Goal: Task Accomplishment & Management: Complete application form

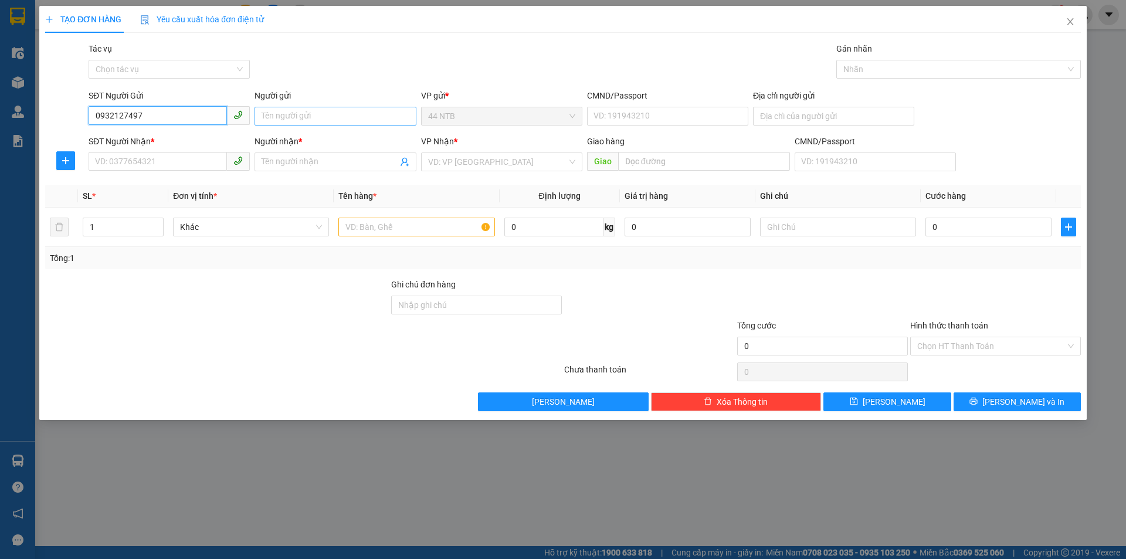
type input "0932127497"
click at [304, 121] on input "Người gửi" at bounding box center [334, 116] width 161 height 19
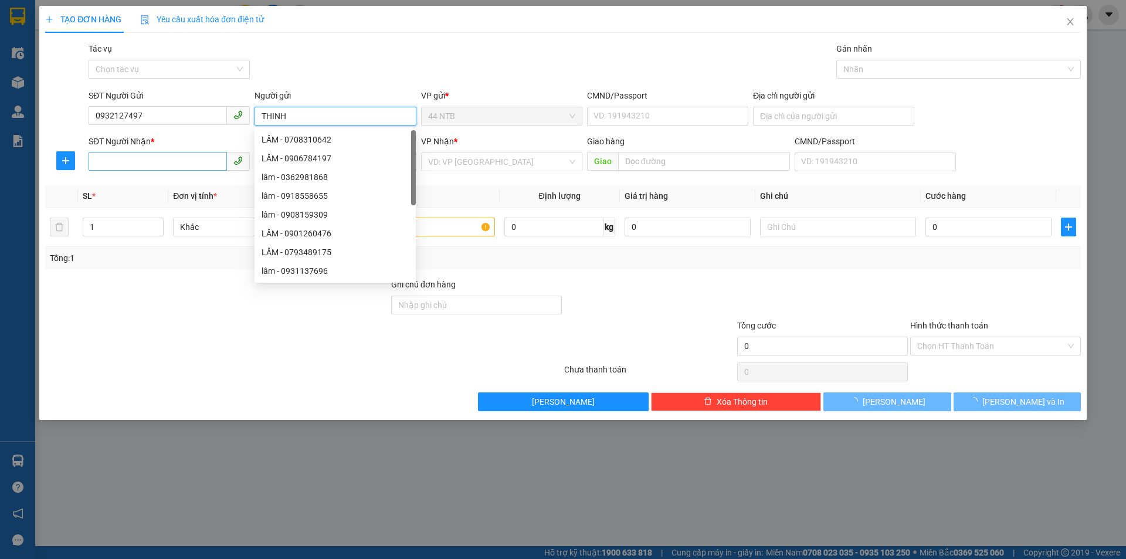
type input "THINH"
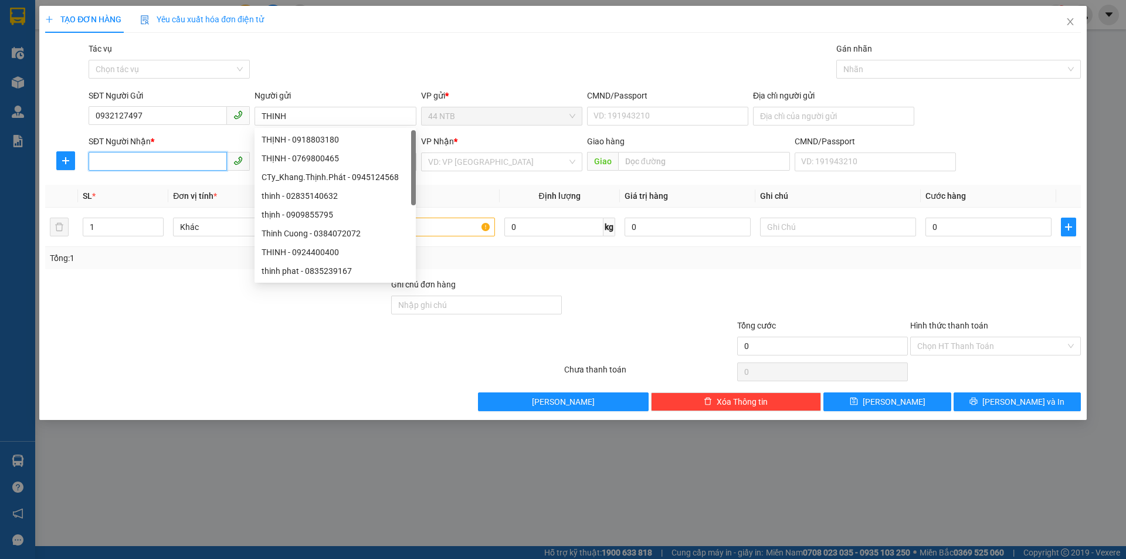
click at [157, 157] on input "SĐT Người Nhận *" at bounding box center [158, 161] width 138 height 19
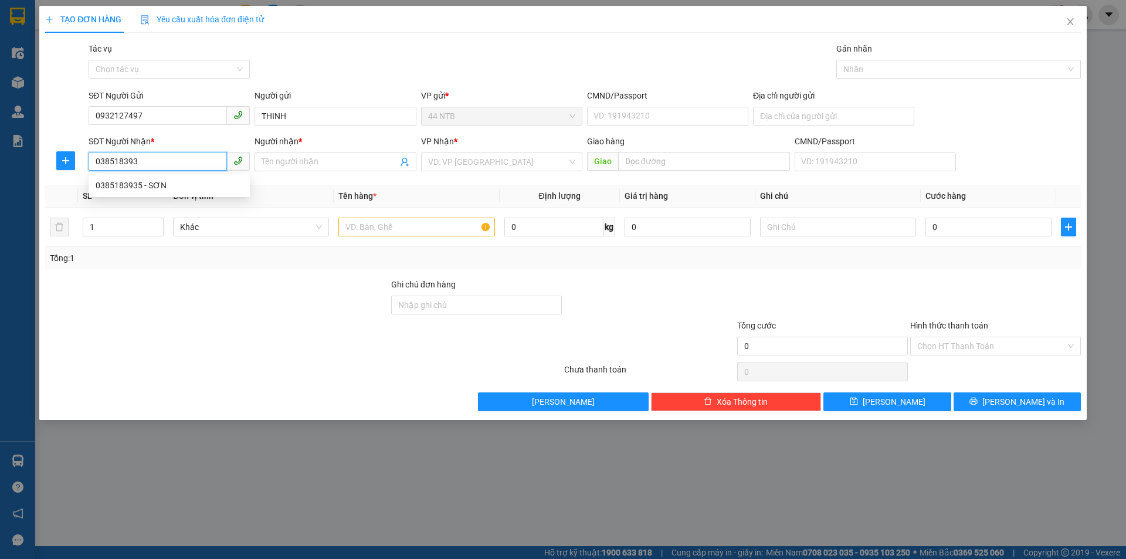
type input "0385183935"
click at [158, 187] on div "0385183935 - SƠN" at bounding box center [169, 185] width 147 height 13
type input "SƠN"
type input "0385183935"
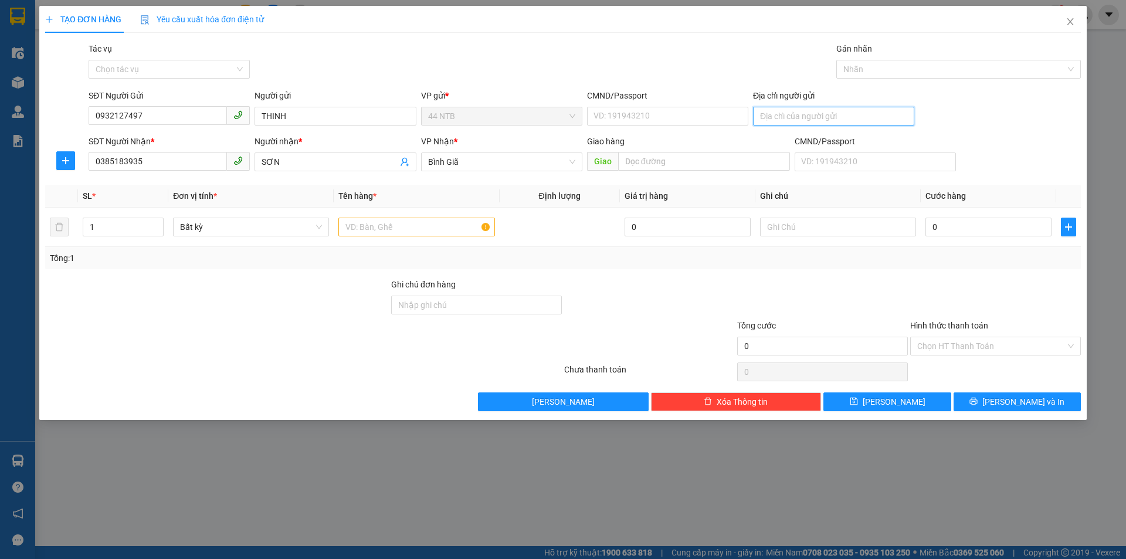
click at [792, 117] on input "Địa chỉ người gửi" at bounding box center [833, 116] width 161 height 19
type input "11 MAI THỊ LỰU"
click at [431, 222] on input "text" at bounding box center [416, 227] width 156 height 19
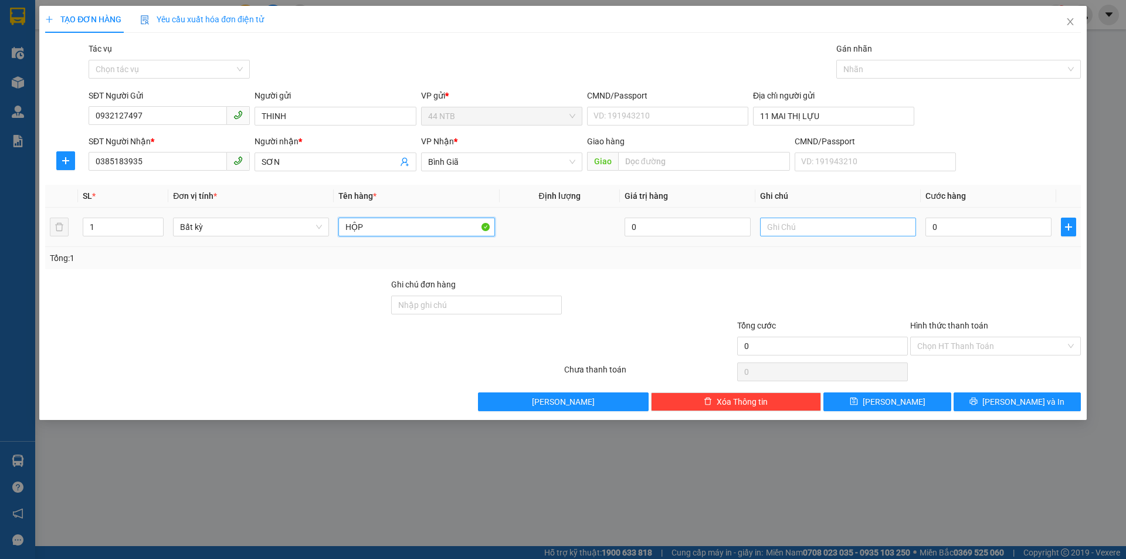
type input "HỘP"
click at [800, 227] on input "text" at bounding box center [838, 227] width 156 height 19
type input "MICRO"
click at [1011, 226] on input "0" at bounding box center [988, 227] width 126 height 19
type input "3"
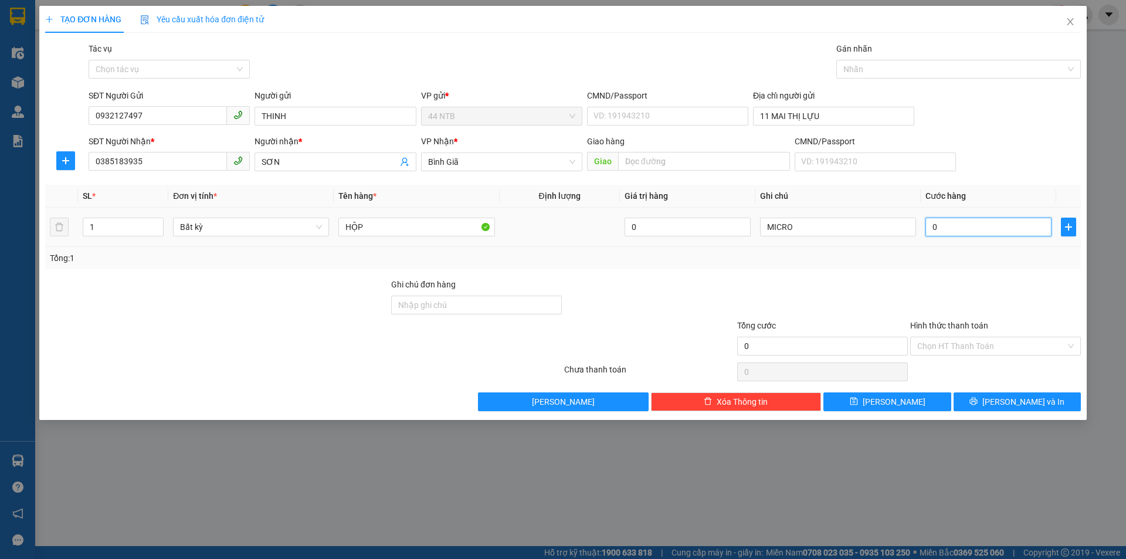
type input "3"
type input "30"
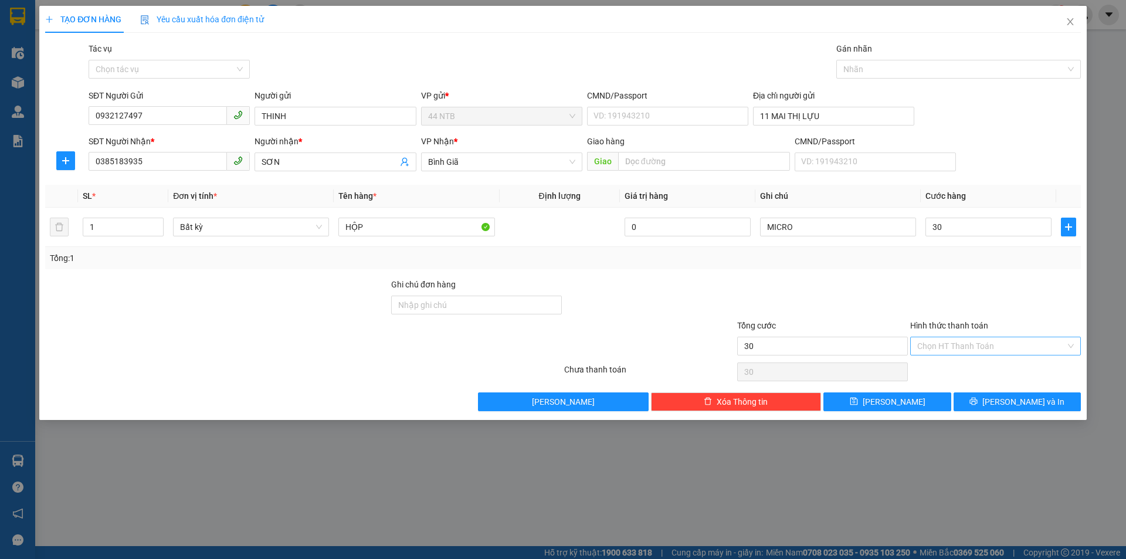
type input "30.000"
click at [979, 347] on input "Hình thức thanh toán" at bounding box center [991, 346] width 148 height 18
click at [973, 367] on div "Tại văn phòng" at bounding box center [995, 369] width 157 height 13
type input "0"
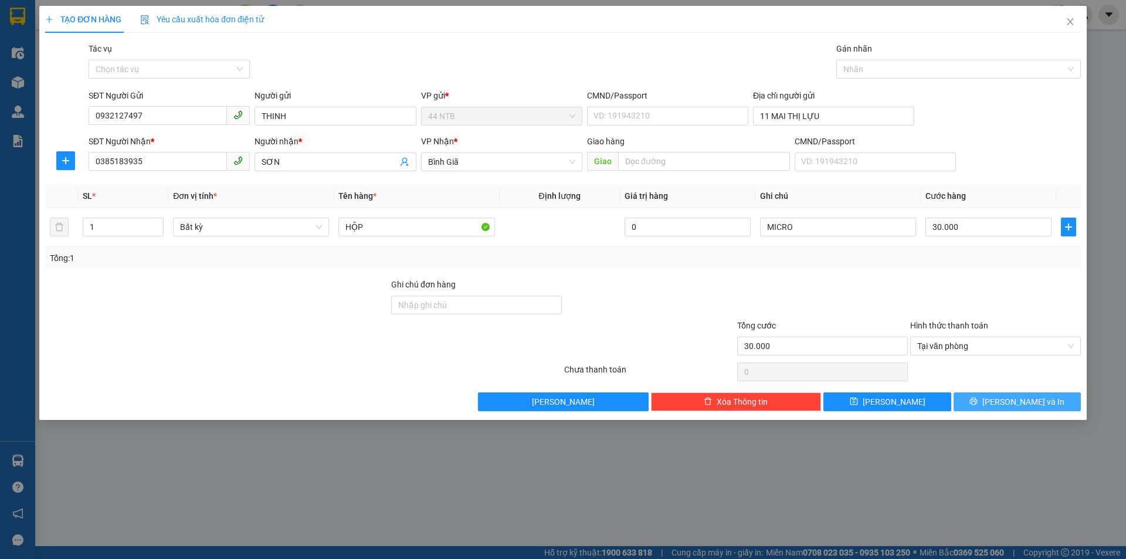
drag, startPoint x: 1009, startPoint y: 399, endPoint x: 668, endPoint y: 247, distance: 372.9
click at [1009, 400] on span "Lưu và In" at bounding box center [1023, 401] width 82 height 13
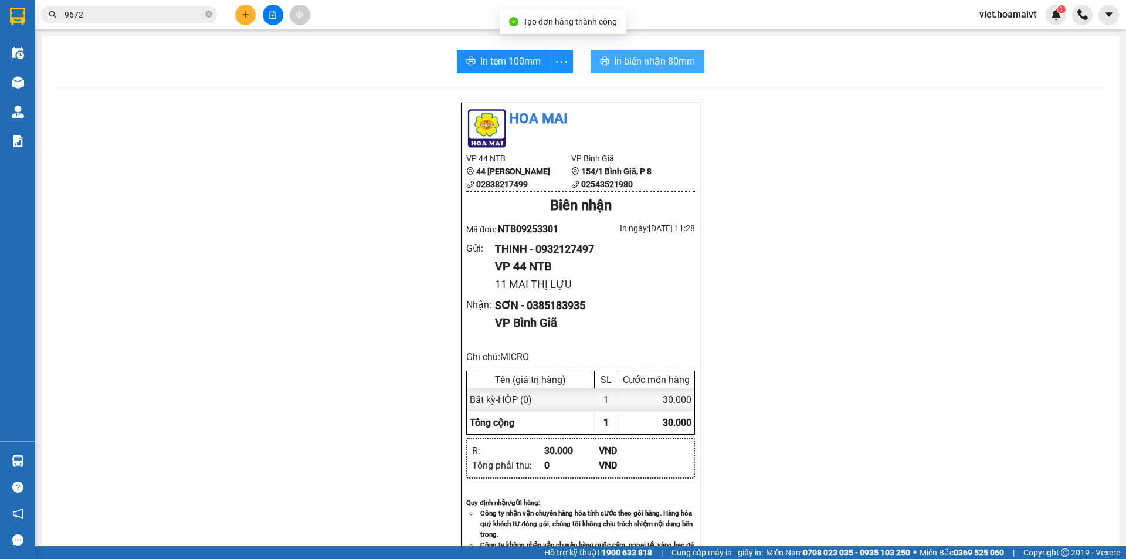
click at [614, 68] on span "In biên nhận 80mm" at bounding box center [654, 61] width 81 height 15
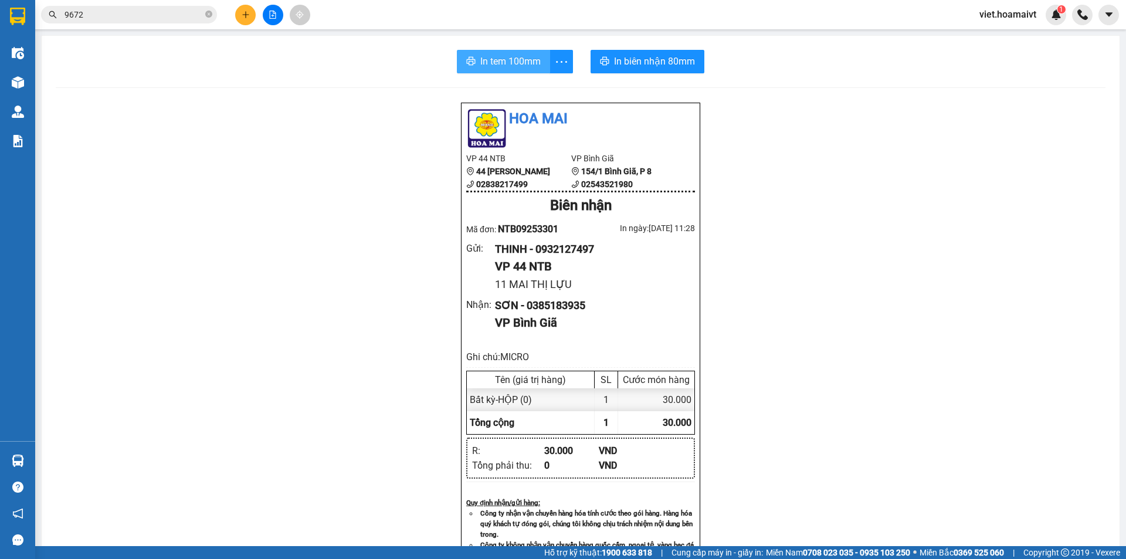
click at [484, 60] on span "In tem 100mm" at bounding box center [510, 61] width 60 height 15
click at [240, 13] on button at bounding box center [245, 15] width 21 height 21
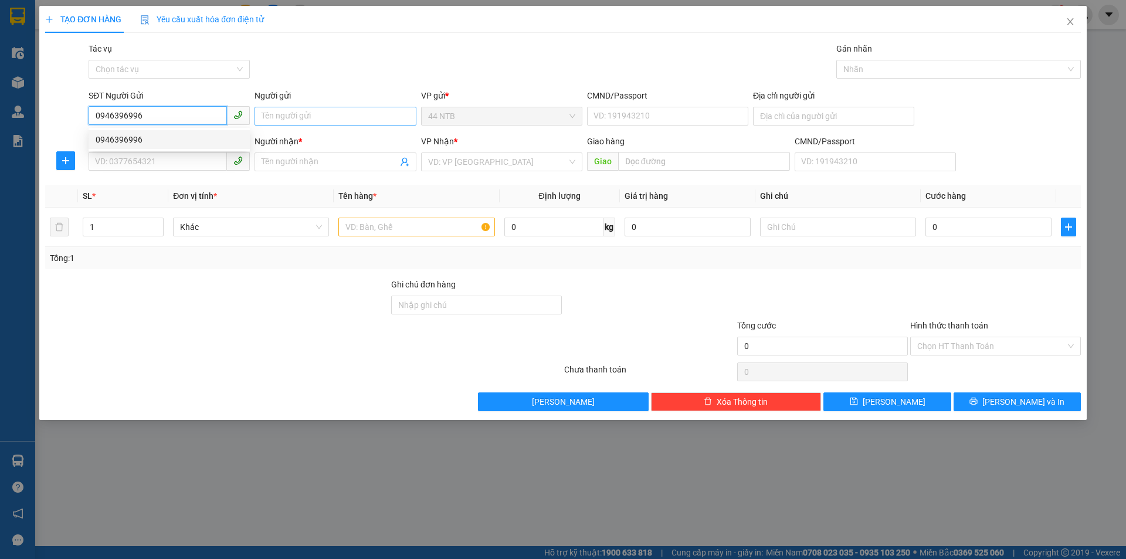
type input "0946396996"
click at [315, 111] on input "Người gửi" at bounding box center [334, 116] width 161 height 19
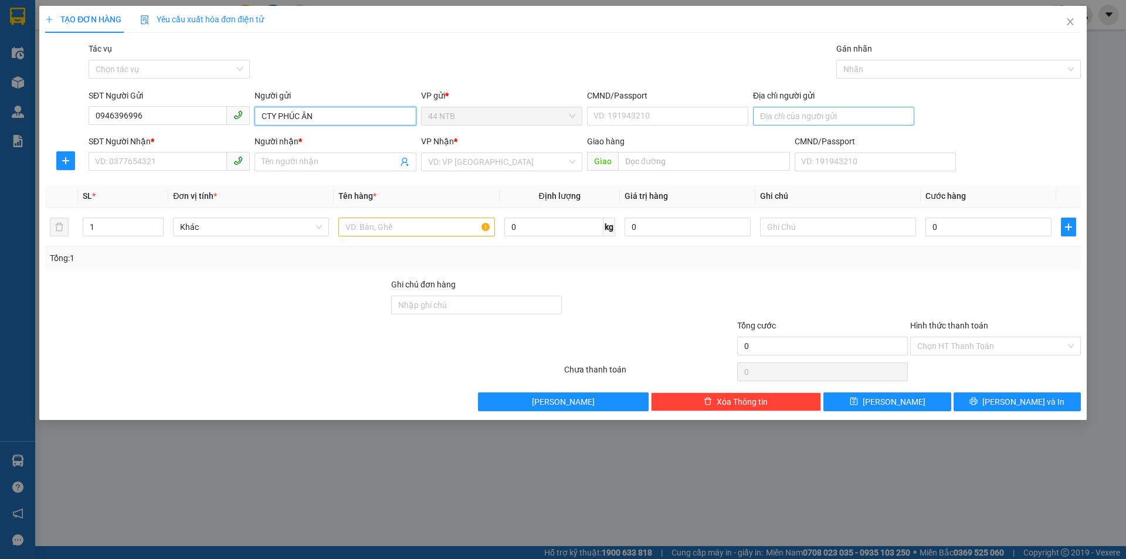
type input "CTY PHÚC ÂN"
click at [771, 119] on input "Địa chỉ người gửi" at bounding box center [833, 116] width 161 height 19
type input "119/84 PHẠM THẾ HIỂN"
click at [135, 162] on input "SĐT Người Nhận *" at bounding box center [158, 161] width 138 height 19
type input "0985677928"
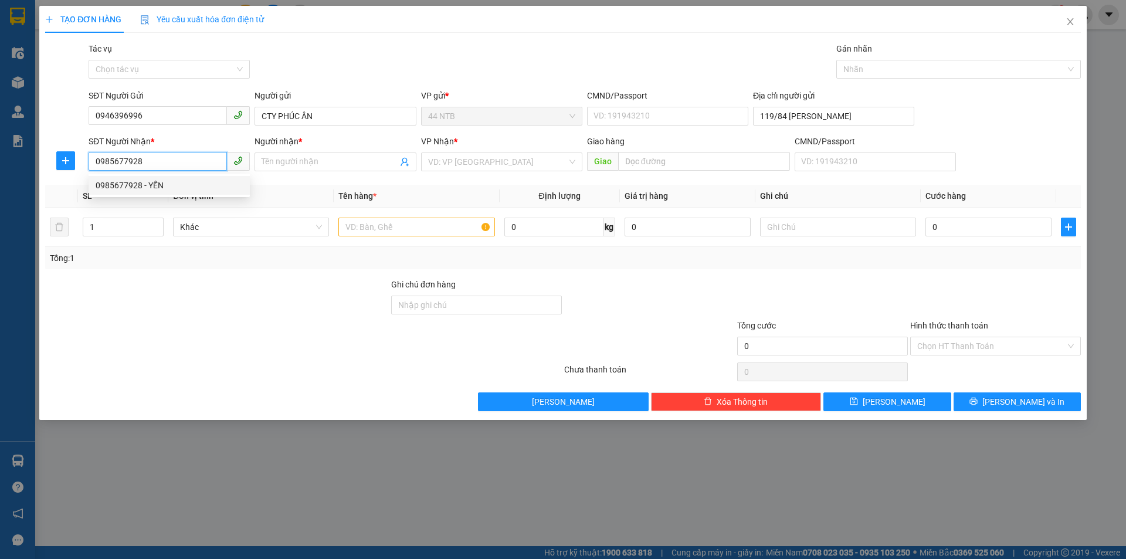
click at [198, 187] on div "0985677928 - YẾN" at bounding box center [169, 185] width 147 height 13
type input "YẾN"
type input "PHÚ.MỸ.1_KCN"
type input "0985677928"
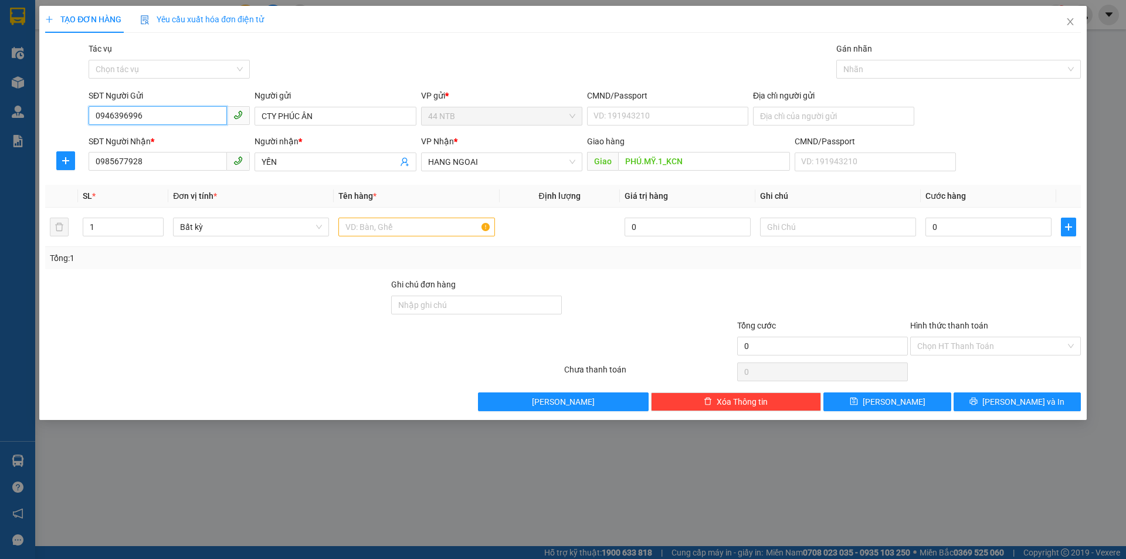
click at [178, 112] on input "0946396996" at bounding box center [158, 115] width 138 height 19
type input "0946396996"
click at [166, 181] on div "Transit Pickup Surcharge Ids Transit Deliver Surcharge Ids Transit Deliver Surc…" at bounding box center [562, 226] width 1035 height 369
click at [694, 159] on input "PHÚ.MỸ.1_KCN" at bounding box center [704, 161] width 172 height 19
type input "NGÃ 3 CÁI MÉP"
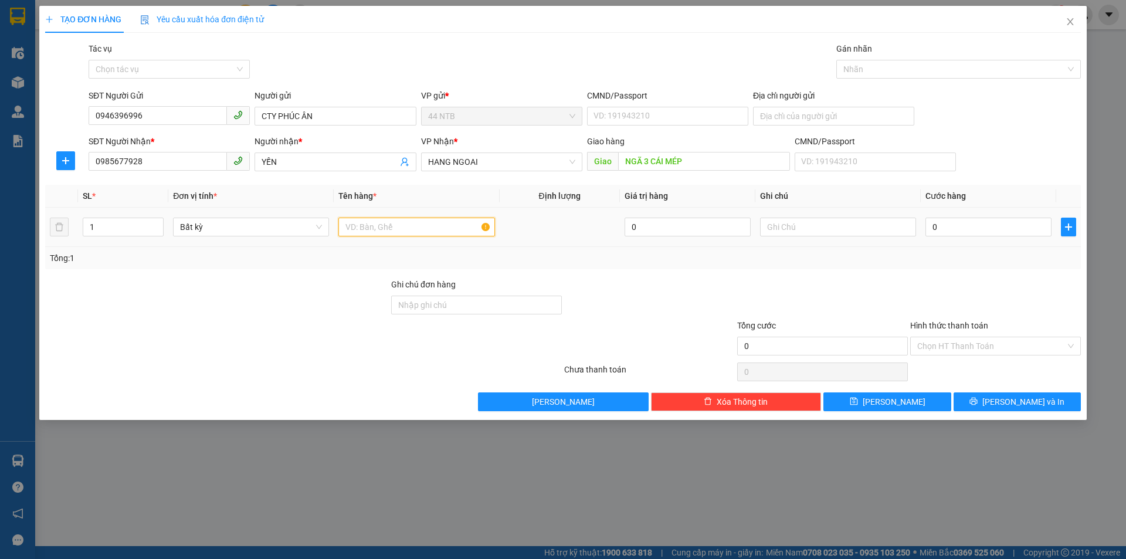
click at [437, 229] on input "text" at bounding box center [416, 227] width 156 height 19
type input "KIỆN"
click at [964, 225] on input "0" at bounding box center [988, 227] width 126 height 19
type input "5"
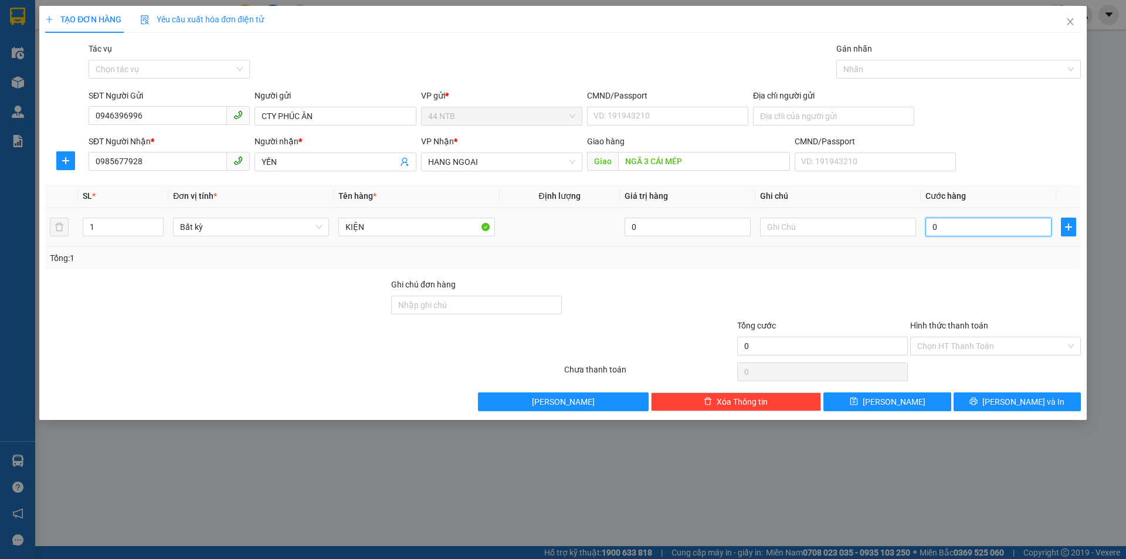
type input "5"
type input "50"
type input "50.000"
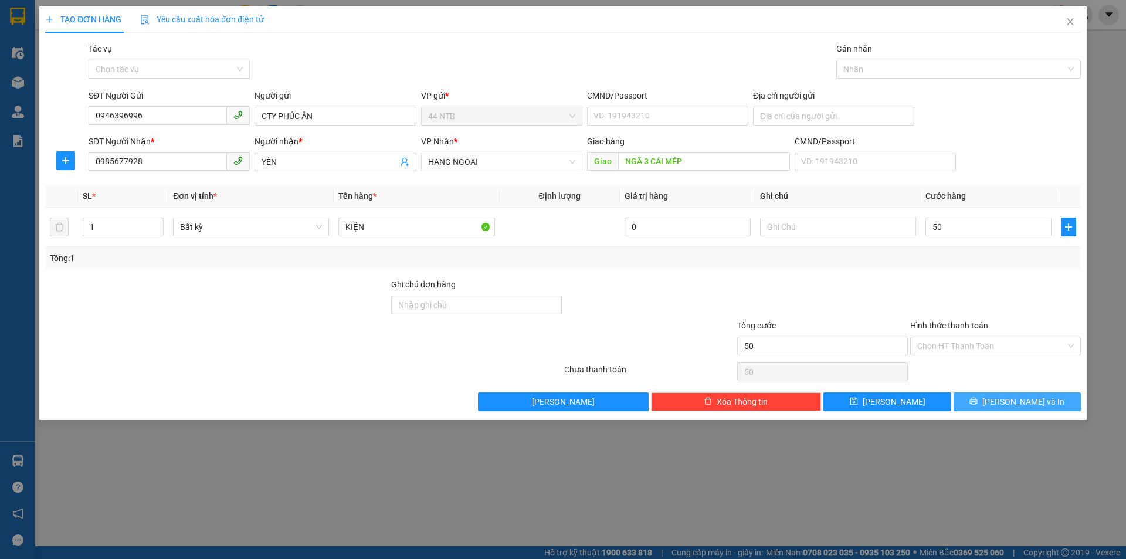
type input "50.000"
click at [1011, 403] on span "Lưu và In" at bounding box center [1023, 401] width 82 height 13
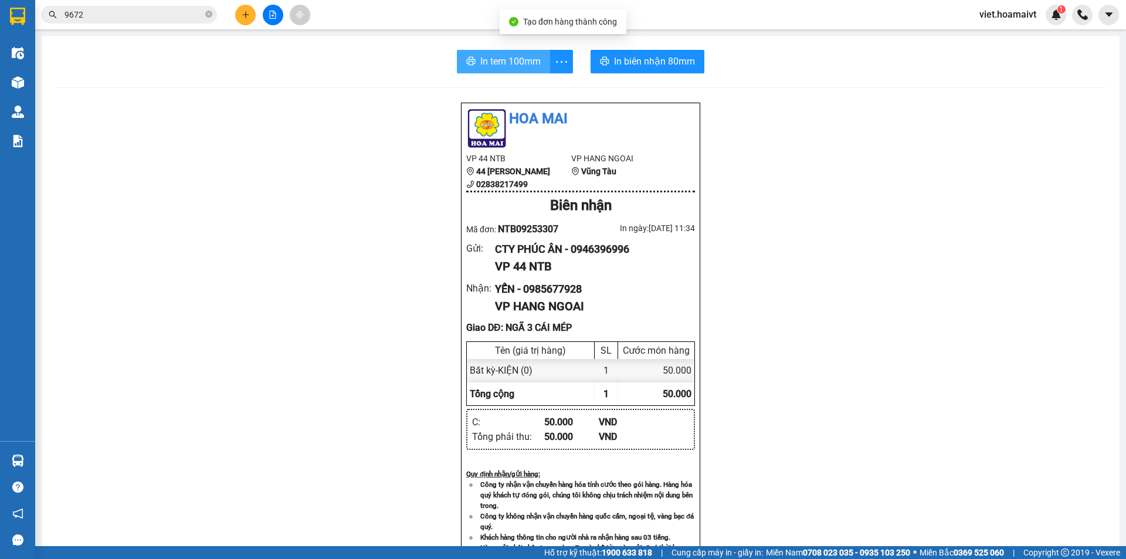
click at [489, 52] on button "In tem 100mm" at bounding box center [503, 61] width 93 height 23
click at [246, 16] on icon "plus" at bounding box center [246, 15] width 8 height 8
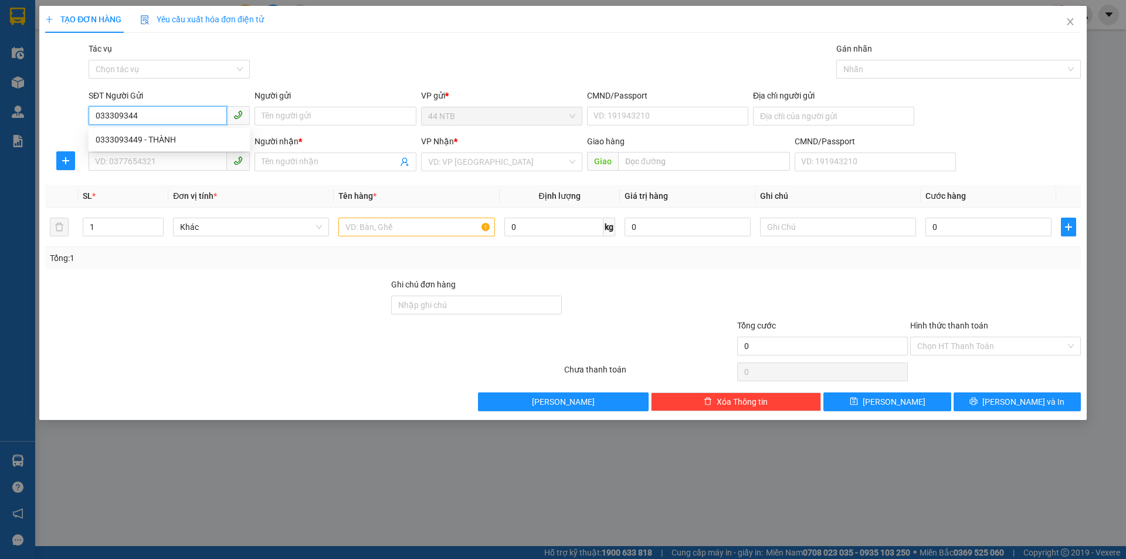
type input "0333093449"
click at [165, 137] on div "0333093449 - THÀNH" at bounding box center [169, 139] width 147 height 13
type input "THÀNH"
type input "079055000395"
type input "0941779557"
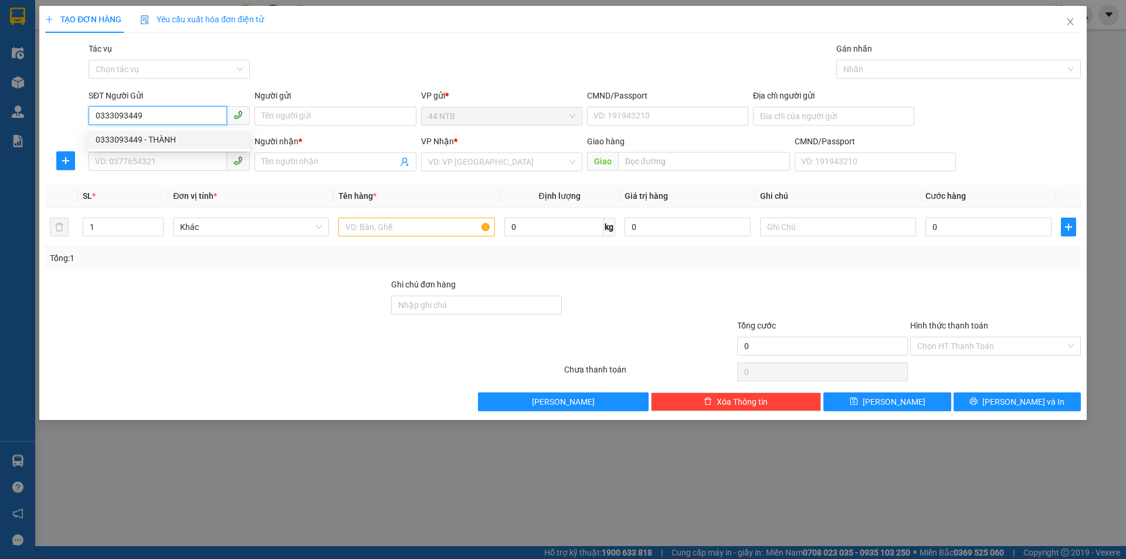
type input "TRUNG"
type input "CÁI MÉP"
type input "0333093449"
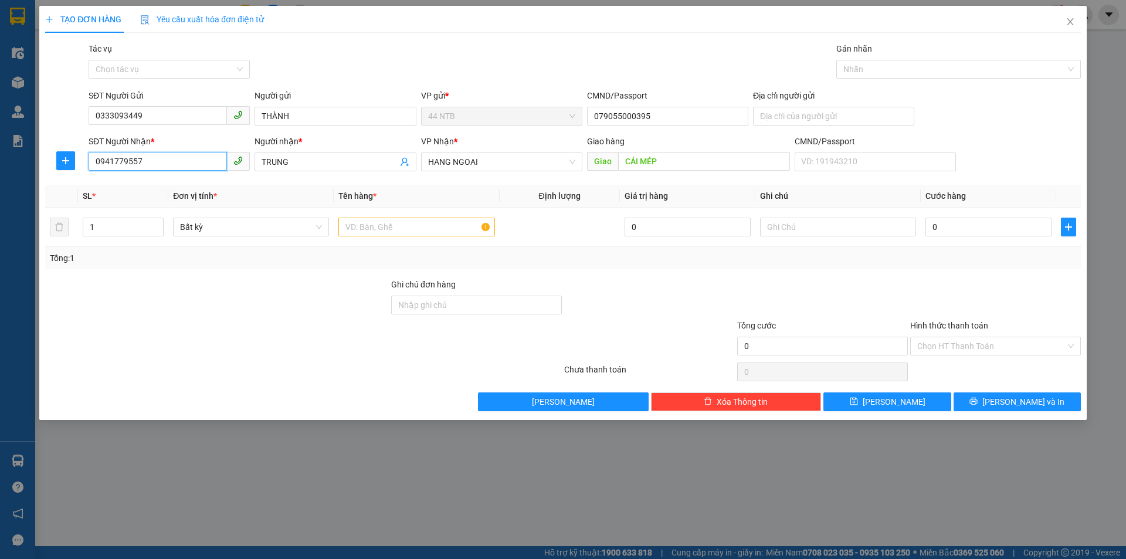
drag, startPoint x: 160, startPoint y: 161, endPoint x: 34, endPoint y: 168, distance: 126.2
click at [34, 168] on div "TẠO ĐƠN HÀNG Yêu cầu xuất hóa đơn điện tử Transit Pickup Surcharge Ids Transit …" at bounding box center [563, 279] width 1126 height 559
type input "0908433892"
drag, startPoint x: 305, startPoint y: 162, endPoint x: 256, endPoint y: 162, distance: 48.7
click at [256, 162] on span "TRUNG" at bounding box center [334, 161] width 161 height 19
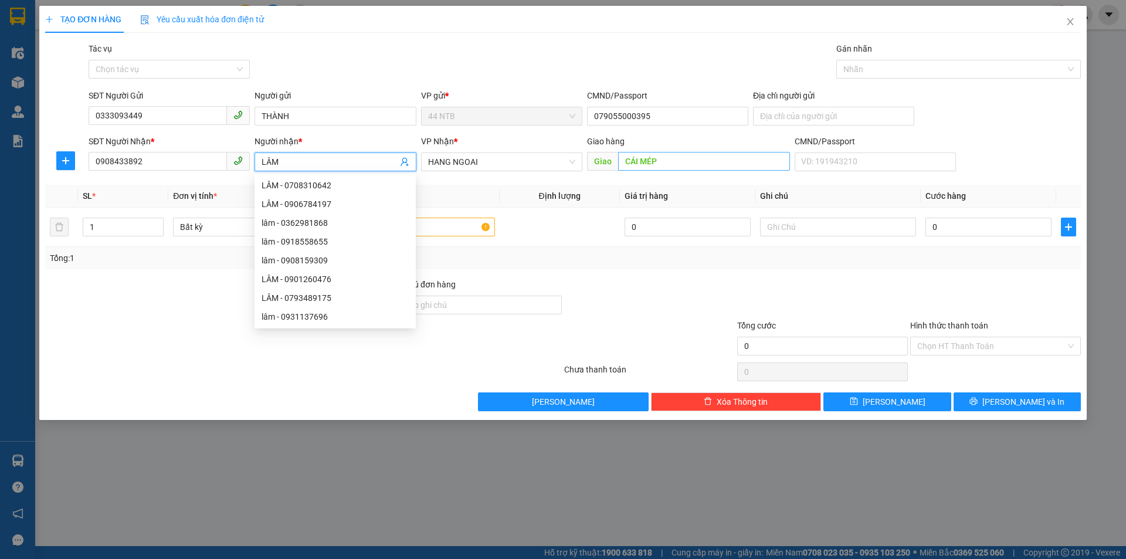
type input "LÂM"
click at [671, 162] on input "CÁI MÉP" at bounding box center [704, 161] width 172 height 19
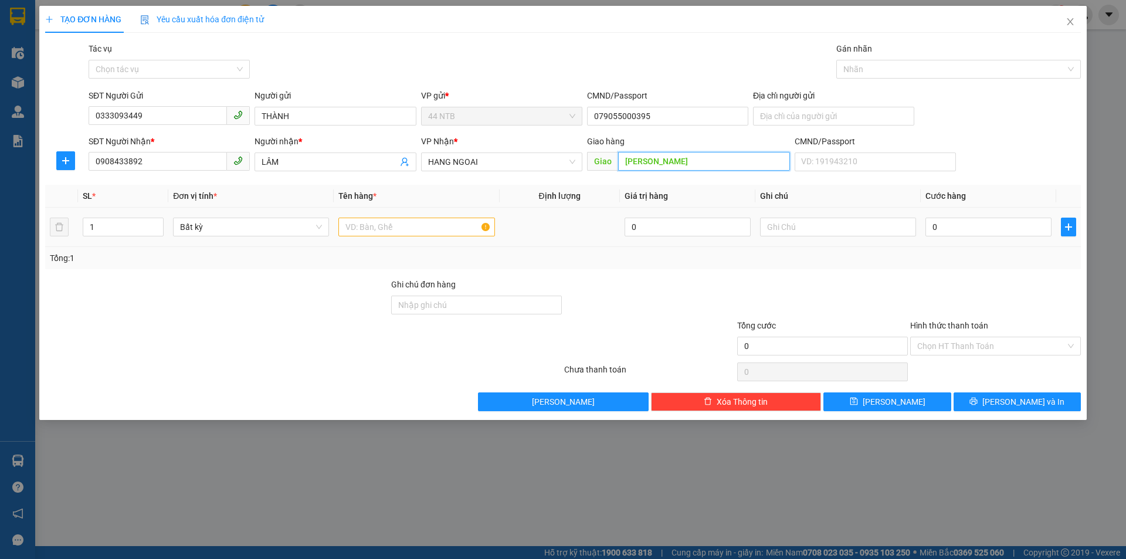
type input "[PERSON_NAME]"
click at [406, 231] on input "text" at bounding box center [416, 227] width 156 height 19
type input "THƠ"
click at [956, 227] on input "0" at bounding box center [988, 227] width 126 height 19
type input "4"
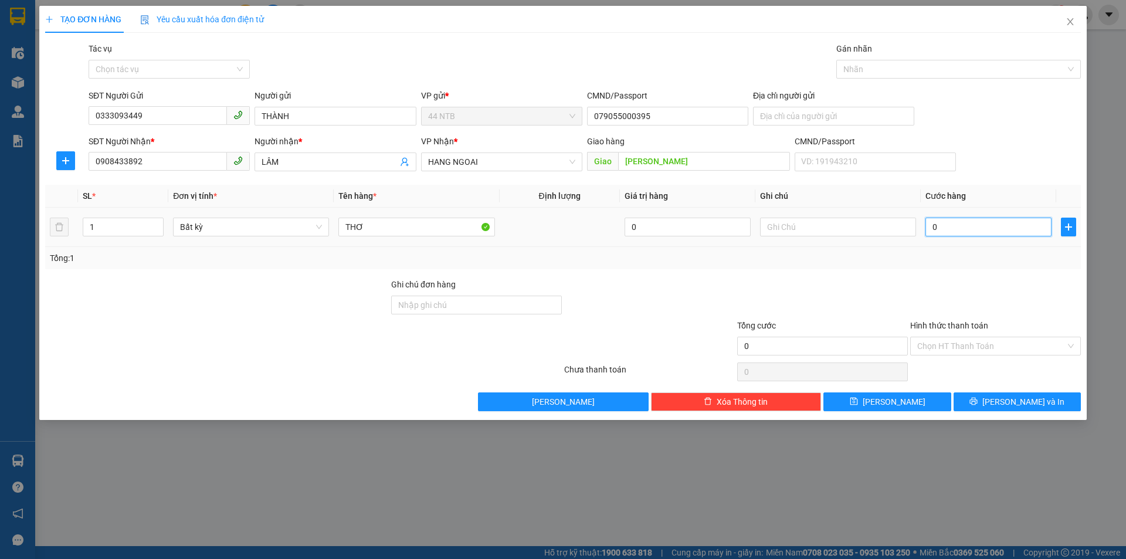
type input "4"
type input "40"
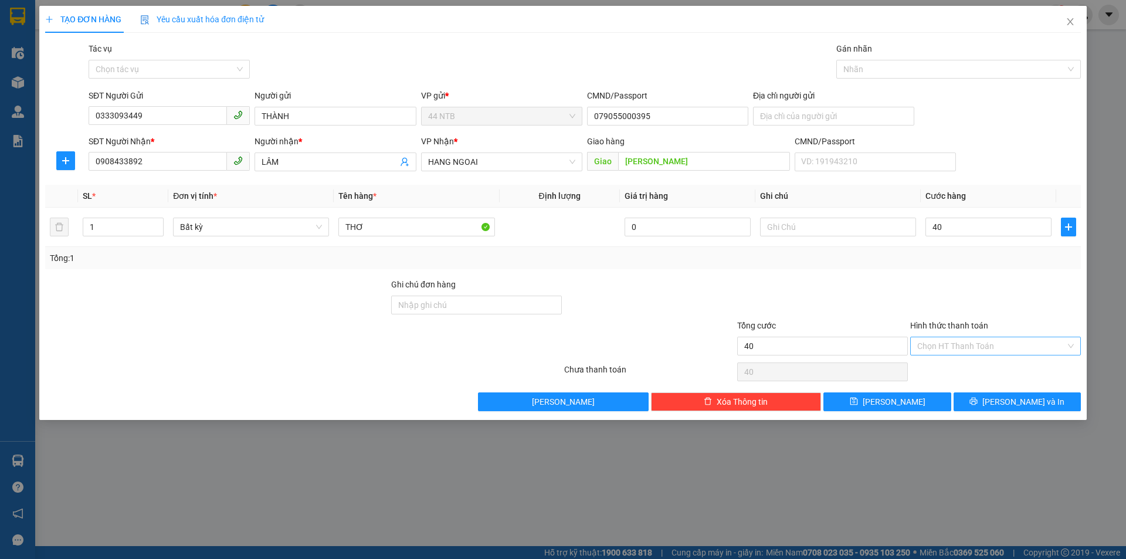
type input "40.000"
click at [967, 340] on input "Hình thức thanh toán" at bounding box center [991, 346] width 148 height 18
click at [969, 368] on div "Tại văn phòng" at bounding box center [995, 369] width 157 height 13
type input "0"
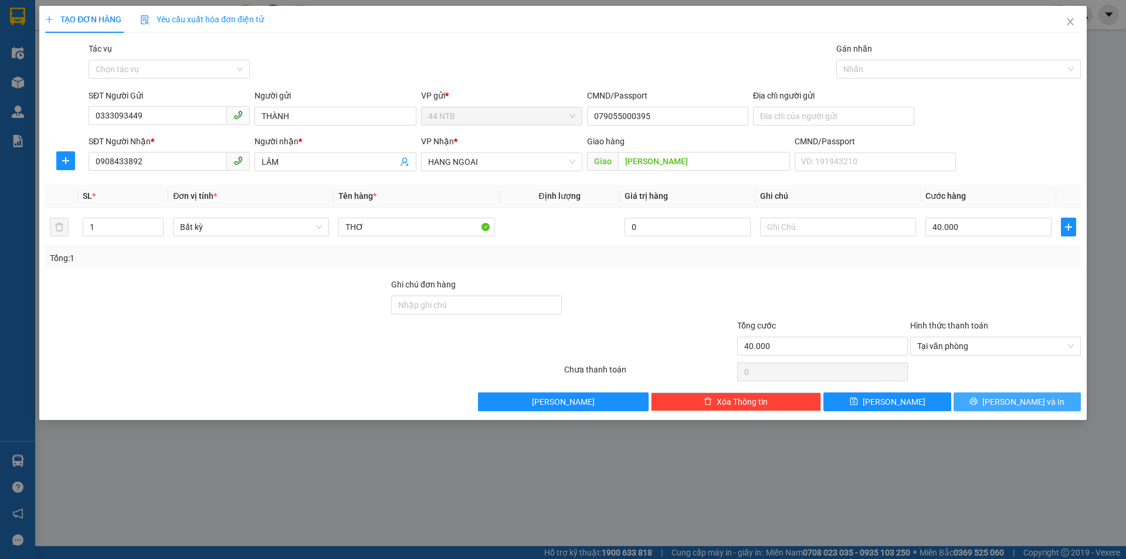
click at [977, 398] on icon "printer" at bounding box center [973, 401] width 8 height 8
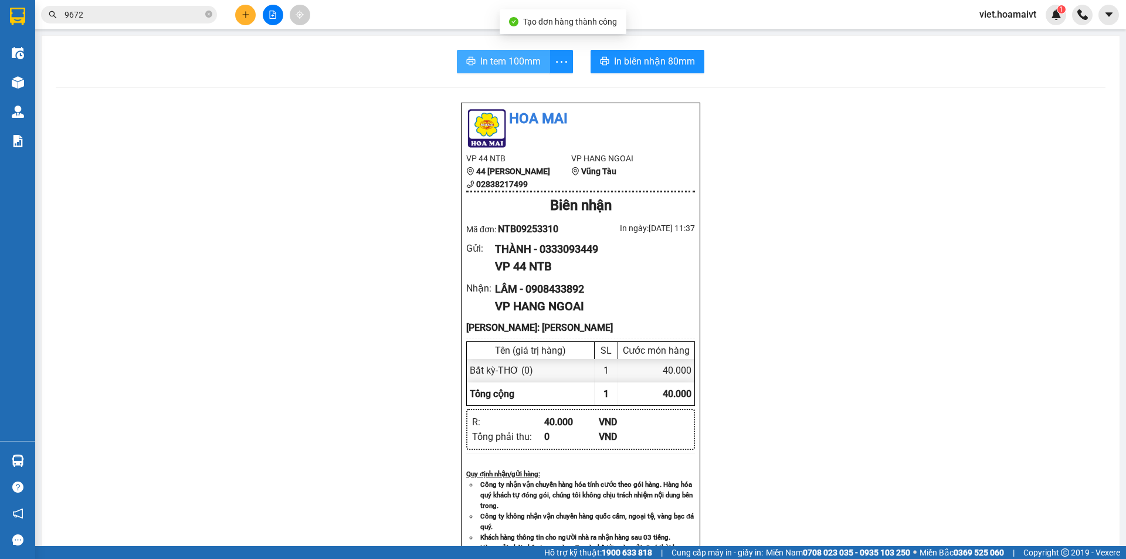
click at [503, 55] on span "In tem 100mm" at bounding box center [510, 61] width 60 height 15
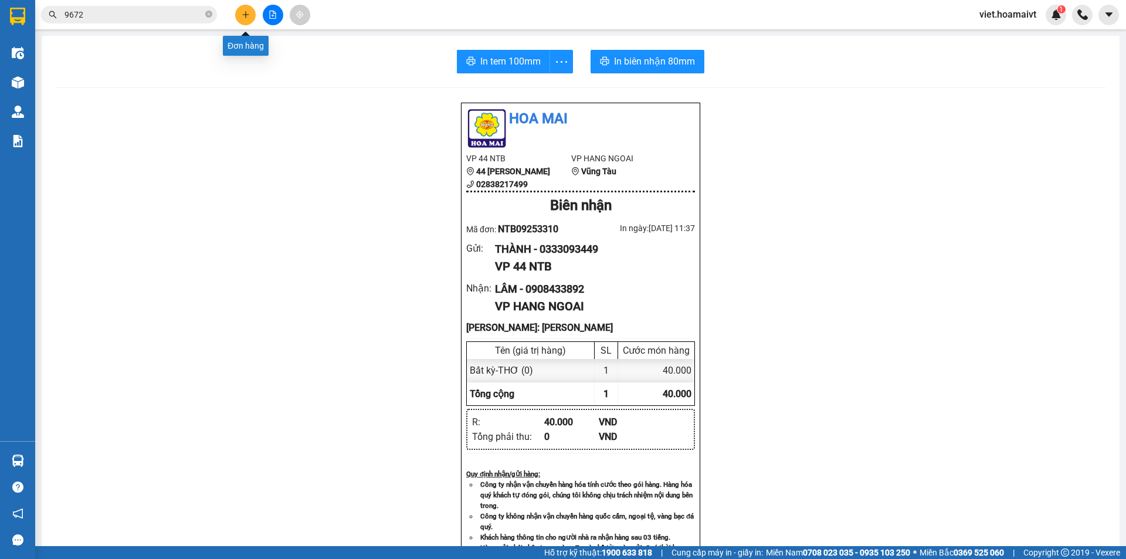
click at [245, 19] on button at bounding box center [245, 15] width 21 height 21
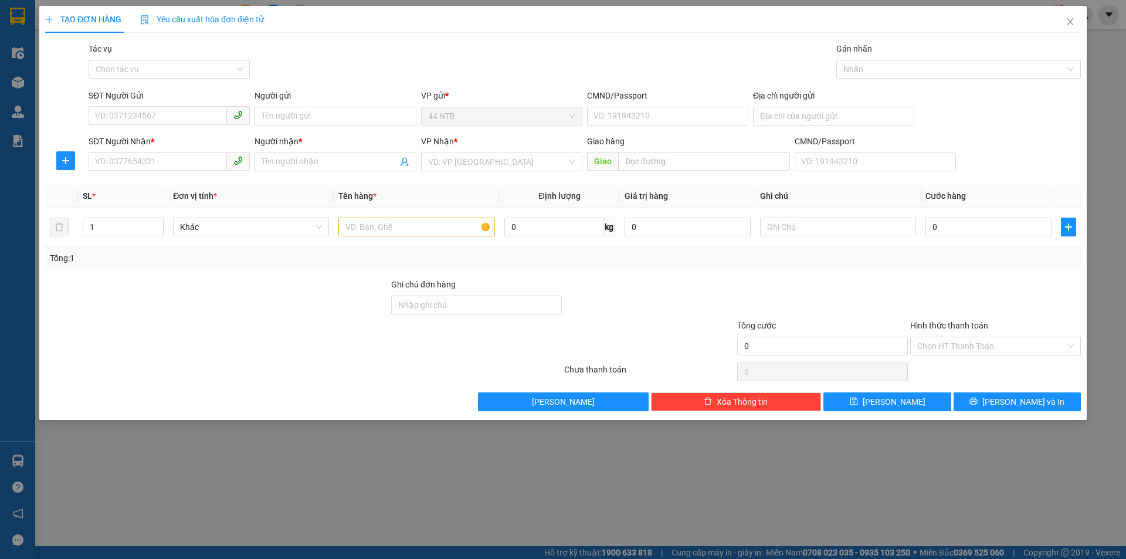
click at [467, 76] on div "Gói vận chuyển * Tiêu chuẩn Tác vụ Chọn tác vụ Gán nhãn Nhãn" at bounding box center [584, 62] width 997 height 41
click at [939, 480] on div "TẠO ĐƠN HÀNG Yêu cầu xuất hóa đơn điện tử Transit Pickup Surcharge Ids Transit …" at bounding box center [563, 279] width 1126 height 559
click at [1070, 23] on icon "close" at bounding box center [1069, 21] width 9 height 9
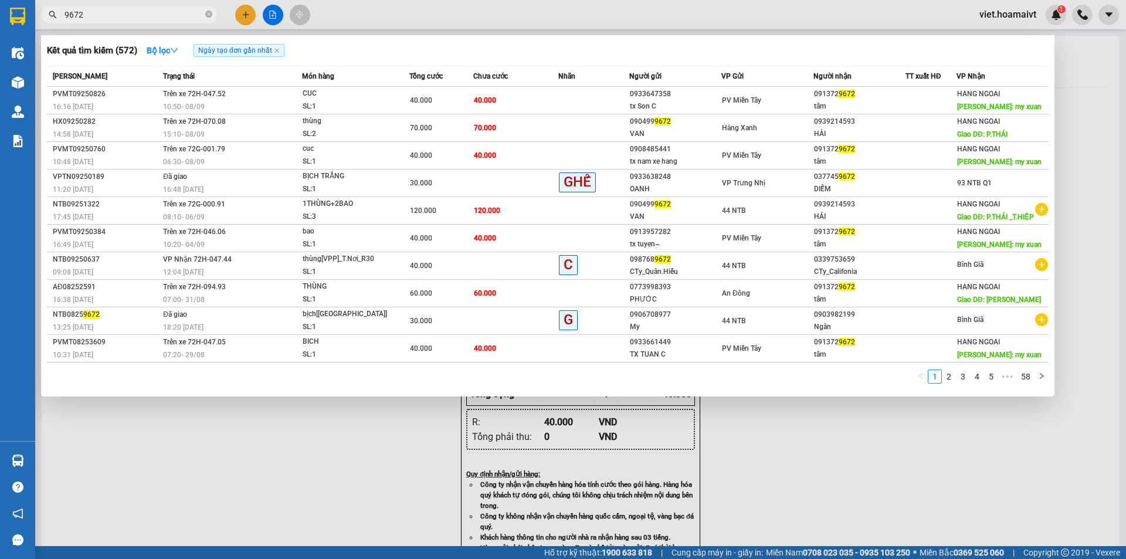
click at [94, 17] on input "9672" at bounding box center [133, 14] width 138 height 13
type input "9"
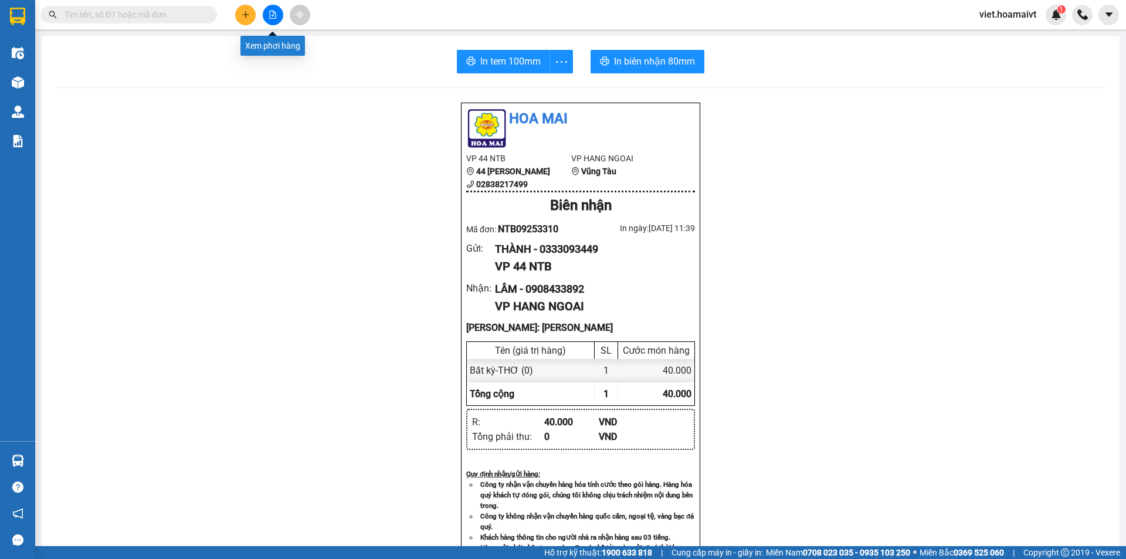
click at [273, 18] on icon "file-add" at bounding box center [273, 15] width 8 height 8
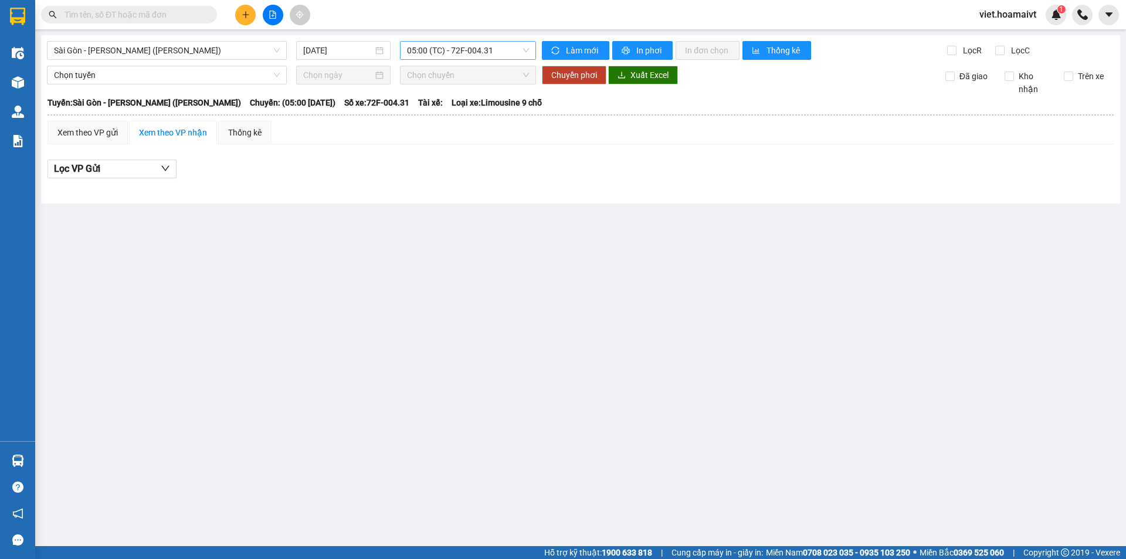
click at [441, 52] on span "05:00 (TC) - 72F-004.31" at bounding box center [468, 51] width 122 height 18
click at [464, 90] on div "12:00 - 72G-001.79" at bounding box center [452, 90] width 91 height 13
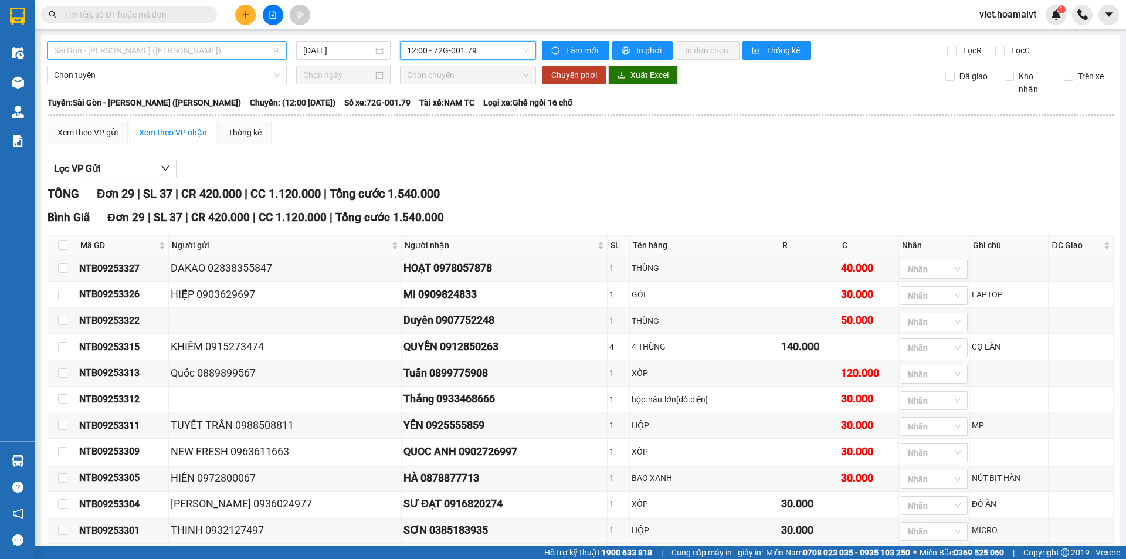
click at [199, 52] on span "Sài Gòn - [PERSON_NAME] ([PERSON_NAME])" at bounding box center [167, 51] width 226 height 18
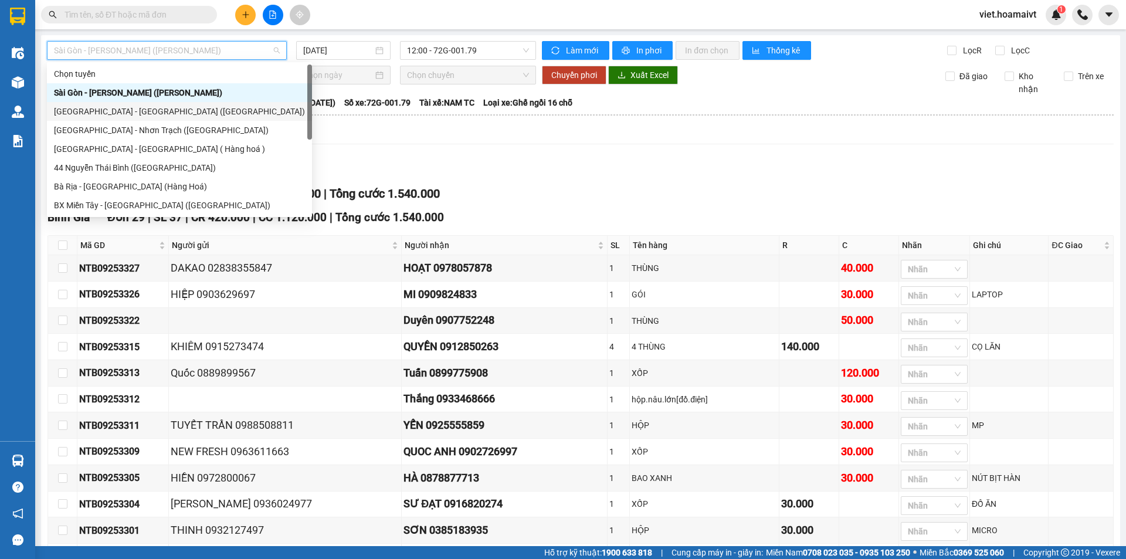
click at [145, 109] on div "[GEOGRAPHIC_DATA] - [GEOGRAPHIC_DATA] ([GEOGRAPHIC_DATA])" at bounding box center [179, 111] width 251 height 13
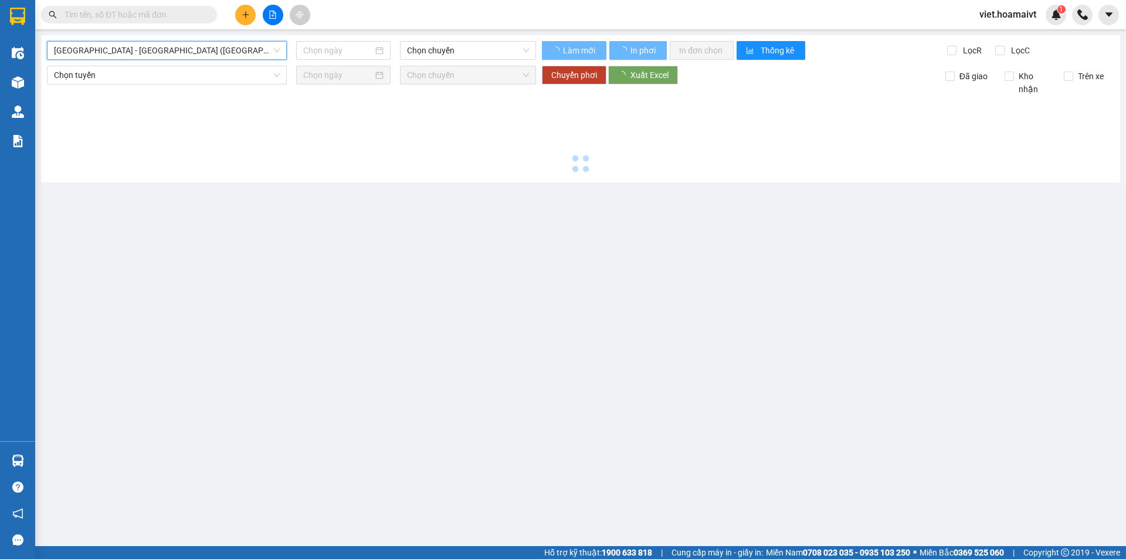
type input "[DATE]"
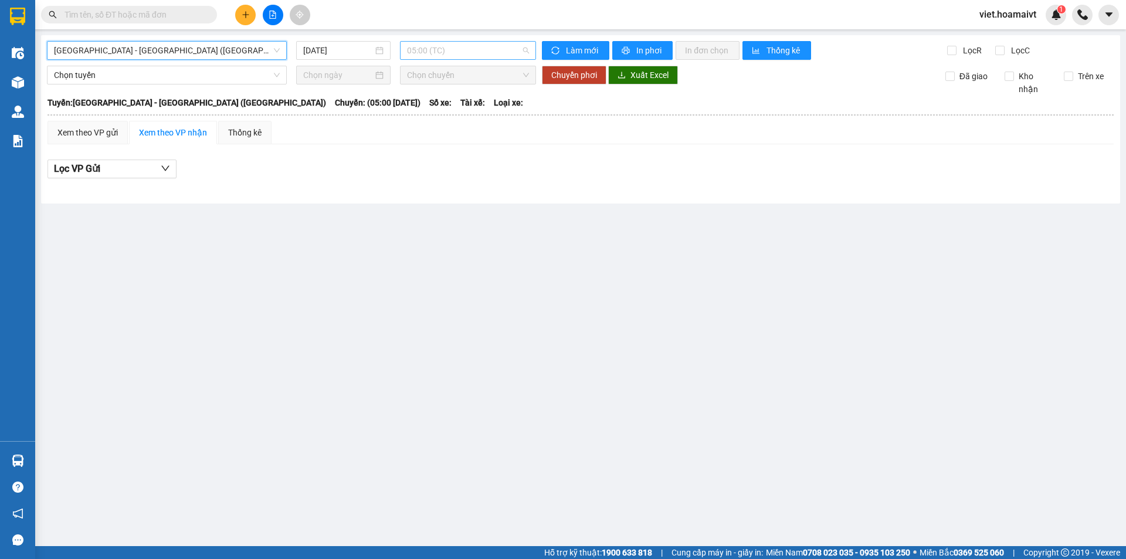
click at [431, 45] on span "05:00 (TC)" at bounding box center [468, 51] width 122 height 18
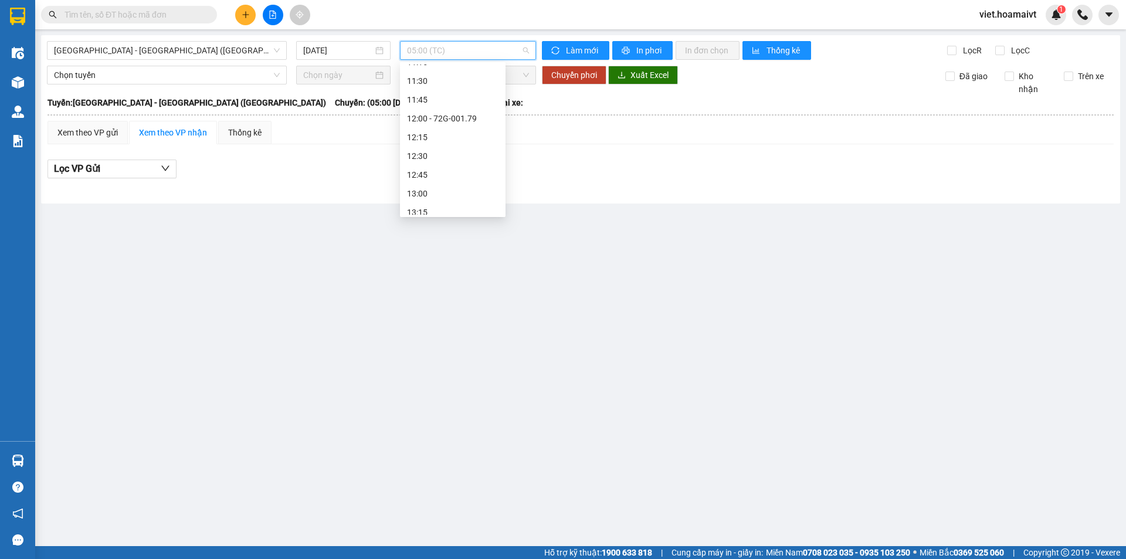
scroll to position [488, 0]
click at [453, 94] on div "12:00 - 72G-001.79" at bounding box center [452, 92] width 91 height 13
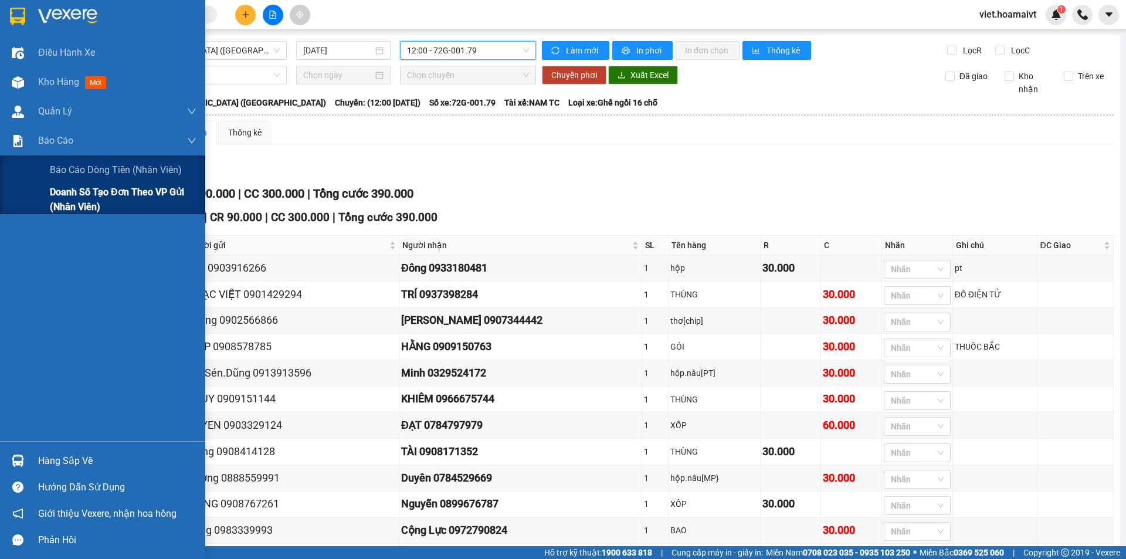
click at [83, 195] on span "Doanh số tạo đơn theo VP gửi (nhân viên)" at bounding box center [123, 199] width 147 height 29
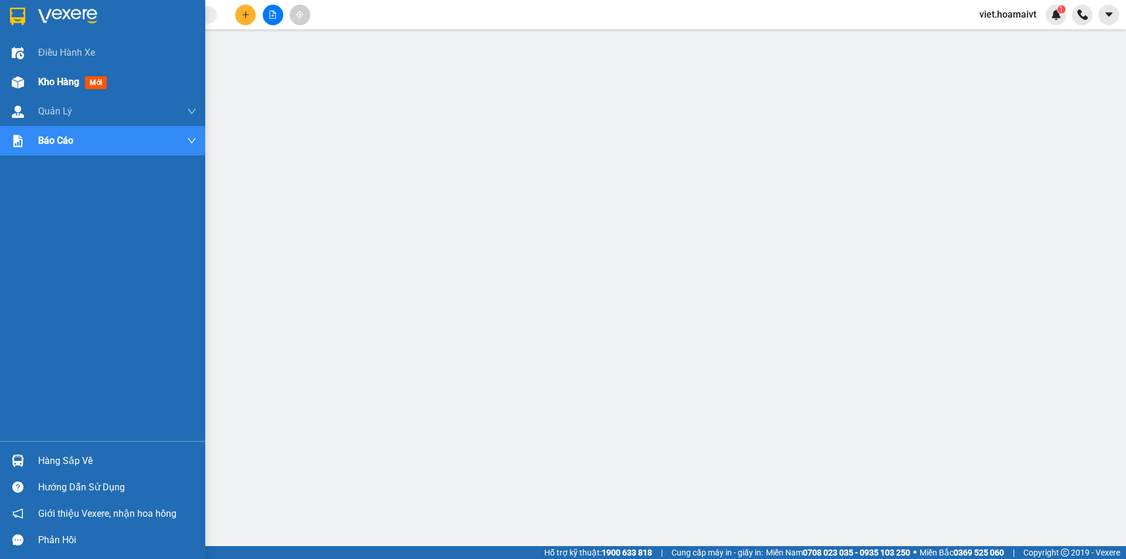
click at [67, 78] on span "Kho hàng" at bounding box center [58, 81] width 41 height 11
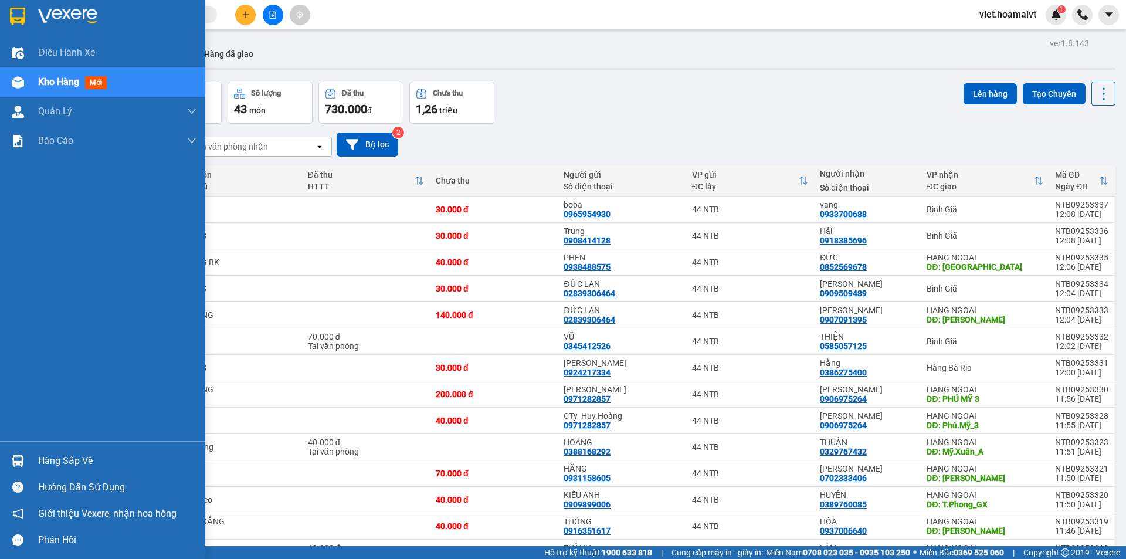
click at [63, 82] on span "Kho hàng" at bounding box center [58, 81] width 41 height 11
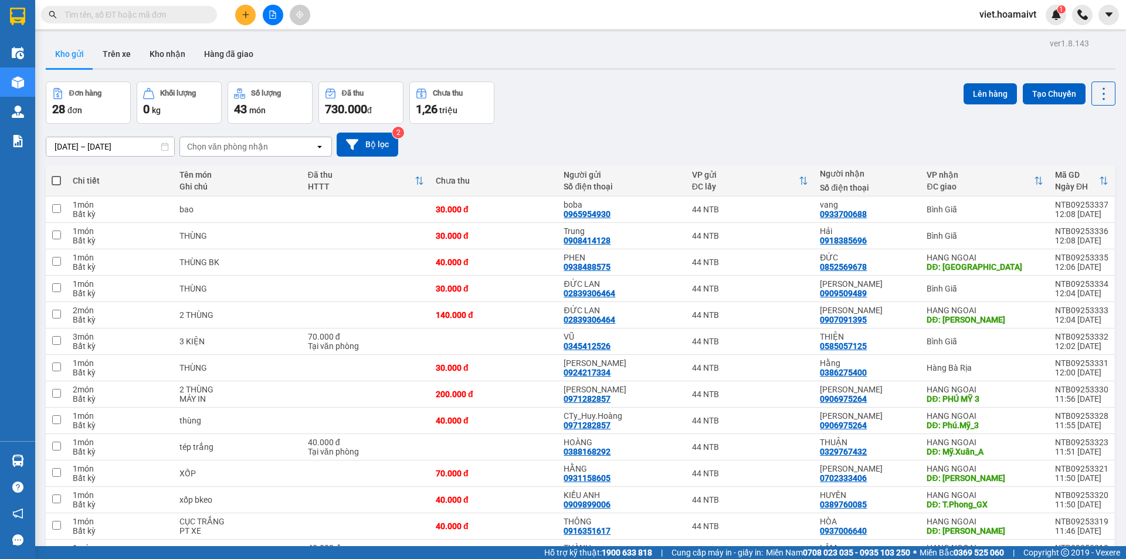
click at [222, 148] on div "Chọn văn phòng nhận" at bounding box center [227, 147] width 81 height 12
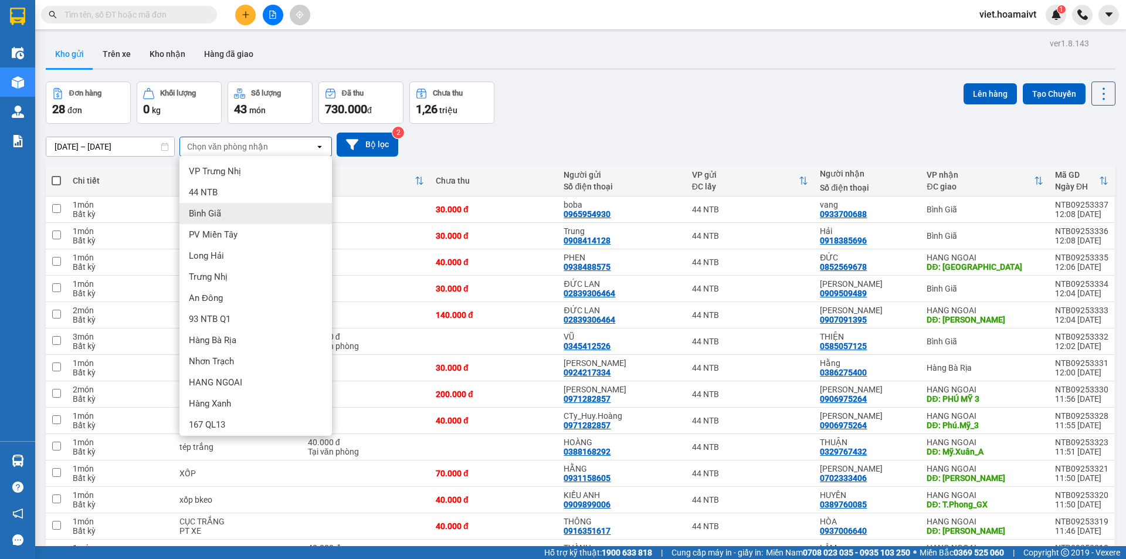
click at [212, 210] on span "Bình Giã" at bounding box center [205, 214] width 32 height 12
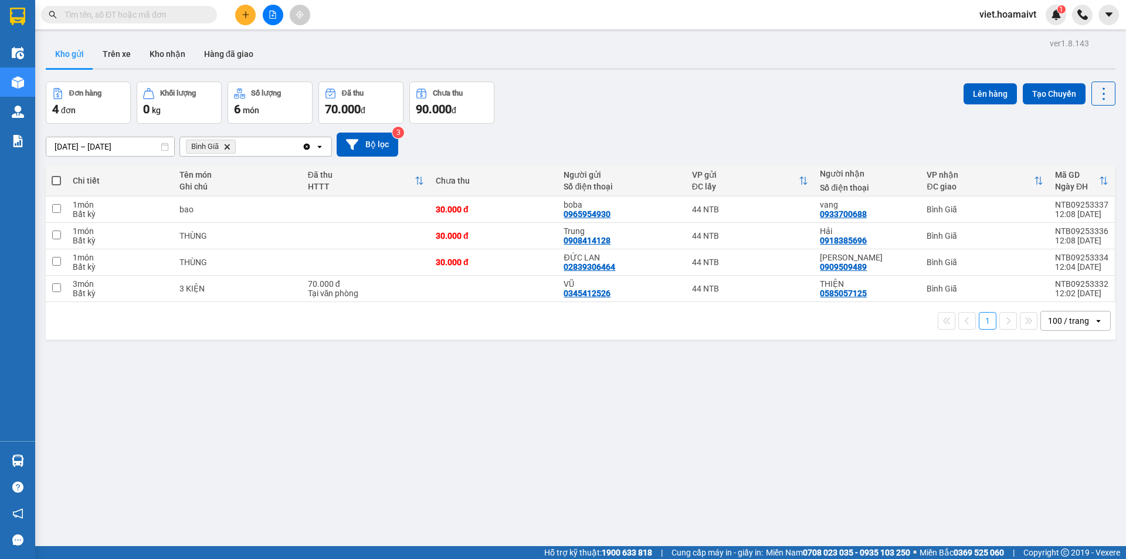
click at [229, 147] on icon "Delete" at bounding box center [226, 146] width 7 height 7
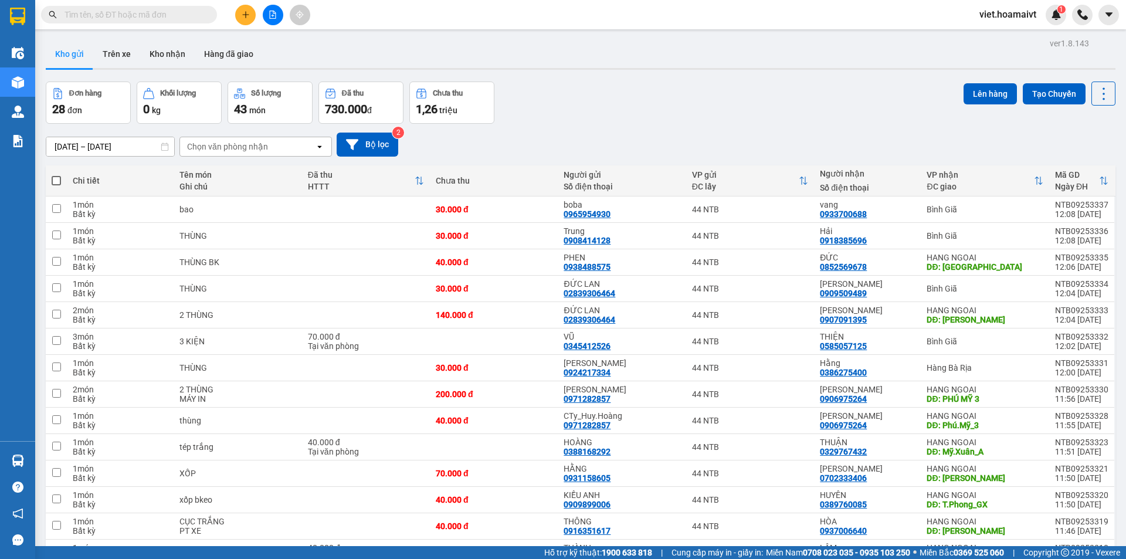
click at [229, 147] on div "Chọn văn phòng nhận" at bounding box center [227, 147] width 81 height 12
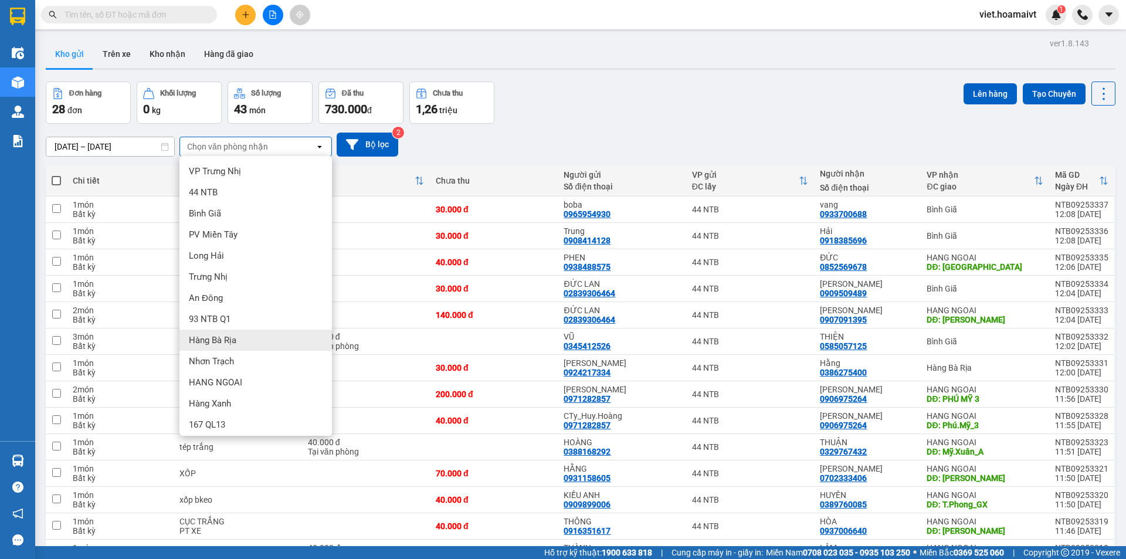
click at [247, 340] on div "Hàng Bà Rịa" at bounding box center [255, 339] width 152 height 21
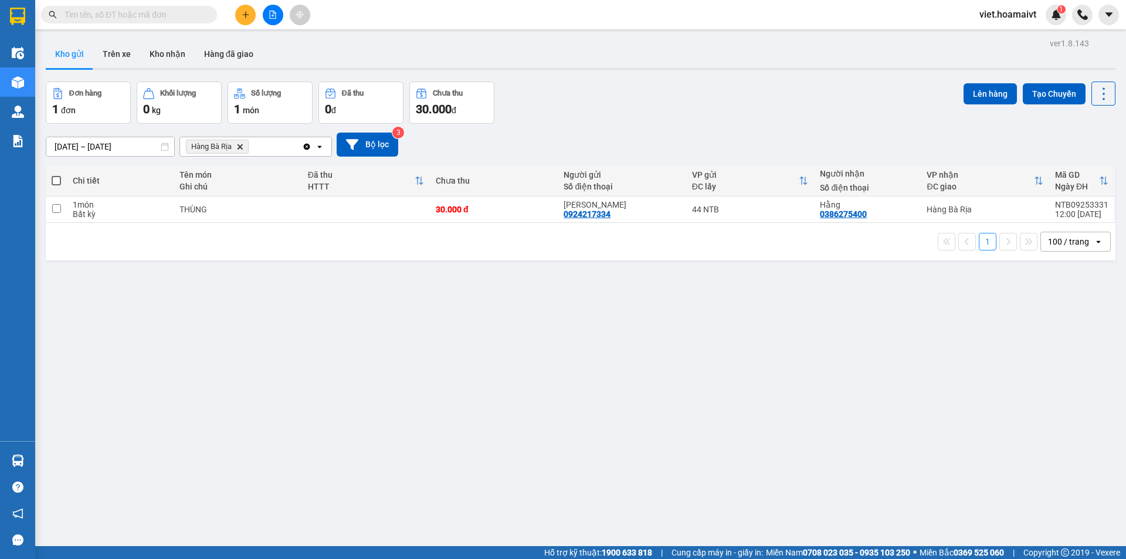
click at [242, 147] on icon "Hàng Bà Rịa, close by backspace" at bounding box center [239, 146] width 5 height 5
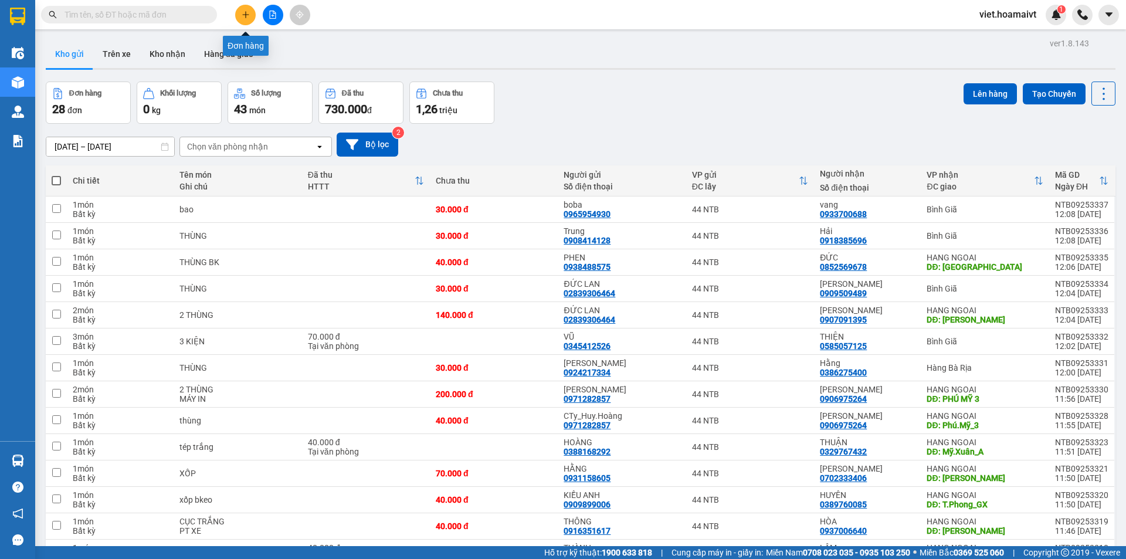
click at [248, 13] on icon "plus" at bounding box center [246, 15] width 8 height 8
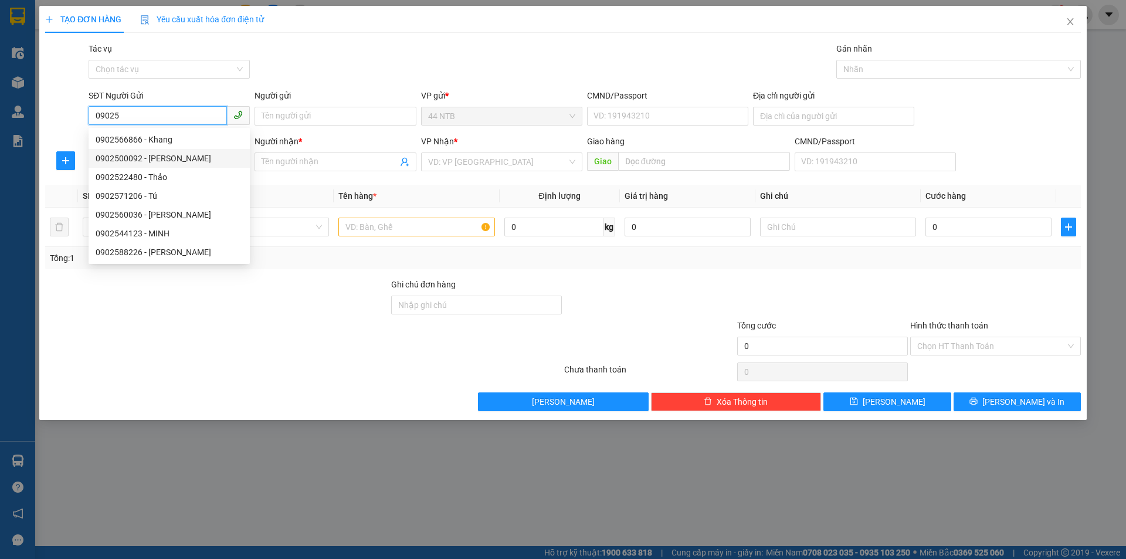
click at [151, 157] on div "0902500092 - NGỌC HÀ" at bounding box center [169, 158] width 147 height 13
type input "0902500092"
type input "[PERSON_NAME]"
type input "184_Hoàng.Diệu_Q4"
type input "0909880246"
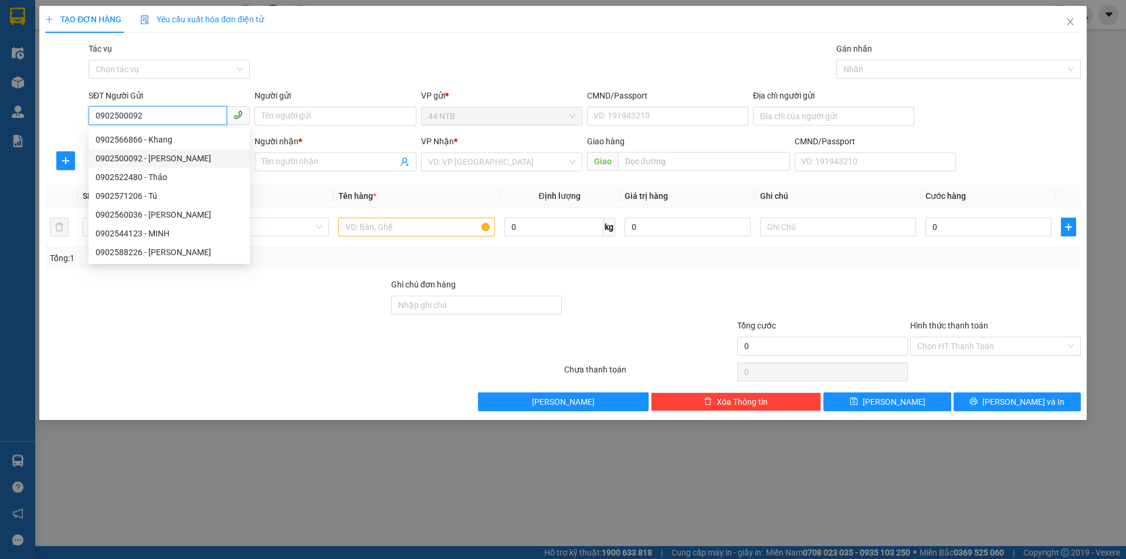
type input "Hiền"
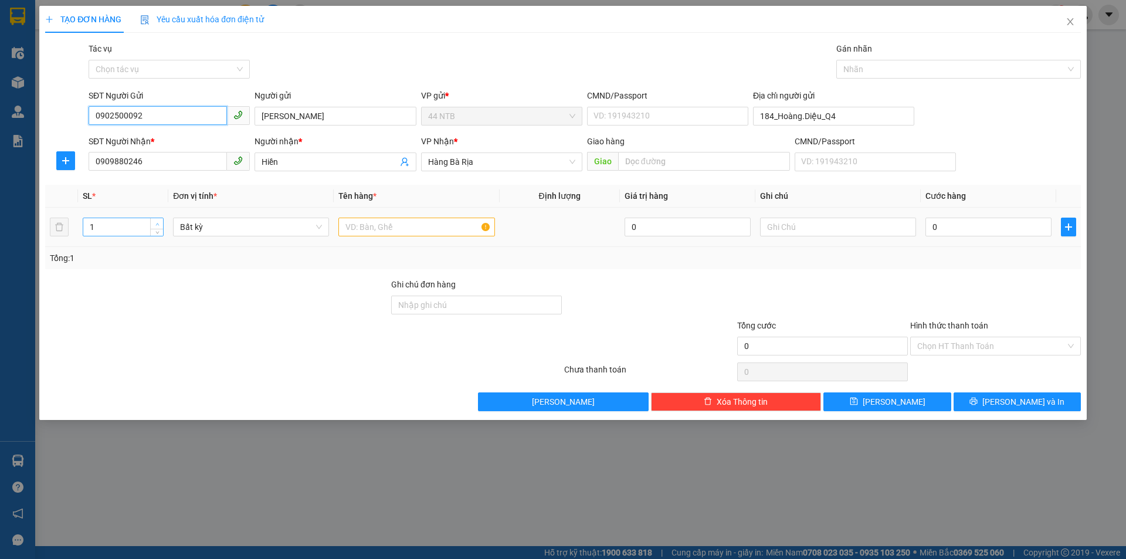
type input "0902500092"
type input "2"
click at [157, 221] on span "up" at bounding box center [157, 223] width 7 height 7
drag, startPoint x: 365, startPoint y: 225, endPoint x: 366, endPoint y: 219, distance: 5.9
click at [366, 225] on input "text" at bounding box center [416, 227] width 156 height 19
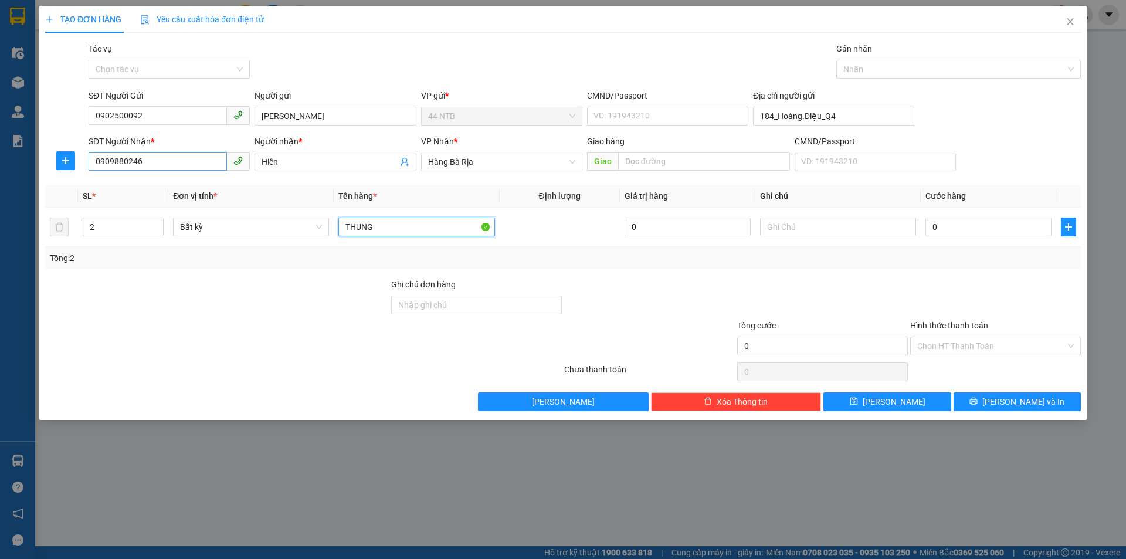
type input "THUNG"
click at [163, 158] on input "0909880246" at bounding box center [158, 161] width 138 height 19
type input "0"
type input "0913609585"
click at [124, 179] on div "0913609585 - Trung" at bounding box center [169, 185] width 147 height 13
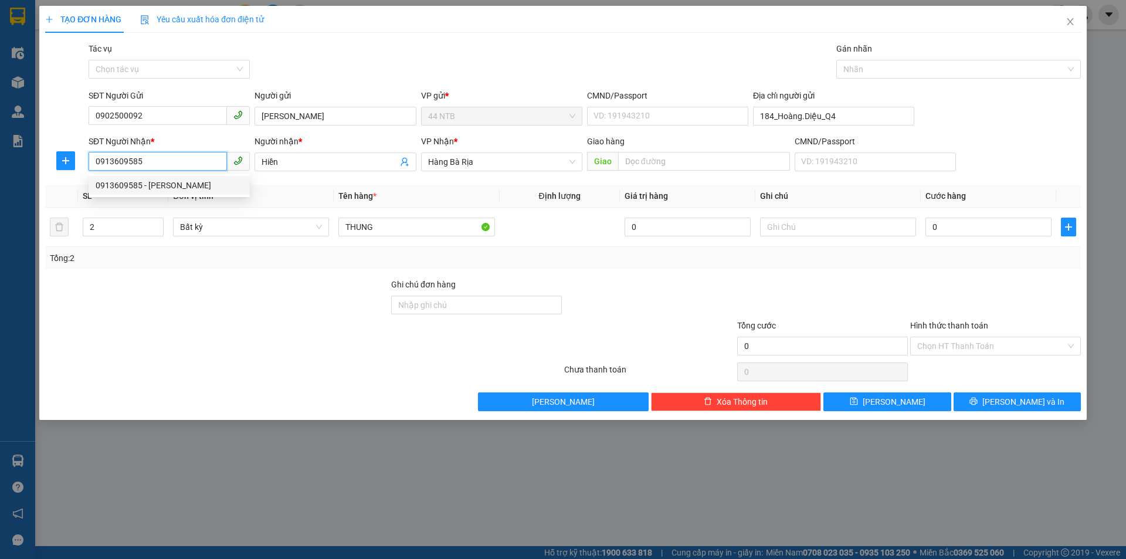
type input "Trung"
type input "0913609585"
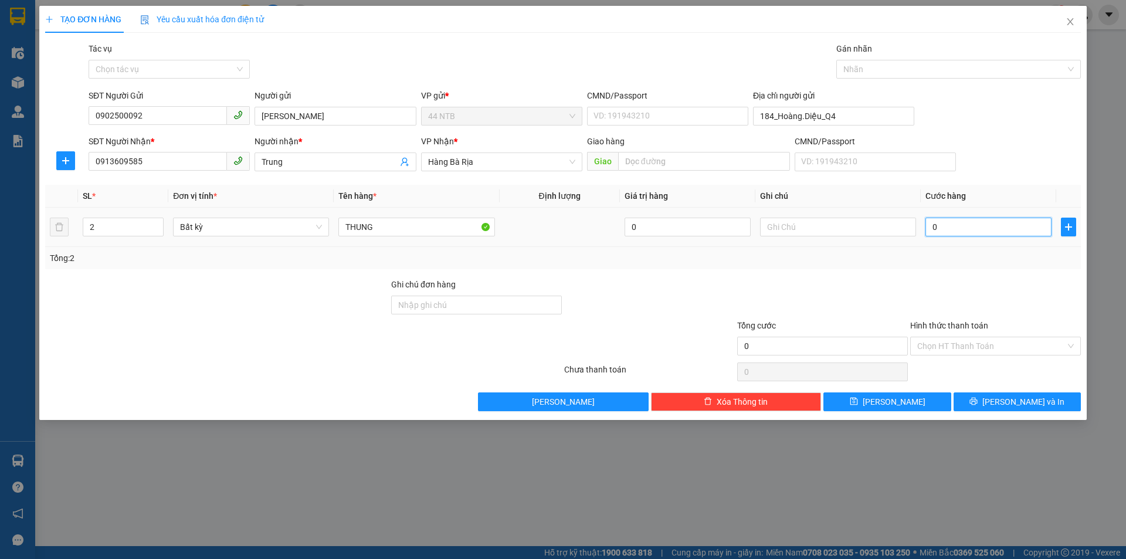
click at [956, 231] on input "0" at bounding box center [988, 227] width 126 height 19
type input "6"
type input "60"
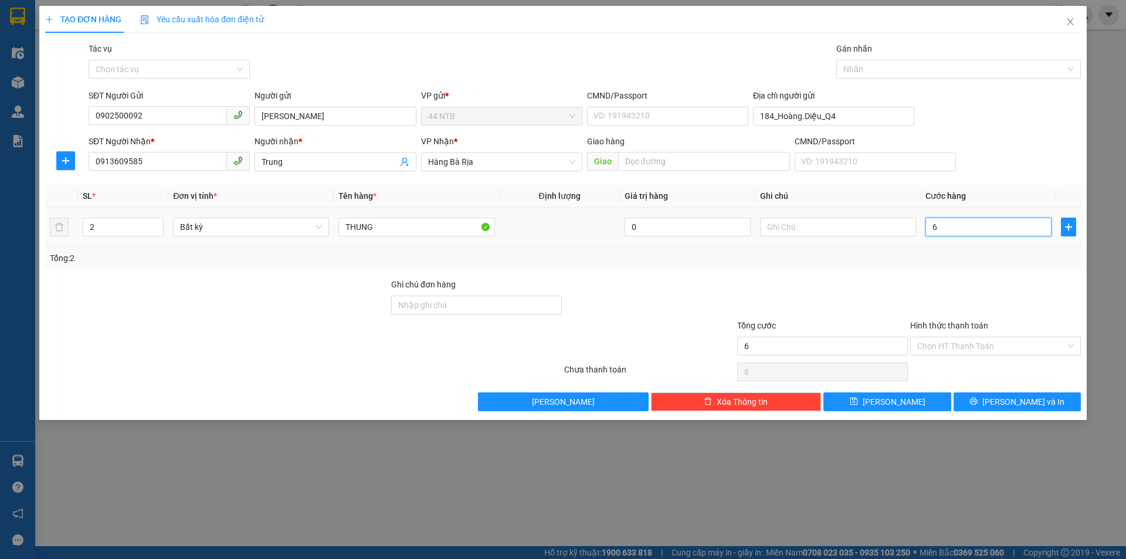
type input "60"
type input "60.000"
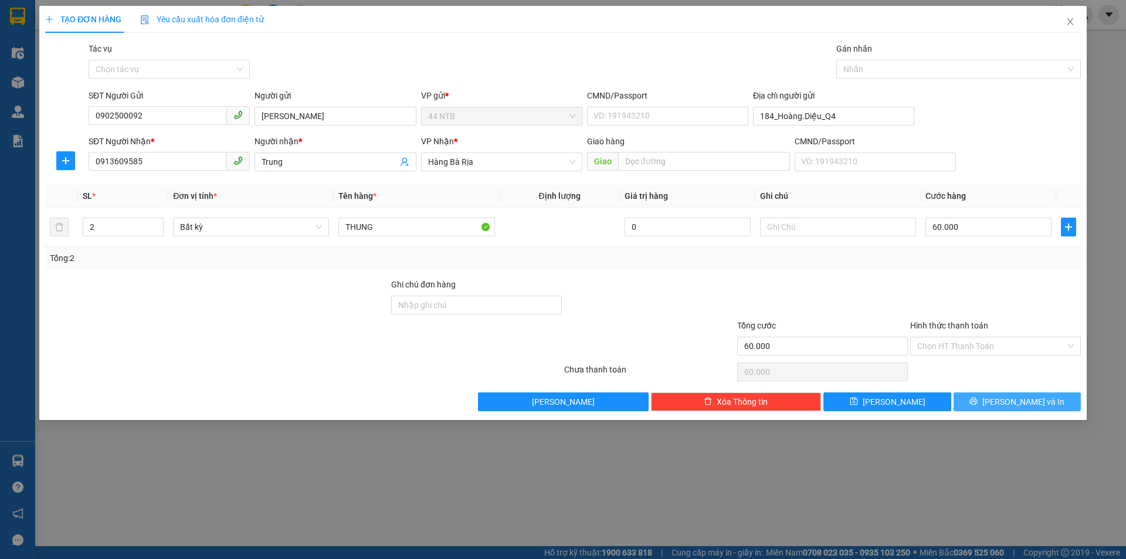
click at [978, 395] on button "Lưu và In" at bounding box center [1016, 401] width 127 height 19
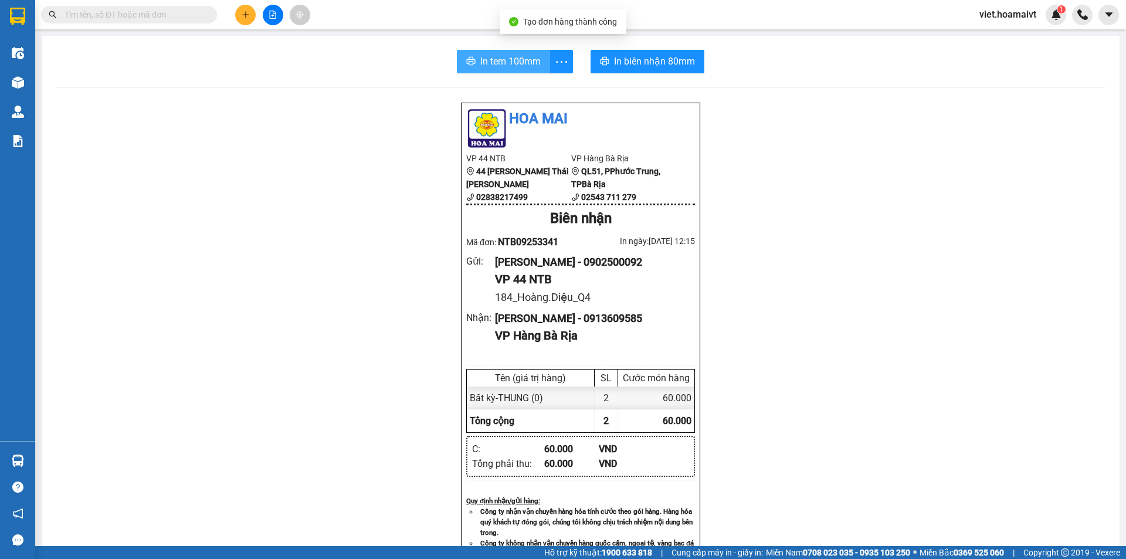
click at [483, 62] on span "In tem 100mm" at bounding box center [510, 61] width 60 height 15
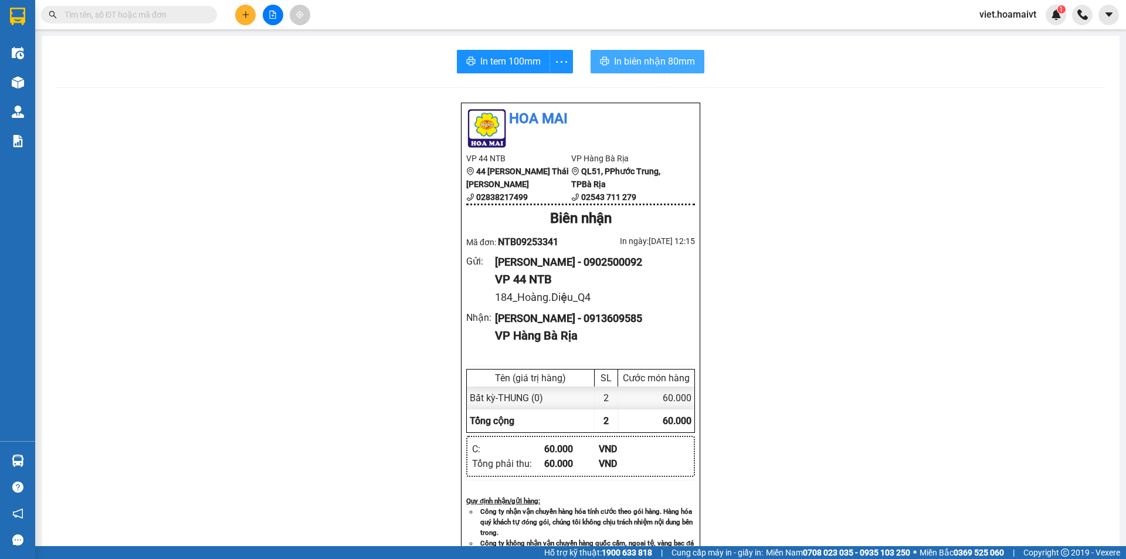
click at [615, 64] on span "In biên nhận 80mm" at bounding box center [654, 61] width 81 height 15
click at [246, 13] on icon "plus" at bounding box center [246, 15] width 8 height 8
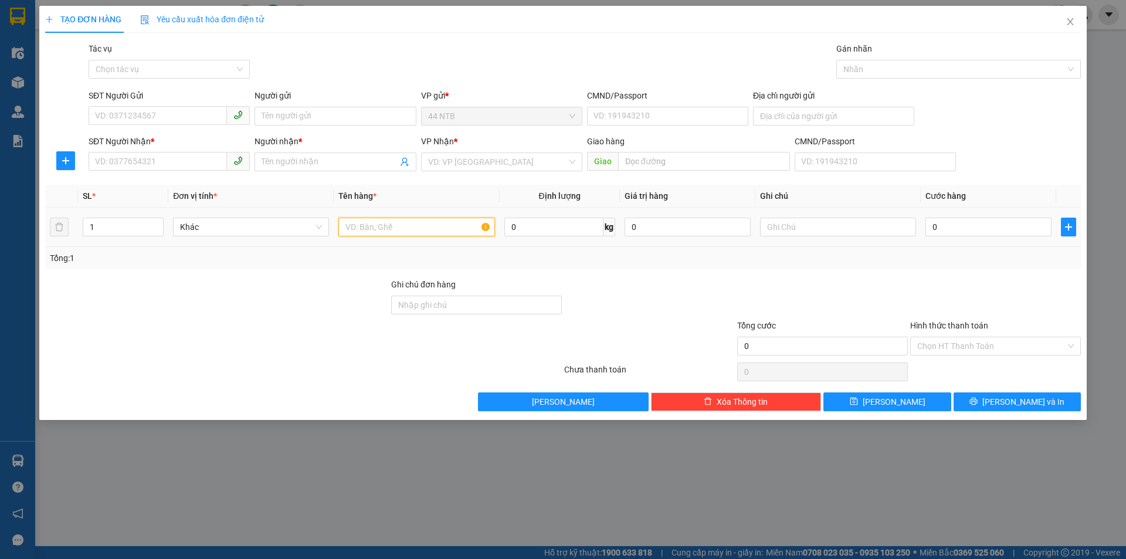
click at [369, 223] on input "text" at bounding box center [416, 227] width 156 height 19
type input "THUNG"
click at [113, 112] on input "SĐT Người Gửi" at bounding box center [158, 115] width 138 height 19
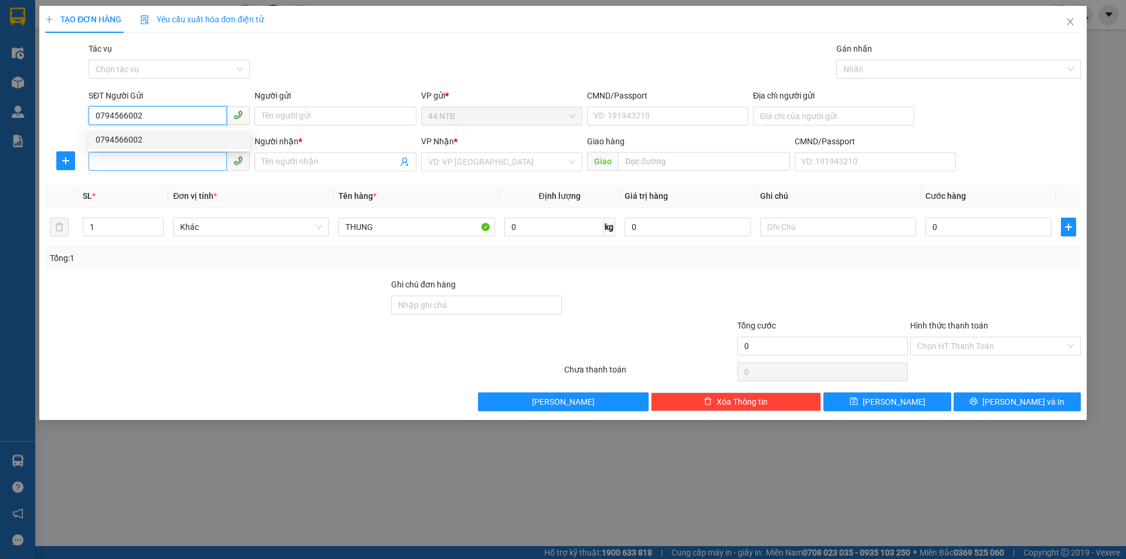
type input "0794566002"
click at [156, 160] on input "SĐT Người Nhận *" at bounding box center [158, 161] width 138 height 19
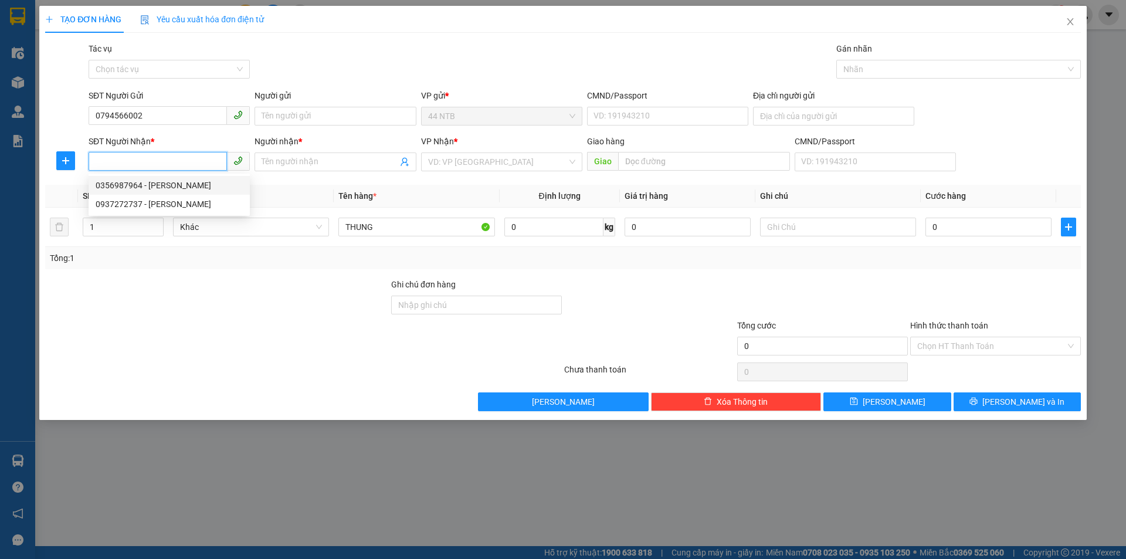
click at [155, 185] on div "0356987964 - LINH" at bounding box center [169, 185] width 147 height 13
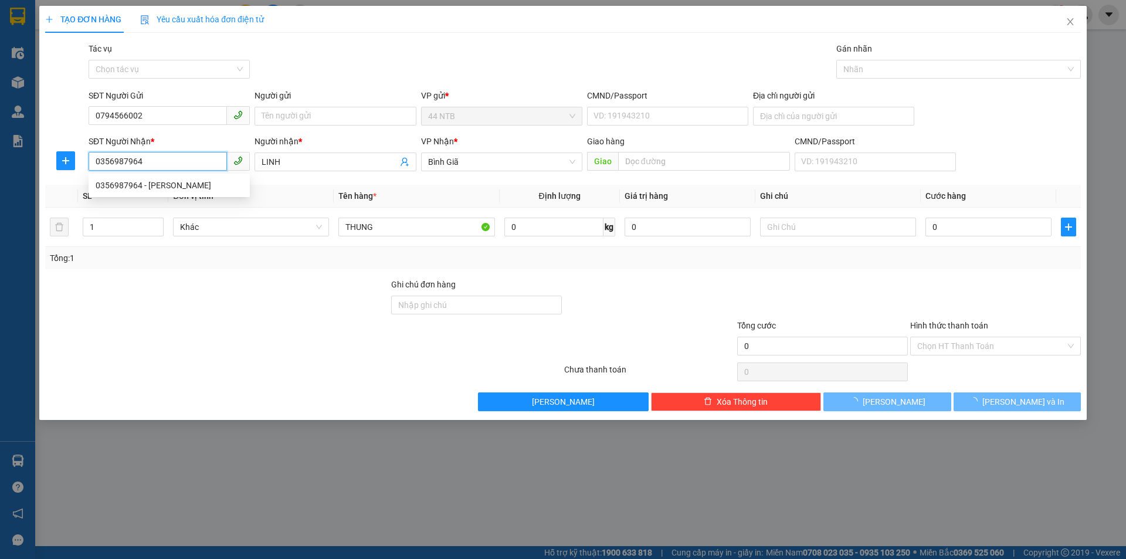
type input "0356987964"
type input "LINH"
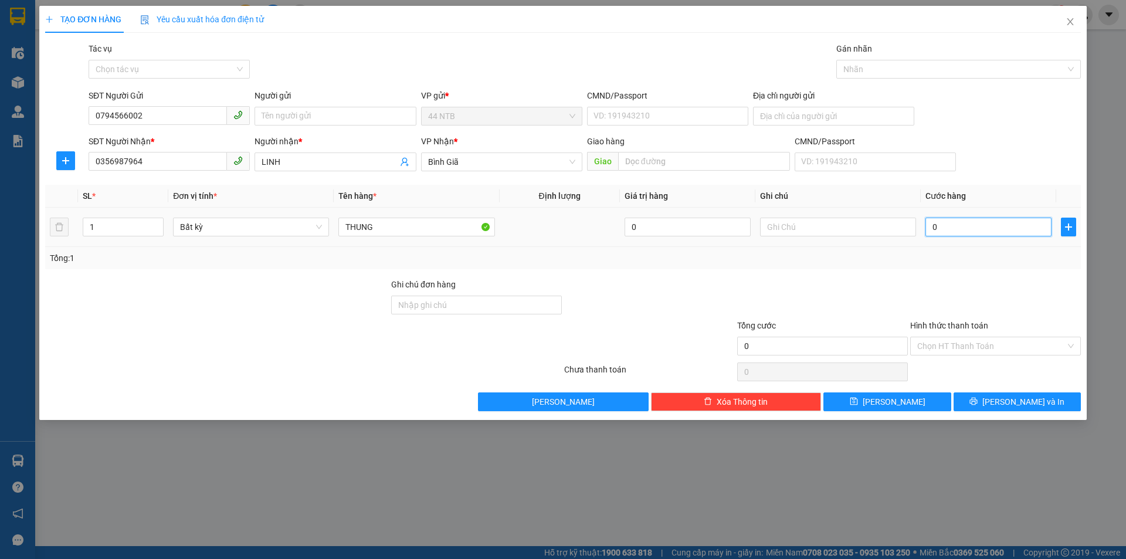
click at [952, 229] on input "0" at bounding box center [988, 227] width 126 height 19
type input "3"
type input "30"
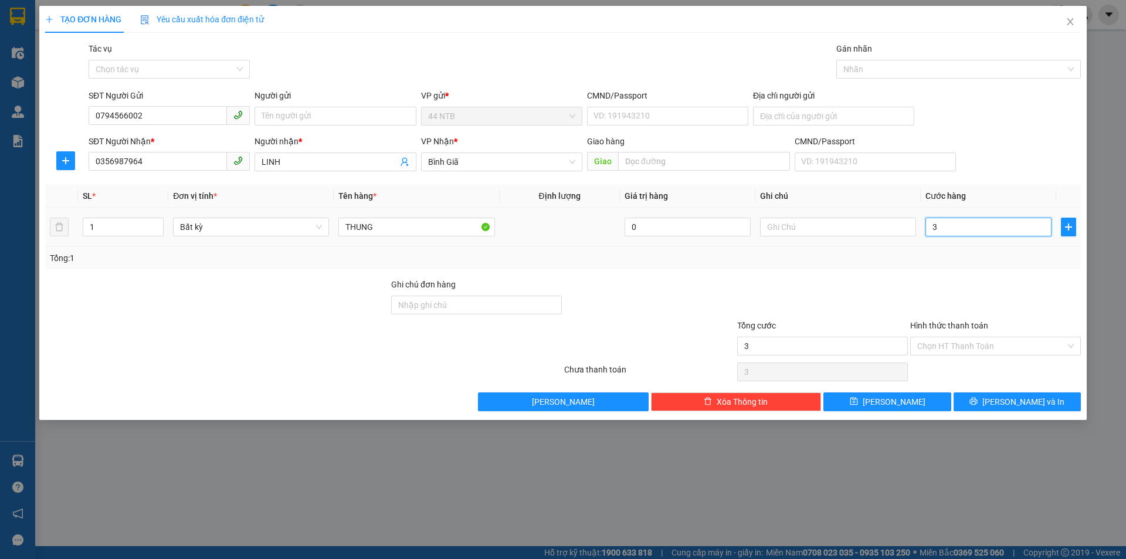
type input "30"
type input "30.000"
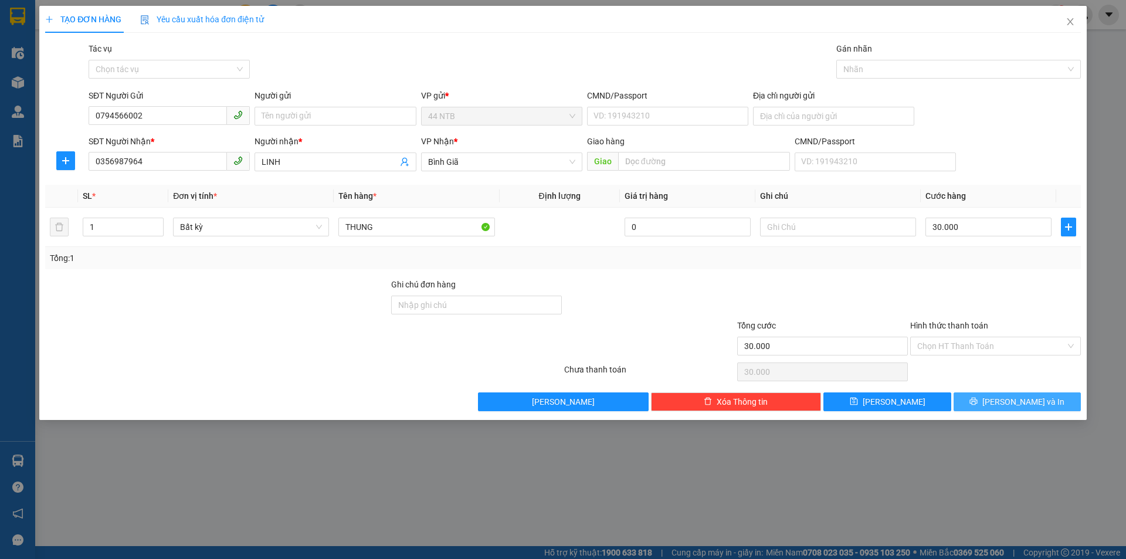
click at [995, 408] on button "Lưu và In" at bounding box center [1016, 401] width 127 height 19
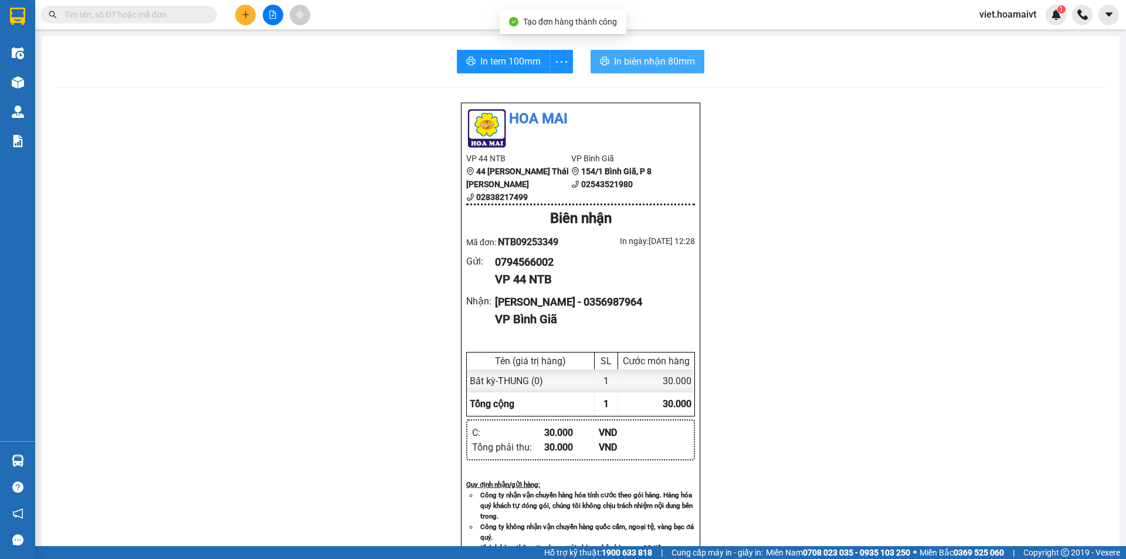
click at [683, 66] on span "In biên nhận 80mm" at bounding box center [654, 61] width 81 height 15
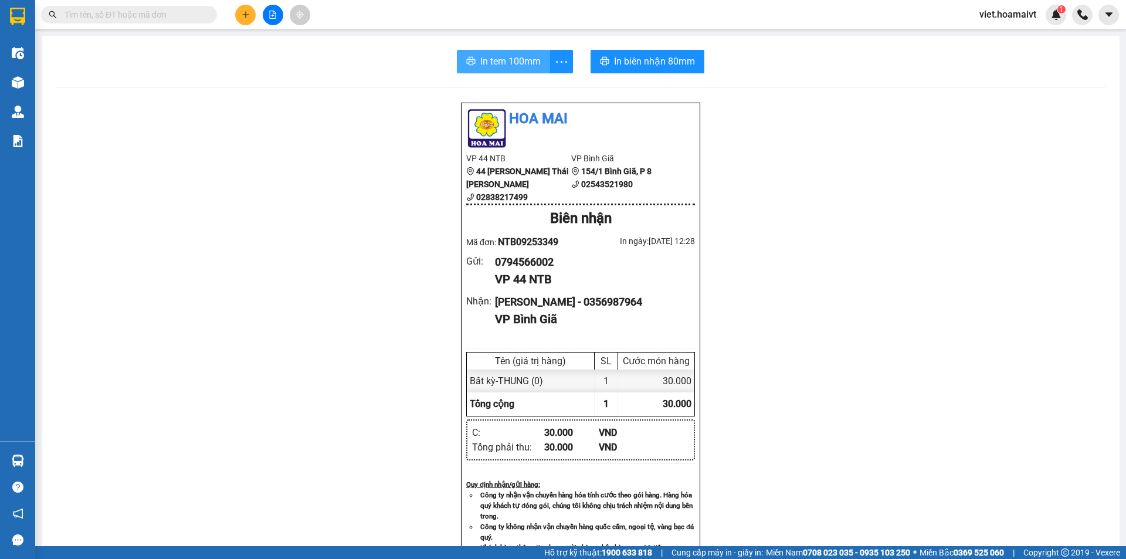
click at [495, 63] on span "In tem 100mm" at bounding box center [510, 61] width 60 height 15
click at [57, 21] on span at bounding box center [129, 15] width 176 height 18
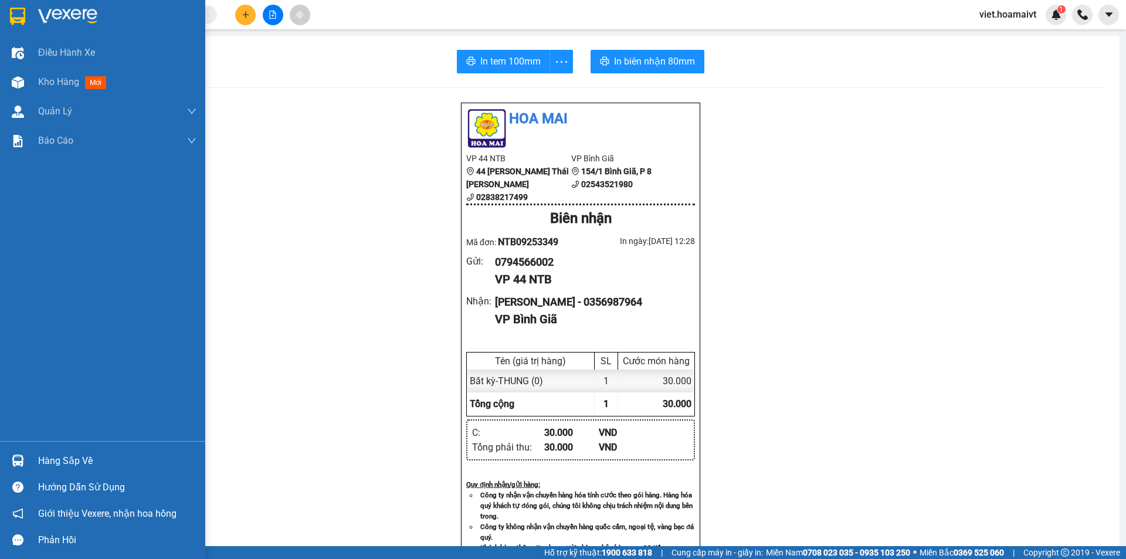
click at [54, 15] on img at bounding box center [67, 17] width 59 height 18
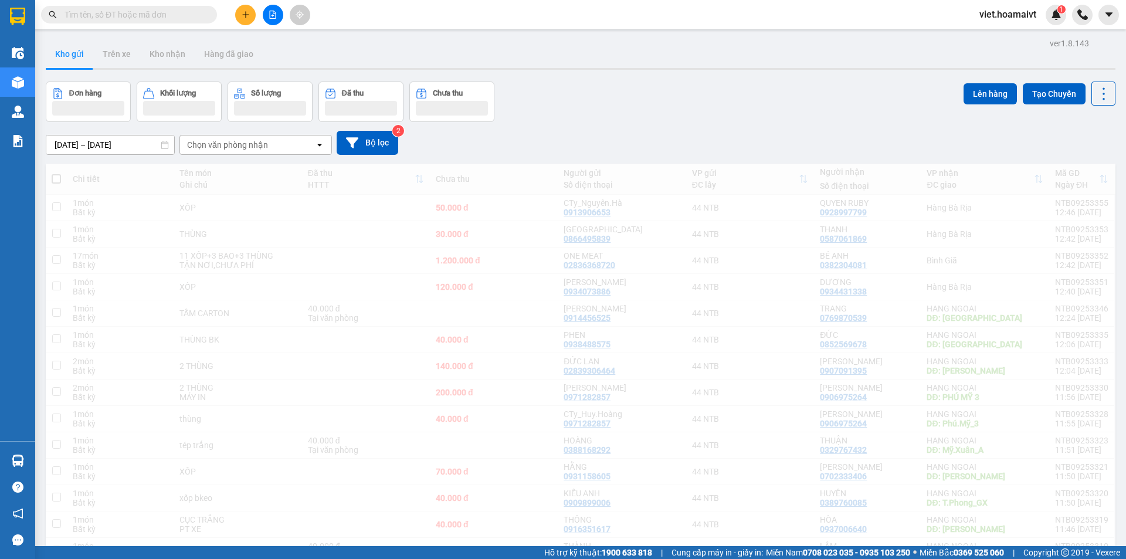
click at [813, 132] on div "[DATE] – [DATE] Press the down arrow key to interact with the calendar and sele…" at bounding box center [580, 143] width 1069 height 24
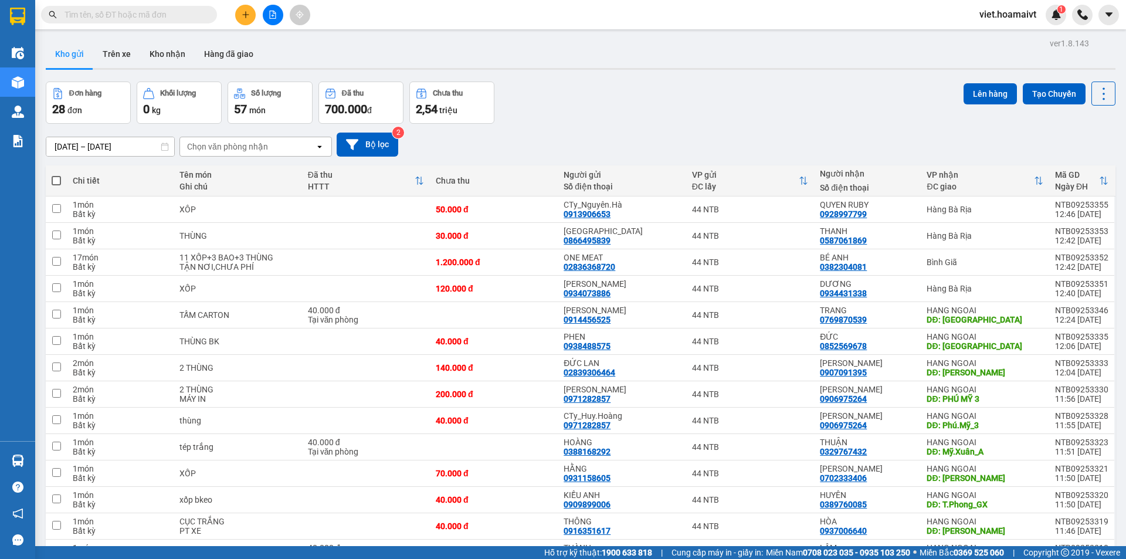
click at [149, 15] on input "text" at bounding box center [133, 14] width 138 height 13
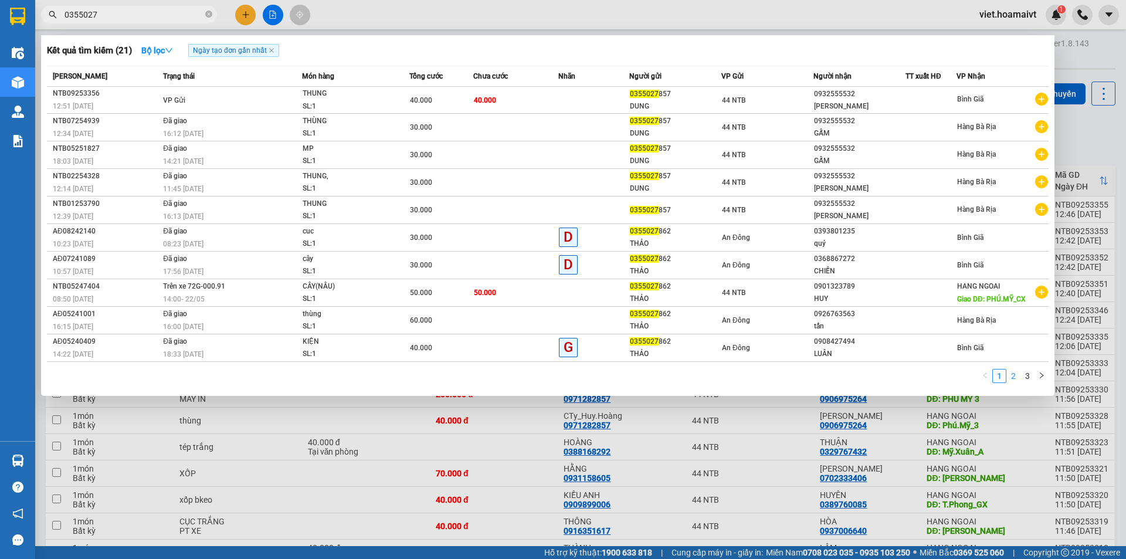
type input "0355027"
click at [1009, 375] on link "2" at bounding box center [1013, 375] width 13 height 13
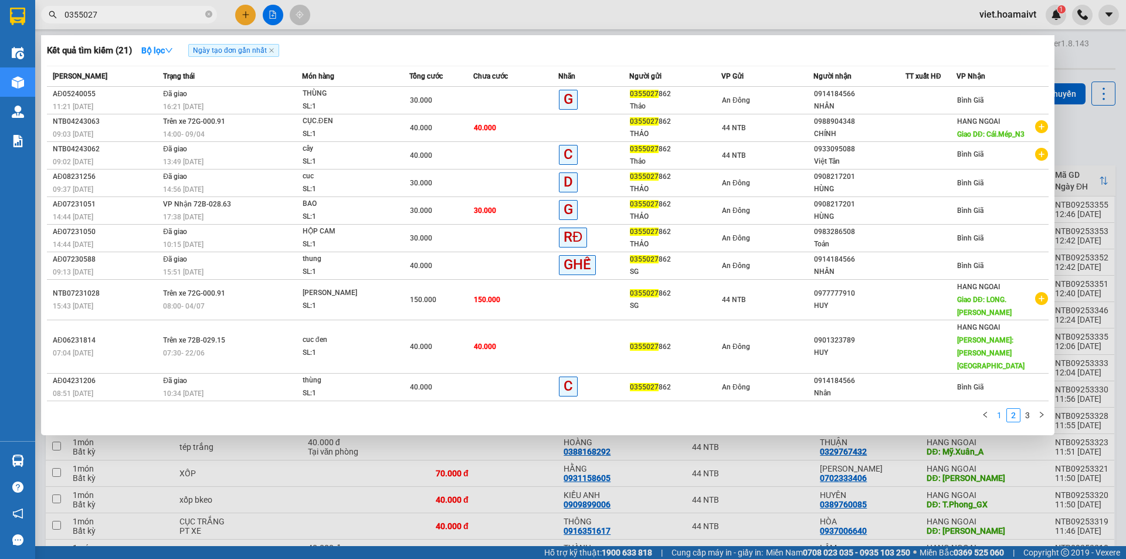
click at [993, 409] on link "1" at bounding box center [999, 415] width 13 height 13
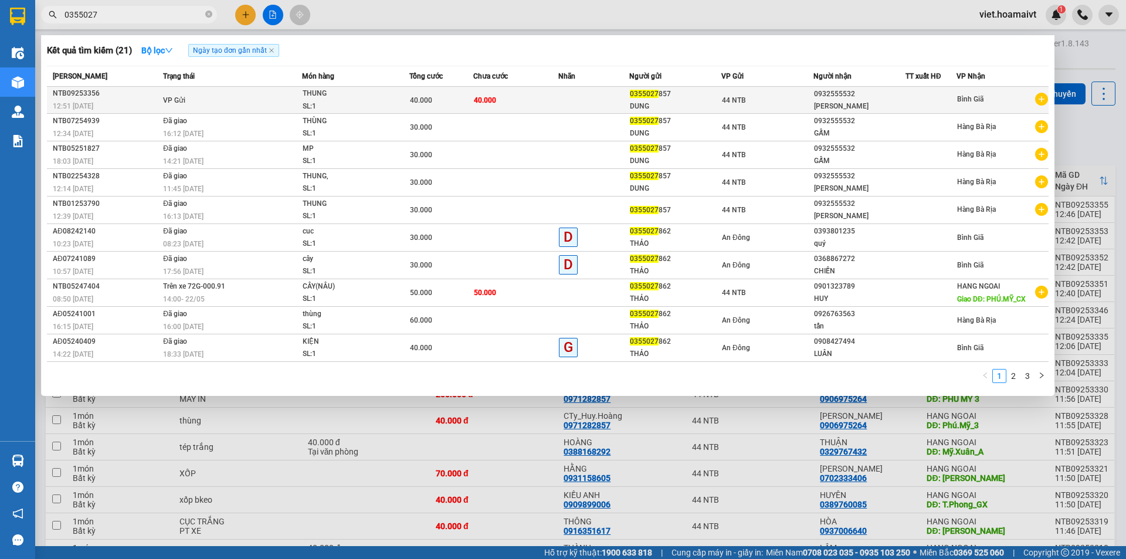
click at [569, 107] on td at bounding box center [593, 100] width 71 height 27
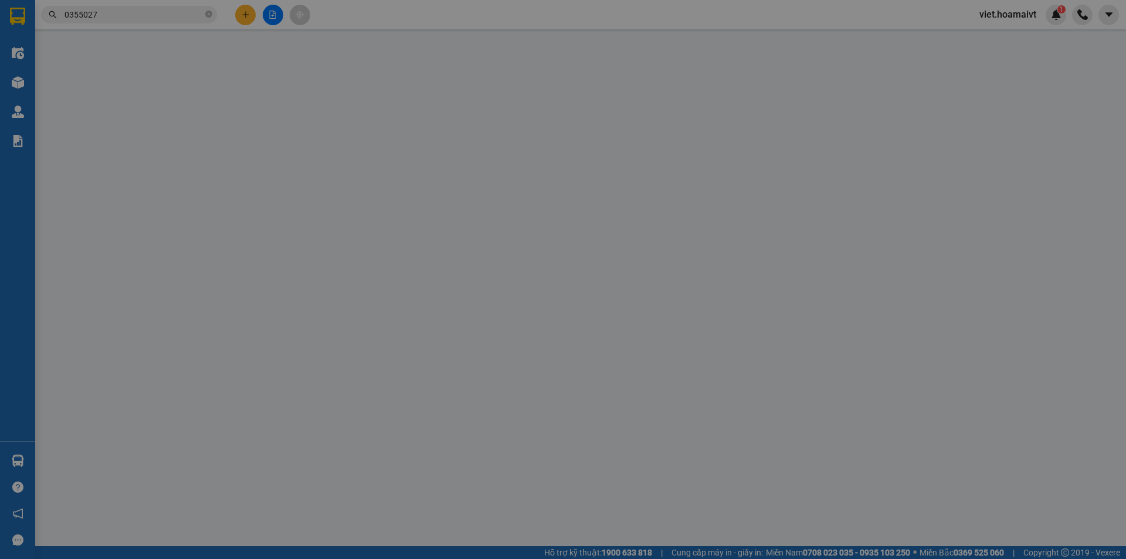
type input "0355027857"
type input "DUNG"
type input "166/1 HUỲNH VĂN NGHỆ"
type input "0932555532"
type input "[PERSON_NAME]"
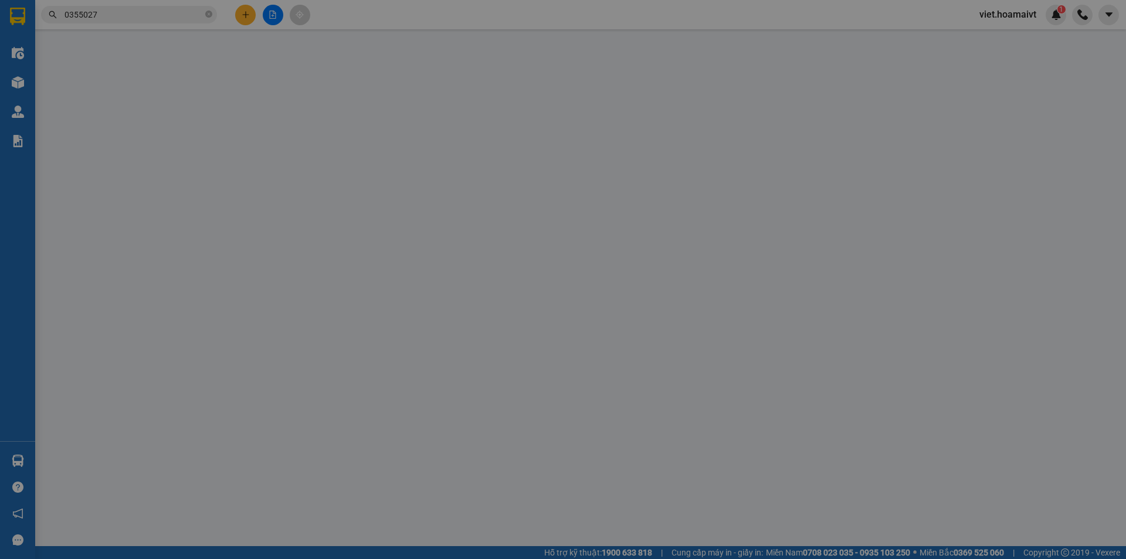
type input "40.000"
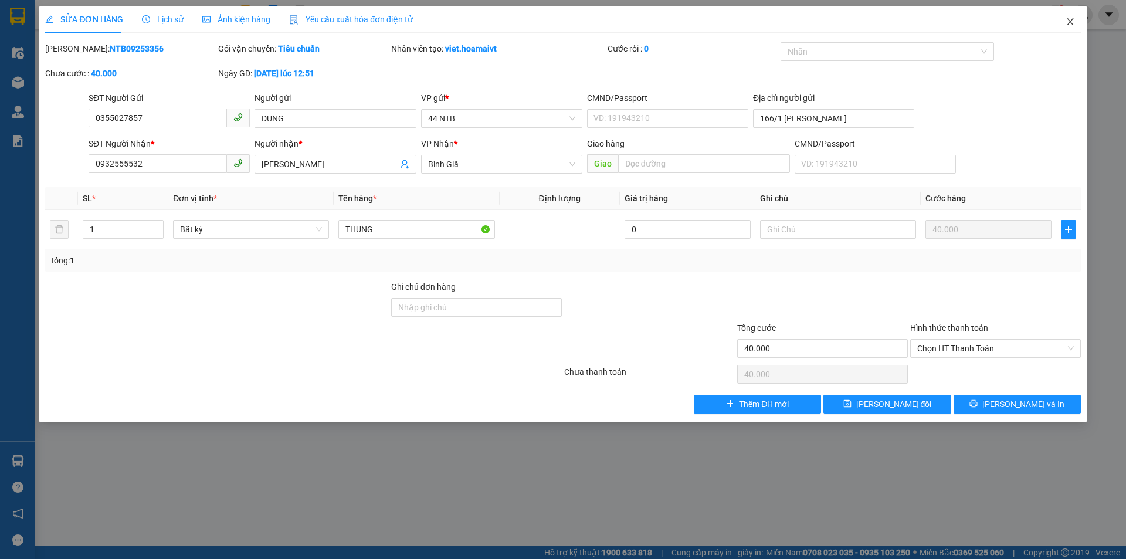
click at [1068, 25] on icon "close" at bounding box center [1069, 21] width 6 height 7
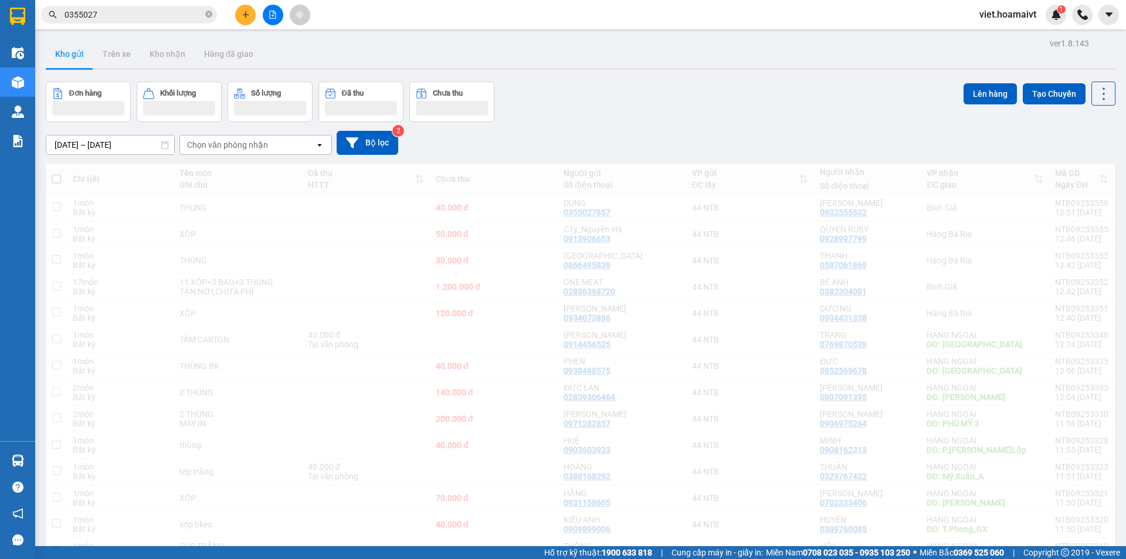
click at [651, 100] on div "Đơn hàng Khối lượng Số lượng Đã thu Chưa thu Lên hàng Tạo Chuyến" at bounding box center [580, 101] width 1069 height 40
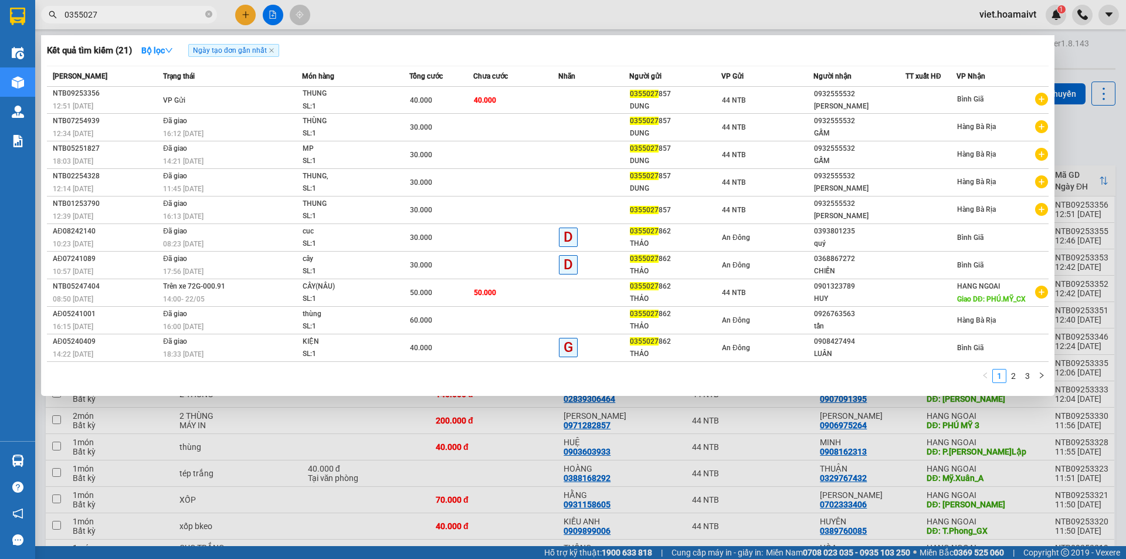
click at [170, 16] on input "0355027" at bounding box center [133, 14] width 138 height 13
click at [132, 18] on input "0355027" at bounding box center [133, 14] width 138 height 13
click at [127, 19] on input "0355027" at bounding box center [133, 14] width 138 height 13
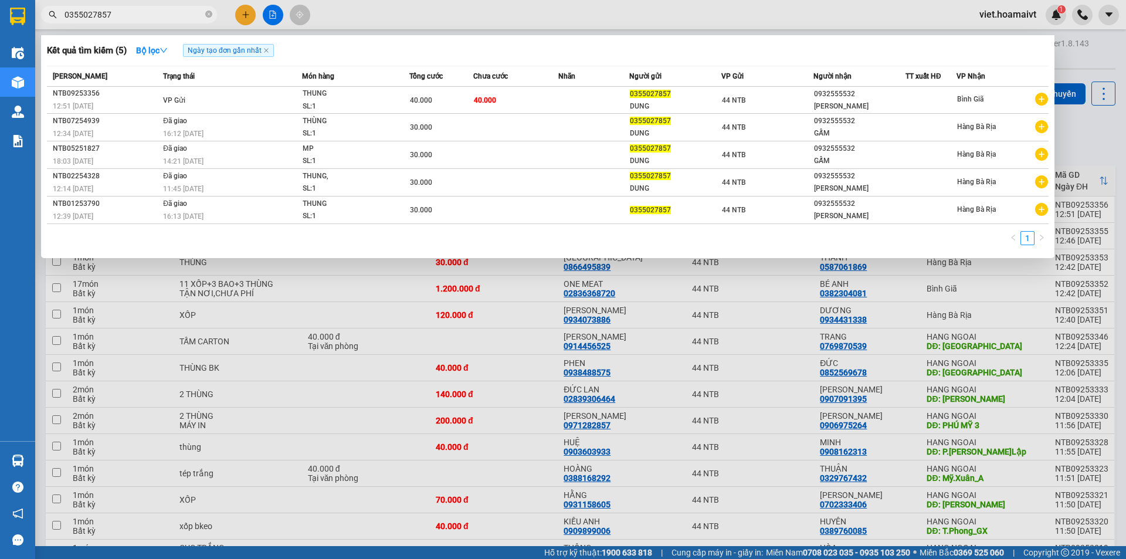
type input "0355027857"
drag, startPoint x: 195, startPoint y: 382, endPoint x: 42, endPoint y: 262, distance: 193.7
click at [196, 382] on div at bounding box center [563, 279] width 1126 height 559
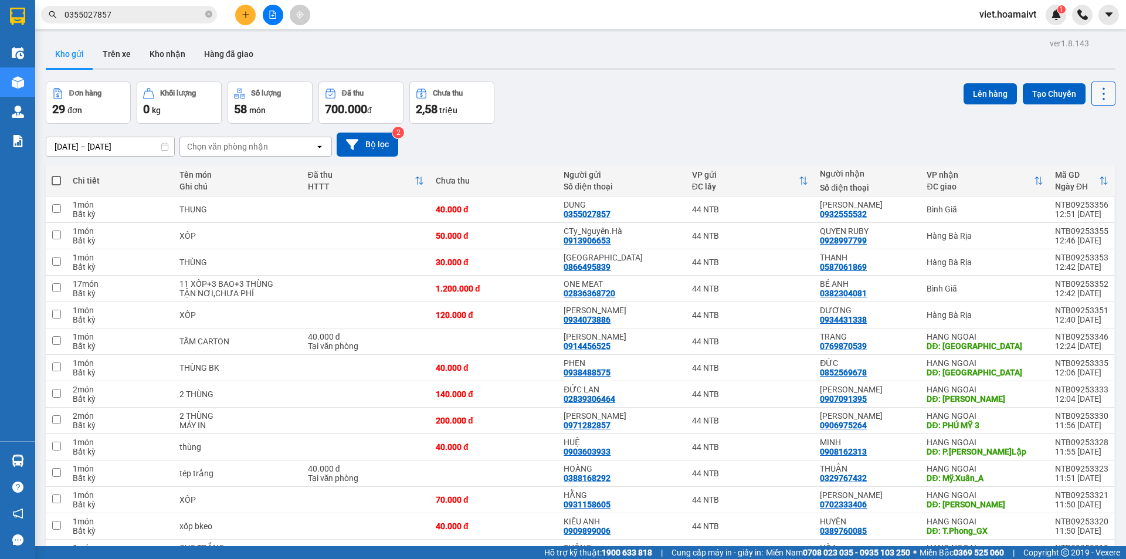
click at [1095, 93] on icon at bounding box center [1103, 94] width 16 height 16
click at [1073, 166] on span "Làm mới" at bounding box center [1078, 168] width 32 height 12
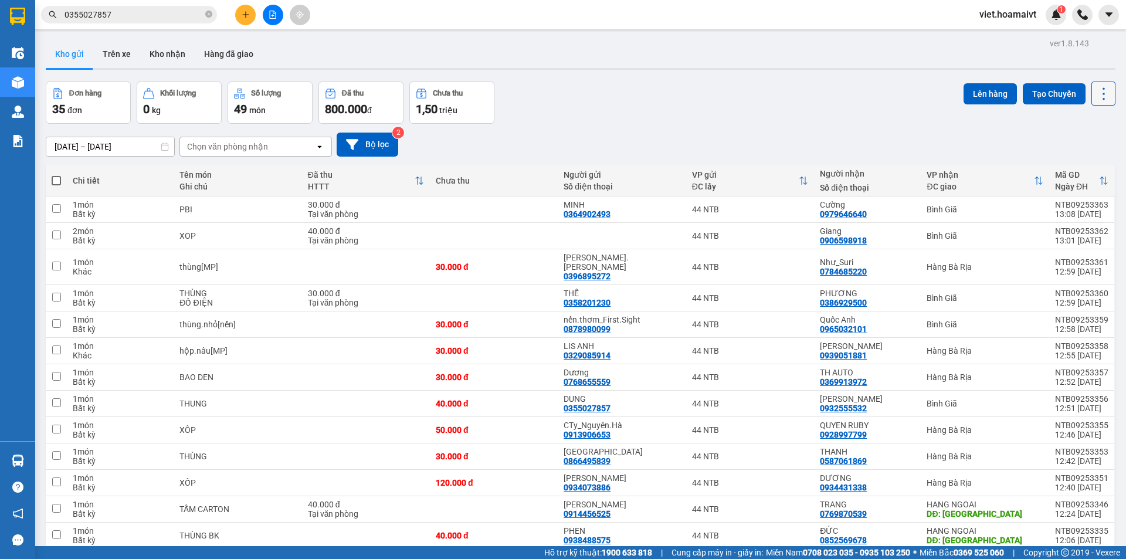
click at [1096, 94] on icon at bounding box center [1103, 94] width 16 height 16
click at [1080, 166] on span "Làm mới" at bounding box center [1078, 168] width 32 height 12
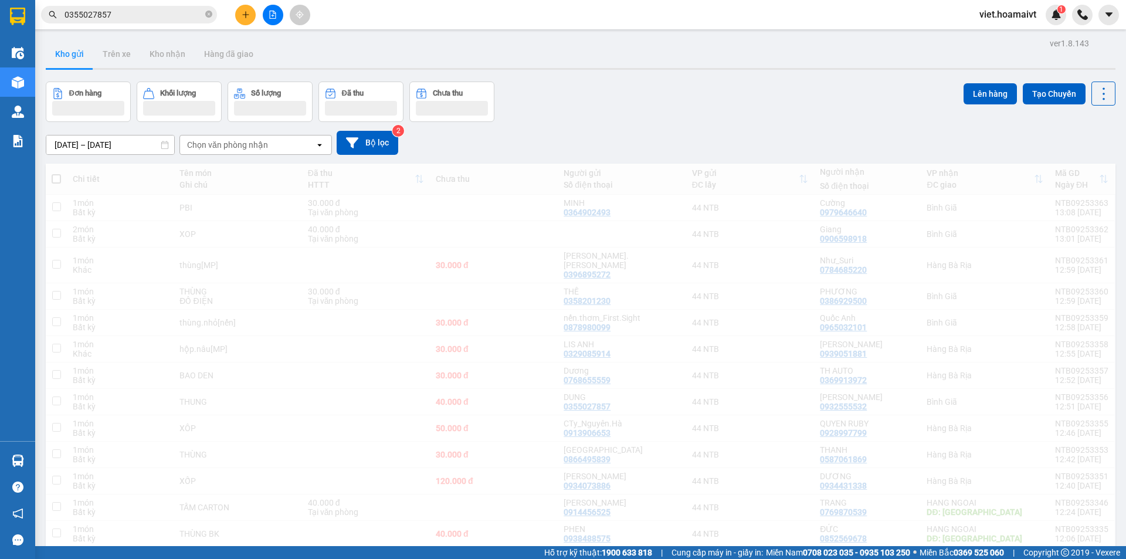
click at [583, 135] on div "[DATE] – [DATE] Press the down arrow key to interact with the calendar and sele…" at bounding box center [580, 143] width 1069 height 24
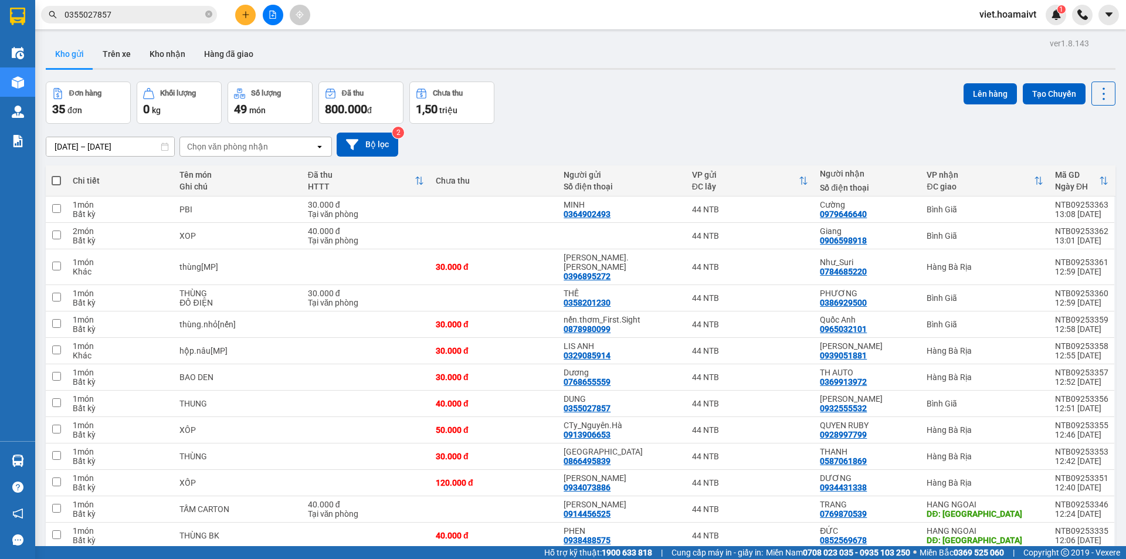
click at [281, 151] on div "Chọn văn phòng nhận" at bounding box center [247, 146] width 135 height 19
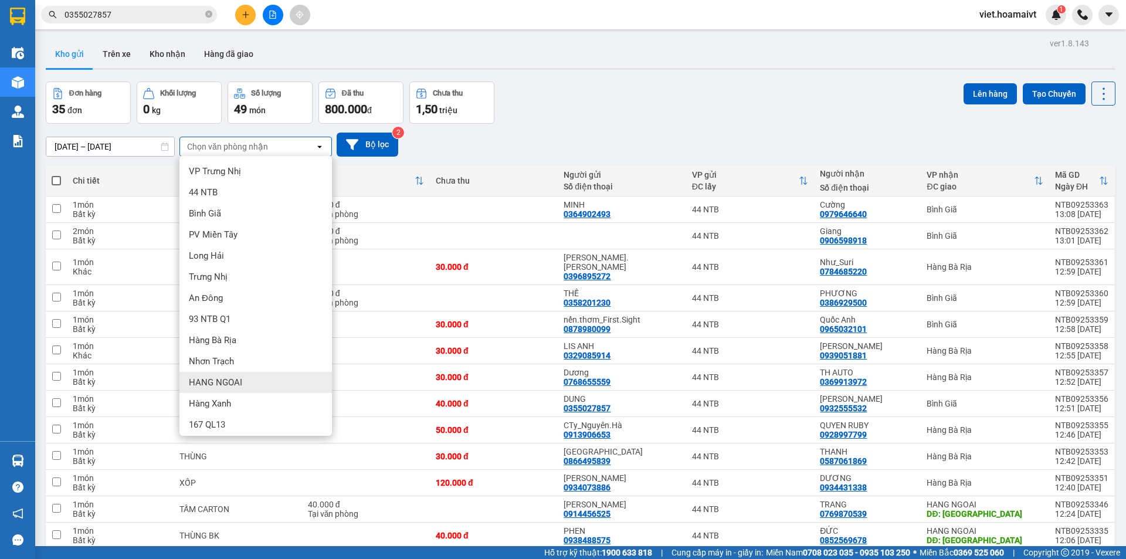
click at [226, 372] on div "HANG NGOAI" at bounding box center [255, 382] width 152 height 21
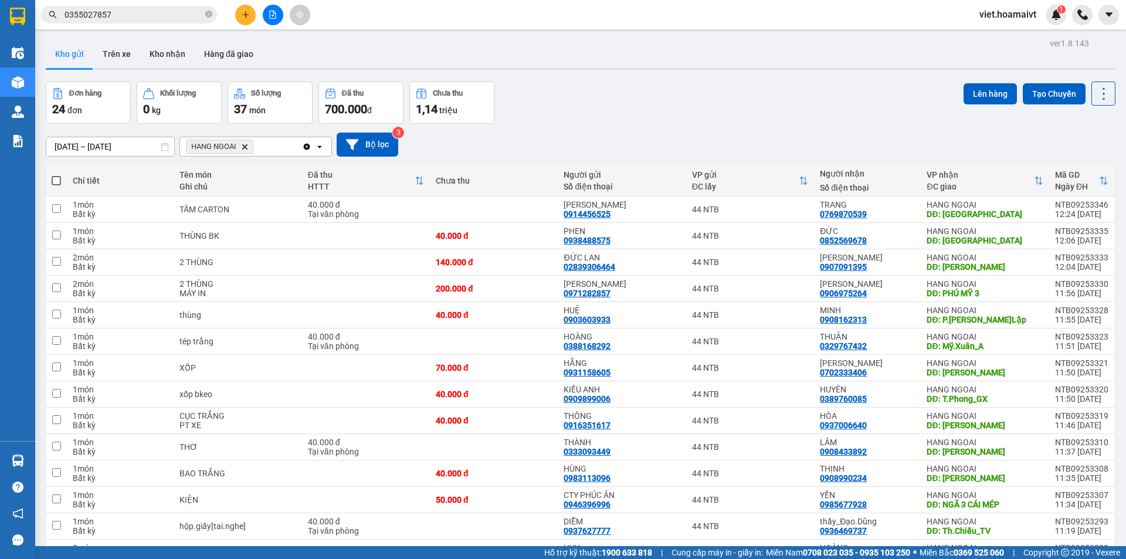
click at [610, 115] on div "Đơn hàng 24 đơn Khối lượng 0 kg Số lượng 37 món Đã thu 700.000 đ Chưa thu 1,14 …" at bounding box center [580, 102] width 1069 height 42
click at [1096, 94] on icon at bounding box center [1103, 94] width 16 height 16
click at [1073, 164] on span "Làm mới" at bounding box center [1078, 168] width 32 height 12
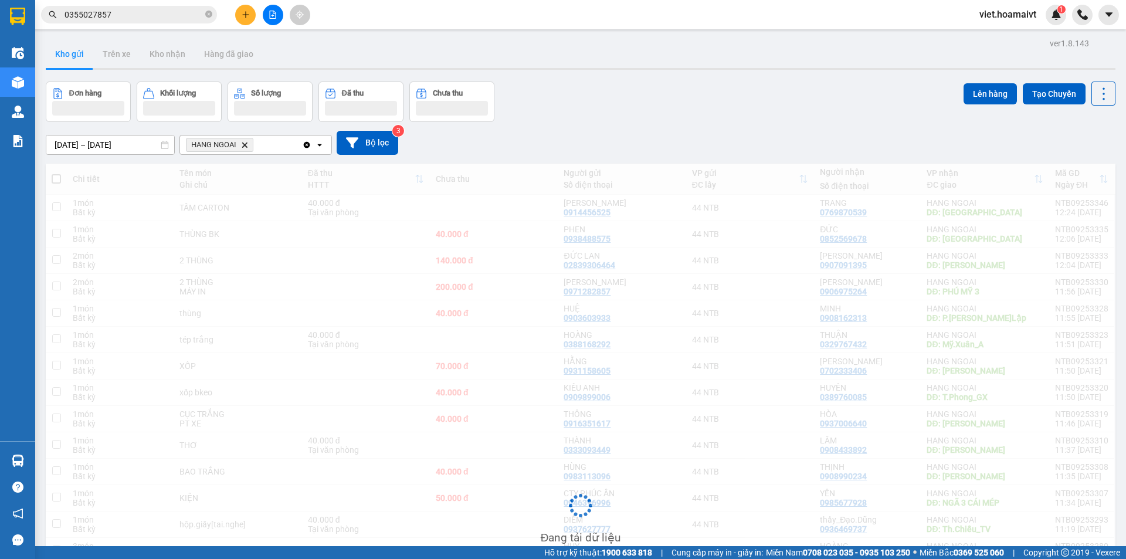
click at [779, 131] on div "[DATE] – [DATE] Press the down arrow key to interact with the calendar and sele…" at bounding box center [580, 143] width 1069 height 24
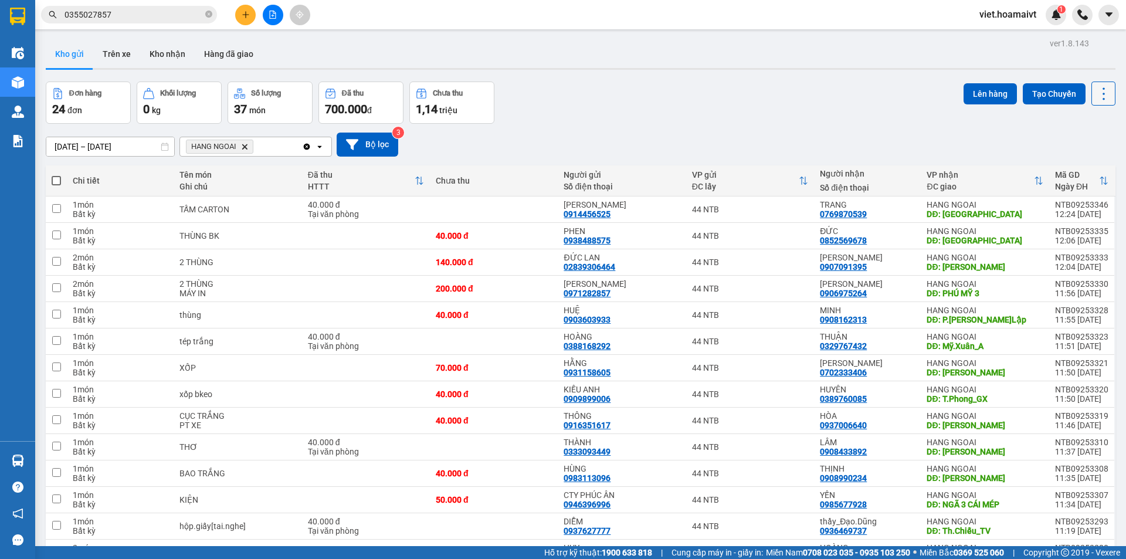
click at [1095, 86] on icon at bounding box center [1103, 94] width 16 height 16
click at [1079, 161] on li "Làm mới" at bounding box center [1073, 167] width 88 height 21
click at [1095, 100] on icon at bounding box center [1103, 94] width 16 height 16
click at [1078, 166] on span "Làm mới" at bounding box center [1078, 168] width 32 height 12
click at [1096, 87] on icon at bounding box center [1103, 94] width 16 height 16
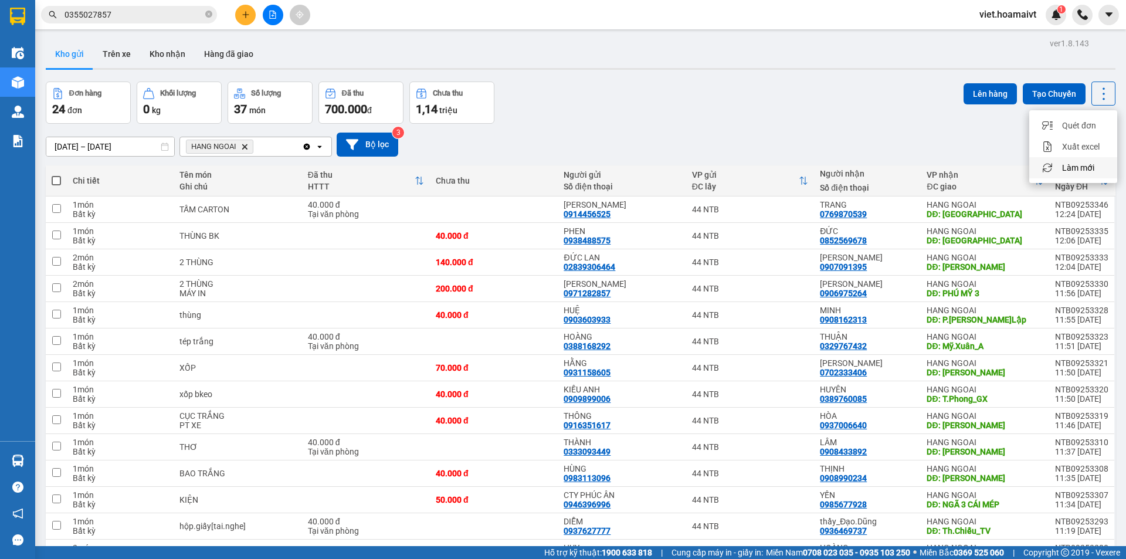
click at [1079, 164] on span "Làm mới" at bounding box center [1078, 168] width 32 height 12
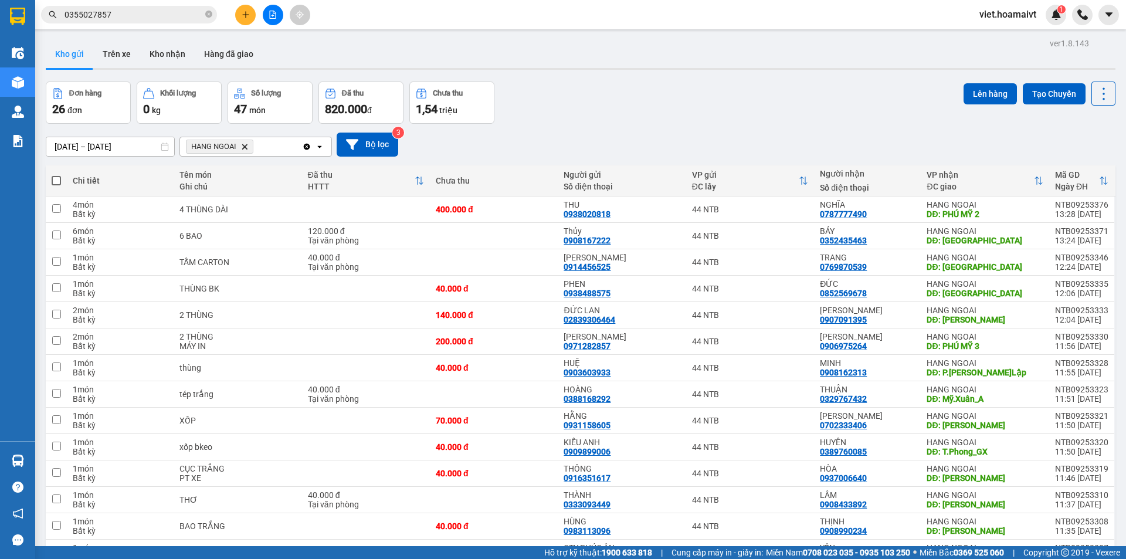
click at [246, 147] on icon "HANG NGOAI, close by backspace" at bounding box center [244, 146] width 5 height 5
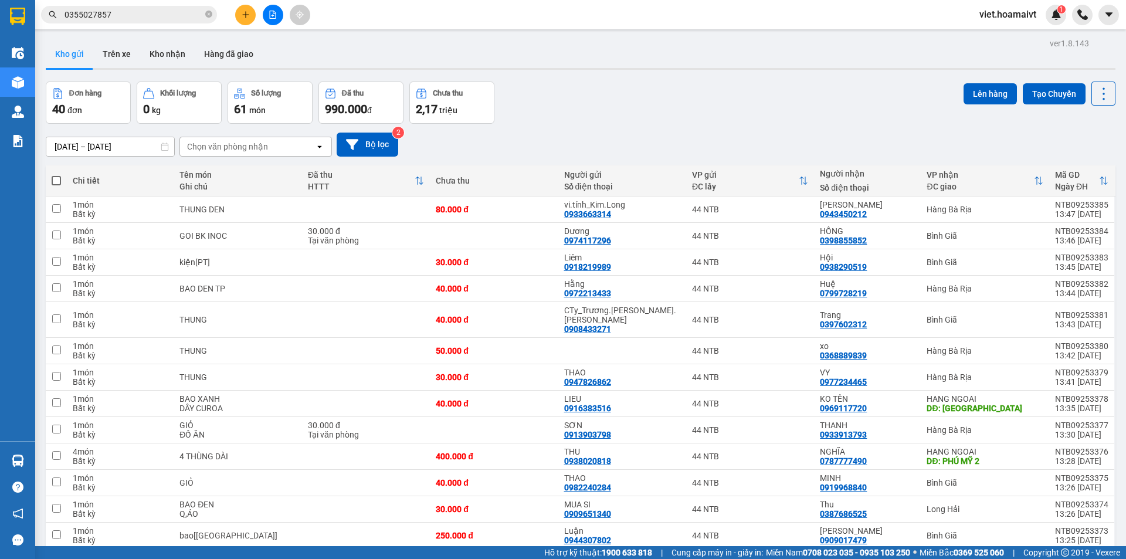
click at [226, 149] on div "Chọn văn phòng nhận" at bounding box center [227, 147] width 81 height 12
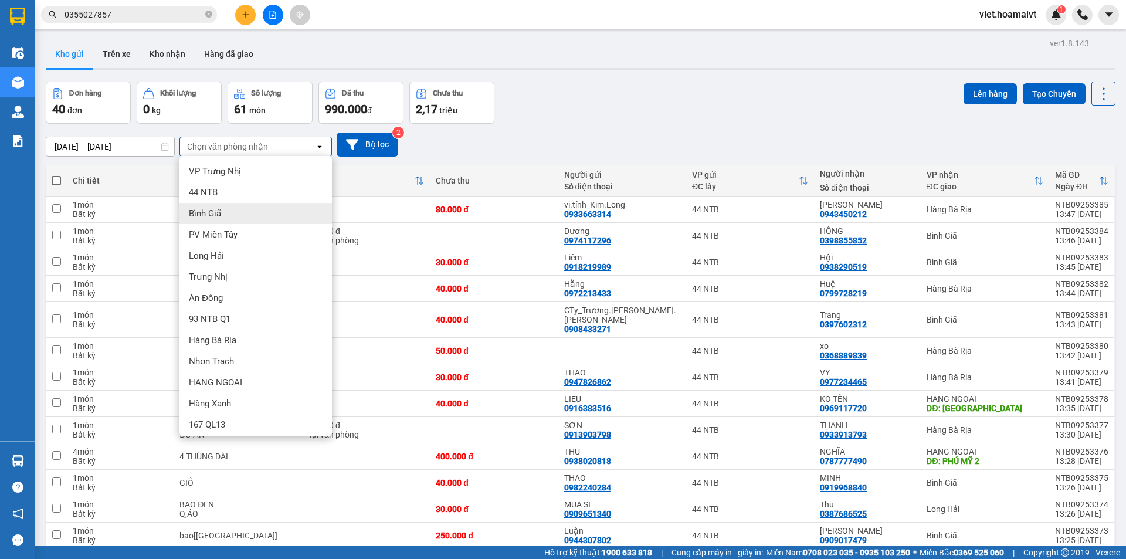
click at [220, 209] on span "Bình Giã" at bounding box center [205, 214] width 32 height 12
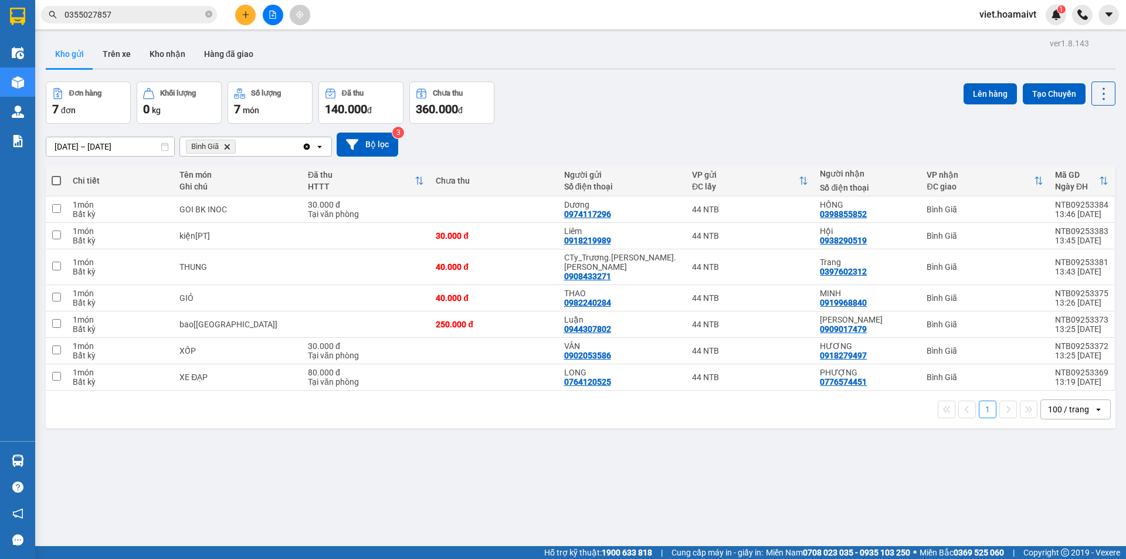
click at [227, 147] on icon "Bình Giã, close by backspace" at bounding box center [227, 146] width 5 height 5
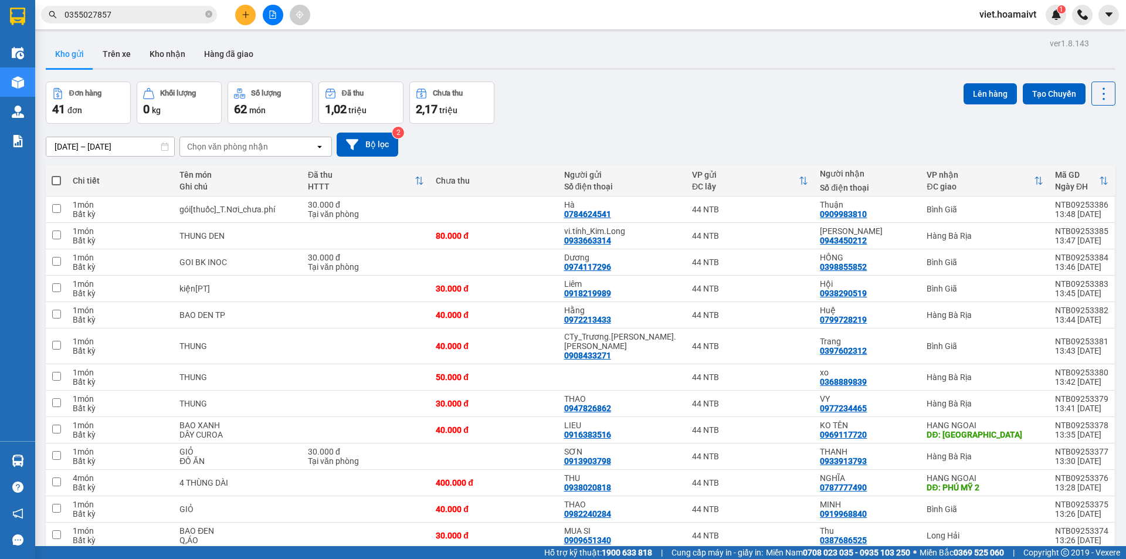
click at [227, 147] on div "Chọn văn phòng nhận" at bounding box center [227, 147] width 81 height 12
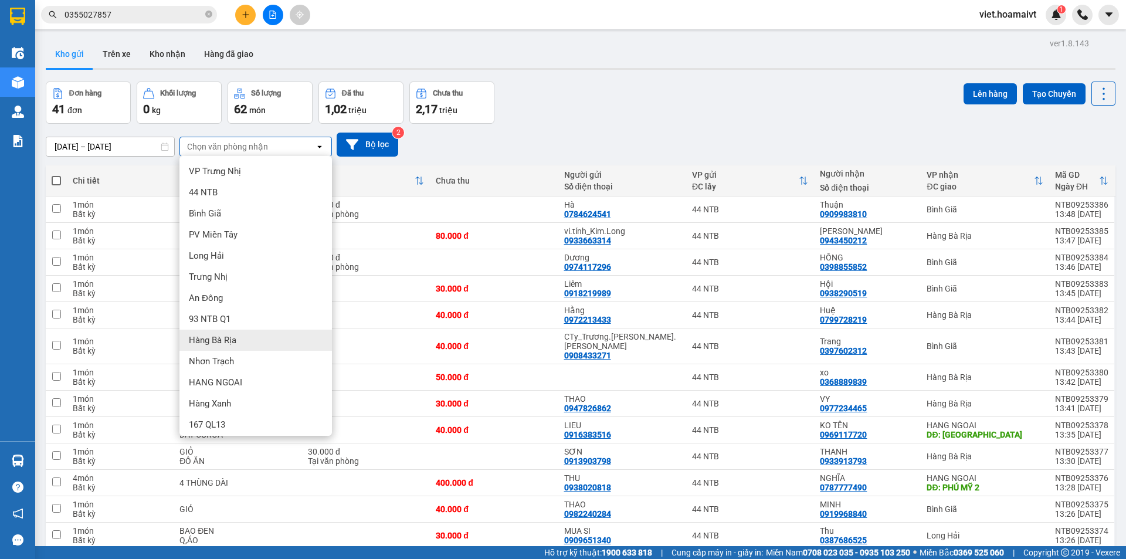
click at [228, 344] on span "Hàng Bà Rịa" at bounding box center [212, 340] width 47 height 12
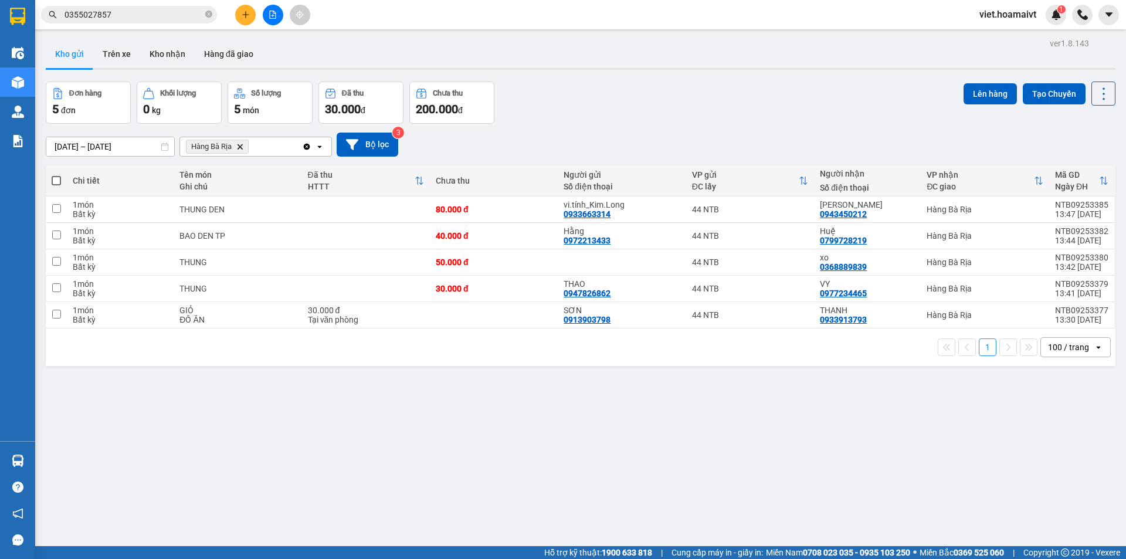
click at [242, 146] on icon "Hàng Bà Rịa, close by backspace" at bounding box center [239, 146] width 5 height 5
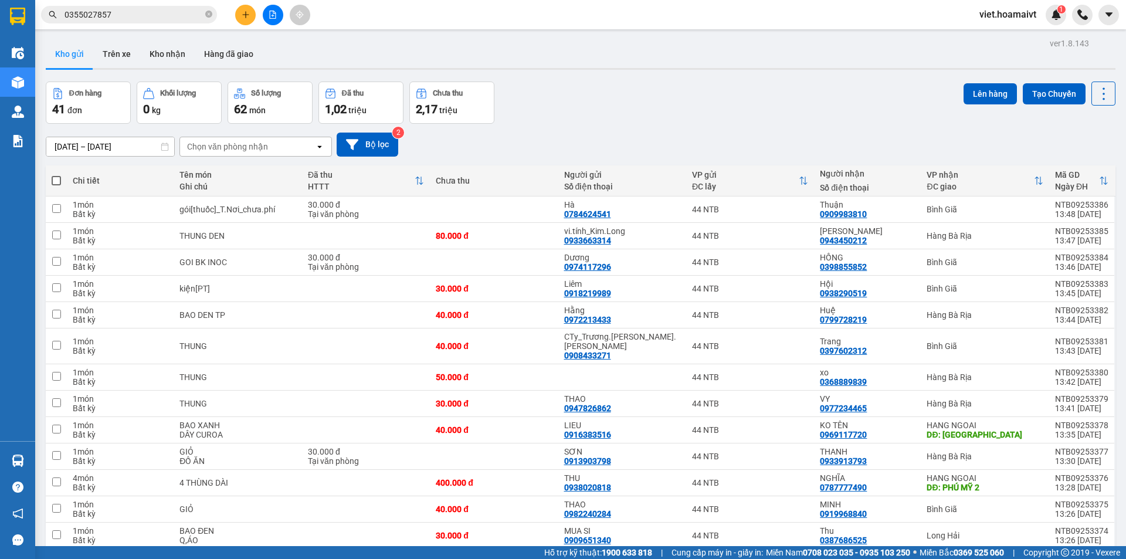
click at [252, 142] on div "Chọn văn phòng nhận" at bounding box center [227, 147] width 81 height 12
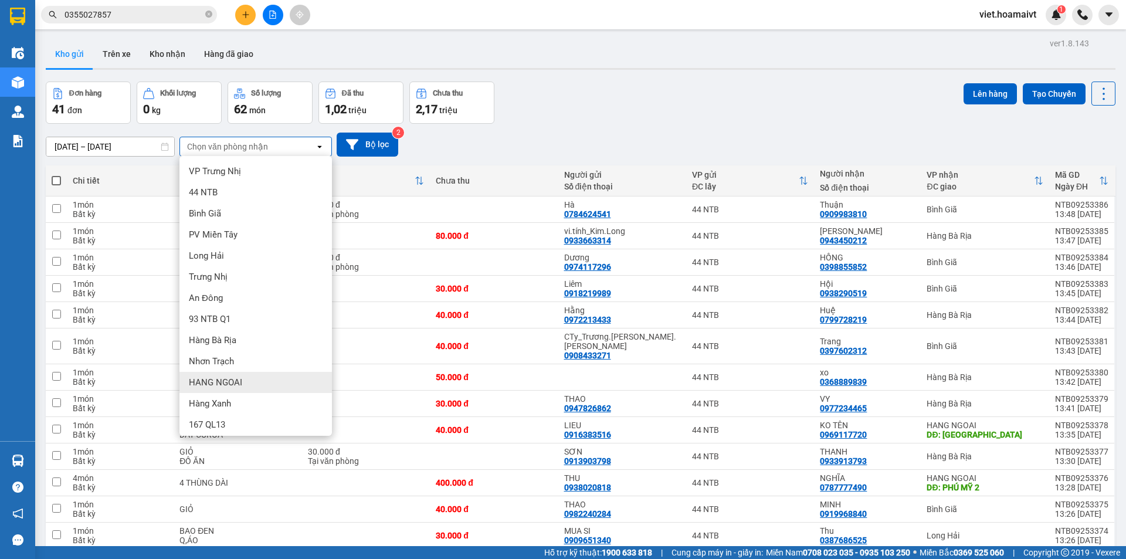
click at [225, 387] on span "HANG NGOAI" at bounding box center [215, 382] width 53 height 12
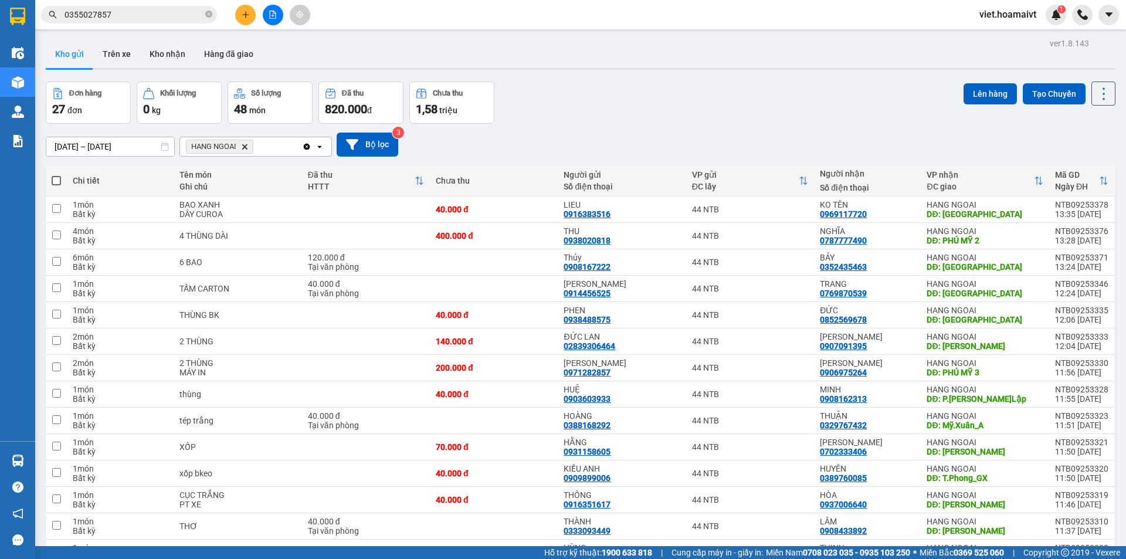
click at [247, 145] on icon "HANG NGOAI, close by backspace" at bounding box center [244, 146] width 5 height 5
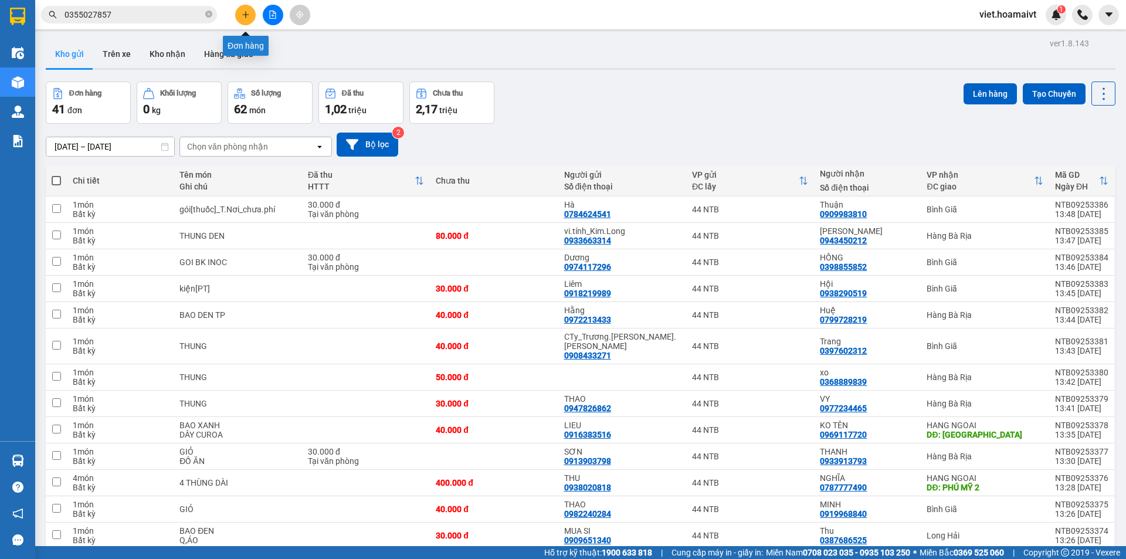
click at [246, 22] on button at bounding box center [245, 15] width 21 height 21
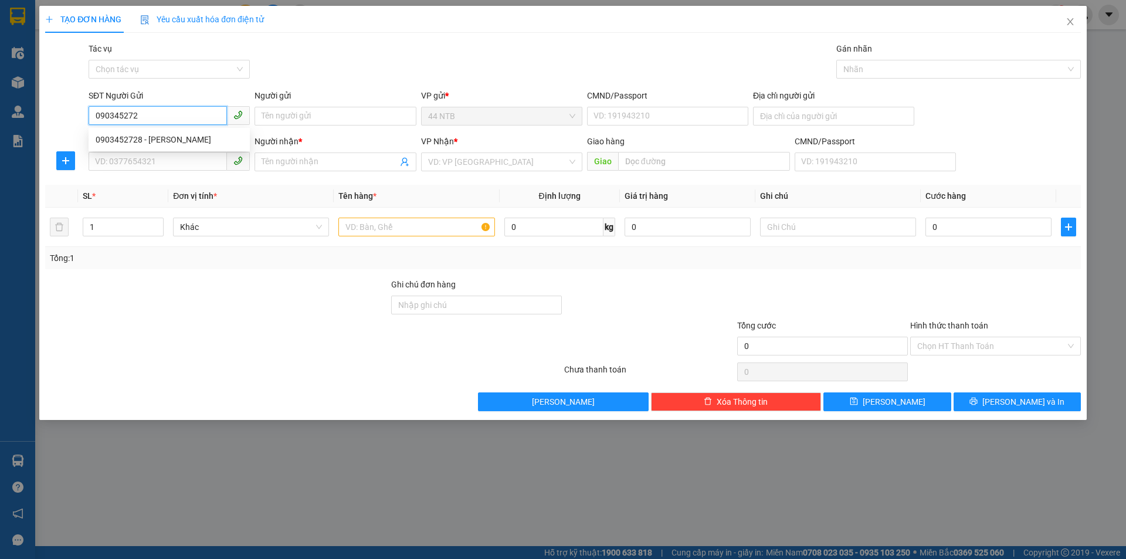
type input "0903452728"
click at [137, 140] on div "0903452728 - trường" at bounding box center [169, 139] width 147 height 13
type input "trường"
type input "0976095610"
type input "Hà Hoàng"
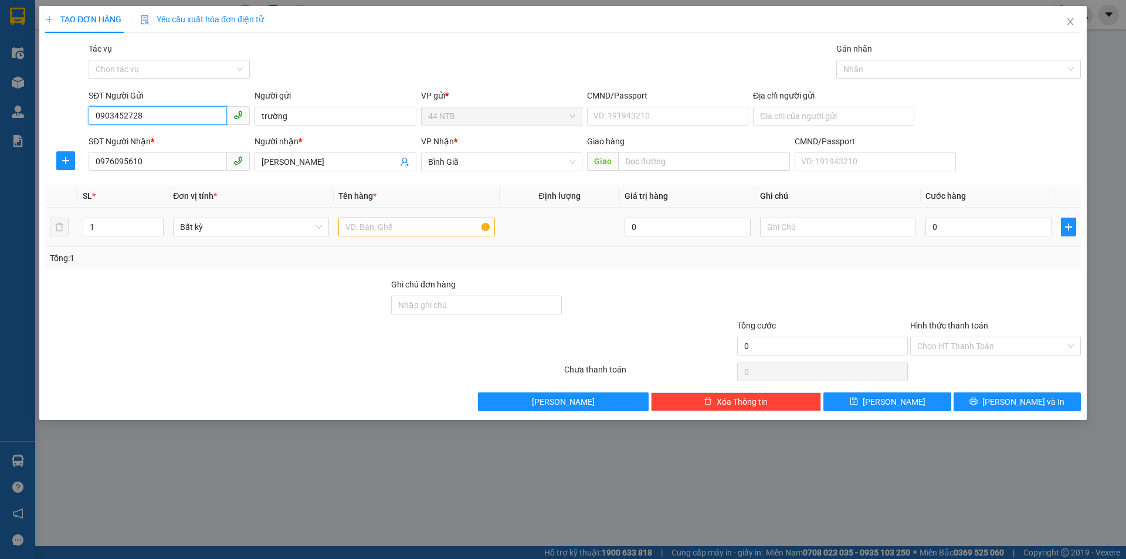
type input "0903452728"
click at [379, 229] on input "text" at bounding box center [416, 227] width 156 height 19
type input "THUNG"
click at [787, 225] on input "text" at bounding box center [838, 227] width 156 height 19
type input "PT XE"
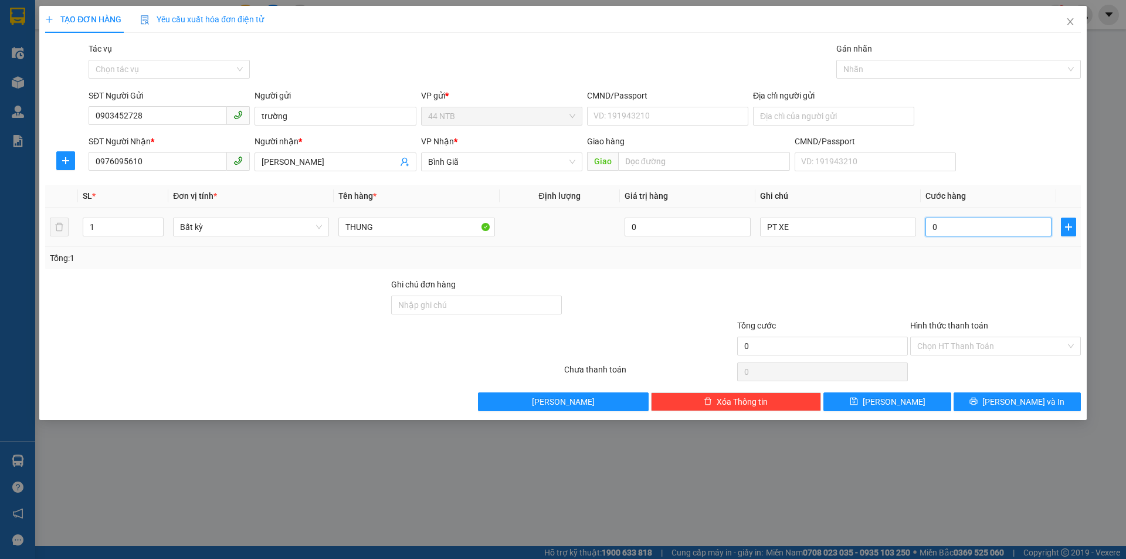
click at [946, 218] on input "0" at bounding box center [988, 227] width 126 height 19
type input "3"
type input "30"
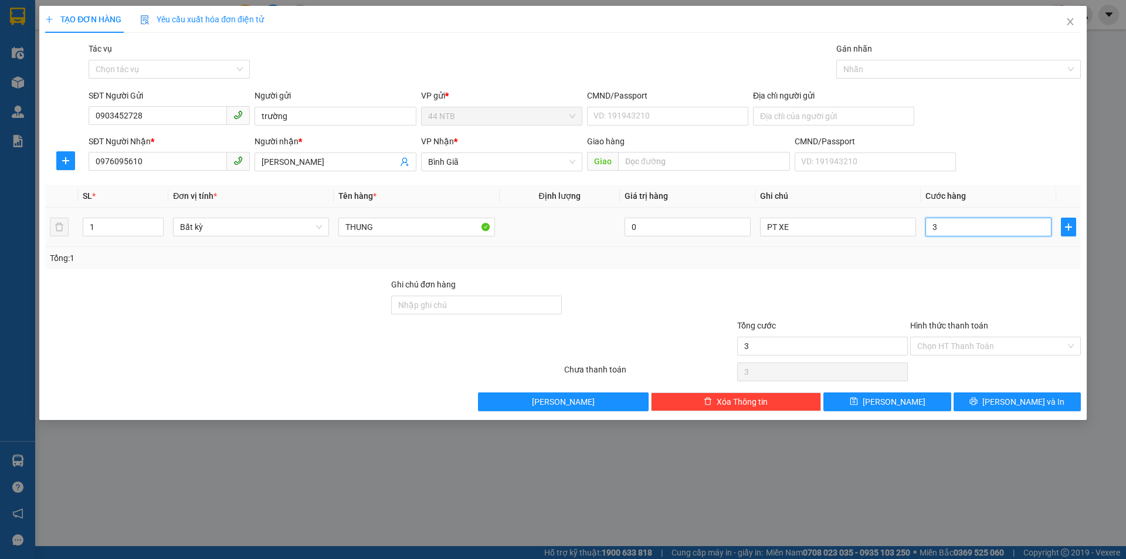
type input "30"
type input "30.000"
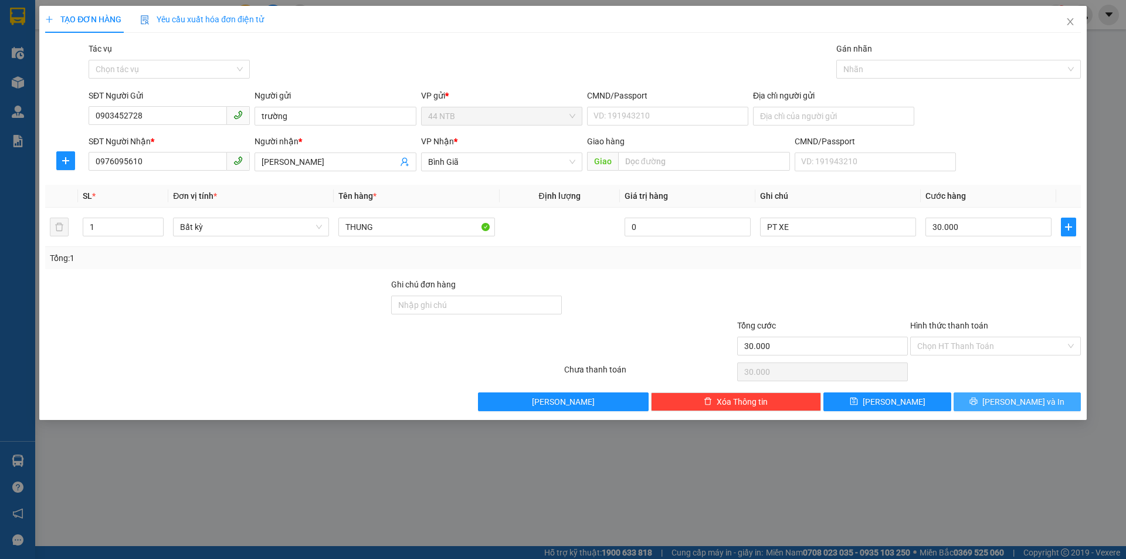
click at [981, 400] on button "Lưu và In" at bounding box center [1016, 401] width 127 height 19
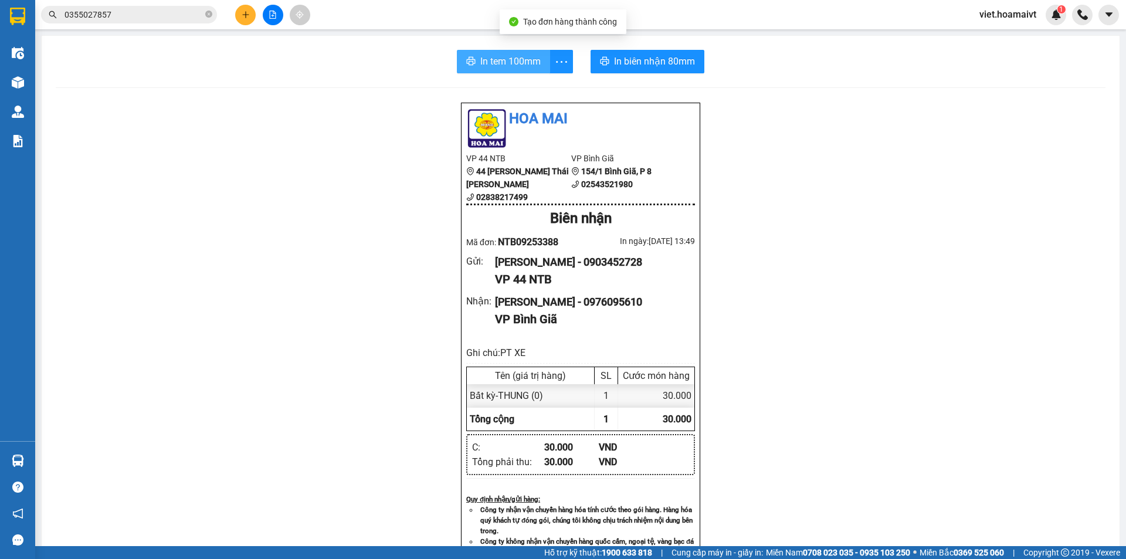
click at [513, 58] on span "In tem 100mm" at bounding box center [510, 61] width 60 height 15
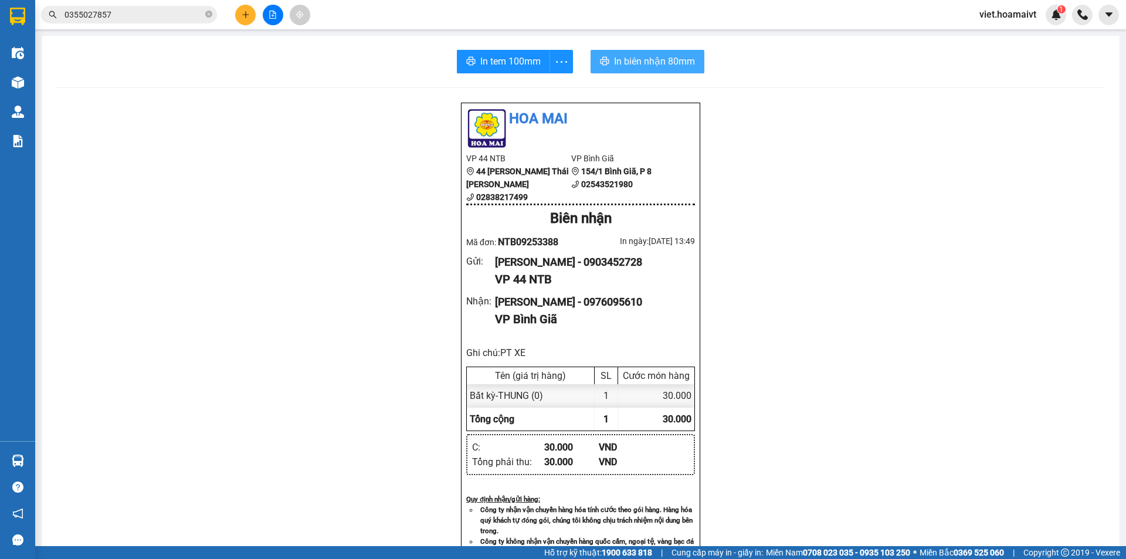
click at [646, 61] on span "In biên nhận 80mm" at bounding box center [654, 61] width 81 height 15
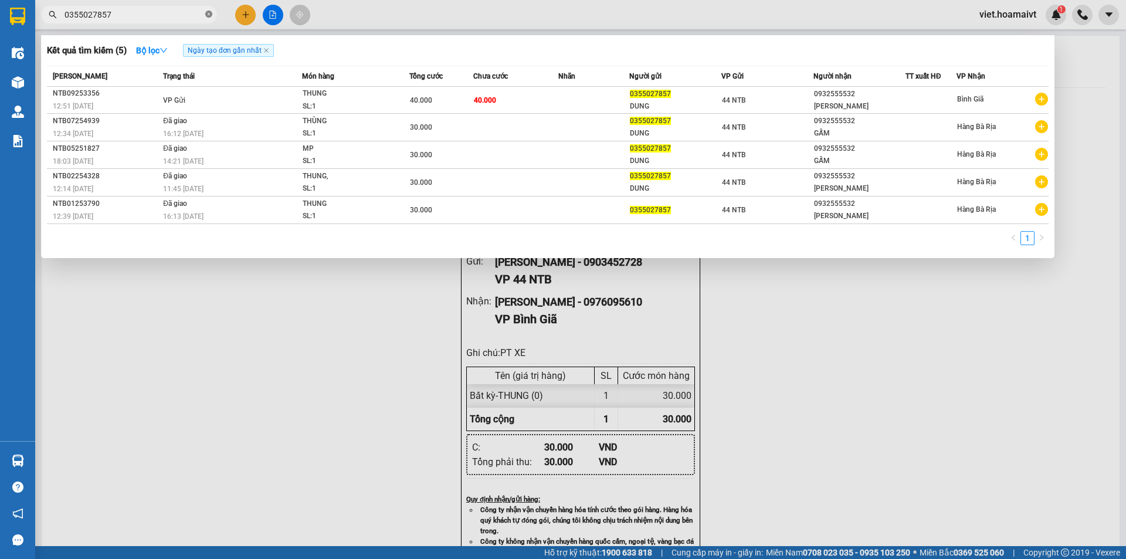
click at [206, 15] on icon "close-circle" at bounding box center [208, 14] width 7 height 7
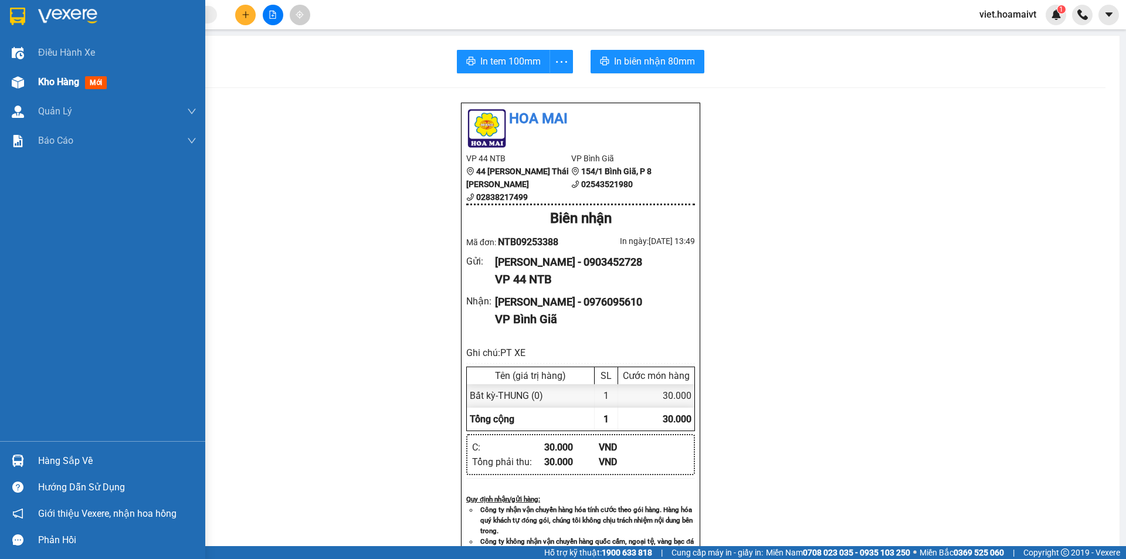
click at [50, 81] on span "Kho hàng" at bounding box center [58, 81] width 41 height 11
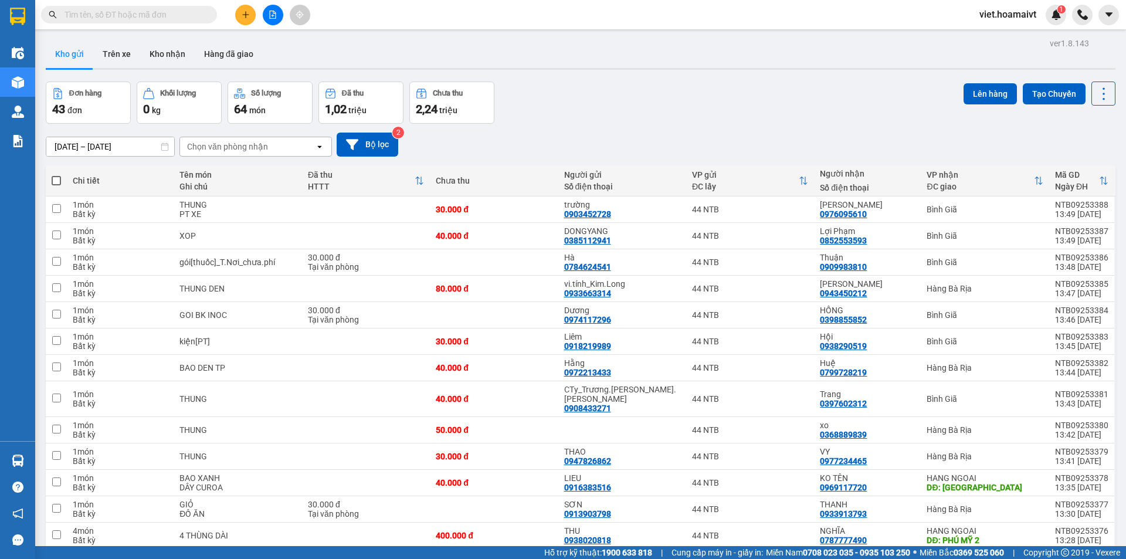
click at [235, 145] on div "Chọn văn phòng nhận" at bounding box center [227, 147] width 81 height 12
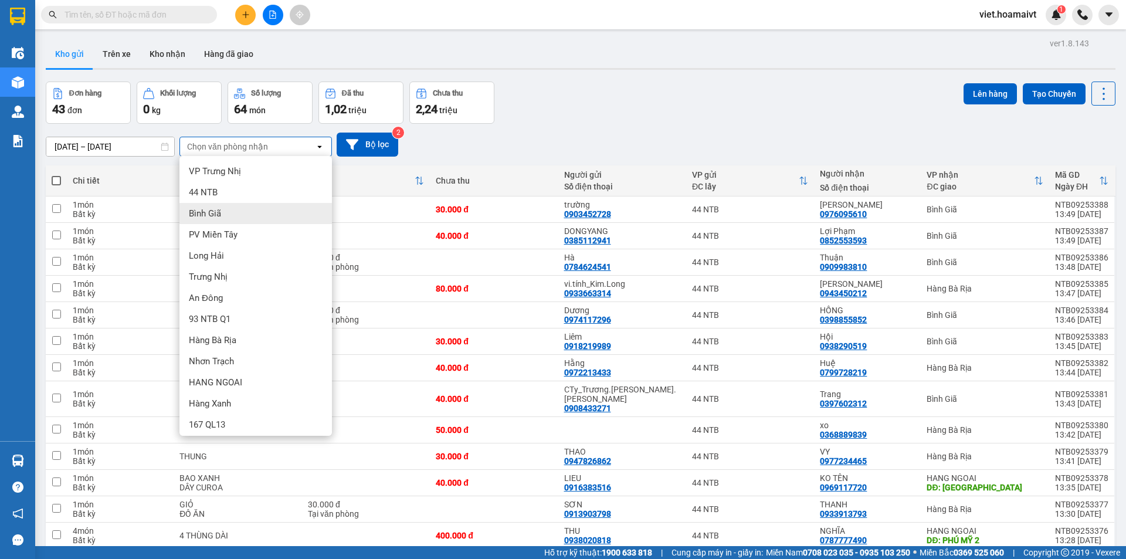
click at [220, 215] on span "Bình Giã" at bounding box center [205, 214] width 32 height 12
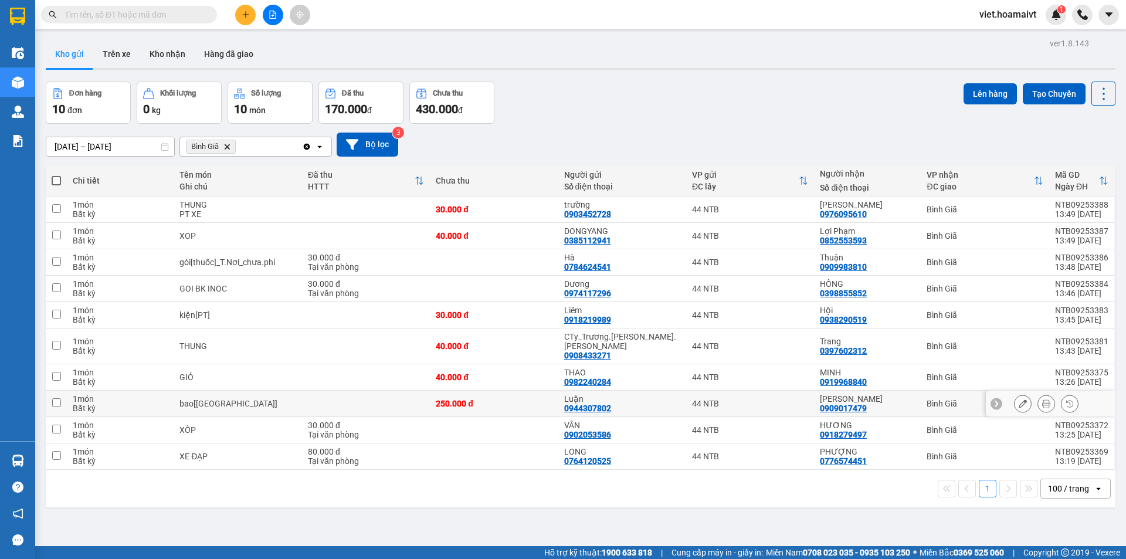
click at [56, 398] on input "checkbox" at bounding box center [56, 402] width 9 height 9
checkbox input "true"
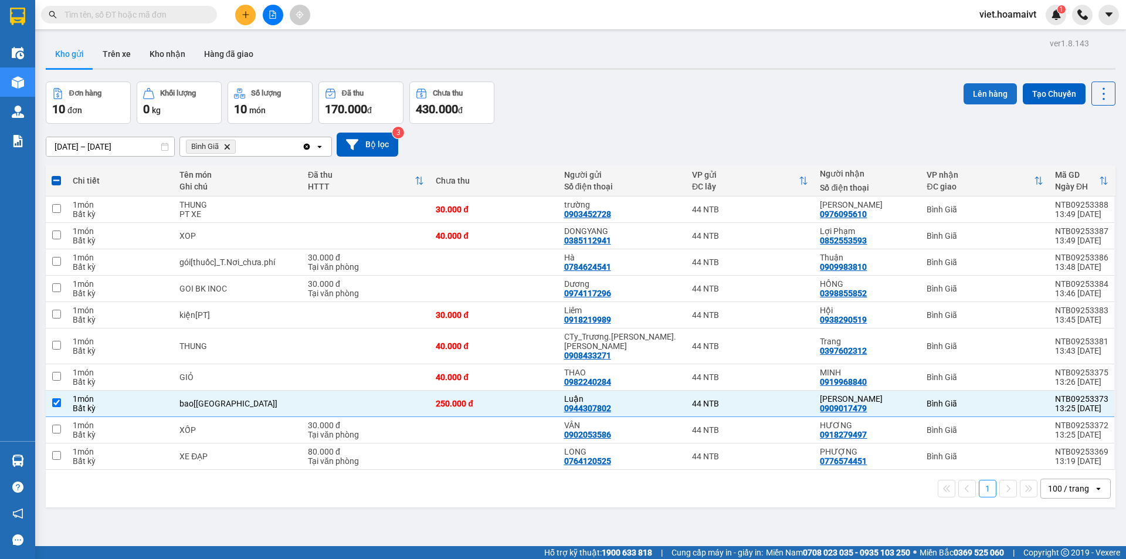
click at [979, 93] on button "Lên hàng" at bounding box center [989, 93] width 53 height 21
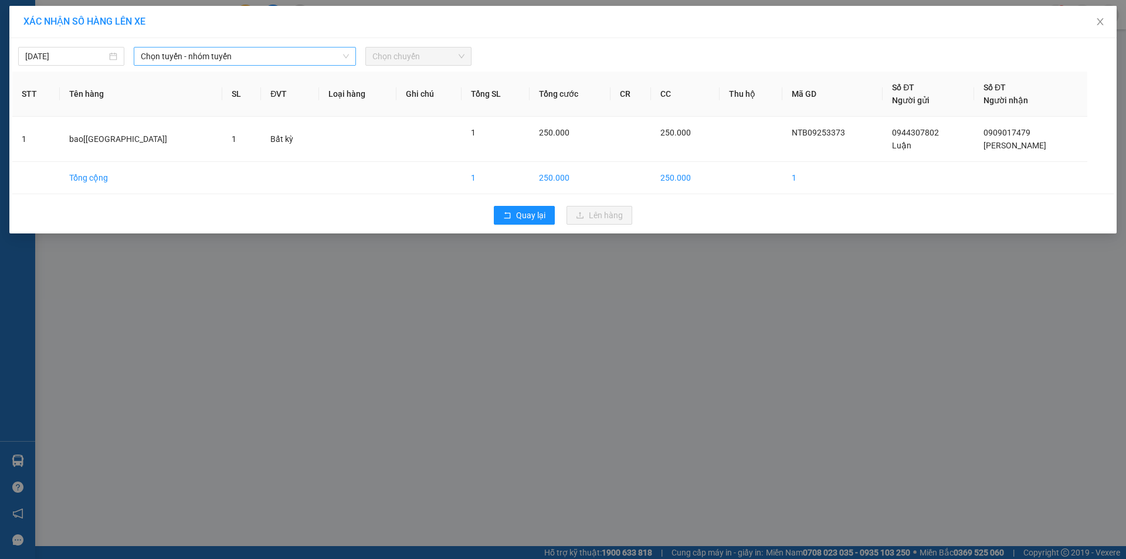
click at [238, 59] on span "Chọn tuyến - nhóm tuyến" at bounding box center [245, 56] width 208 height 18
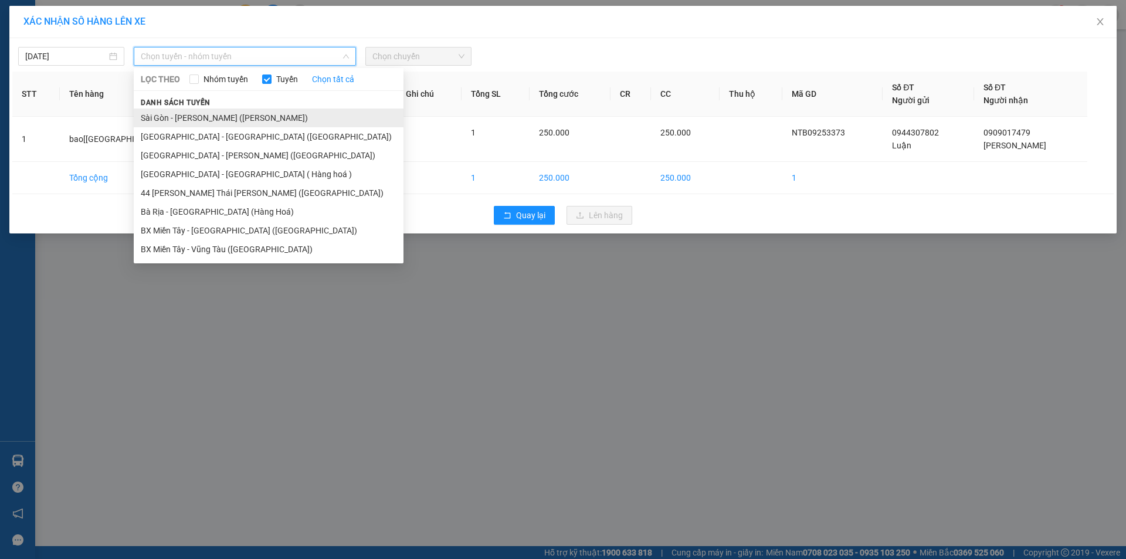
click at [220, 123] on li "Sài Gòn - [PERSON_NAME] ([PERSON_NAME])" at bounding box center [269, 117] width 270 height 19
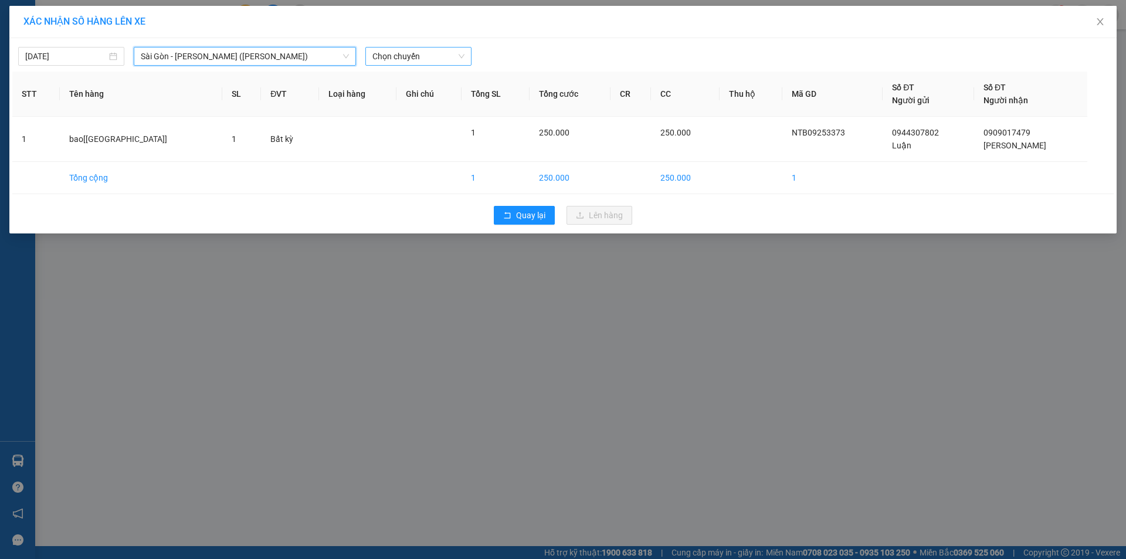
click at [400, 59] on span "Chọn chuyến" at bounding box center [418, 56] width 92 height 18
click at [429, 147] on div "15:00 - 72G-000.87" at bounding box center [417, 145] width 91 height 13
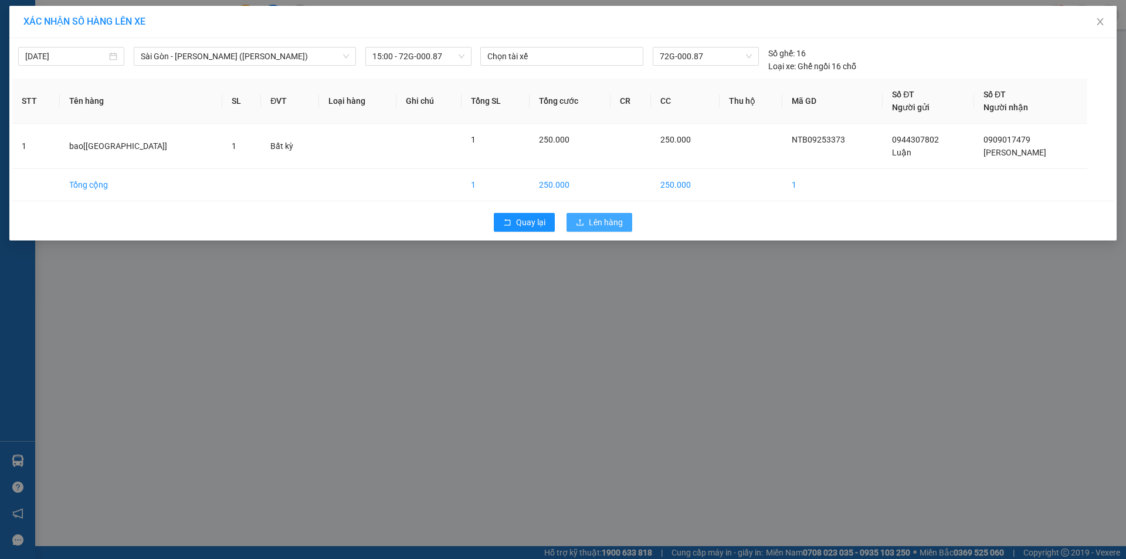
click at [607, 225] on span "Lên hàng" at bounding box center [606, 222] width 34 height 13
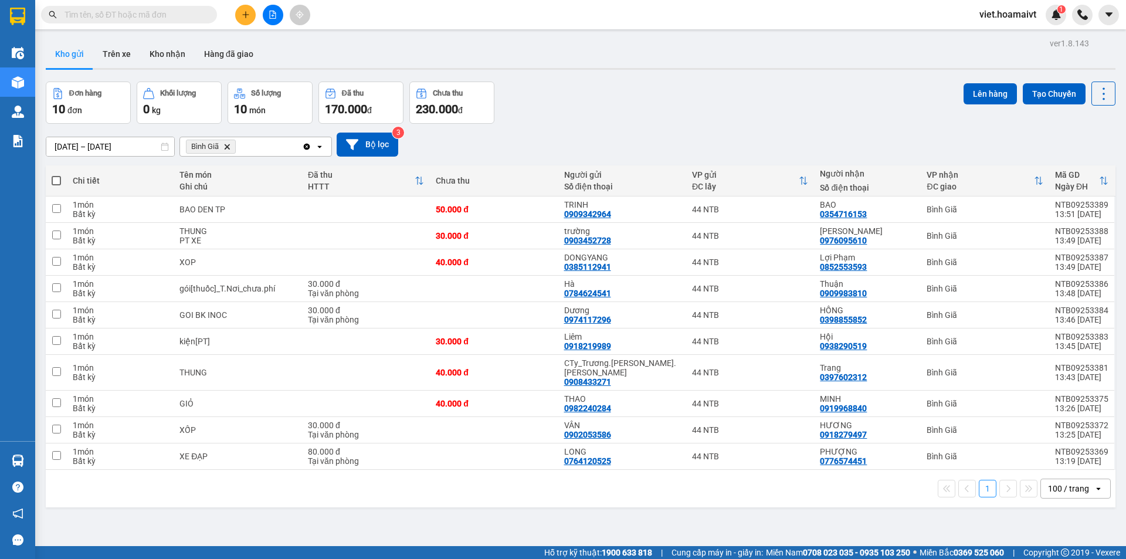
click at [228, 144] on icon "Delete" at bounding box center [226, 146] width 7 height 7
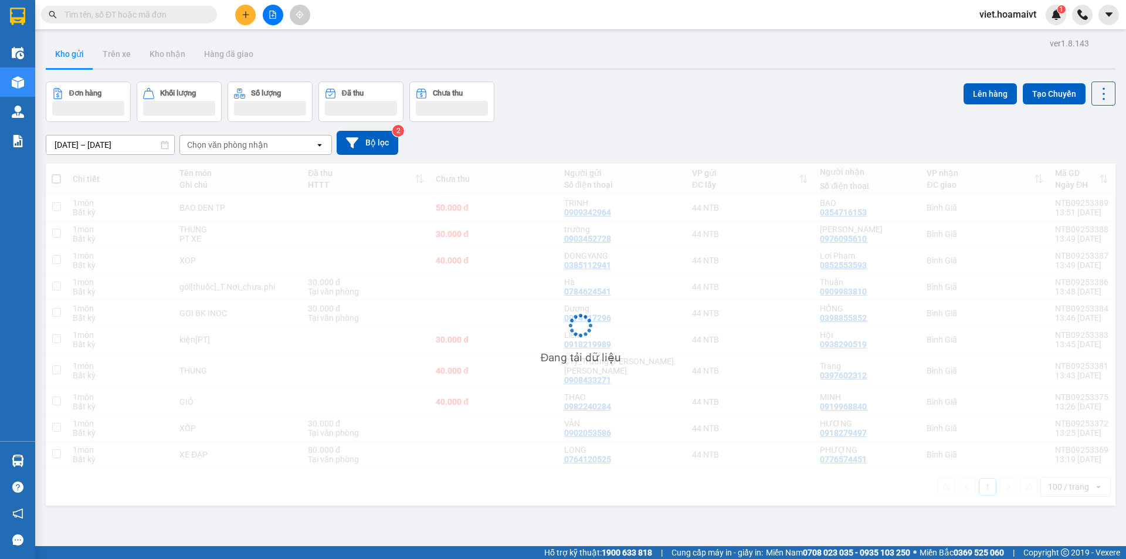
click at [217, 147] on div "Chọn văn phòng nhận" at bounding box center [227, 145] width 81 height 12
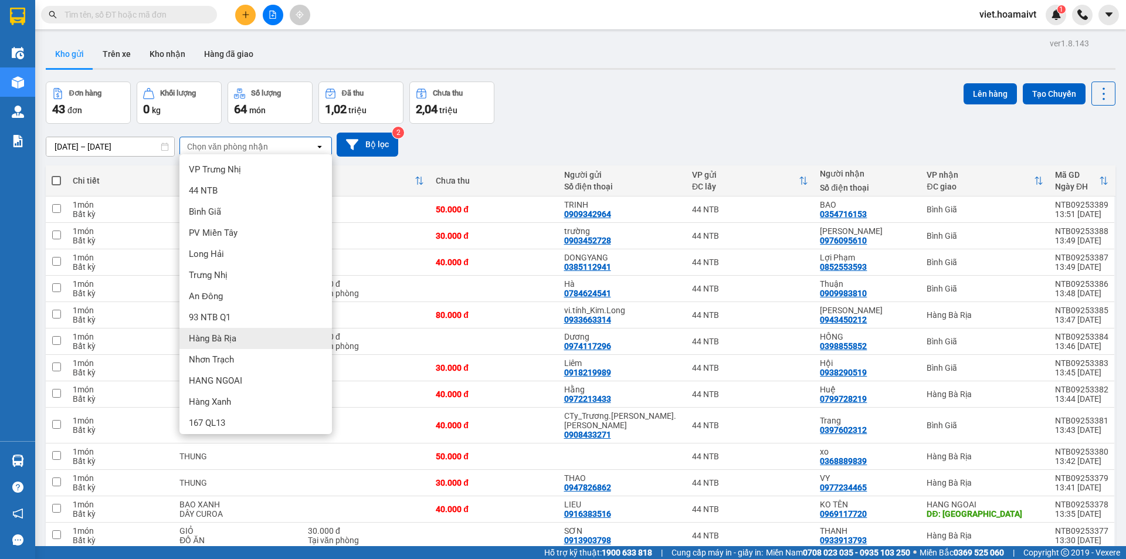
click at [227, 344] on div "Hàng Bà Rịa" at bounding box center [255, 338] width 152 height 21
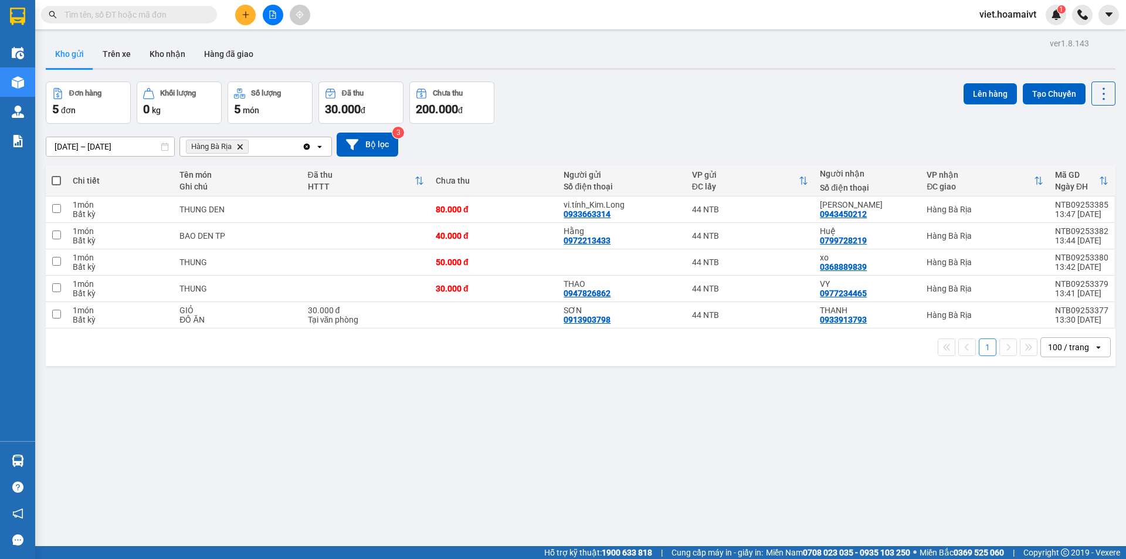
click at [242, 147] on icon "Delete" at bounding box center [239, 146] width 7 height 7
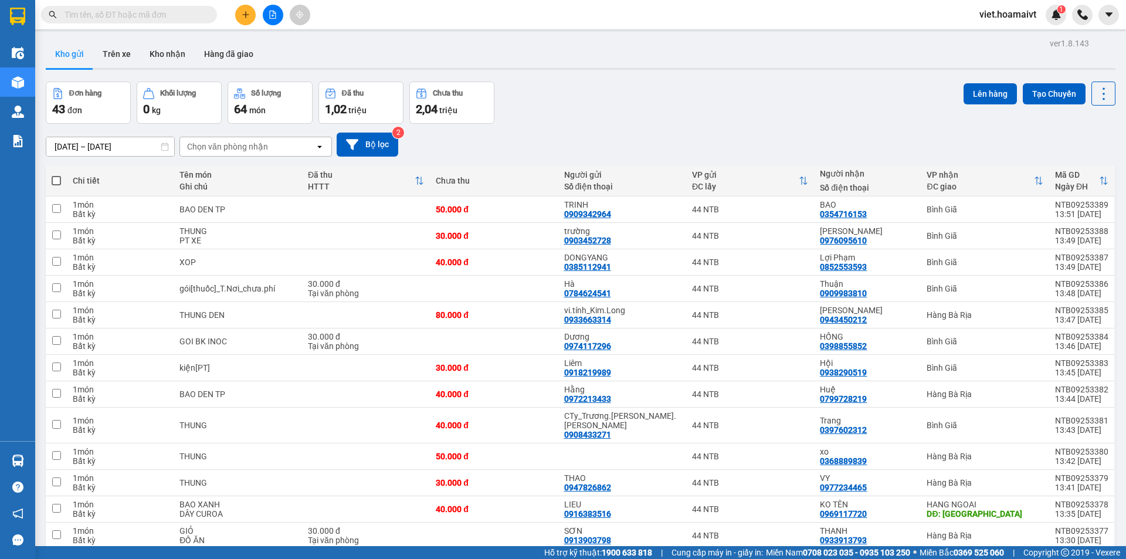
click at [237, 151] on div "Chọn văn phòng nhận" at bounding box center [227, 147] width 81 height 12
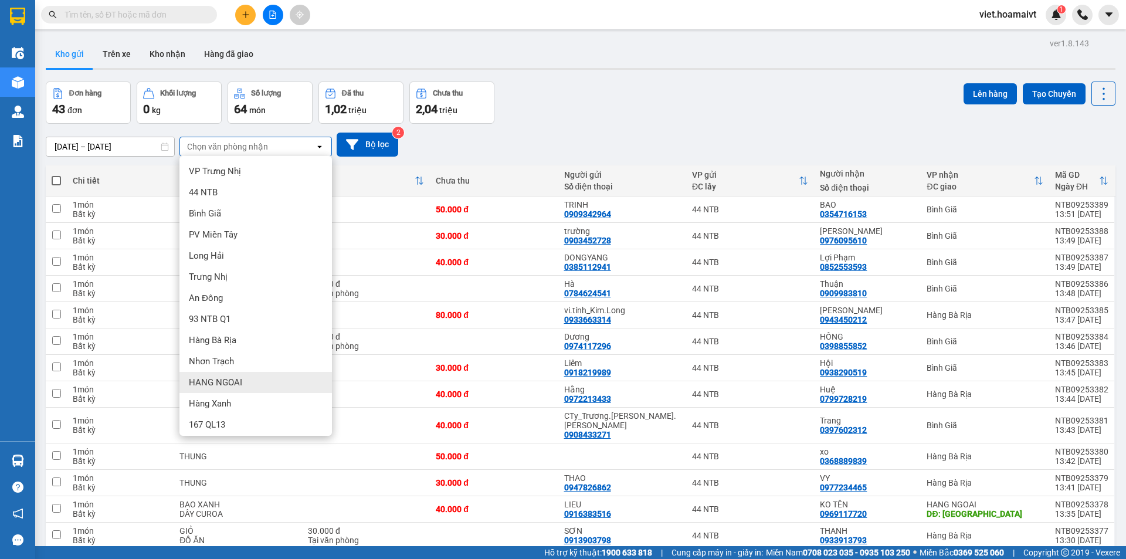
click at [231, 390] on div "HANG NGOAI" at bounding box center [255, 382] width 152 height 21
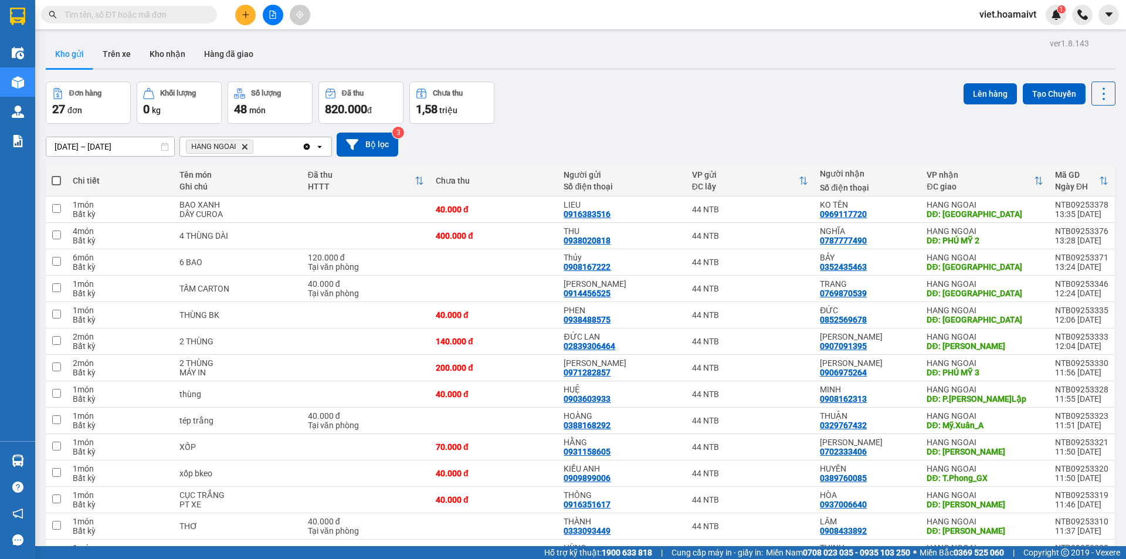
click at [55, 181] on span at bounding box center [56, 180] width 9 height 9
click at [56, 175] on input "checkbox" at bounding box center [56, 175] width 0 height 0
checkbox input "true"
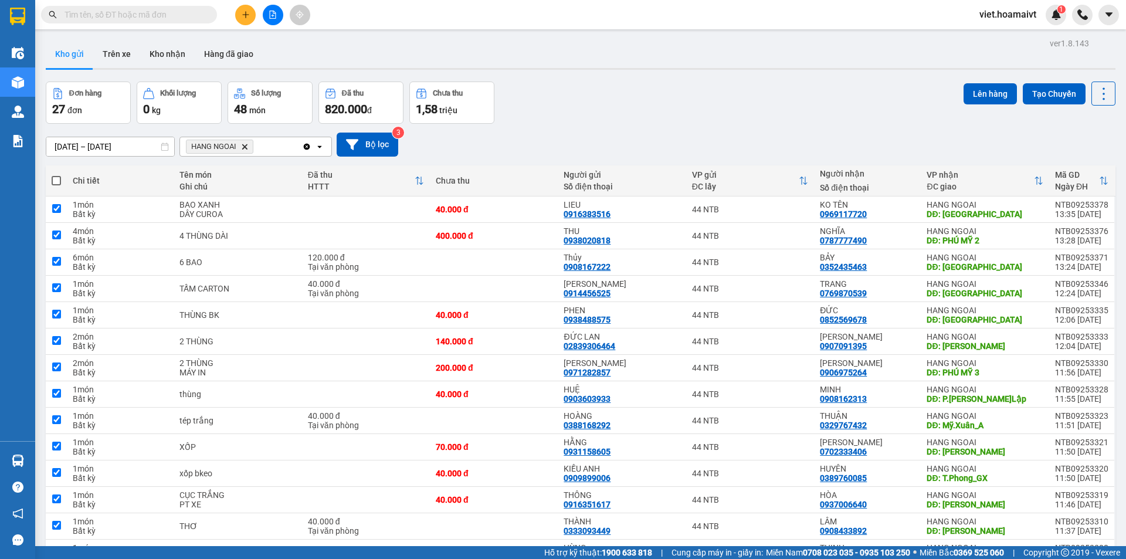
checkbox input "true"
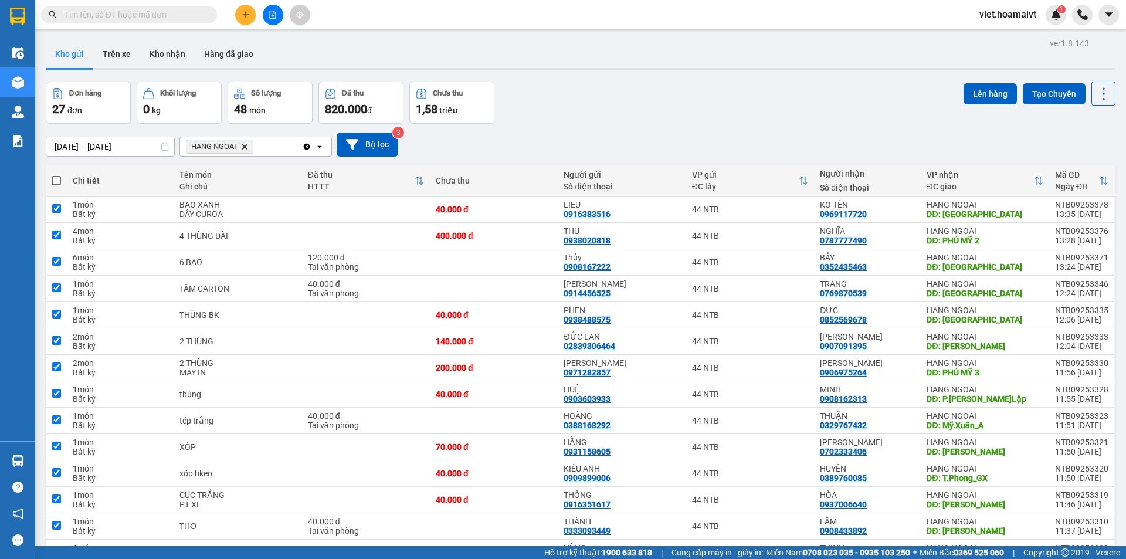
checkbox input "true"
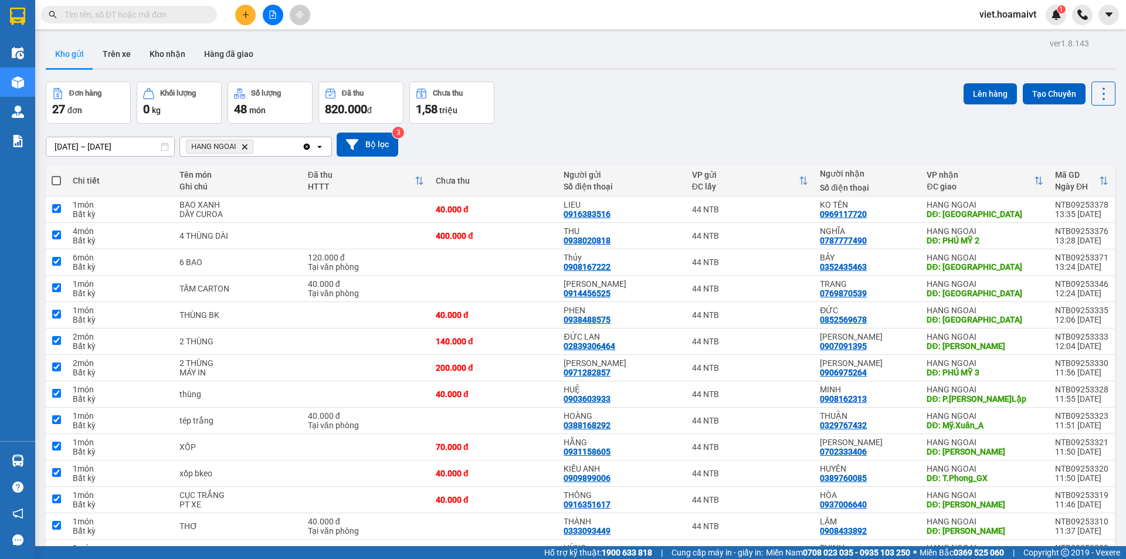
checkbox input "true"
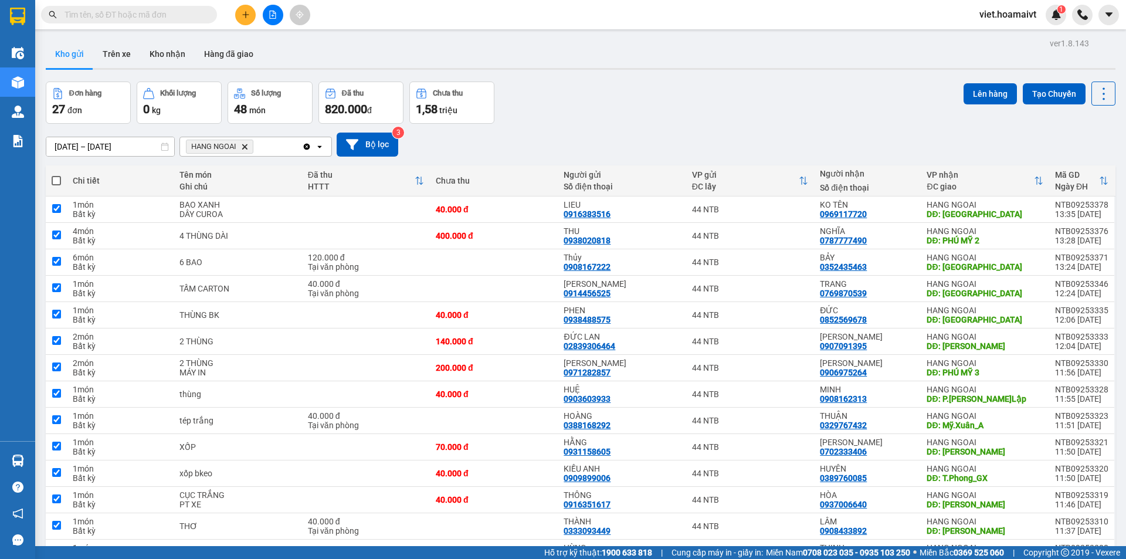
checkbox input "true"
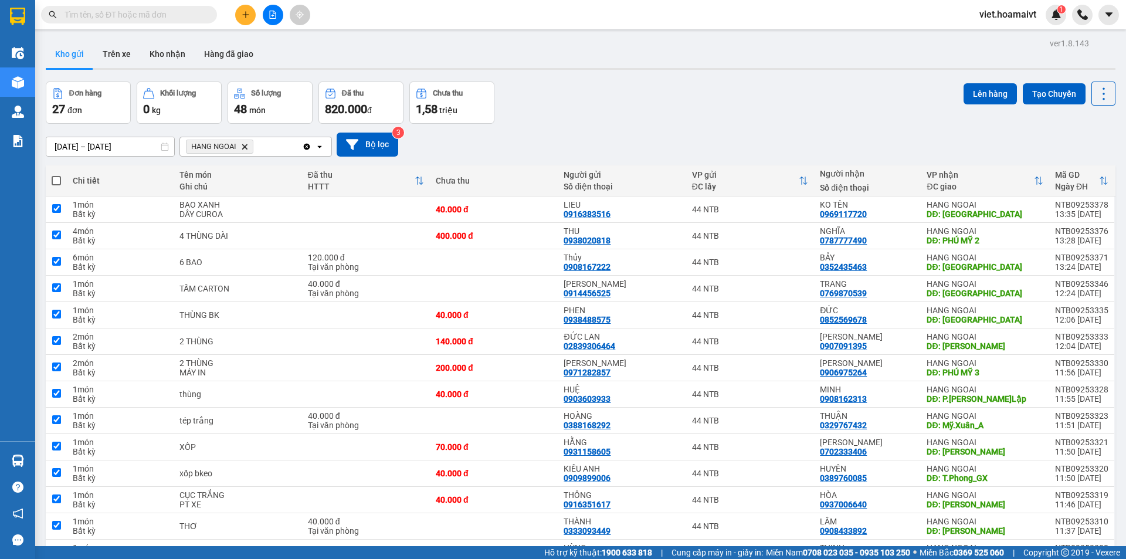
checkbox input "true"
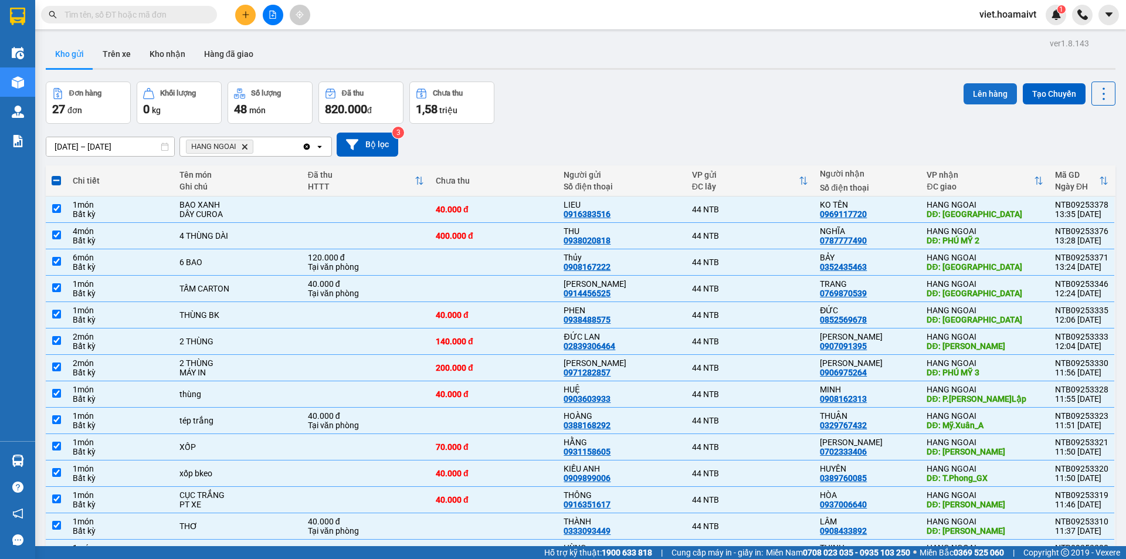
click at [980, 97] on button "Lên hàng" at bounding box center [989, 93] width 53 height 21
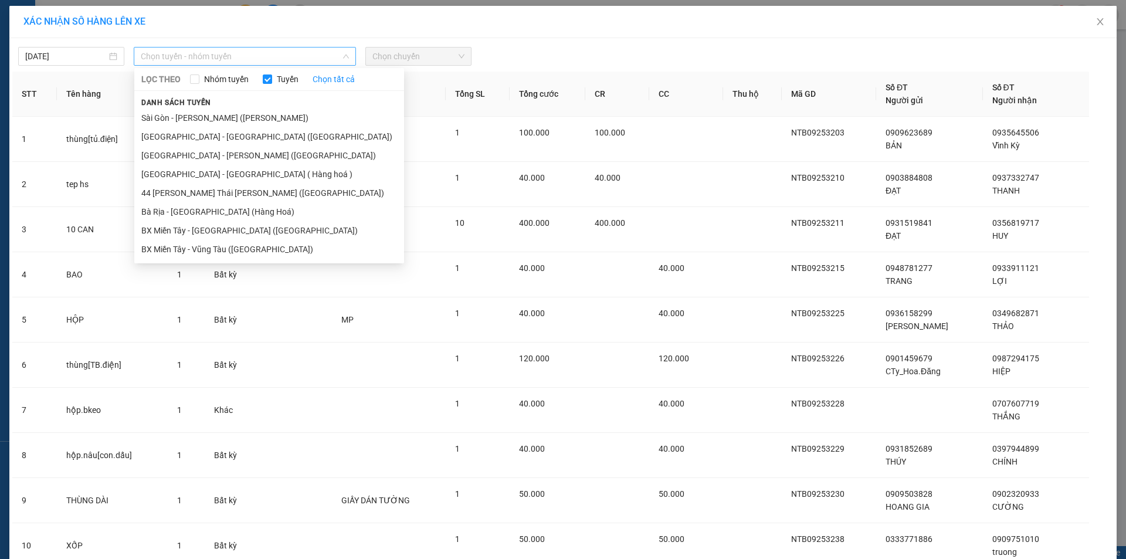
click at [192, 55] on span "Chọn tuyến - nhóm tuyến" at bounding box center [245, 56] width 208 height 18
click at [210, 196] on li "44 Nguyễn Thái Bình ([GEOGRAPHIC_DATA])" at bounding box center [269, 192] width 270 height 19
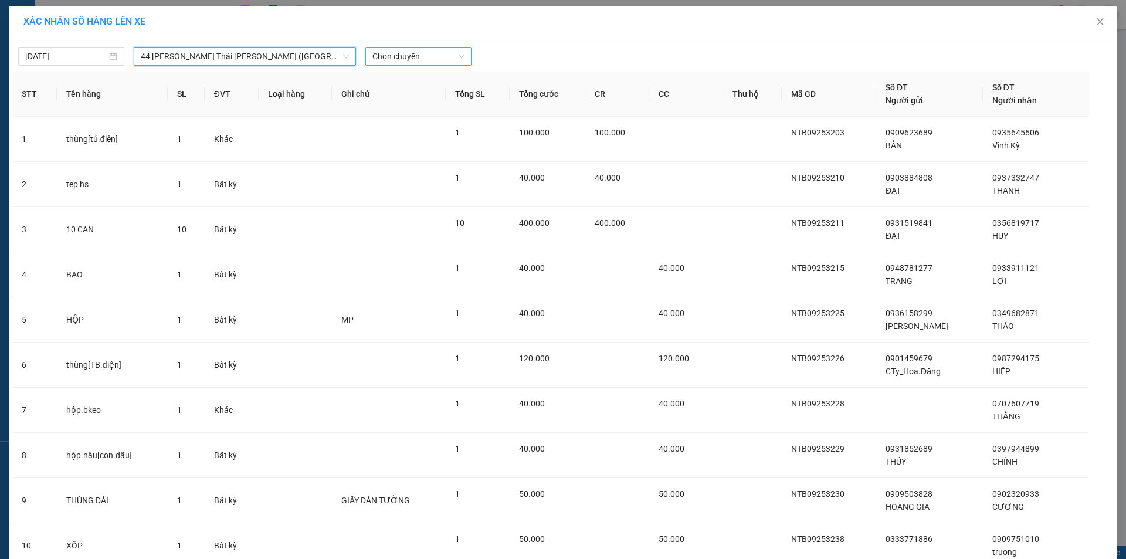
click at [414, 53] on span "Chọn chuyến" at bounding box center [418, 56] width 92 height 18
click at [412, 185] on div "14:00" at bounding box center [413, 189] width 91 height 13
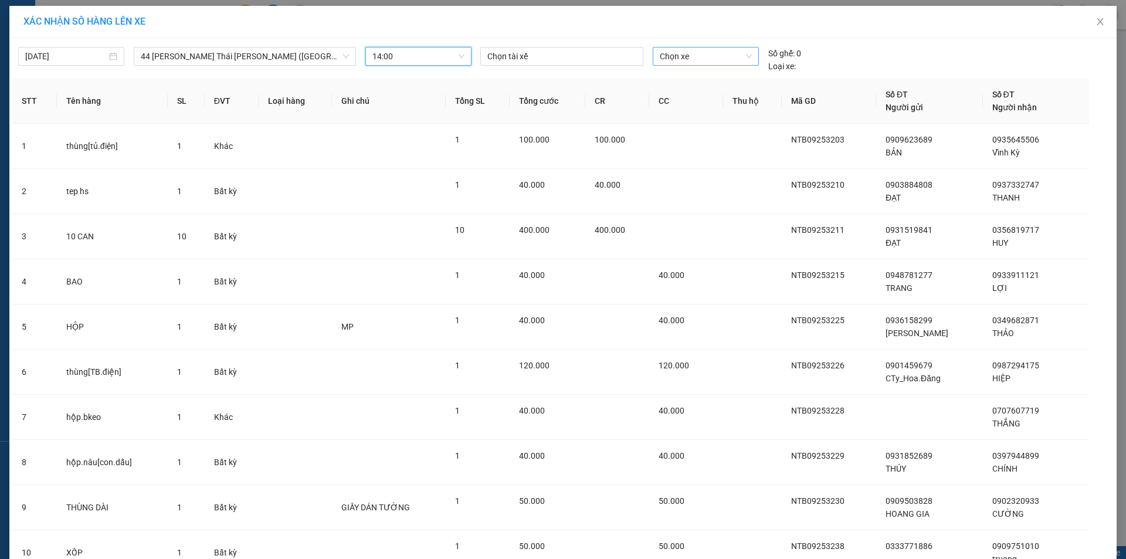
click at [665, 54] on span "Chọn xe" at bounding box center [705, 56] width 91 height 18
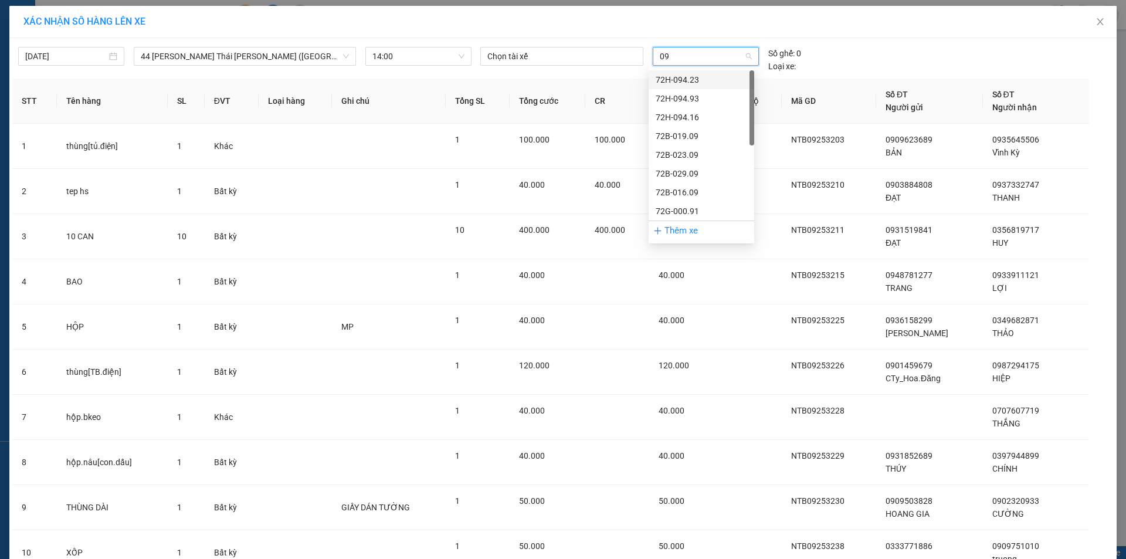
type input "091"
click at [677, 77] on div "72G-000.91" at bounding box center [700, 79] width 91 height 13
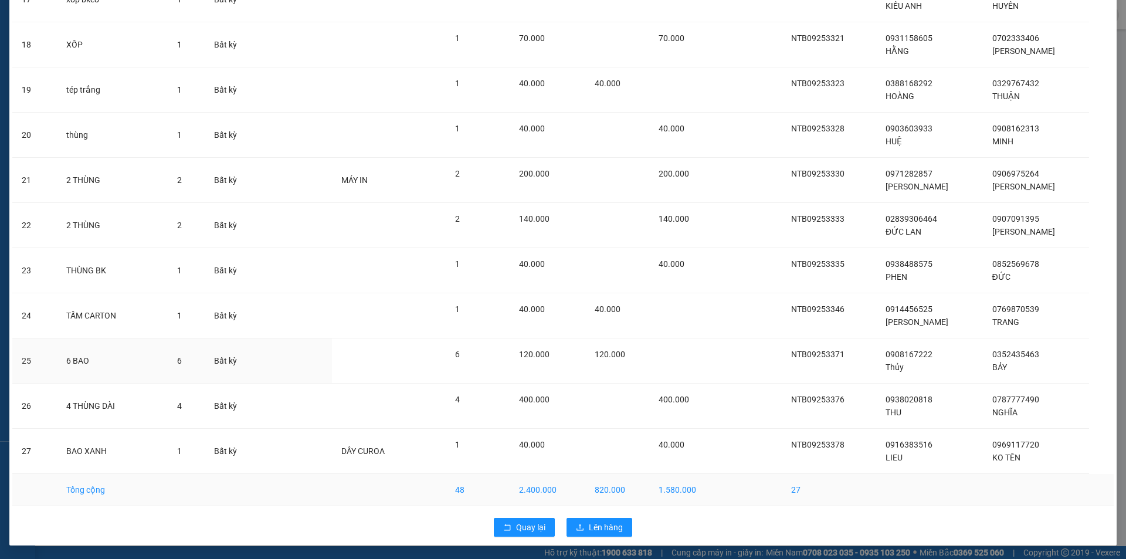
scroll to position [862, 0]
click at [590, 526] on span "Lên hàng" at bounding box center [606, 526] width 34 height 13
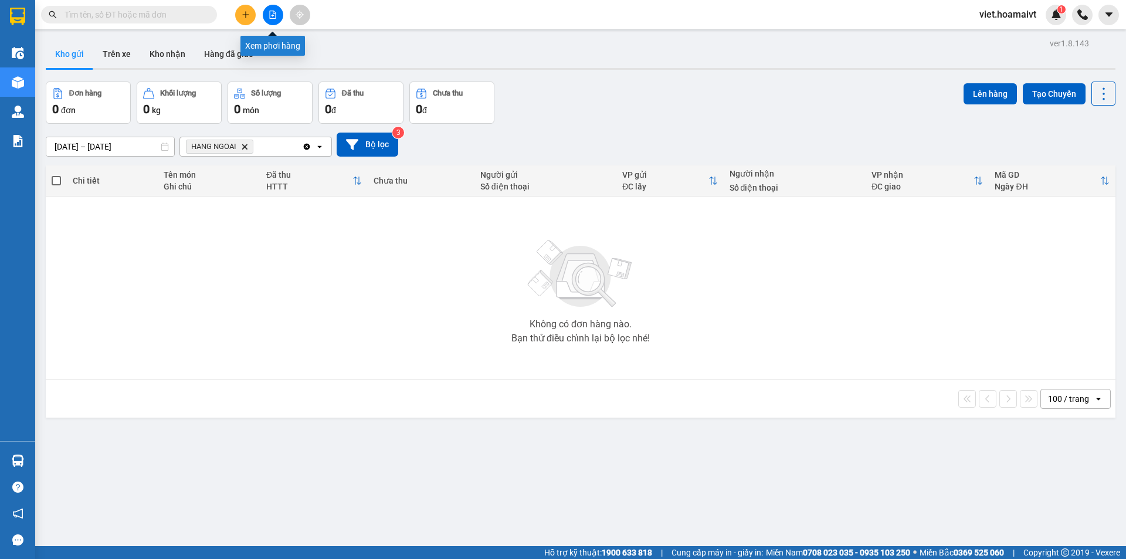
click at [270, 15] on icon "file-add" at bounding box center [273, 15] width 8 height 8
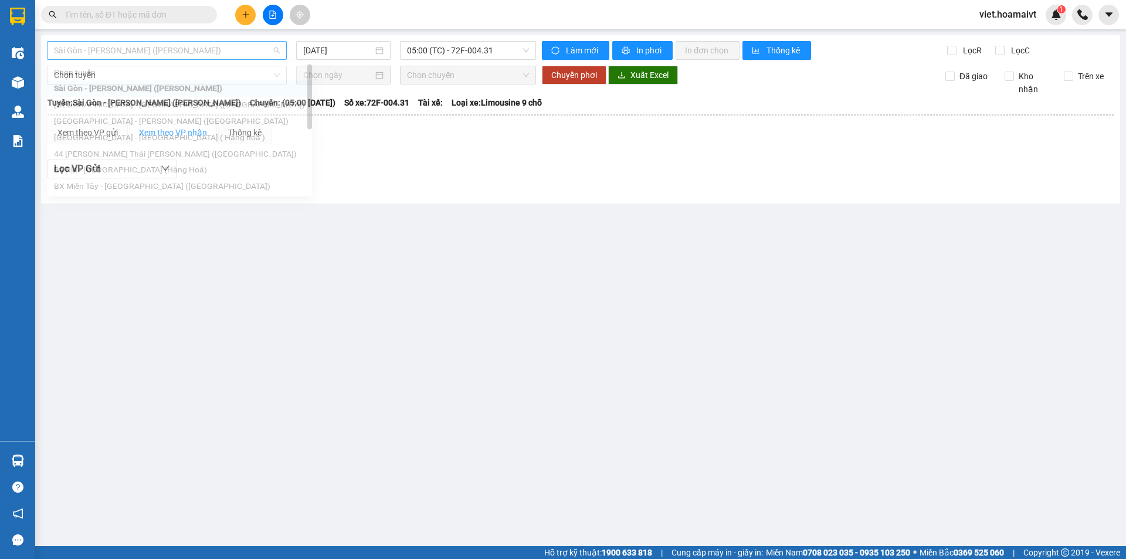
click at [144, 51] on span "Sài Gòn - [PERSON_NAME] ([PERSON_NAME])" at bounding box center [167, 51] width 226 height 18
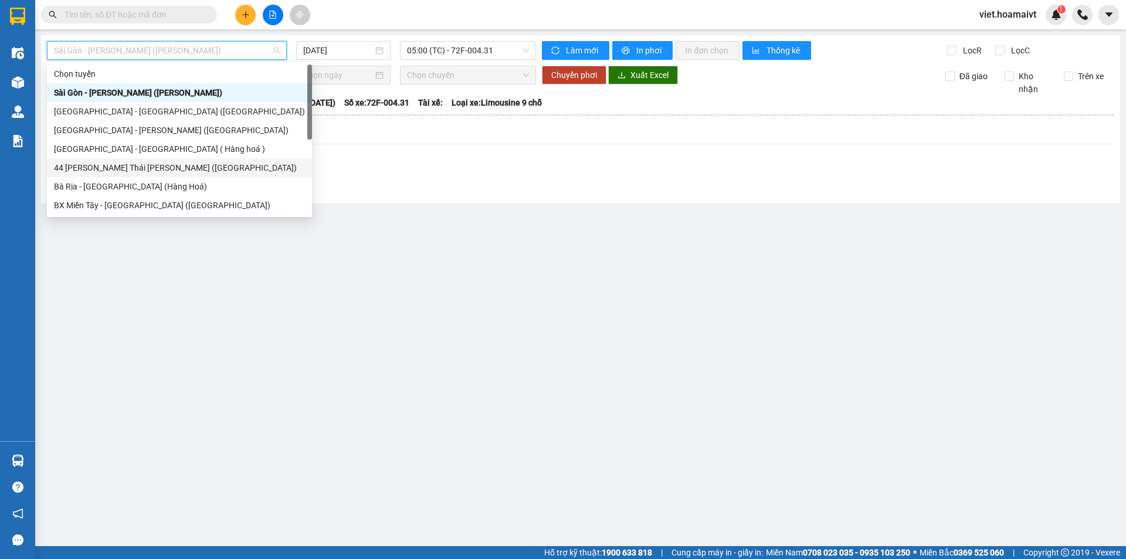
click at [94, 171] on div "44 Nguyễn Thái Bình ([GEOGRAPHIC_DATA])" at bounding box center [179, 167] width 251 height 13
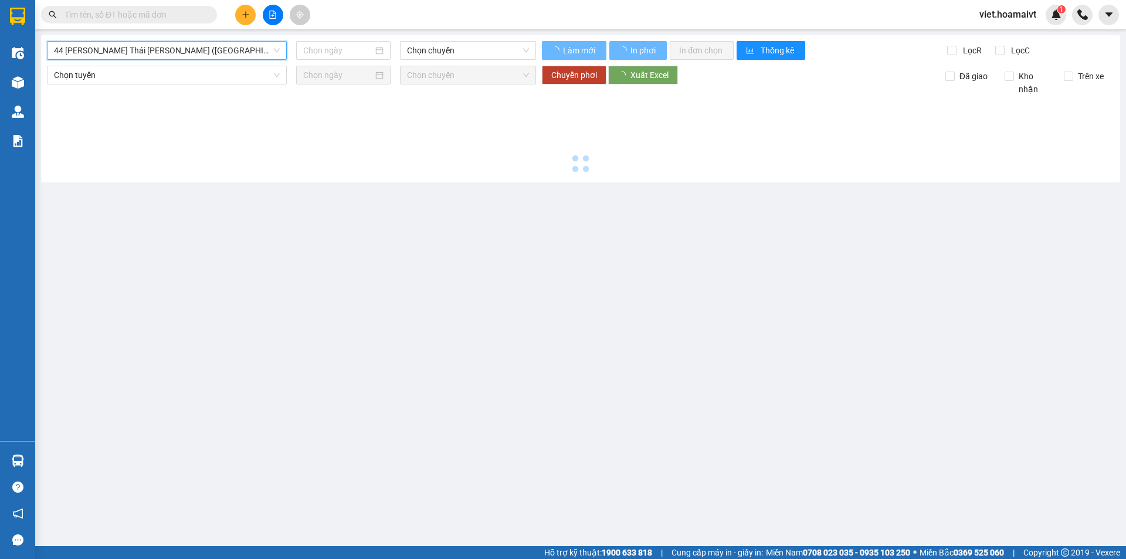
type input "[DATE]"
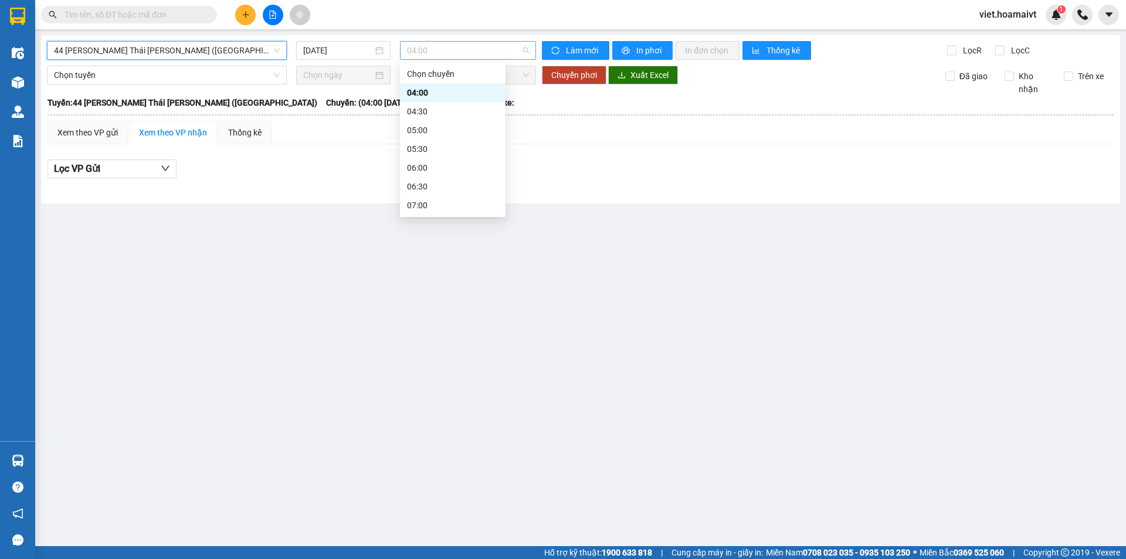
click at [485, 54] on span "04:00" at bounding box center [468, 51] width 122 height 18
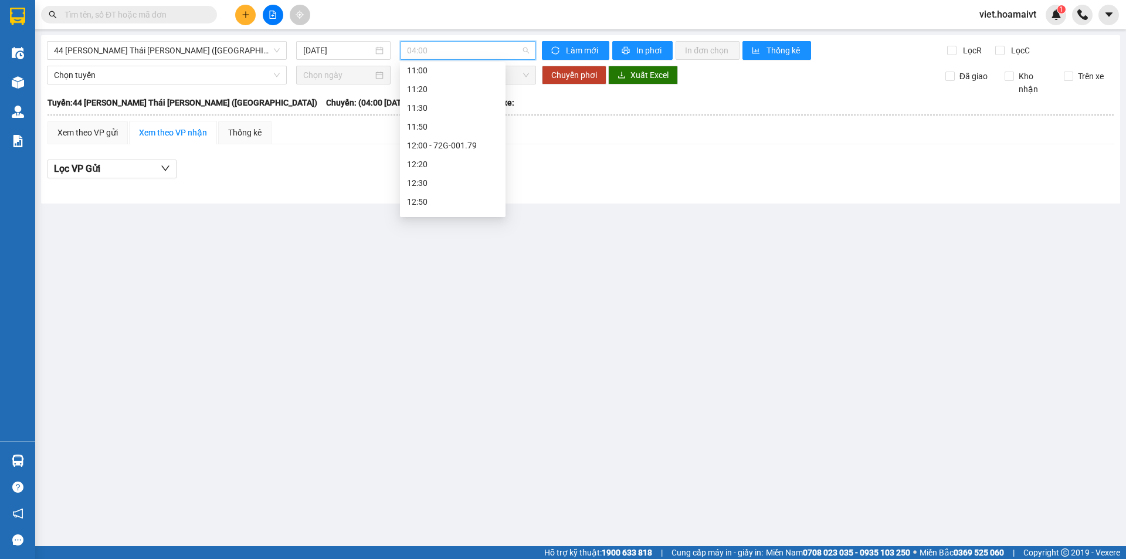
scroll to position [586, 0]
click at [465, 128] on div "14:00 - 72G-000.91" at bounding box center [452, 125] width 91 height 13
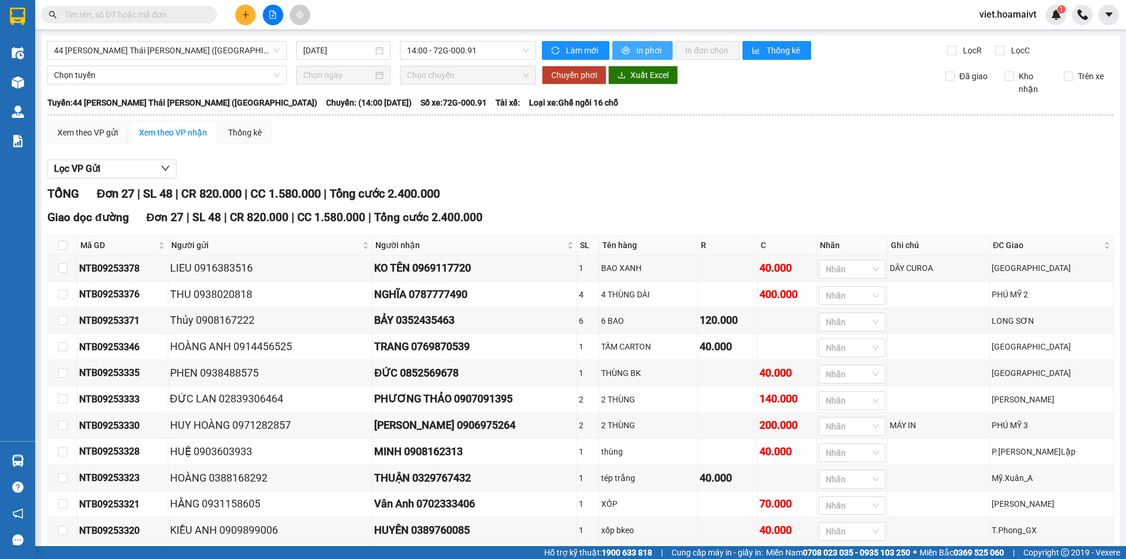
click at [636, 49] on span "In phơi" at bounding box center [649, 50] width 27 height 13
click at [640, 49] on span "In phơi" at bounding box center [649, 50] width 27 height 13
click at [628, 50] on button "In phơi" at bounding box center [642, 50] width 60 height 19
click at [630, 54] on button "In phơi" at bounding box center [642, 50] width 60 height 19
click at [176, 16] on input "text" at bounding box center [133, 14] width 138 height 13
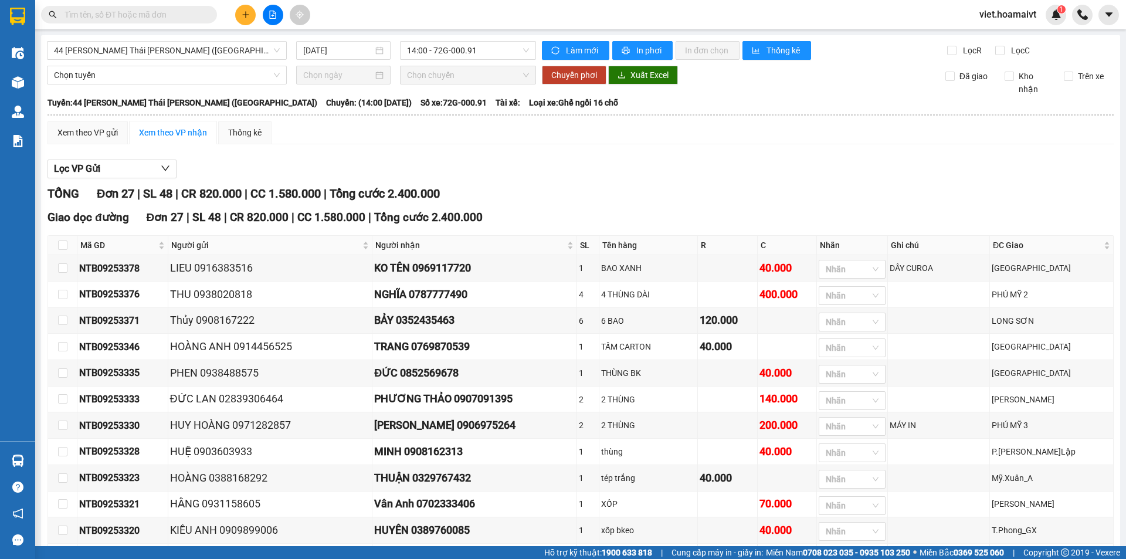
click at [177, 16] on input "text" at bounding box center [133, 14] width 138 height 13
click at [173, 12] on input "text" at bounding box center [133, 14] width 138 height 13
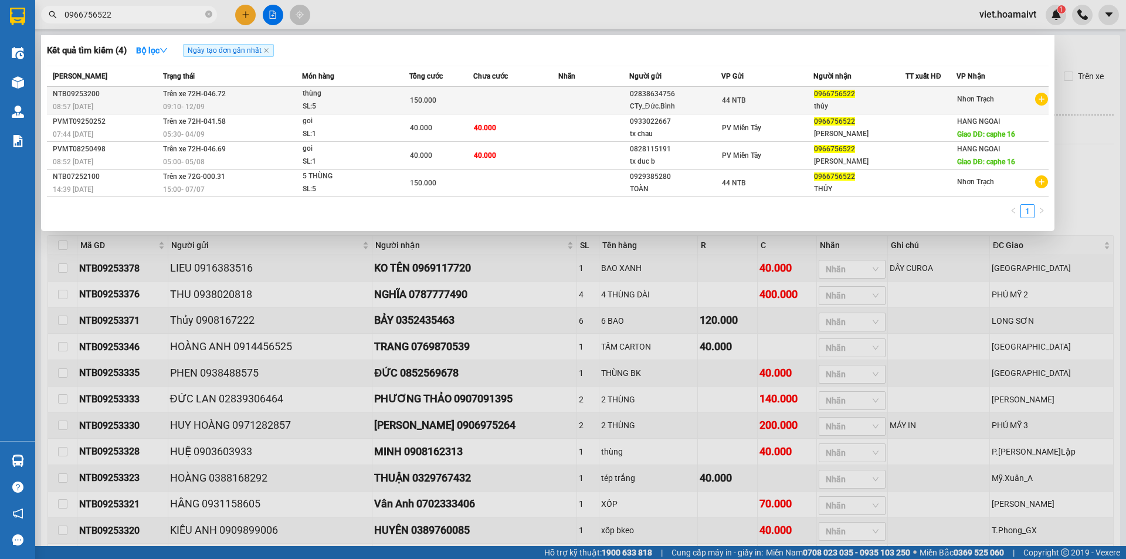
type input "0966756522"
click at [197, 96] on span "Trên xe 72H-046.72" at bounding box center [194, 94] width 63 height 8
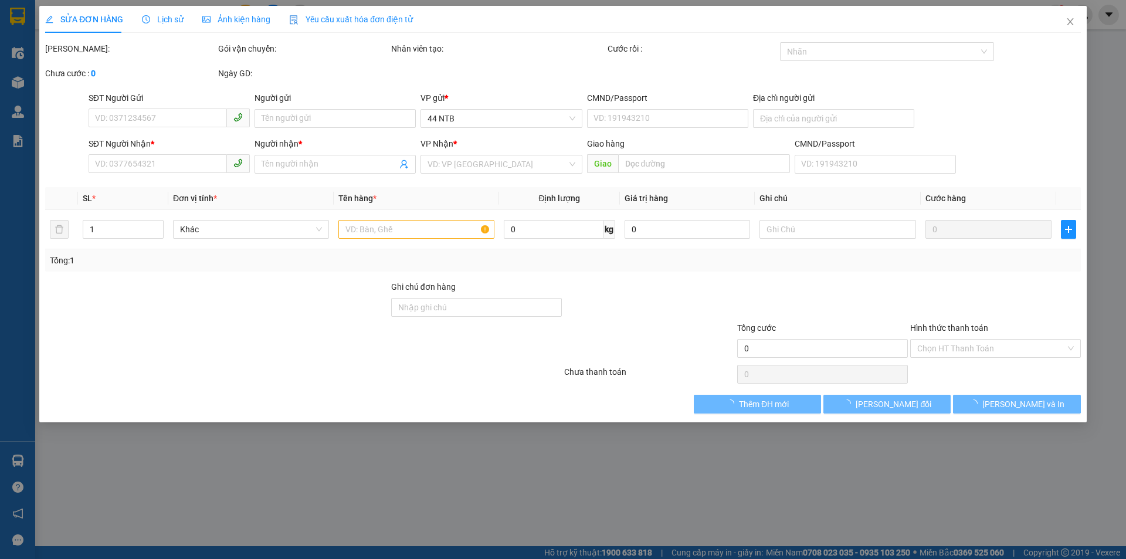
type input "02838634756"
type input "CTy_Đức.Bình"
type input "0966756522"
type input "thủy"
type input "150.000"
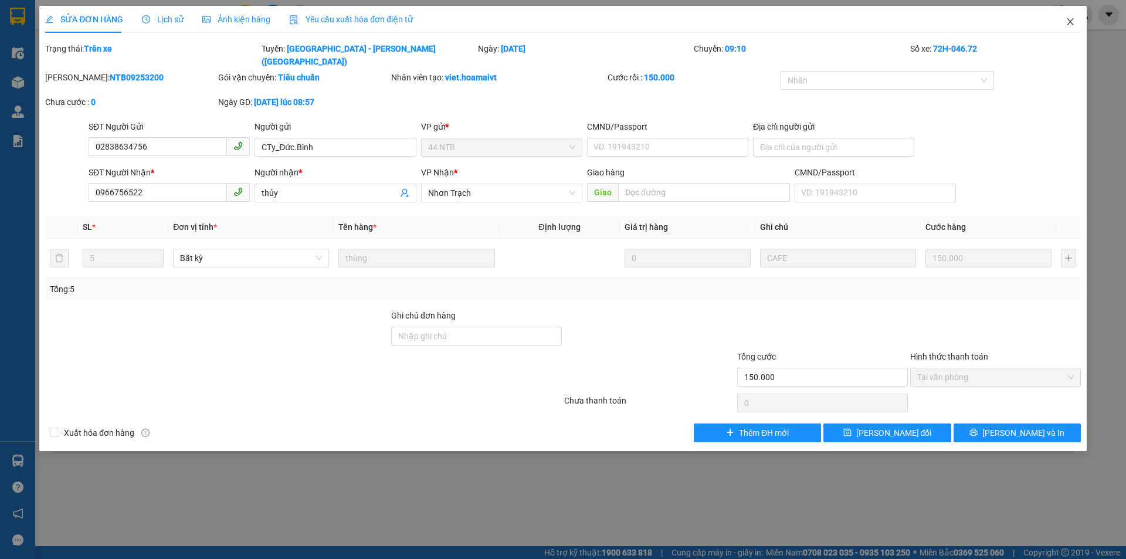
click at [1070, 22] on icon "close" at bounding box center [1069, 21] width 6 height 7
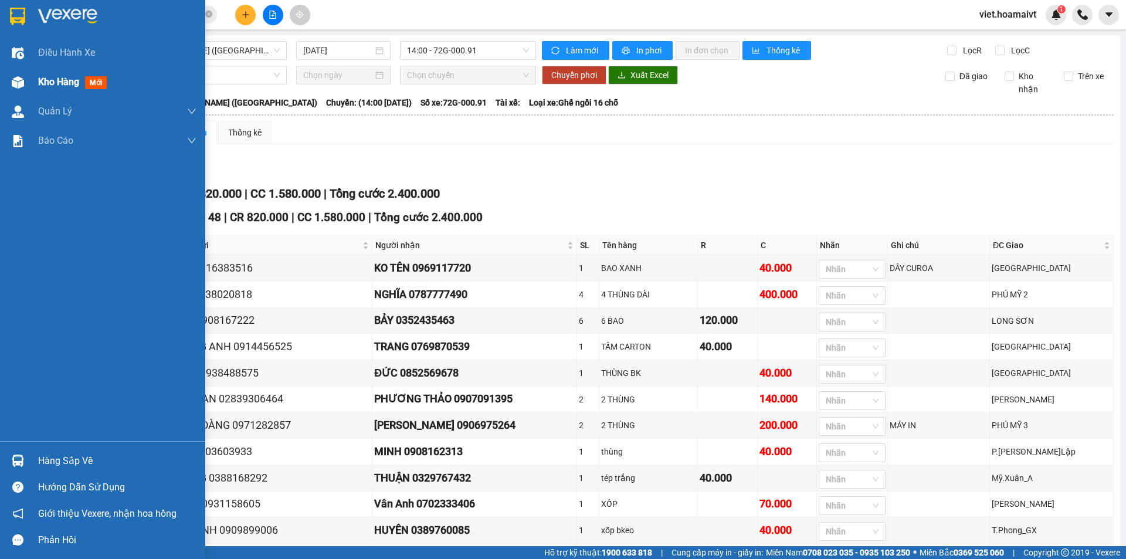
click at [58, 83] on span "Kho hàng" at bounding box center [58, 81] width 41 height 11
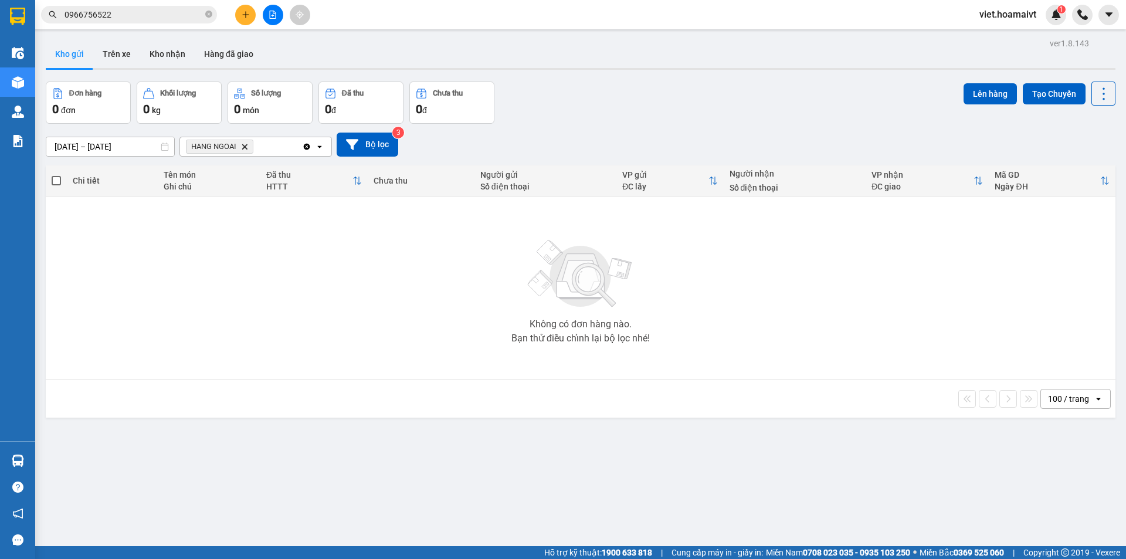
click at [245, 144] on icon "HANG NGOAI, close by backspace" at bounding box center [244, 146] width 5 height 5
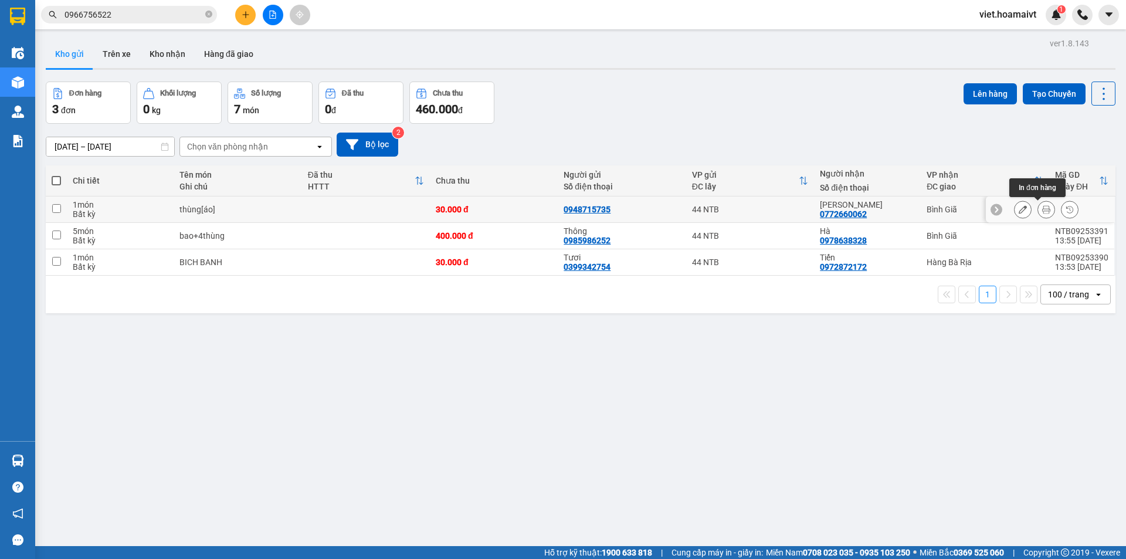
click at [1038, 199] on button at bounding box center [1046, 209] width 16 height 21
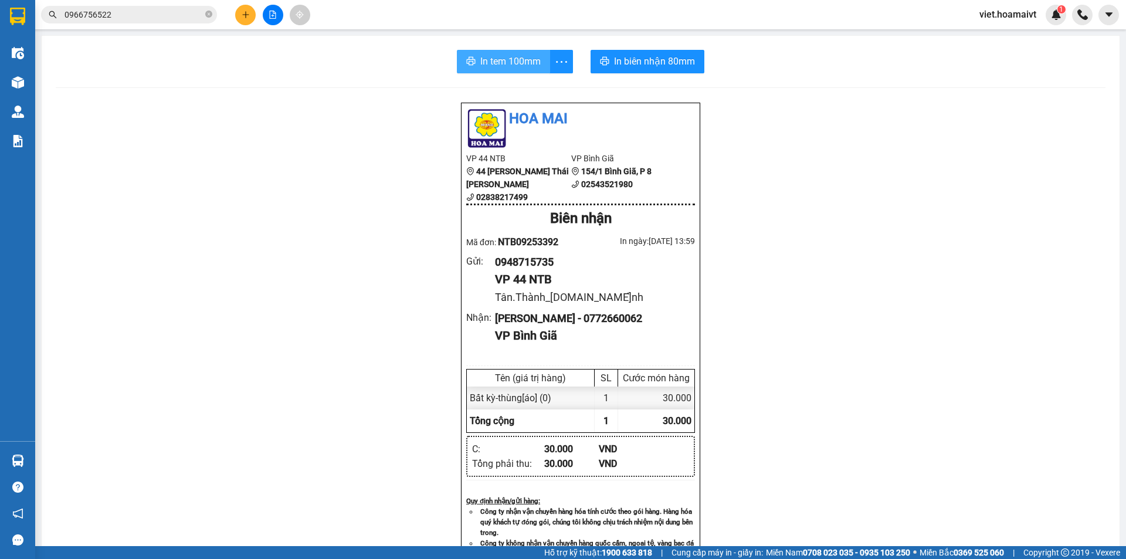
click at [520, 54] on span "In tem 100mm" at bounding box center [510, 61] width 60 height 15
click at [247, 13] on icon "plus" at bounding box center [246, 15] width 8 height 8
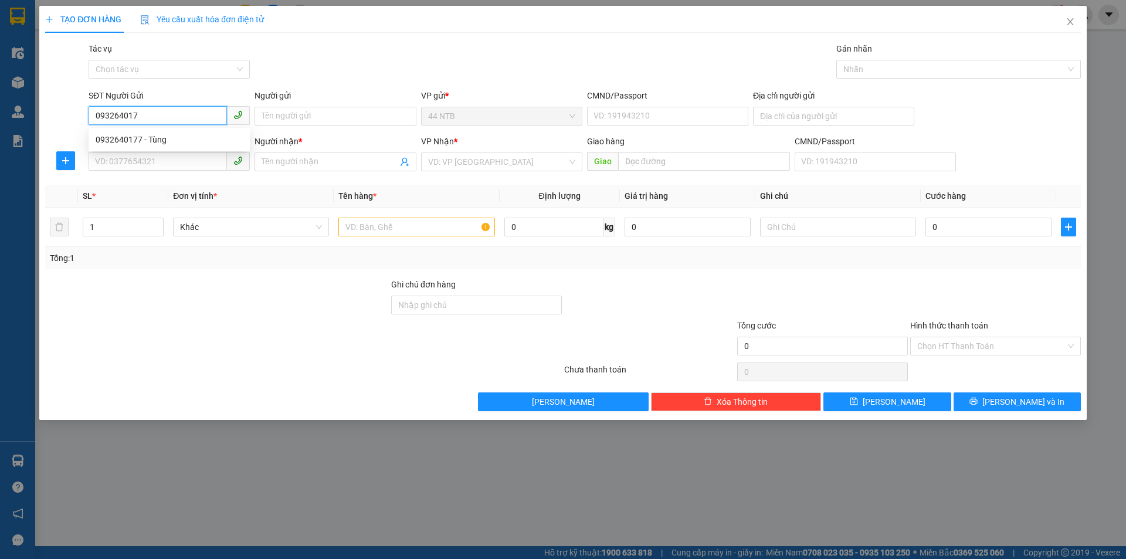
type input "0932640177"
click at [122, 138] on div "0932640177 - Tùng" at bounding box center [169, 139] width 147 height 13
type input "Tùng"
type input "083080012823"
type input "0366785872"
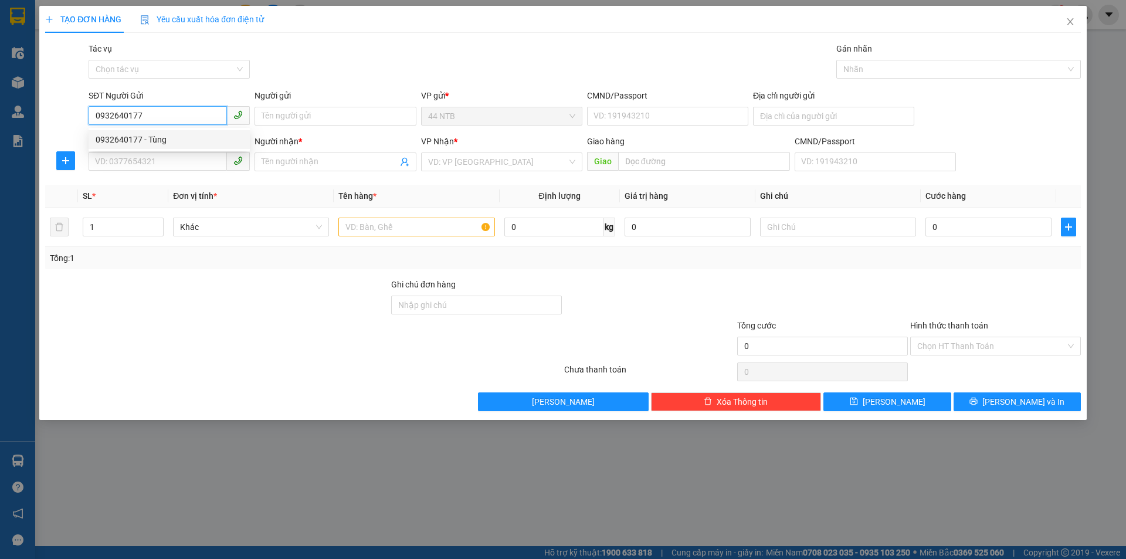
type input "VÂN"
type input "0932640177"
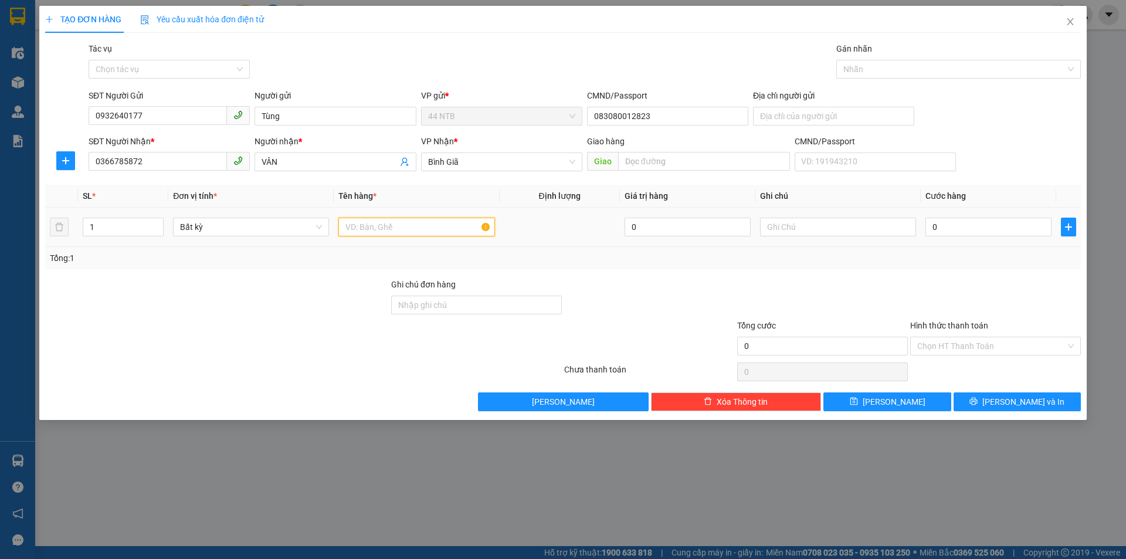
click at [399, 226] on input "text" at bounding box center [416, 227] width 156 height 19
type input "THUNG"
click at [788, 231] on input "text" at bounding box center [838, 227] width 156 height 19
type input "RAU CU"
click at [967, 222] on input "0" at bounding box center [988, 227] width 126 height 19
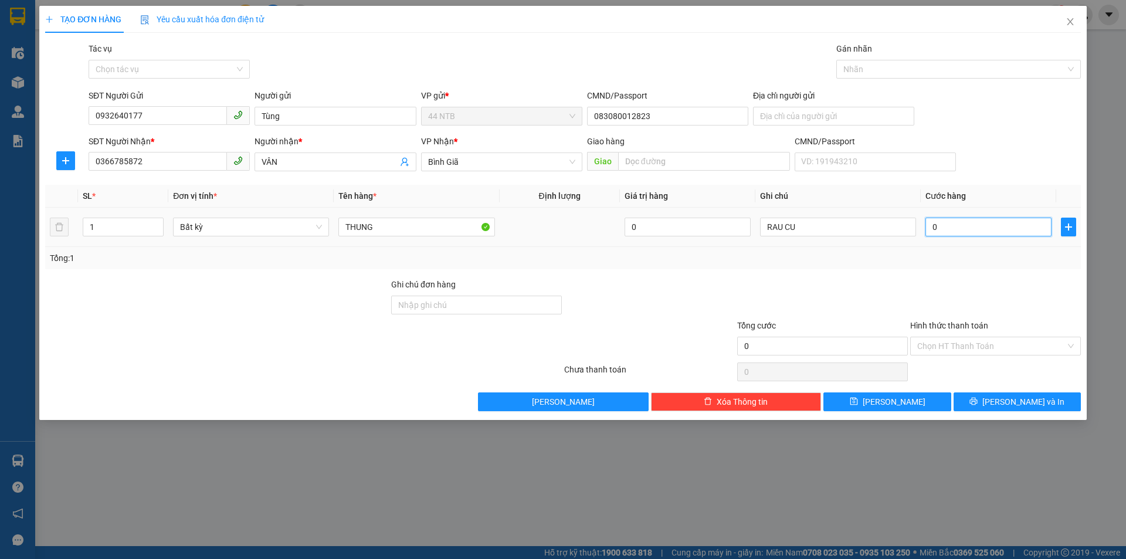
type input "3"
type input "30"
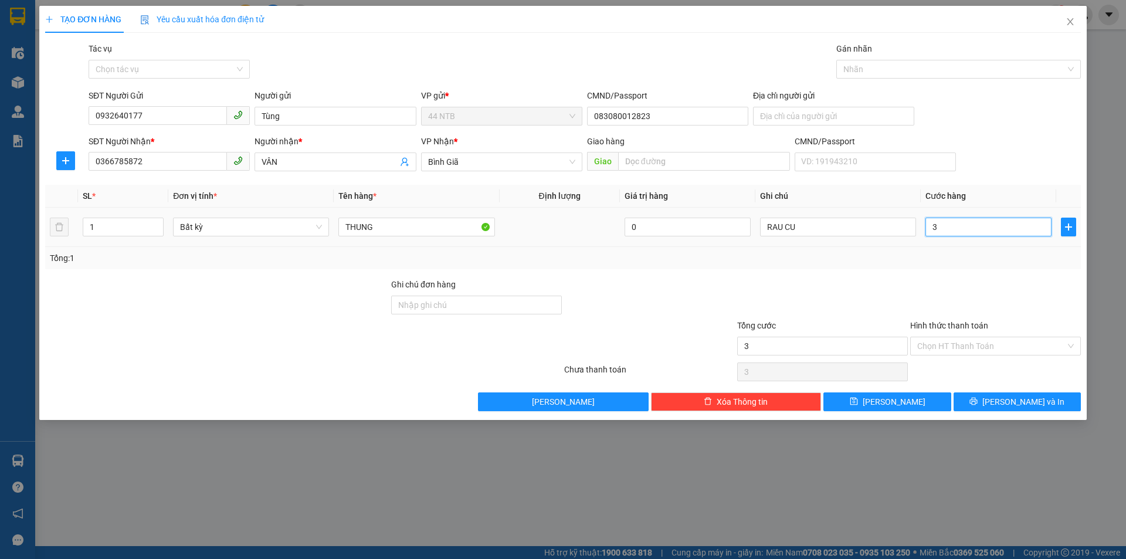
type input "30"
click at [1017, 403] on span "Lưu và In" at bounding box center [1023, 401] width 82 height 13
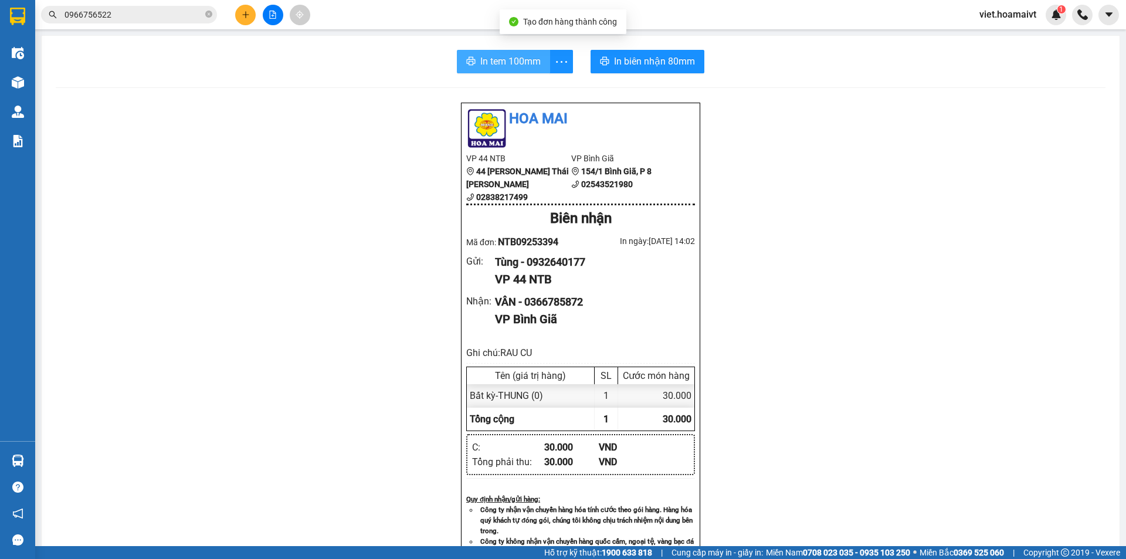
click at [480, 59] on span "In tem 100mm" at bounding box center [510, 61] width 60 height 15
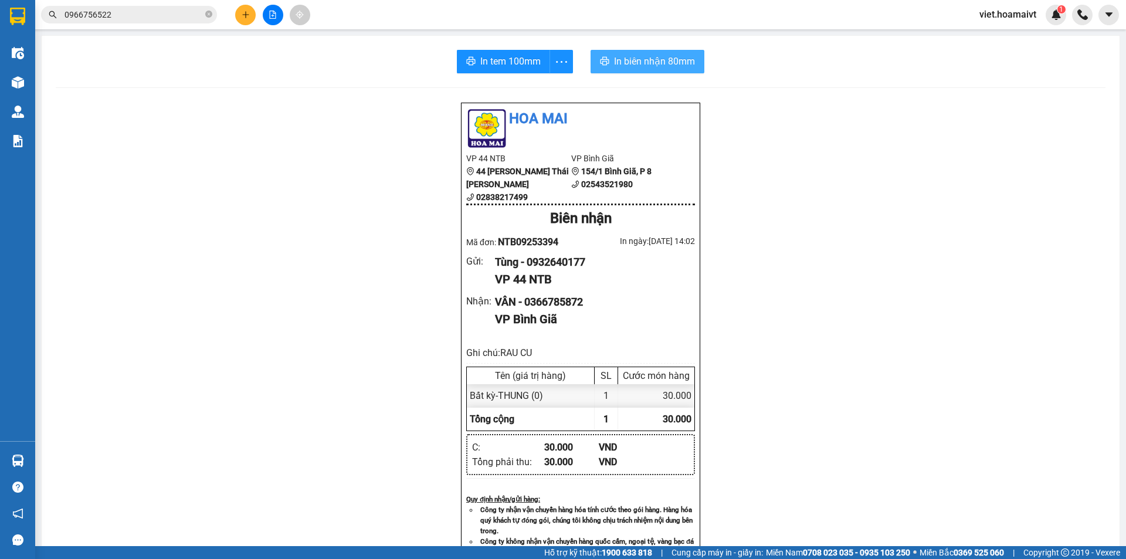
click at [638, 62] on span "In biên nhận 80mm" at bounding box center [654, 61] width 81 height 15
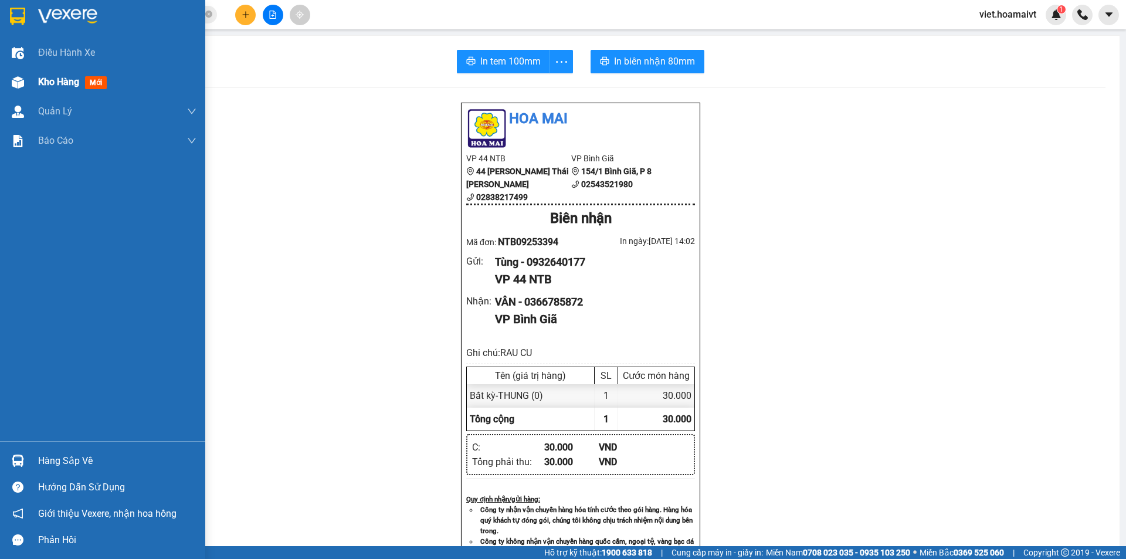
click at [50, 83] on span "Kho hàng" at bounding box center [58, 81] width 41 height 11
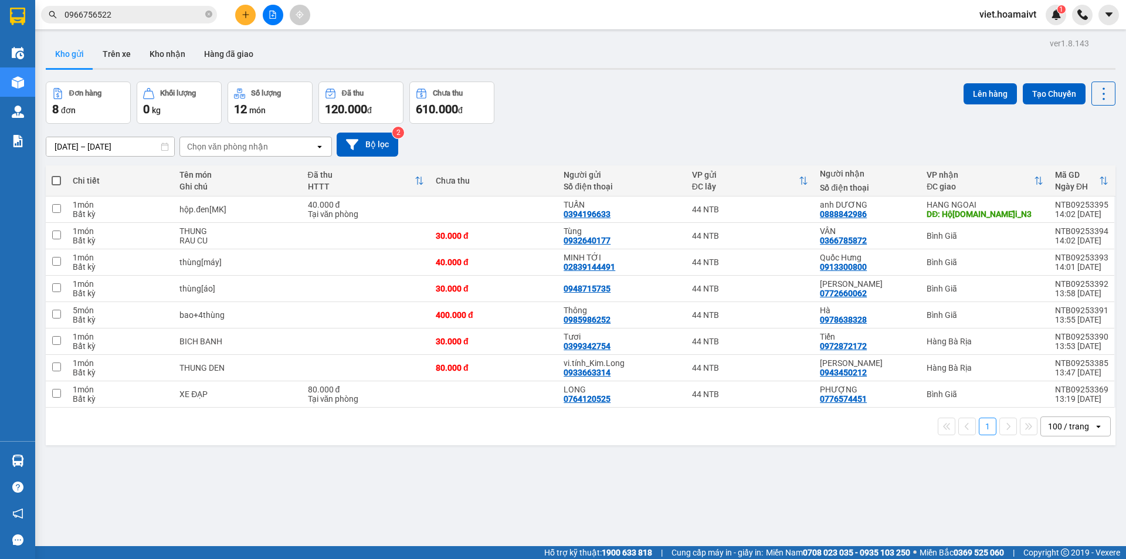
click at [230, 144] on div "Chọn văn phòng nhận" at bounding box center [227, 147] width 81 height 12
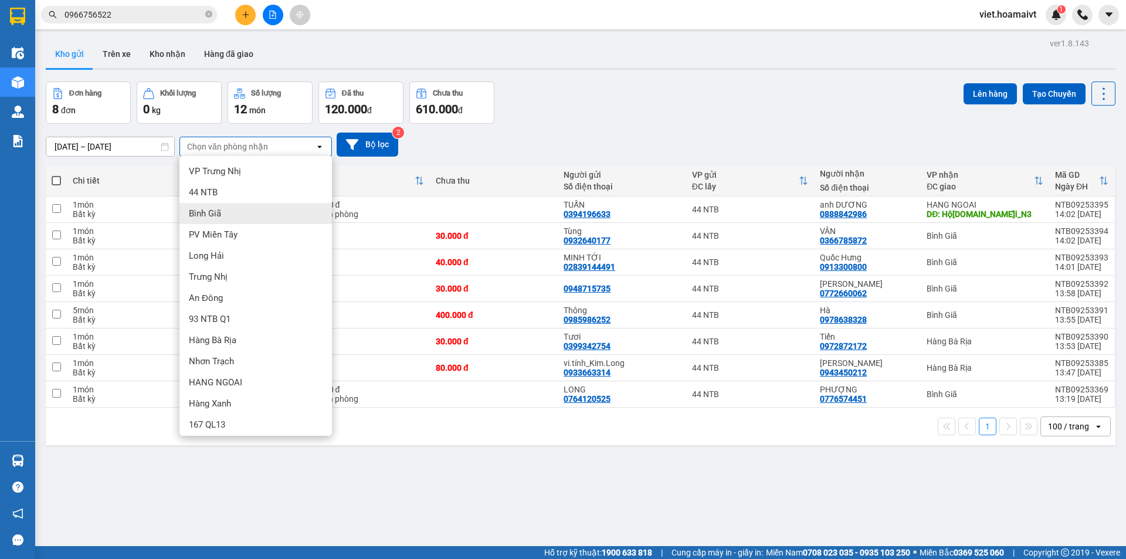
click at [228, 216] on div "Bình Giã" at bounding box center [255, 213] width 152 height 21
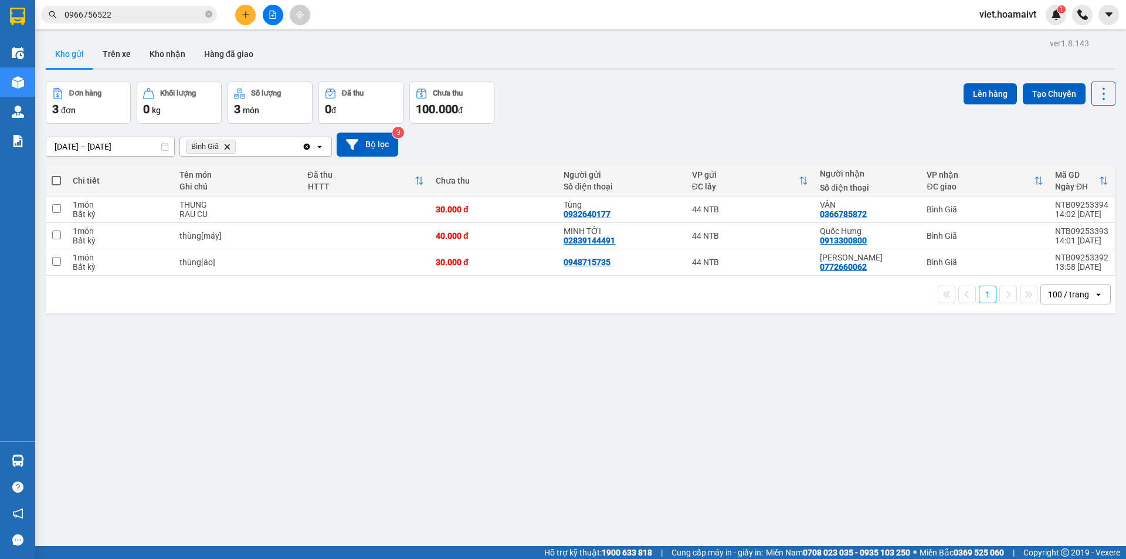
click at [229, 147] on icon "Delete" at bounding box center [226, 146] width 7 height 7
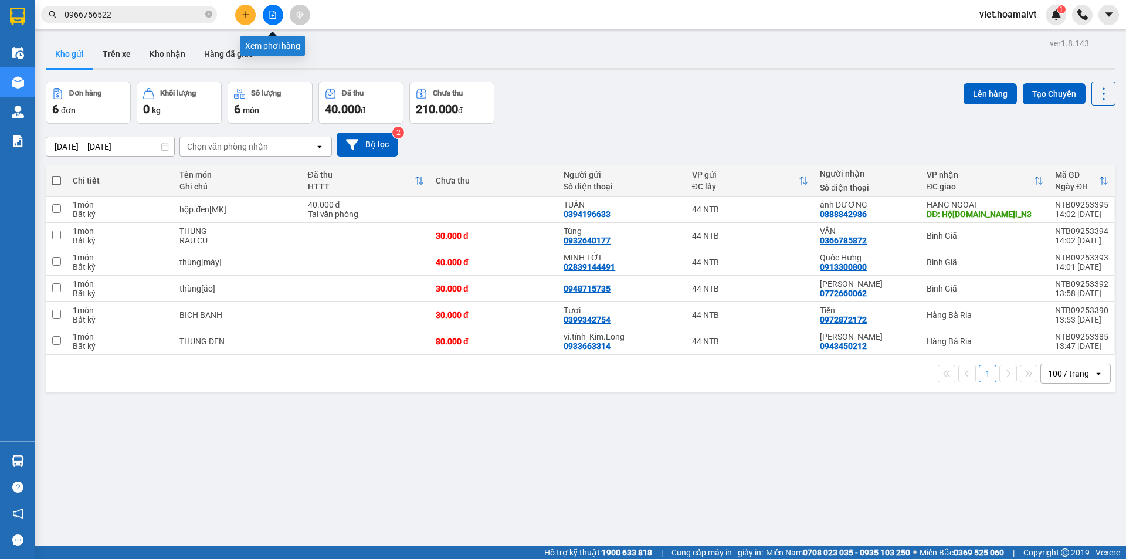
click at [270, 14] on icon "file-add" at bounding box center [273, 15] width 8 height 8
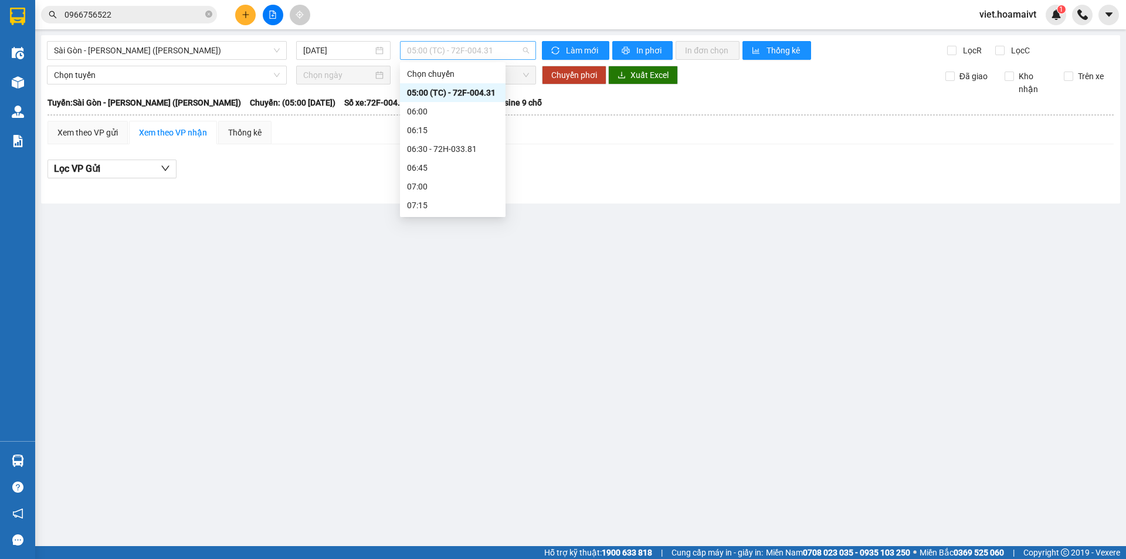
click at [409, 55] on span "05:00 (TC) - 72F-004.31" at bounding box center [468, 51] width 122 height 18
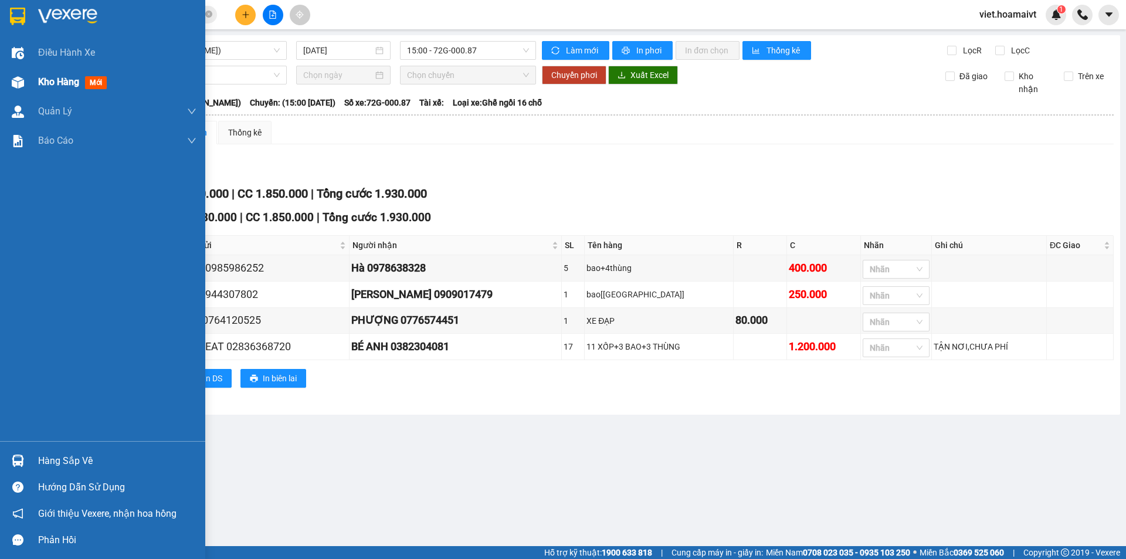
click at [60, 84] on span "Kho hàng" at bounding box center [58, 81] width 41 height 11
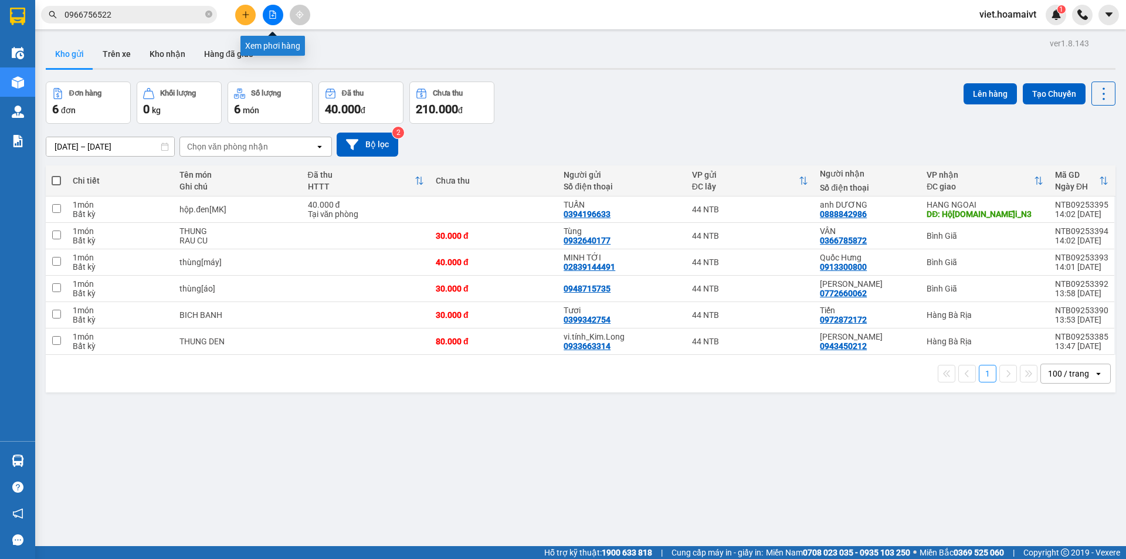
click at [270, 17] on icon "file-add" at bounding box center [273, 15] width 8 height 8
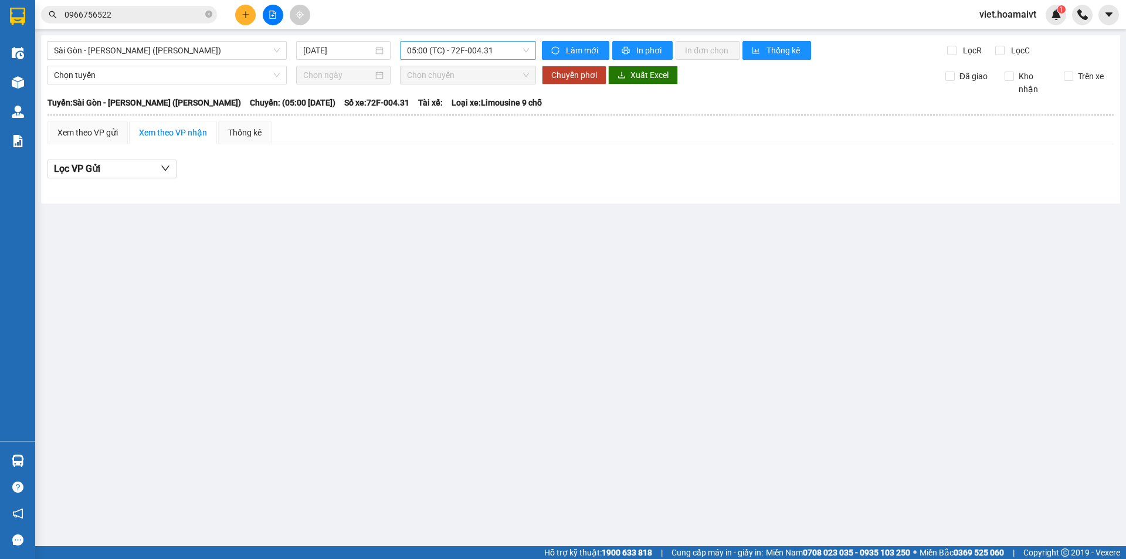
click at [426, 46] on span "05:00 (TC) - 72F-004.31" at bounding box center [468, 51] width 122 height 18
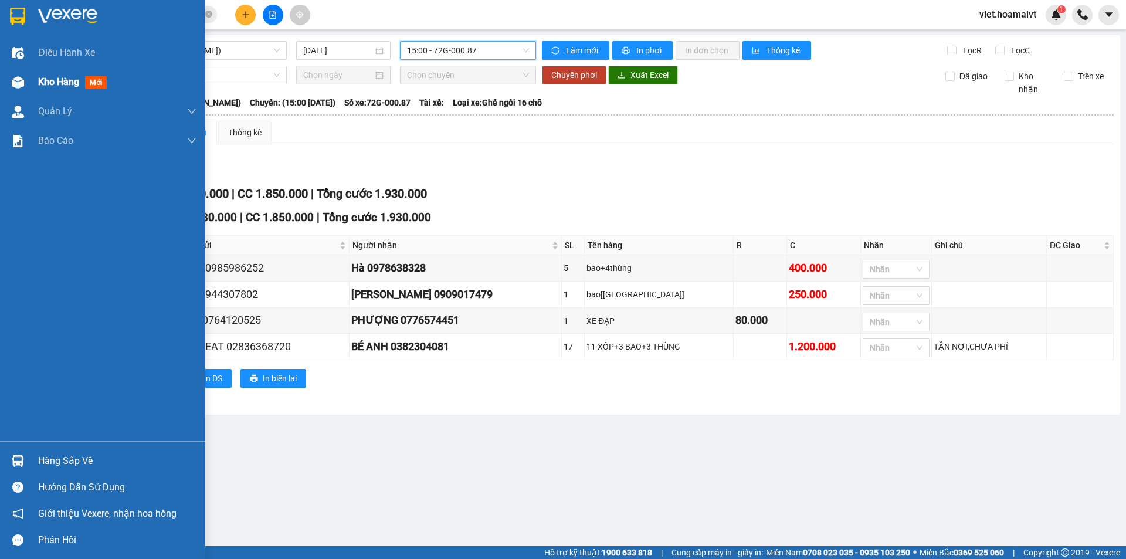
click at [45, 79] on span "Kho hàng" at bounding box center [58, 81] width 41 height 11
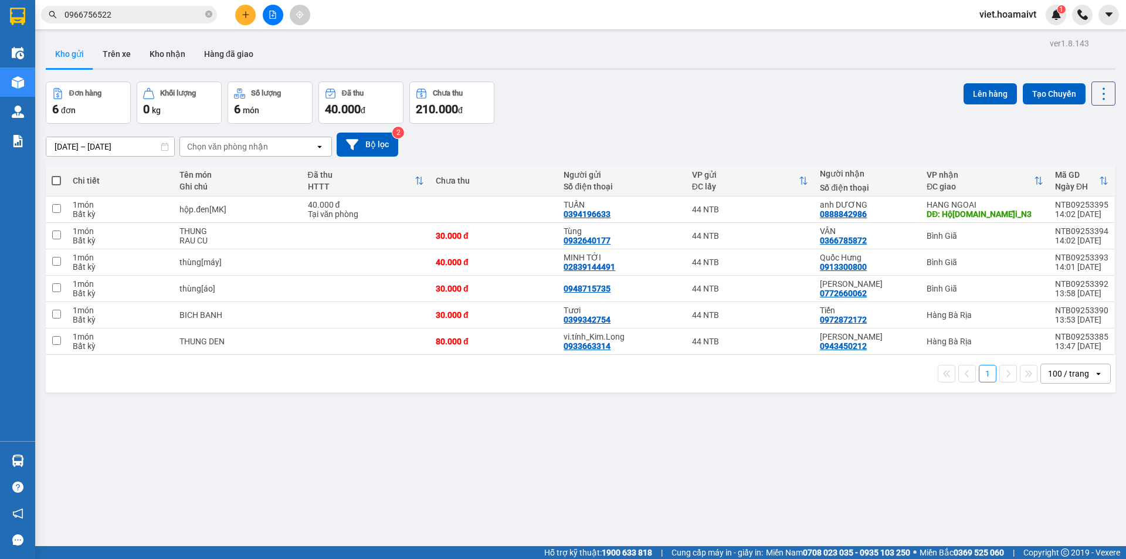
click at [172, 9] on input "0966756522" at bounding box center [133, 14] width 138 height 13
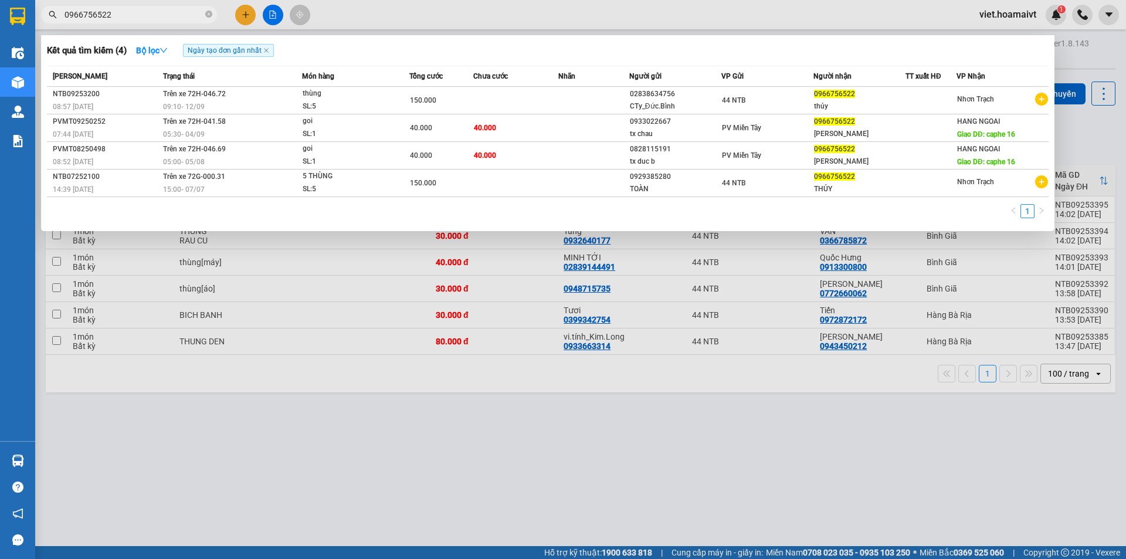
click at [172, 9] on input "0966756522" at bounding box center [133, 14] width 138 height 13
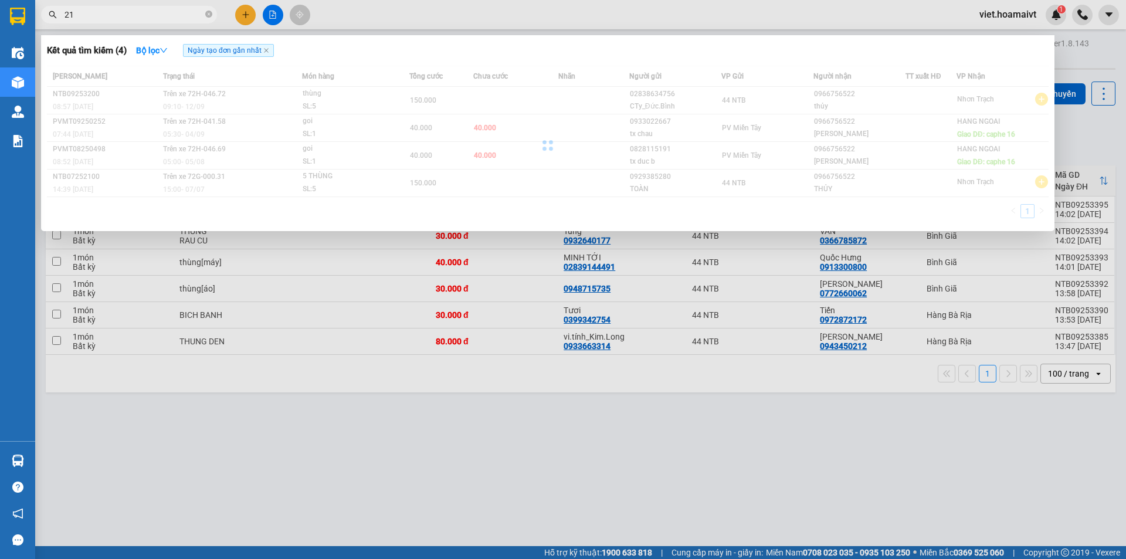
type input "2"
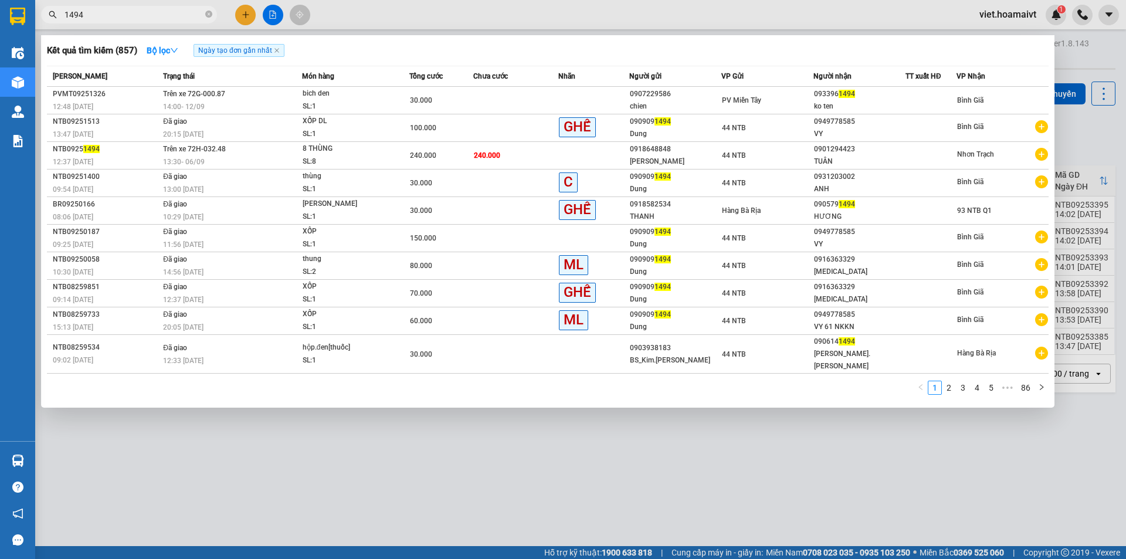
drag, startPoint x: 94, startPoint y: 18, endPoint x: 34, endPoint y: 18, distance: 59.8
click at [35, 20] on section "Kết quả tìm kiếm ( 857 ) Bộ lọc Ngày tạo đơn gần nhất Mã ĐH Trạng thái Món hàng…" at bounding box center [563, 279] width 1126 height 559
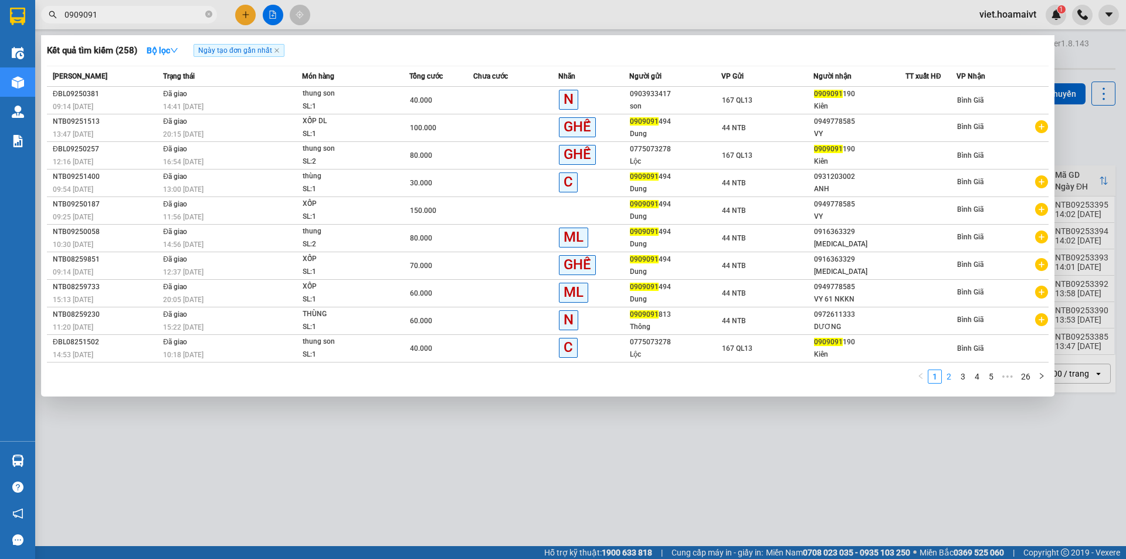
type input "0909091"
click at [949, 378] on link "2" at bounding box center [948, 376] width 13 height 13
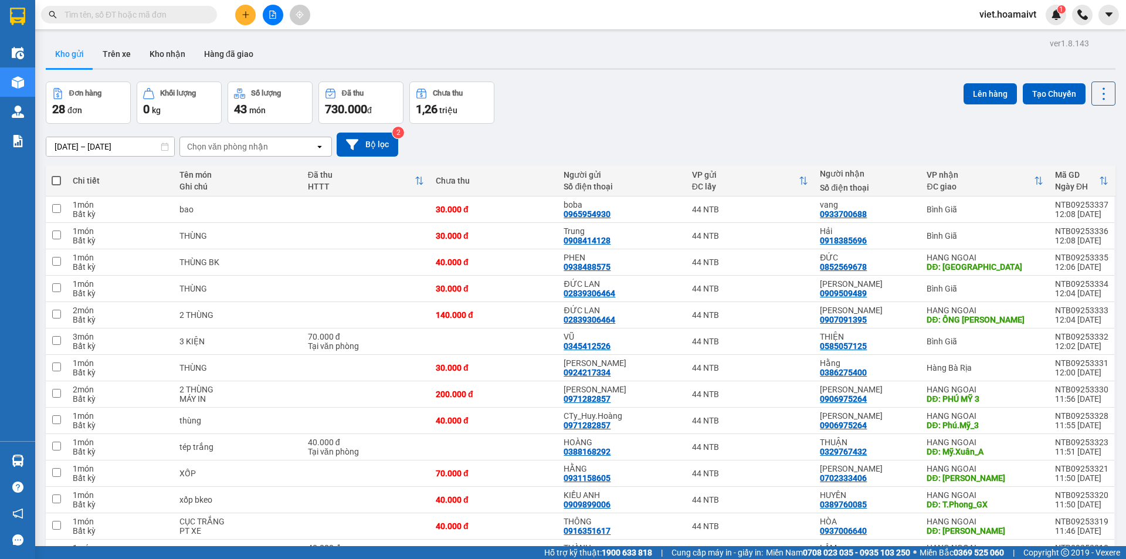
click at [234, 144] on div "Chọn văn phòng nhận" at bounding box center [227, 147] width 81 height 12
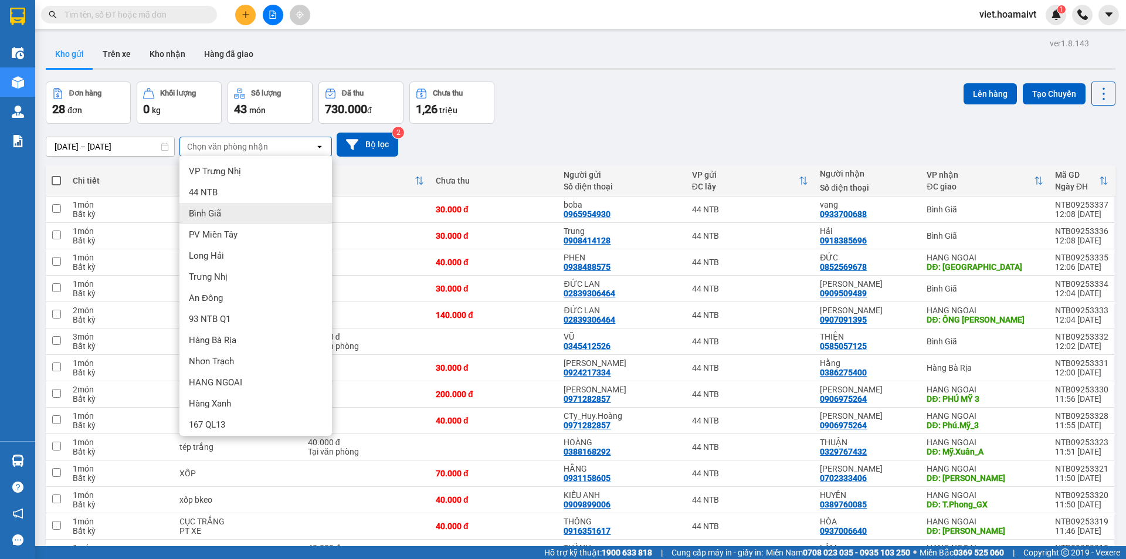
click at [688, 120] on div "Đơn hàng 28 đơn Khối lượng 0 kg Số lượng 43 món Đã thu 730.000 đ Chưa thu 1,26 …" at bounding box center [580, 102] width 1069 height 42
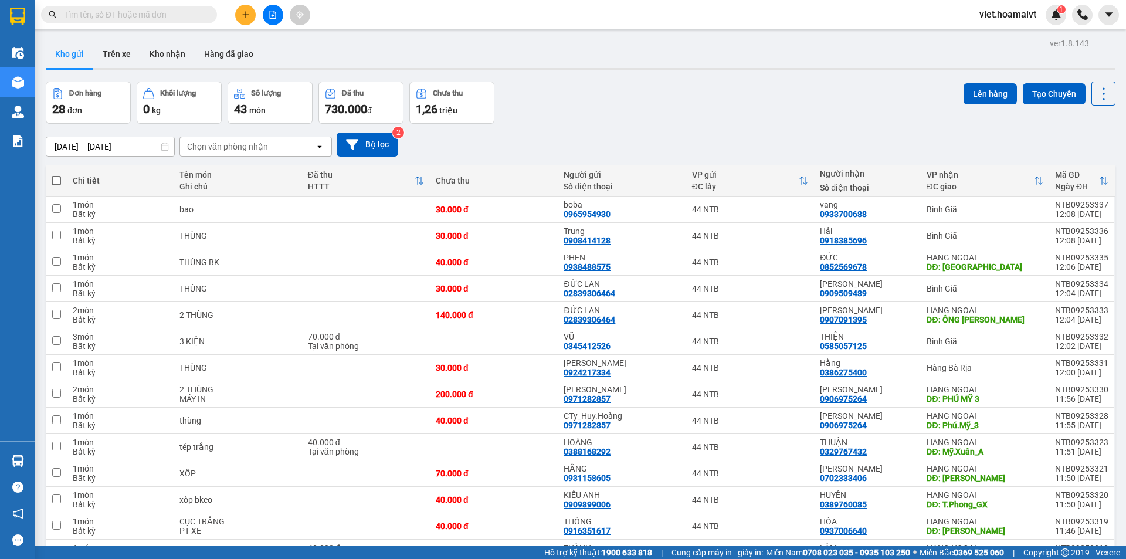
click at [259, 144] on div "Chọn văn phòng nhận" at bounding box center [227, 147] width 81 height 12
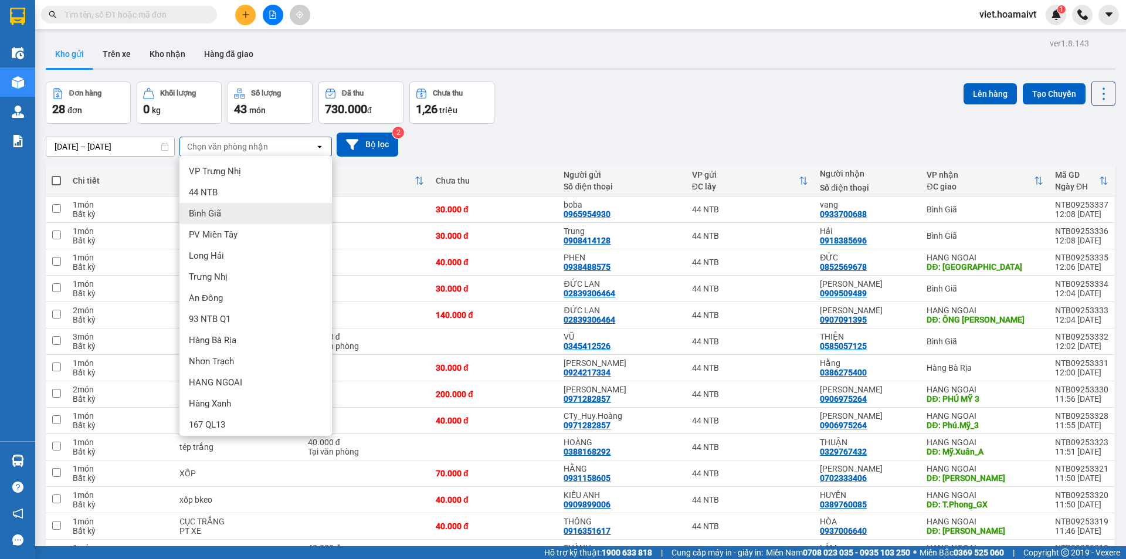
click at [242, 210] on div "Bình Giã" at bounding box center [255, 213] width 152 height 21
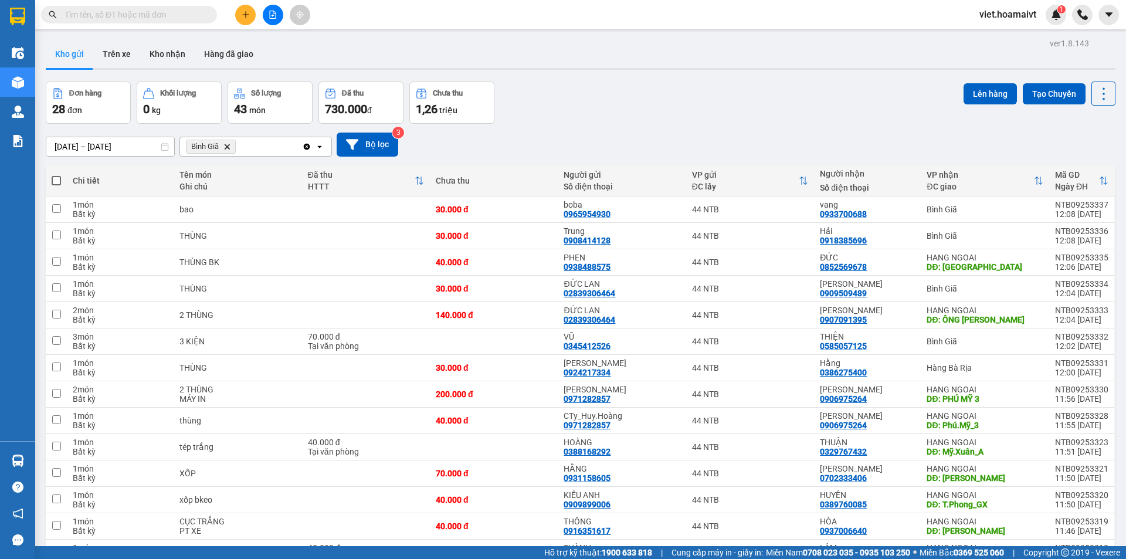
click at [589, 116] on div "Đơn hàng 28 đơn Khối lượng 0 kg Số lượng 43 món Đã thu 730.000 đ Chưa thu 1,26 …" at bounding box center [580, 102] width 1069 height 42
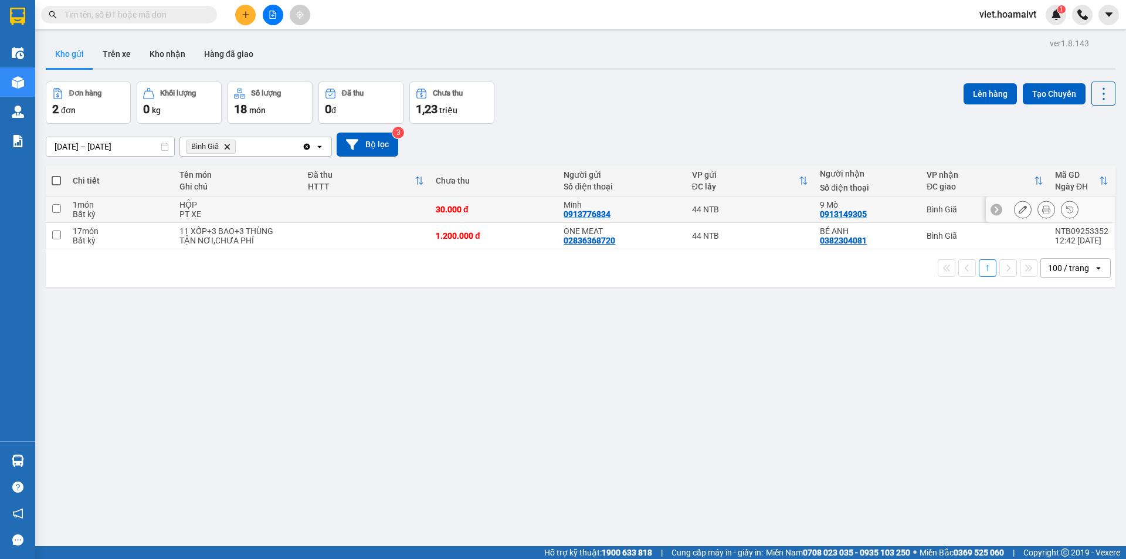
click at [313, 220] on td at bounding box center [366, 209] width 128 height 26
checkbox input "true"
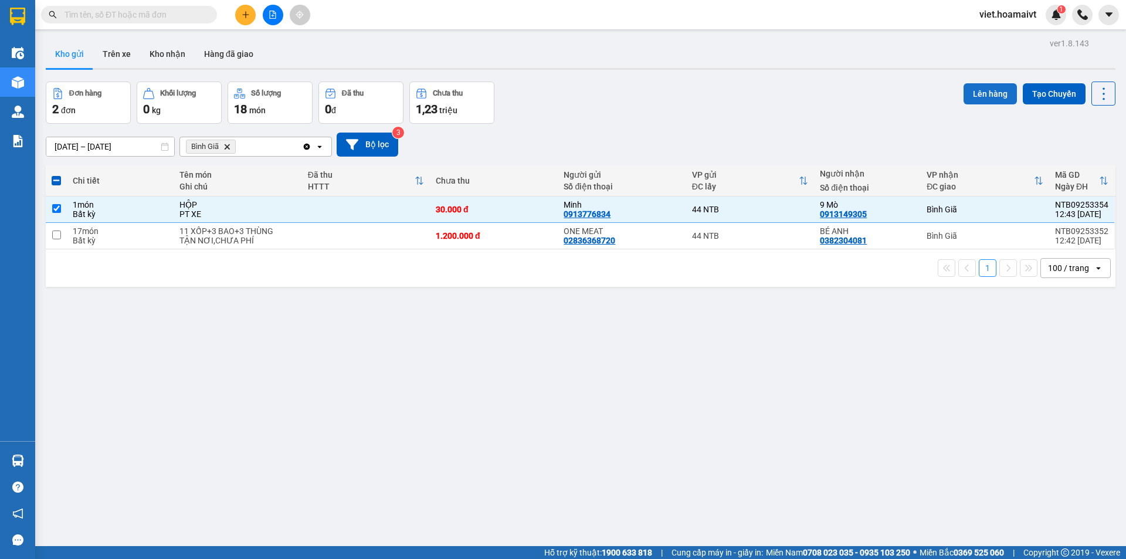
click at [980, 98] on button "Lên hàng" at bounding box center [989, 93] width 53 height 21
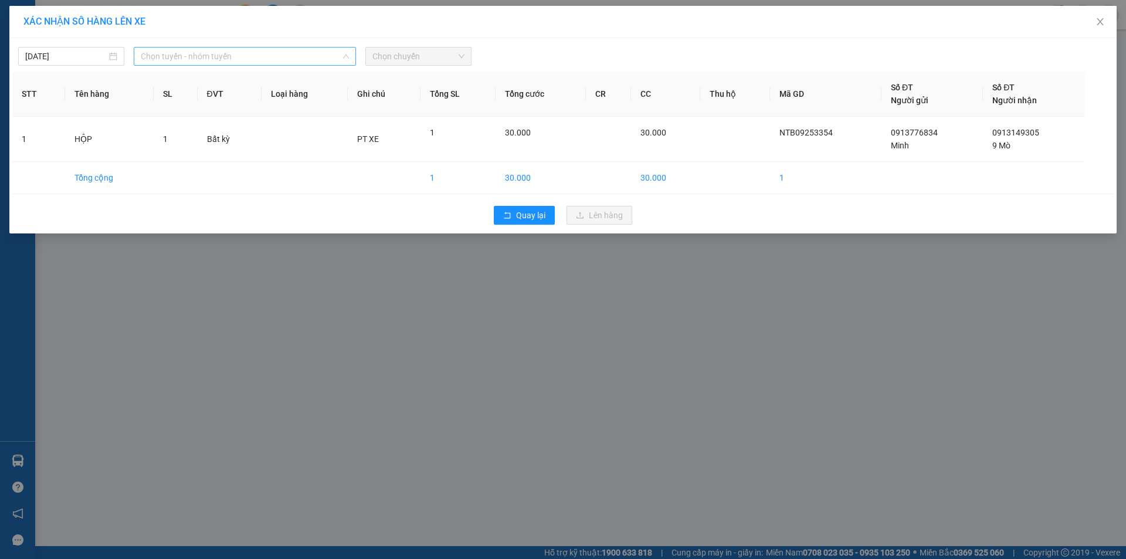
click at [254, 52] on span "Chọn tuyến - nhóm tuyến" at bounding box center [245, 56] width 208 height 18
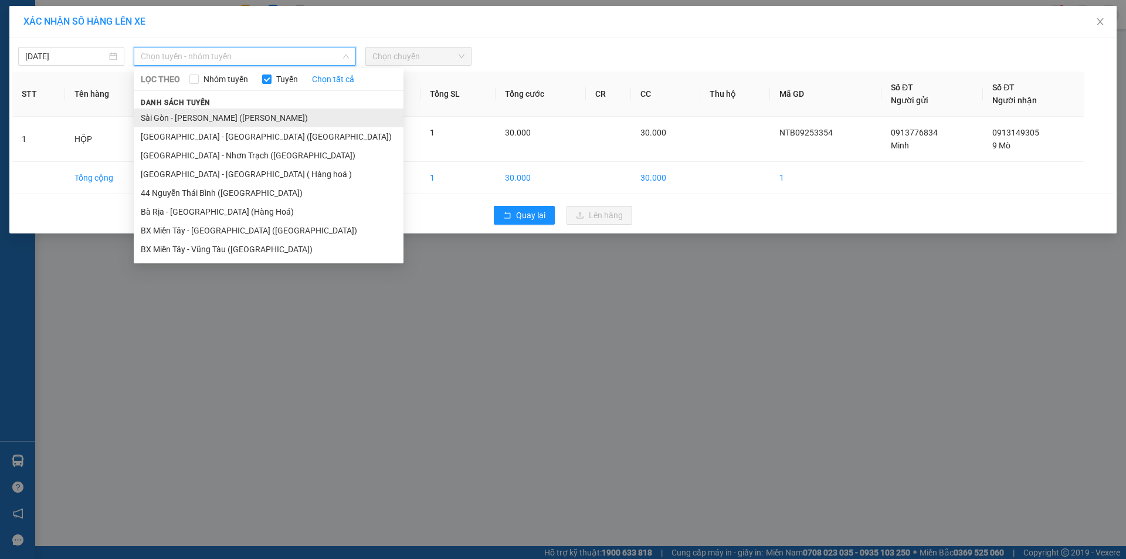
click at [252, 117] on li "Sài Gòn - [PERSON_NAME] ([PERSON_NAME])" at bounding box center [269, 117] width 270 height 19
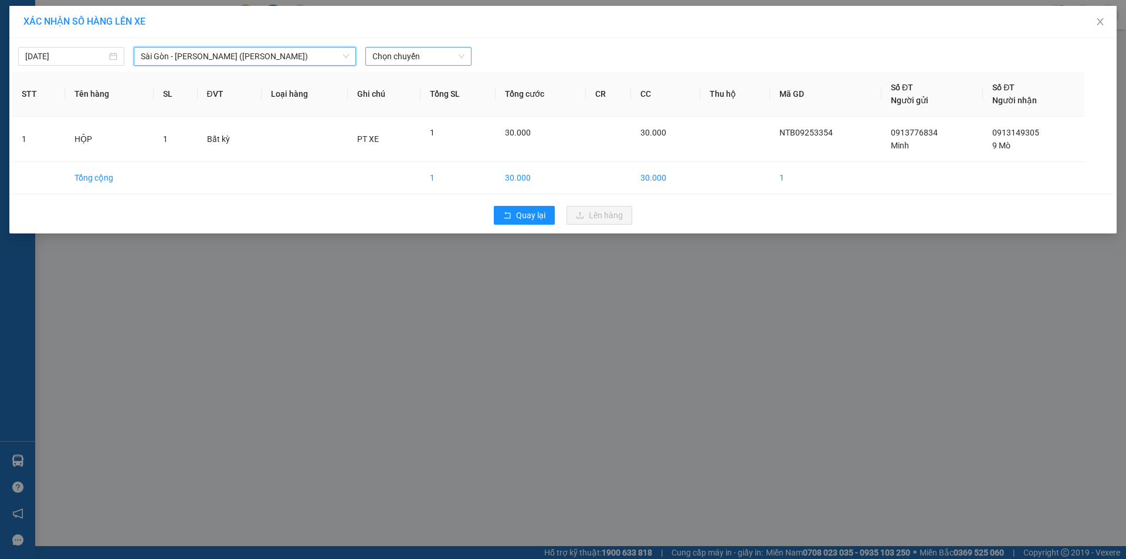
click at [457, 54] on span "Chọn chuyến" at bounding box center [418, 56] width 92 height 18
click at [429, 98] on div "12:45 - 72H-047.01" at bounding box center [417, 93] width 91 height 13
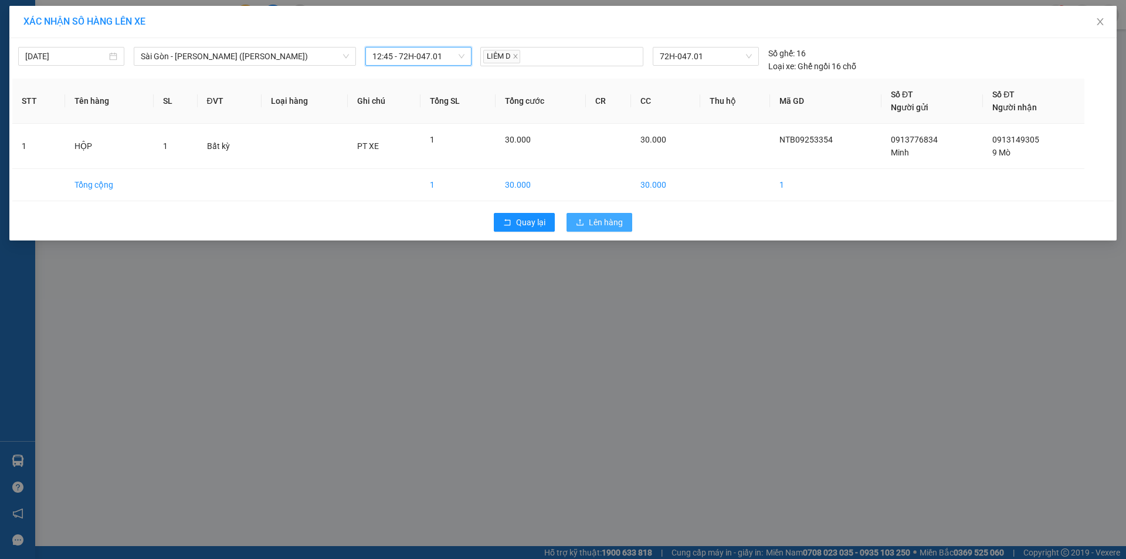
click at [578, 226] on icon "upload" at bounding box center [580, 222] width 8 height 8
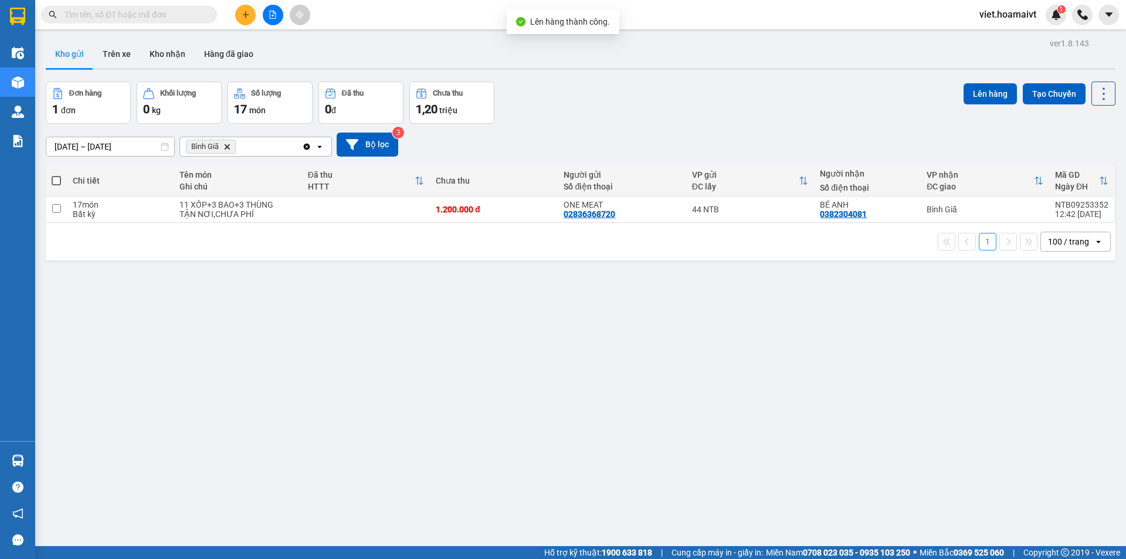
click at [229, 144] on icon "Delete" at bounding box center [226, 146] width 7 height 7
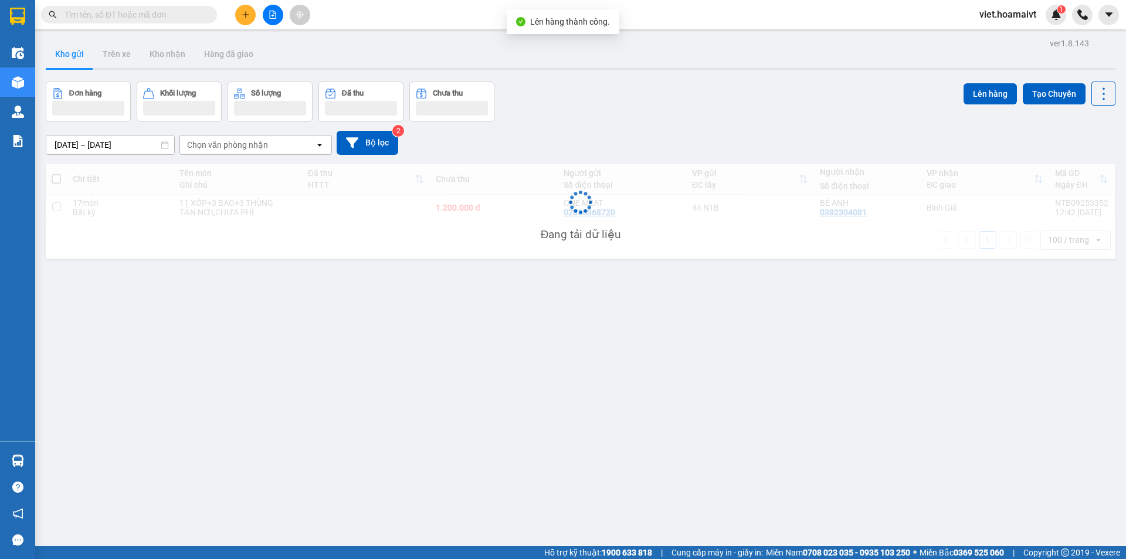
click at [719, 145] on div "[DATE] – [DATE] Press the down arrow key to interact with the calendar and sele…" at bounding box center [580, 143] width 1069 height 24
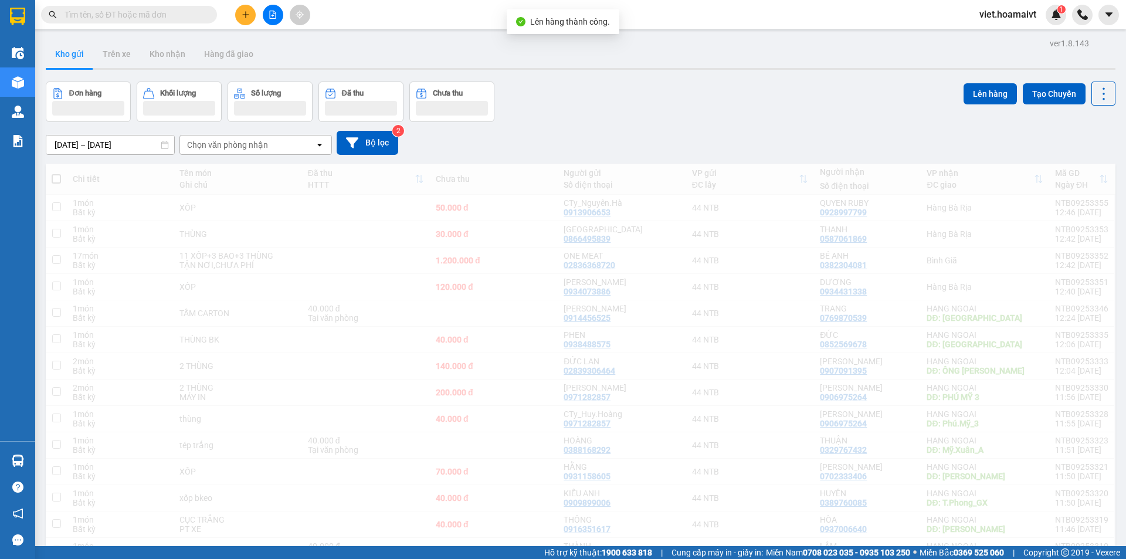
click at [719, 145] on div "[DATE] – [DATE] Press the down arrow key to interact with the calendar and sele…" at bounding box center [580, 143] width 1069 height 24
click at [698, 132] on div "[DATE] – [DATE] Press the down arrow key to interact with the calendar and sele…" at bounding box center [580, 143] width 1069 height 24
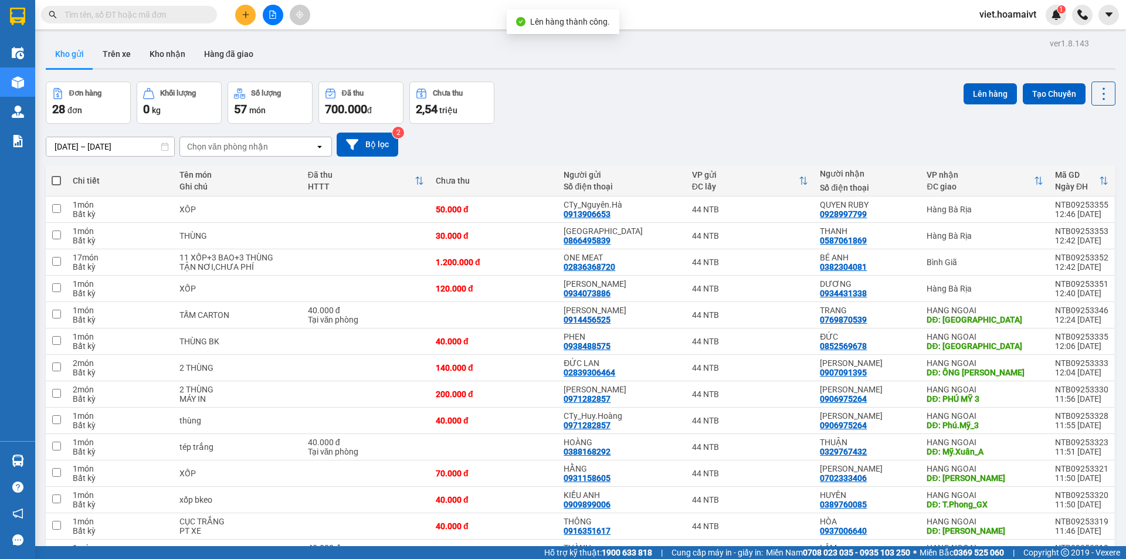
click at [695, 131] on div "[DATE] – [DATE] Press the down arrow key to interact with the calendar and sele…" at bounding box center [580, 145] width 1069 height 42
click at [693, 130] on div "[DATE] – [DATE] Press the down arrow key to interact with the calendar and sele…" at bounding box center [580, 145] width 1069 height 42
click at [628, 120] on div "Đơn hàng 28 đơn Khối lượng 0 kg Số lượng 57 món Đã thu 700.000 đ Chưa thu 2,54 …" at bounding box center [580, 102] width 1069 height 42
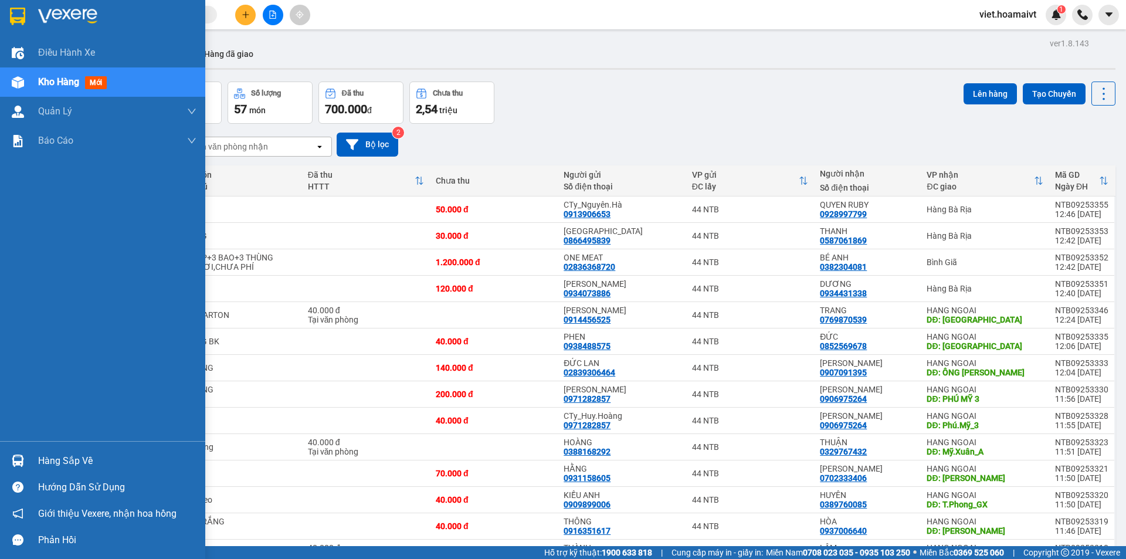
click at [42, 17] on img at bounding box center [67, 17] width 59 height 18
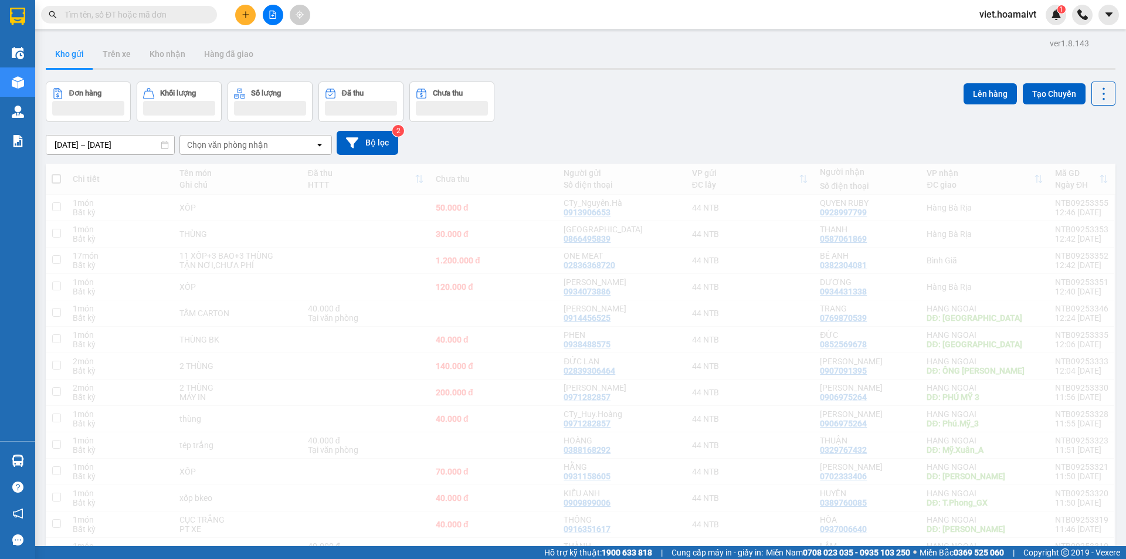
click at [685, 131] on div "[DATE] – [DATE] Press the down arrow key to interact with the calendar and sele…" at bounding box center [580, 143] width 1069 height 42
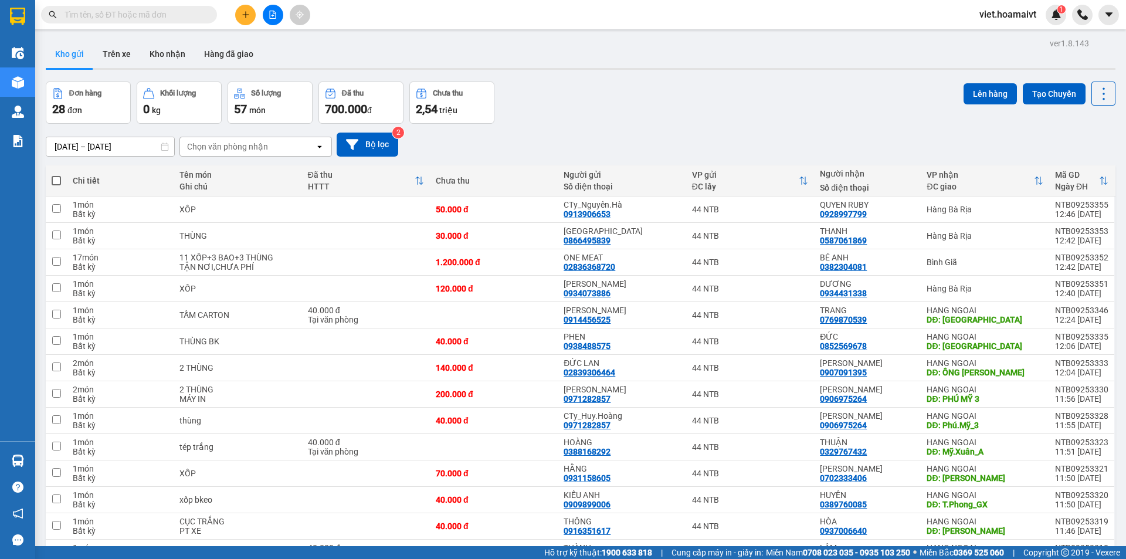
click at [634, 131] on div "[DATE] – [DATE] Press the down arrow key to interact with the calendar and sele…" at bounding box center [580, 145] width 1069 height 42
click at [685, 91] on div "Đơn hàng 28 đơn Khối lượng 0 kg Số lượng 57 món Đã thu 700.000 đ Chưa thu 2,54 …" at bounding box center [580, 102] width 1069 height 42
click at [232, 137] on div "Chọn văn phòng nhận open" at bounding box center [255, 147] width 152 height 20
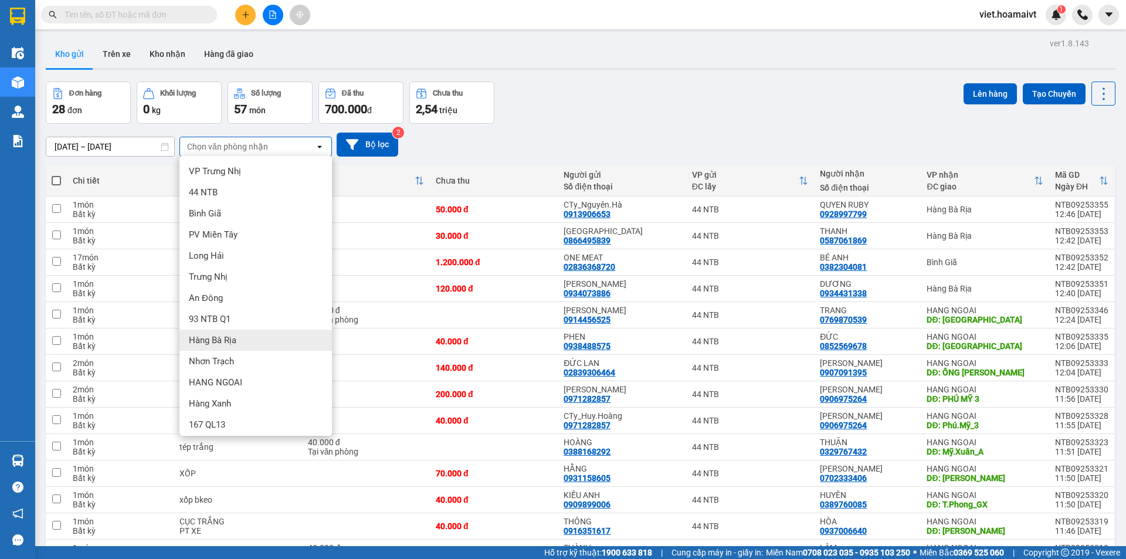
click at [246, 341] on div "Hàng Bà Rịa" at bounding box center [255, 339] width 152 height 21
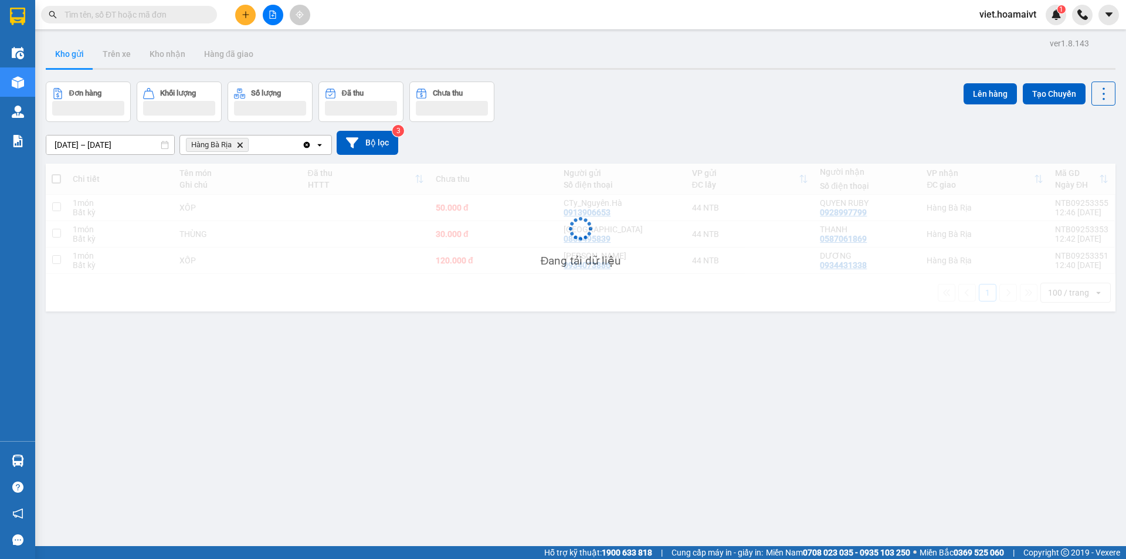
click at [603, 162] on div "[DATE] – [DATE] Press the down arrow key to interact with the calendar and sele…" at bounding box center [580, 143] width 1069 height 42
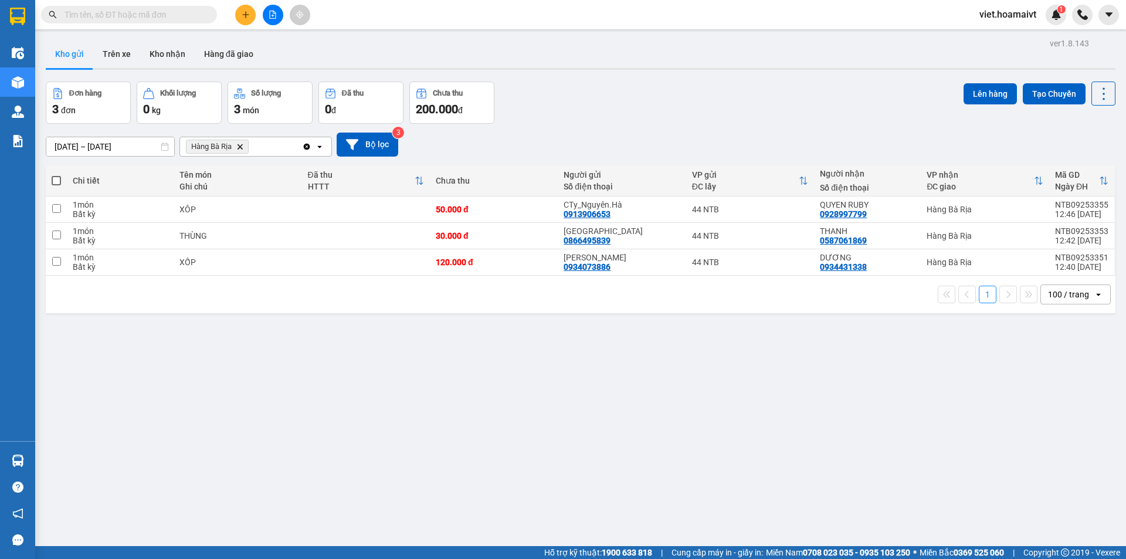
click at [603, 162] on div "[DATE] – [DATE] Press the down arrow key to interact with the calendar and sele…" at bounding box center [580, 145] width 1069 height 42
click at [243, 144] on icon "Hàng Bà Rịa, close by backspace" at bounding box center [239, 146] width 5 height 5
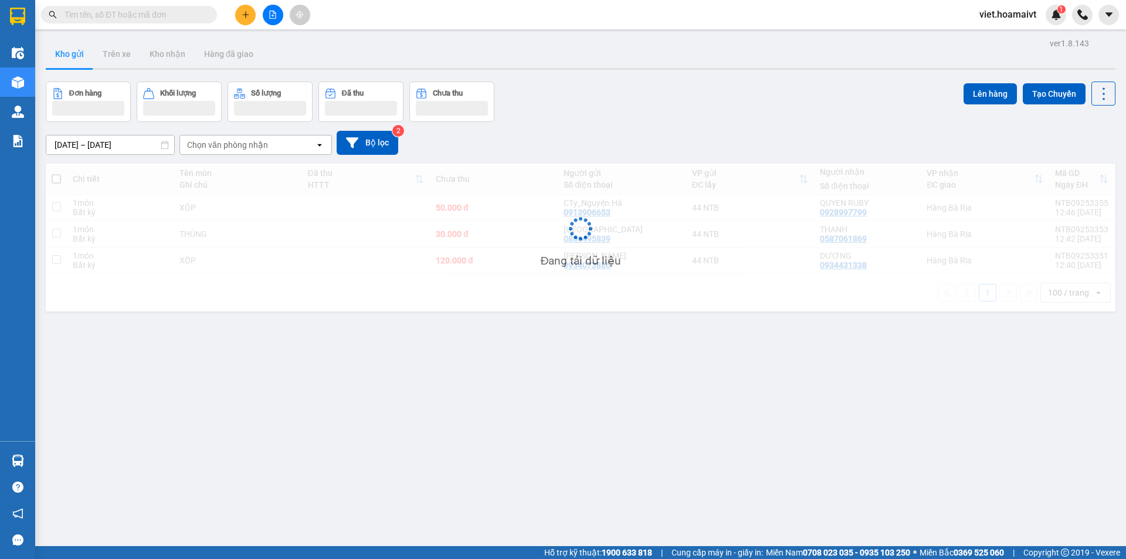
click at [695, 146] on div "[DATE] – [DATE] Press the down arrow key to interact with the calendar and sele…" at bounding box center [580, 143] width 1069 height 24
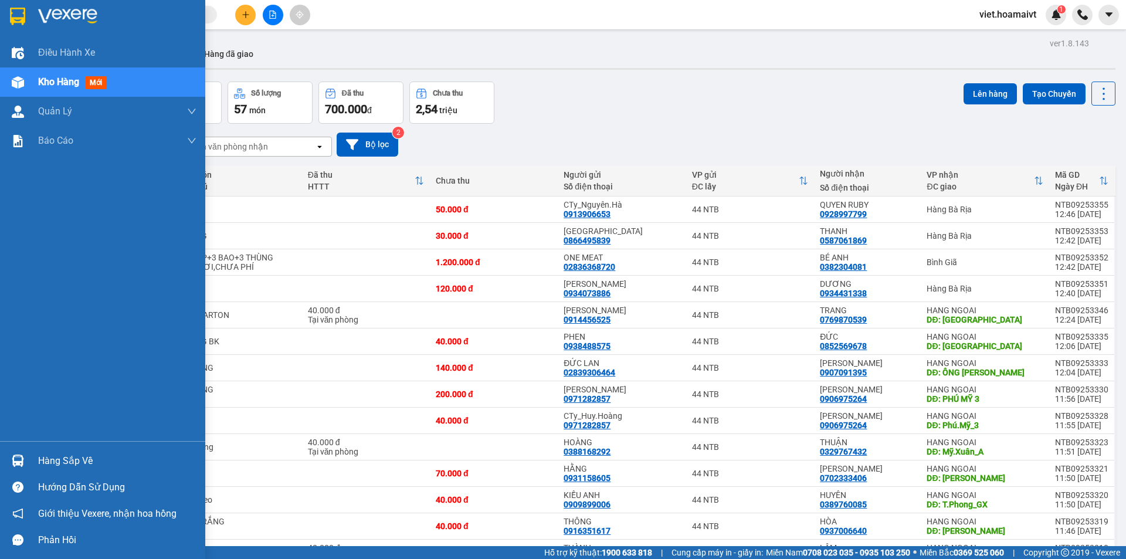
click at [36, 15] on div at bounding box center [102, 19] width 205 height 38
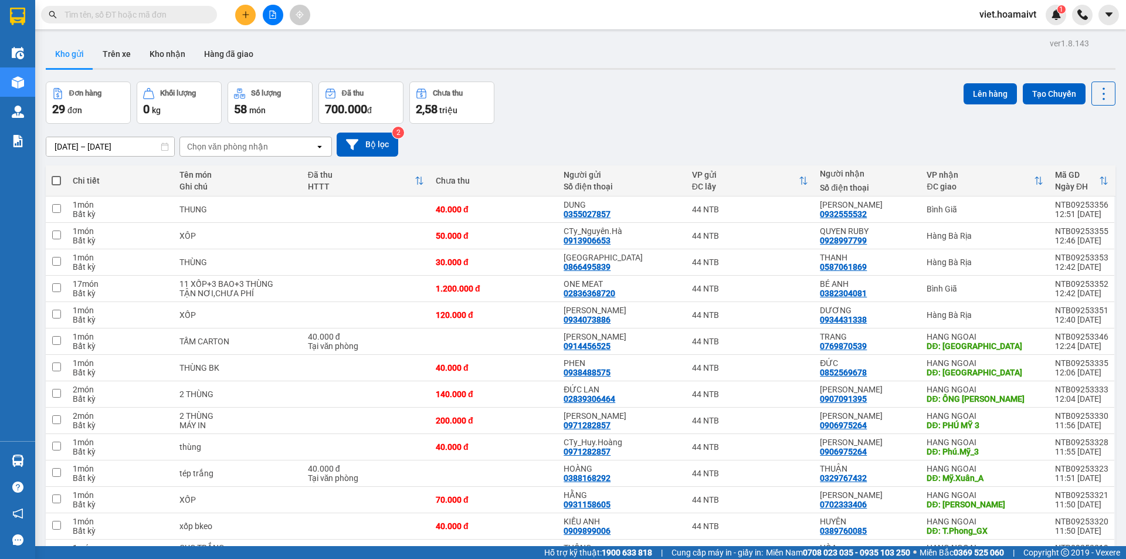
click at [184, 18] on input "text" at bounding box center [133, 14] width 138 height 13
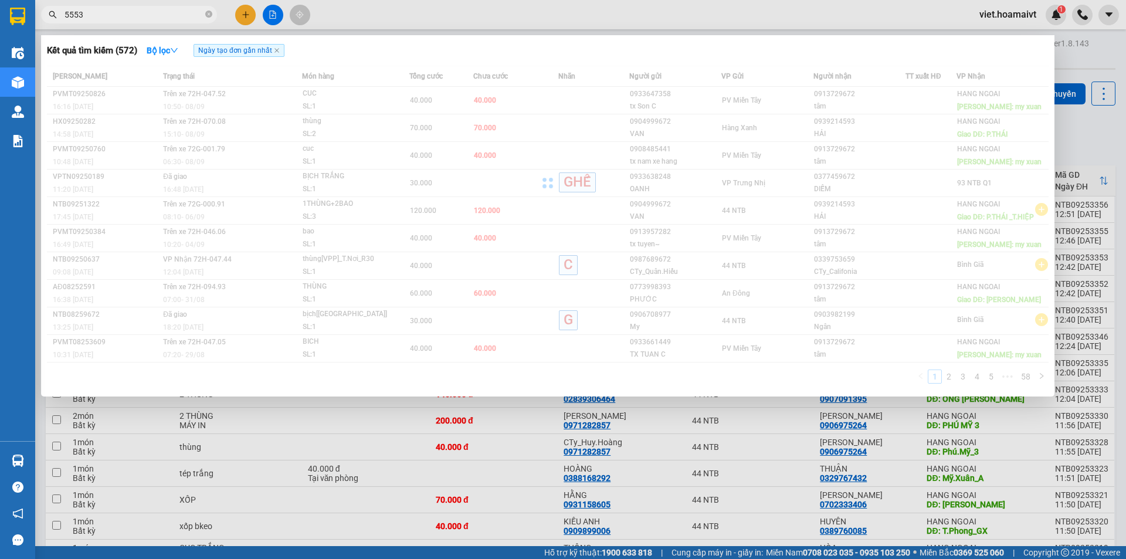
type input "55532"
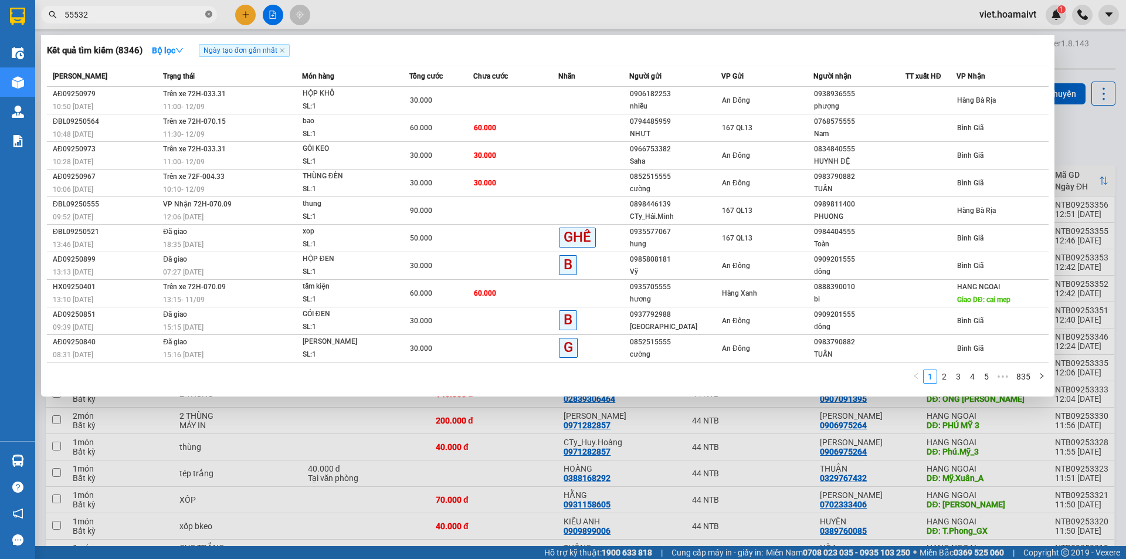
click at [210, 17] on icon "close-circle" at bounding box center [208, 14] width 7 height 7
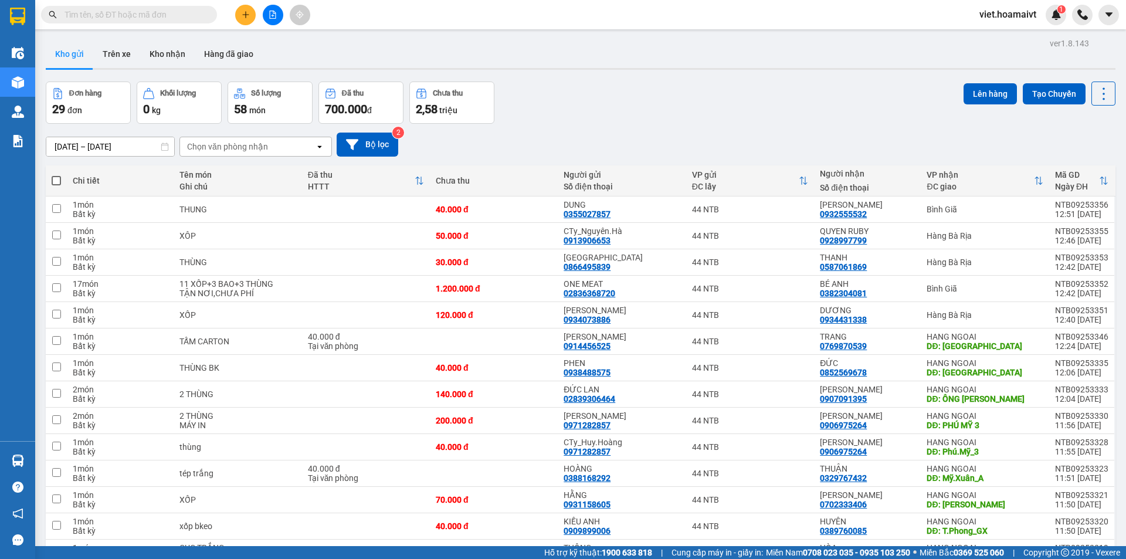
click at [186, 19] on input "text" at bounding box center [133, 14] width 138 height 13
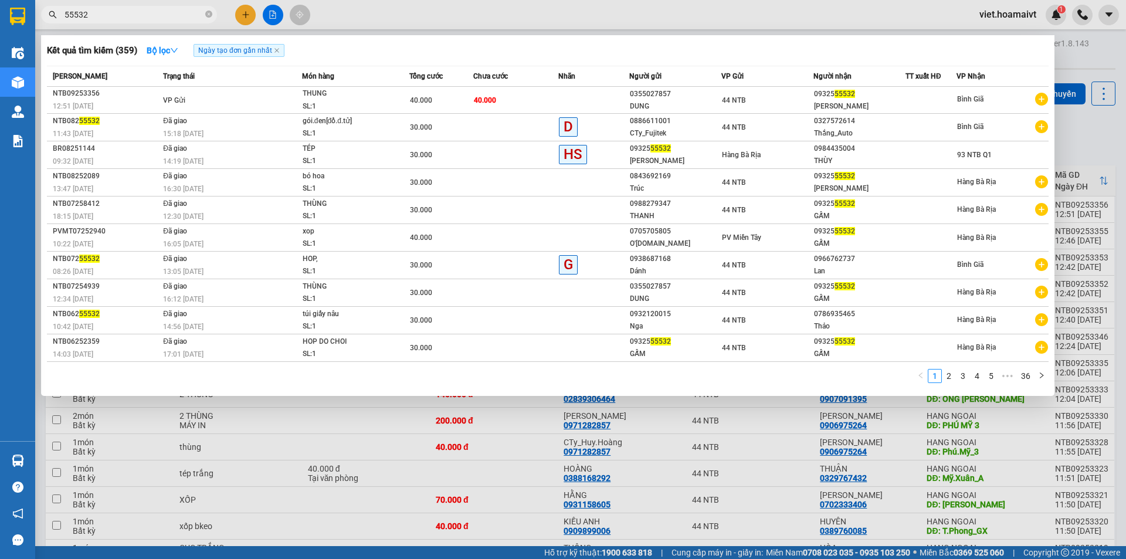
type input "55532"
click at [209, 13] on icon "close-circle" at bounding box center [208, 14] width 7 height 7
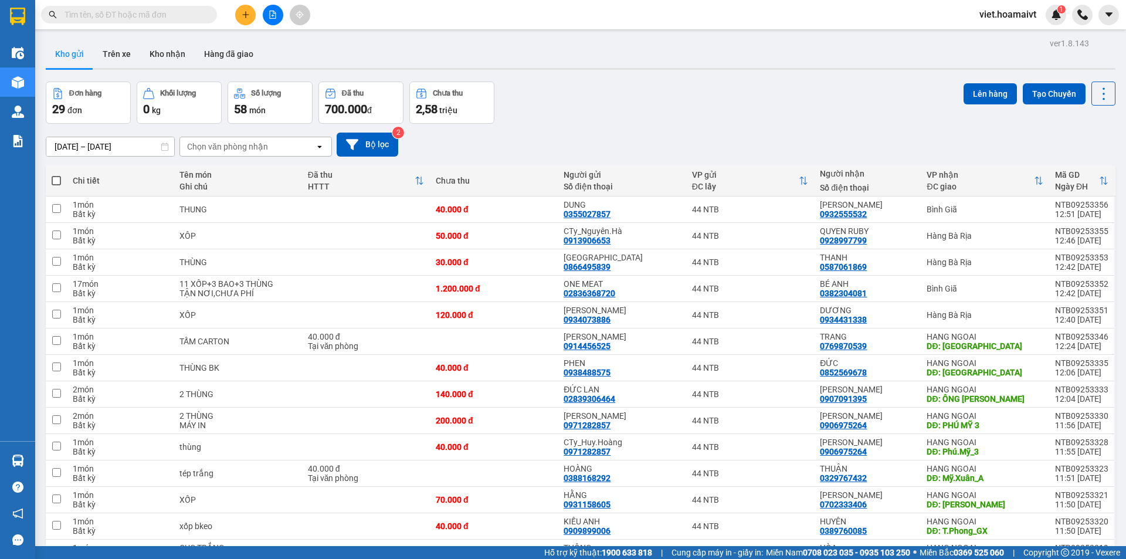
click at [187, 13] on input "text" at bounding box center [133, 14] width 138 height 13
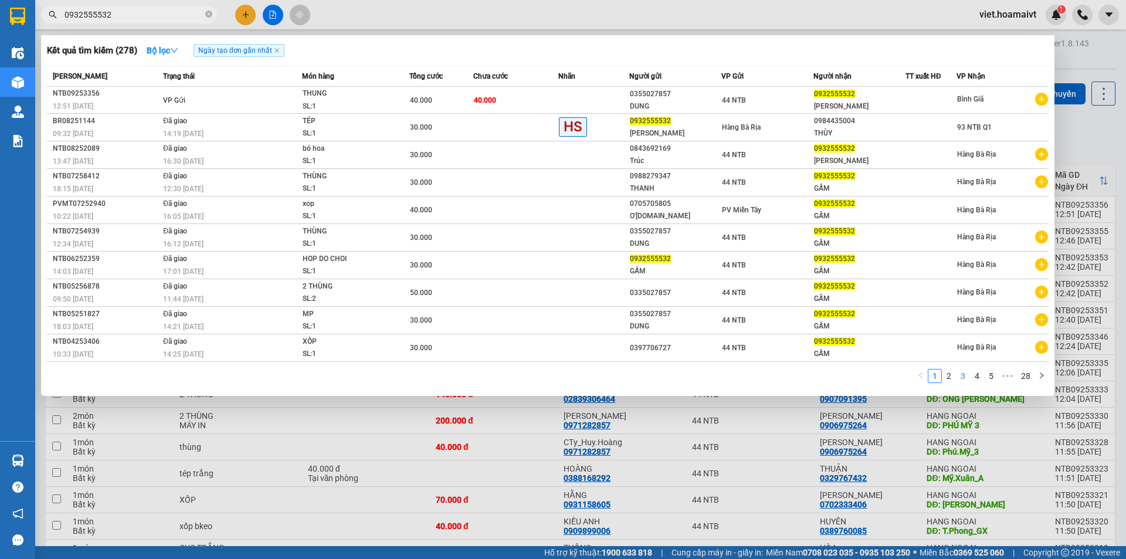
type input "0932555532"
click at [956, 374] on li "3" at bounding box center [963, 376] width 14 height 14
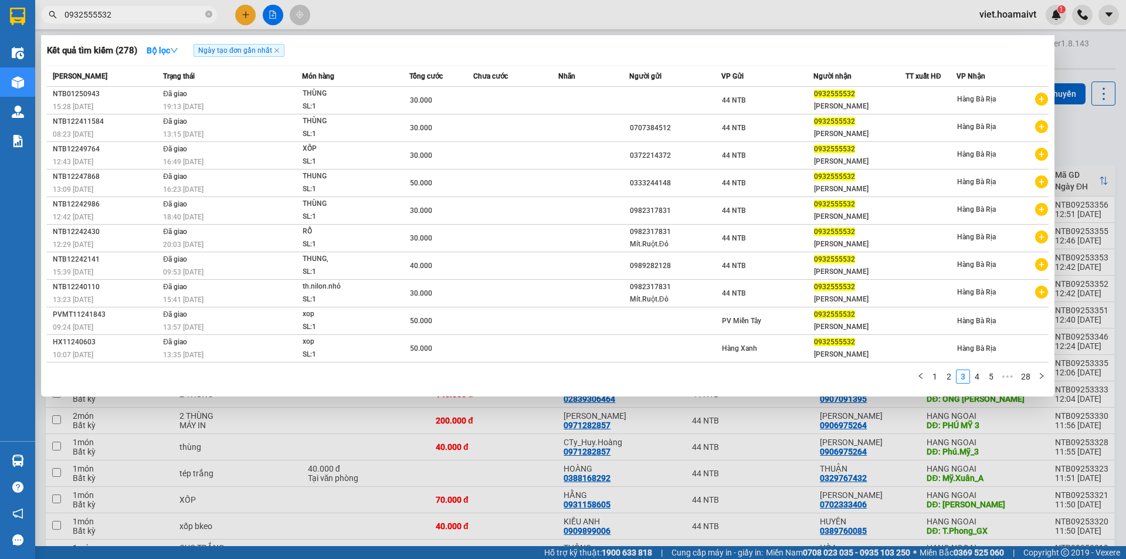
click at [950, 375] on link "2" at bounding box center [948, 376] width 13 height 13
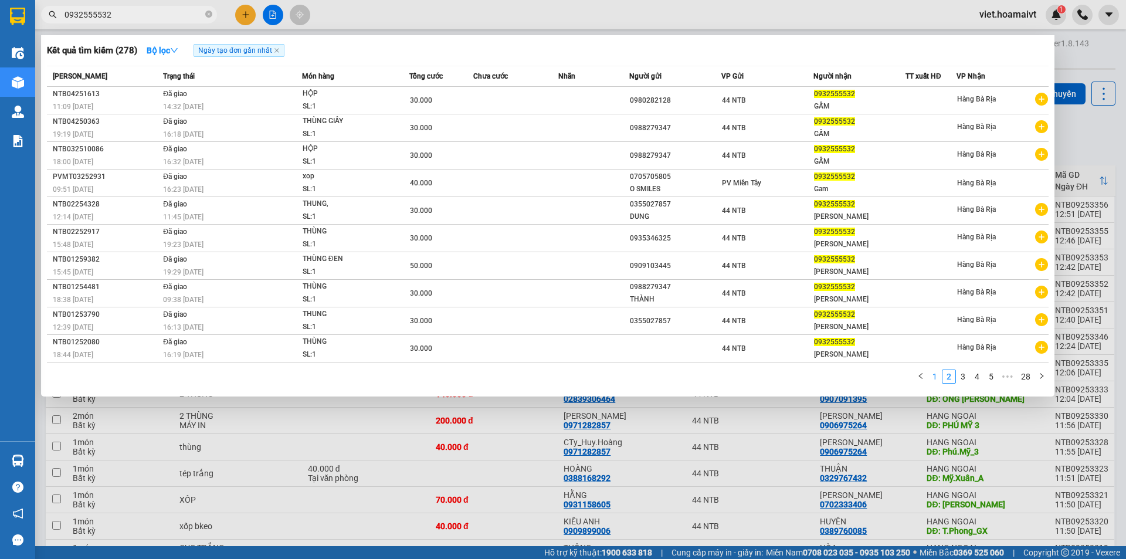
click at [934, 380] on link "1" at bounding box center [934, 376] width 13 height 13
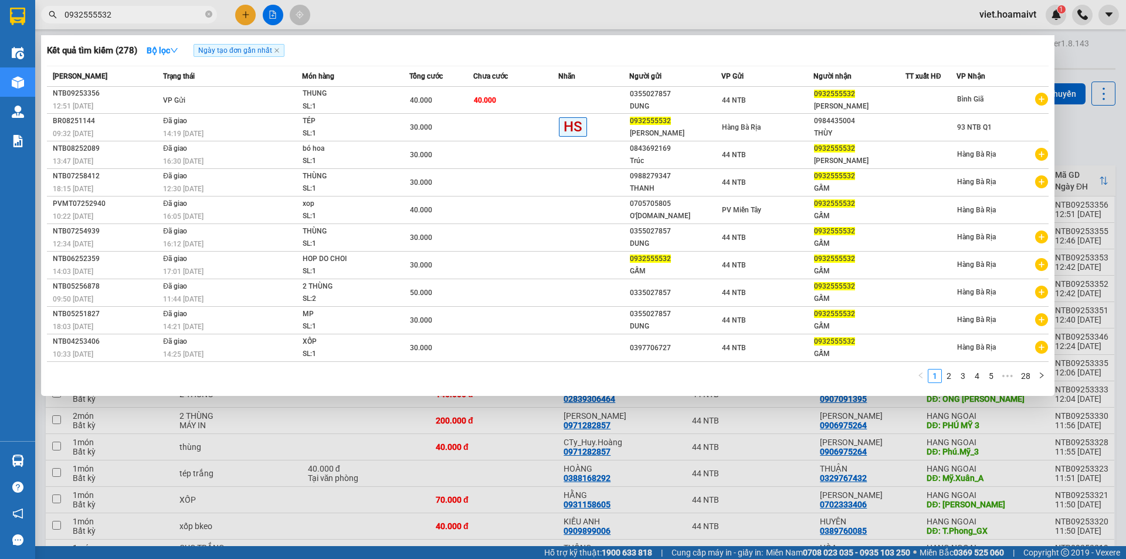
click at [508, 510] on div at bounding box center [563, 279] width 1126 height 559
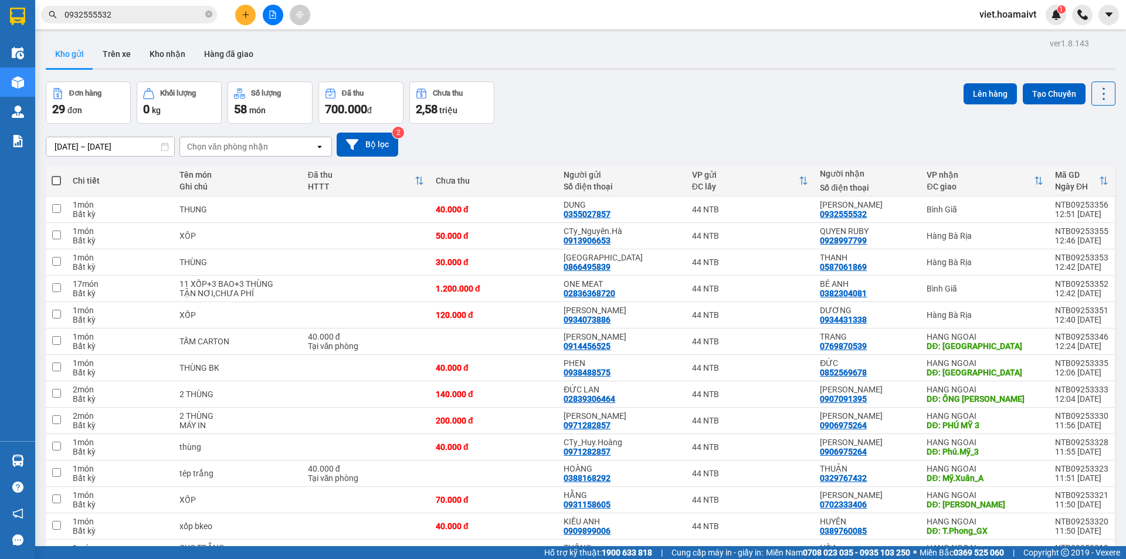
click at [209, 149] on div "Chọn văn phòng nhận" at bounding box center [227, 147] width 81 height 12
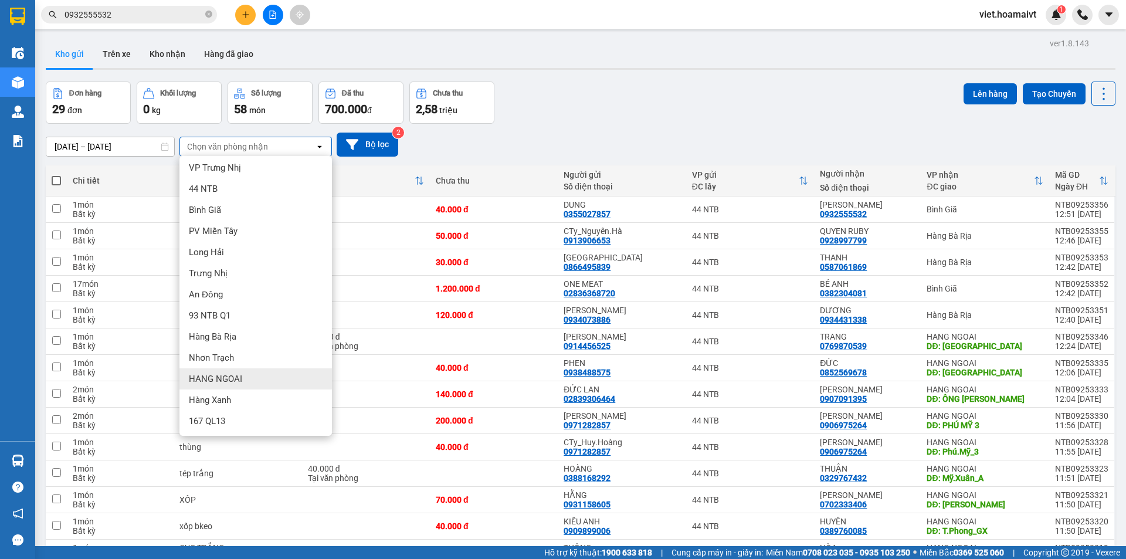
scroll to position [4, 0]
click at [272, 375] on div "HANG NGOAI" at bounding box center [255, 378] width 152 height 21
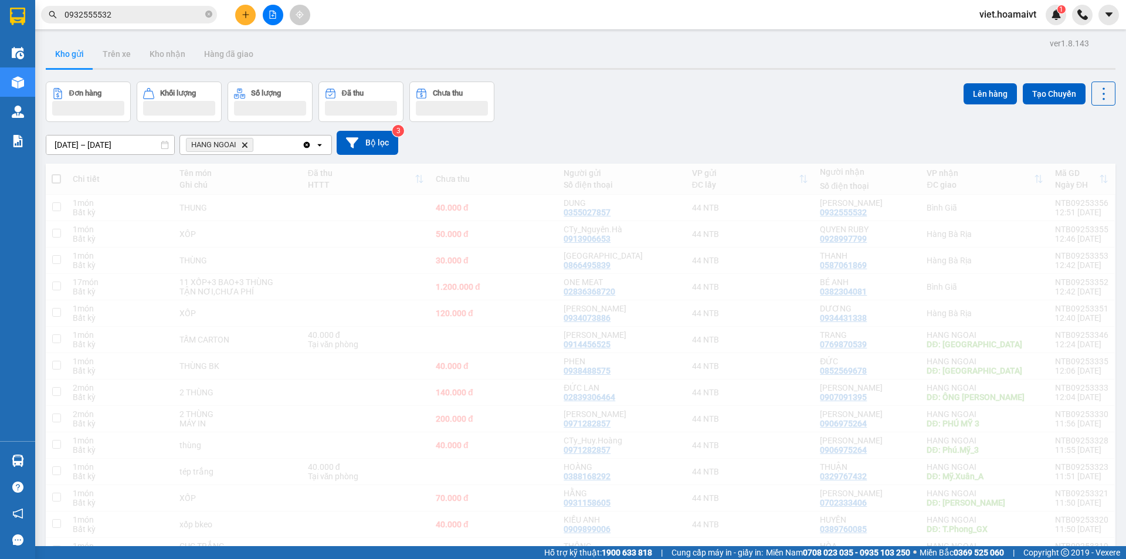
click at [709, 133] on div "[DATE] – [DATE] Press the down arrow key to interact with the calendar and sele…" at bounding box center [580, 143] width 1069 height 24
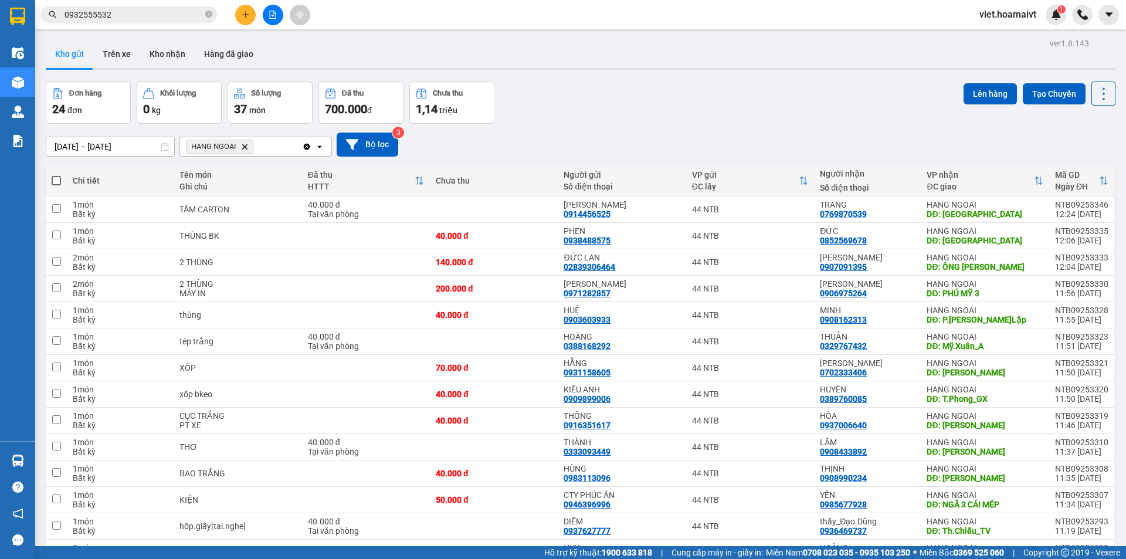
click at [249, 144] on span "HANG NGOAI Delete" at bounding box center [219, 147] width 67 height 14
click at [243, 144] on icon "Delete" at bounding box center [244, 146] width 7 height 7
click at [243, 144] on div "Chọn văn phòng nhận" at bounding box center [227, 147] width 81 height 12
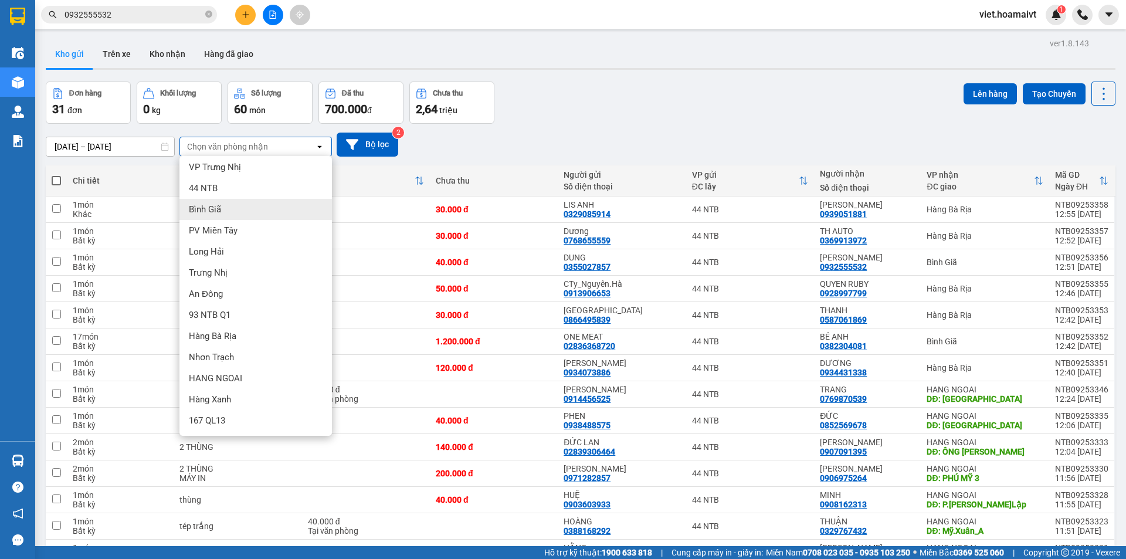
click at [232, 213] on div "Bình Giã" at bounding box center [255, 209] width 152 height 21
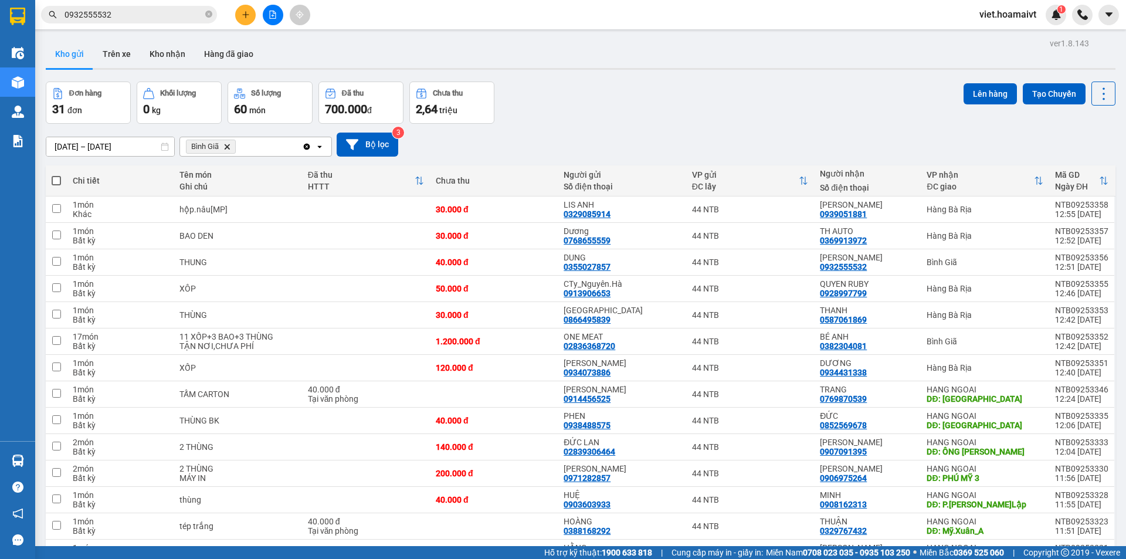
click at [570, 136] on div "[DATE] – [DATE] Press the down arrow key to interact with the calendar and sele…" at bounding box center [580, 144] width 1069 height 24
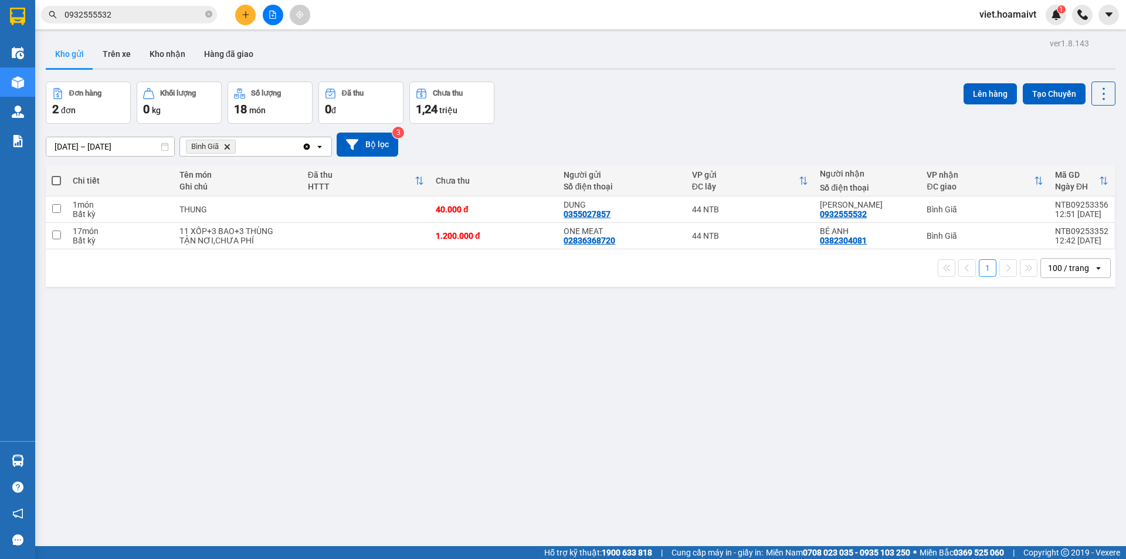
click at [457, 399] on div "ver 1.8.143 Kho gửi Trên xe Kho nhận Hàng đã giao Đơn hàng 2 đơn Khối lượng 0 k…" at bounding box center [580, 314] width 1079 height 559
click at [228, 145] on icon "Delete" at bounding box center [226, 146] width 7 height 7
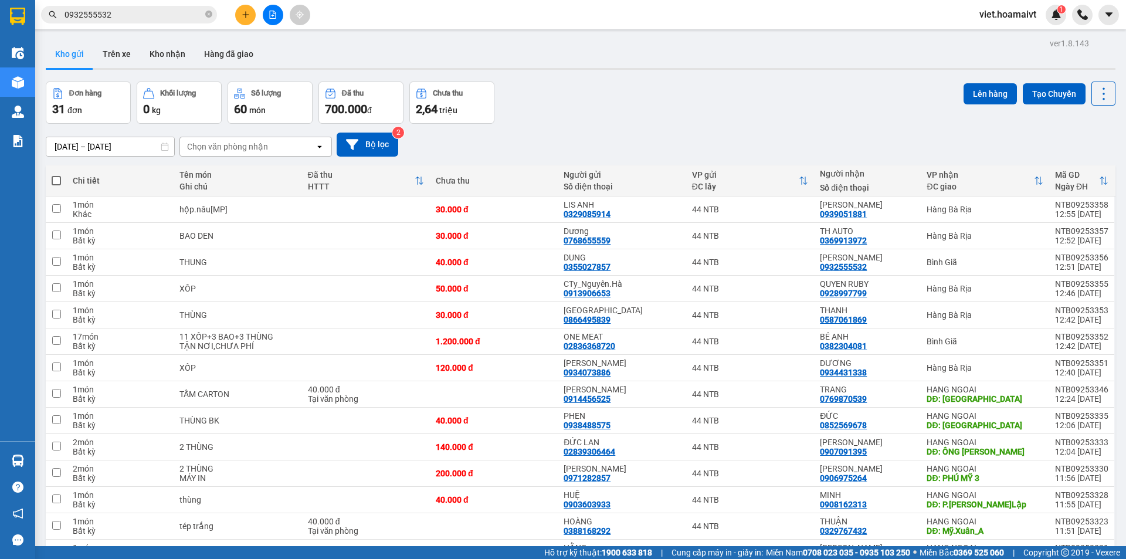
click at [578, 143] on div "[DATE] – [DATE] Press the down arrow key to interact with the calendar and sele…" at bounding box center [580, 144] width 1069 height 24
click at [583, 131] on div "[DATE] – [DATE] Press the down arrow key to interact with the calendar and sele…" at bounding box center [580, 145] width 1069 height 42
click at [584, 130] on div "[DATE] – [DATE] Press the down arrow key to interact with the calendar and sele…" at bounding box center [580, 145] width 1069 height 42
click at [416, 337] on td at bounding box center [366, 341] width 128 height 26
checkbox input "true"
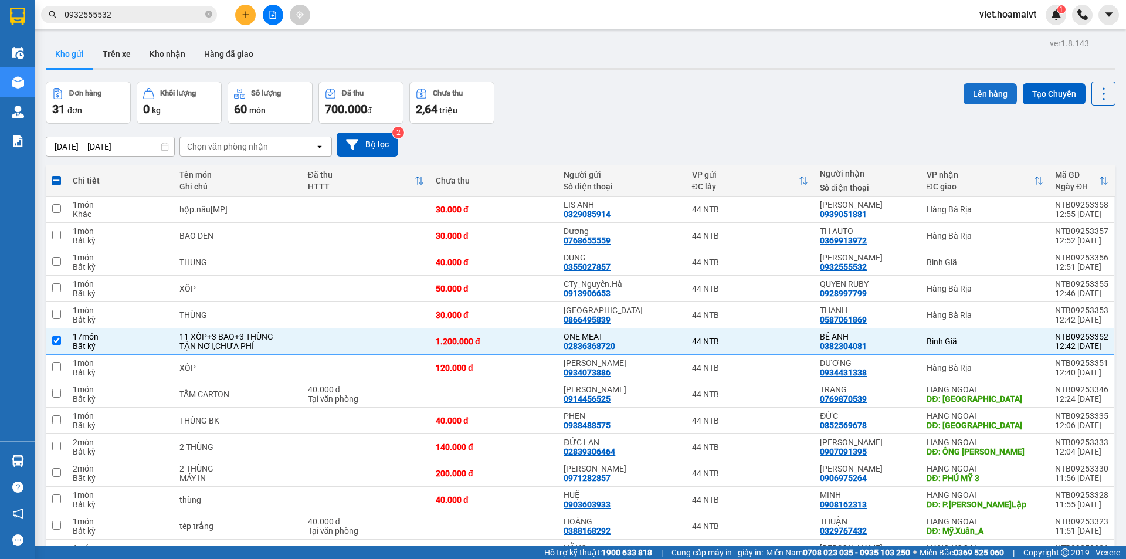
click at [963, 101] on button "Lên hàng" at bounding box center [989, 93] width 53 height 21
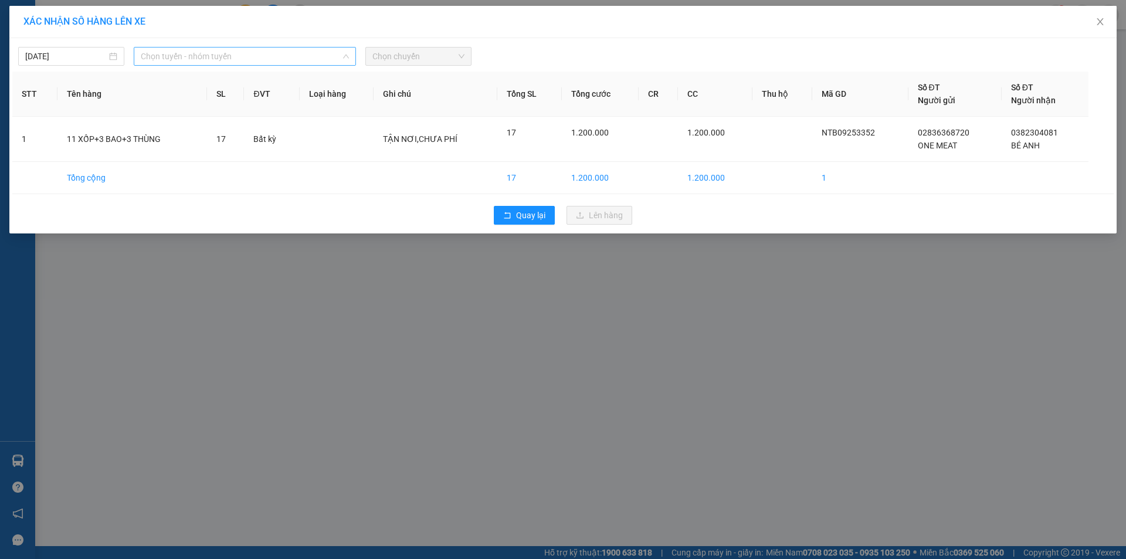
click at [252, 53] on span "Chọn tuyến - nhóm tuyến" at bounding box center [245, 56] width 208 height 18
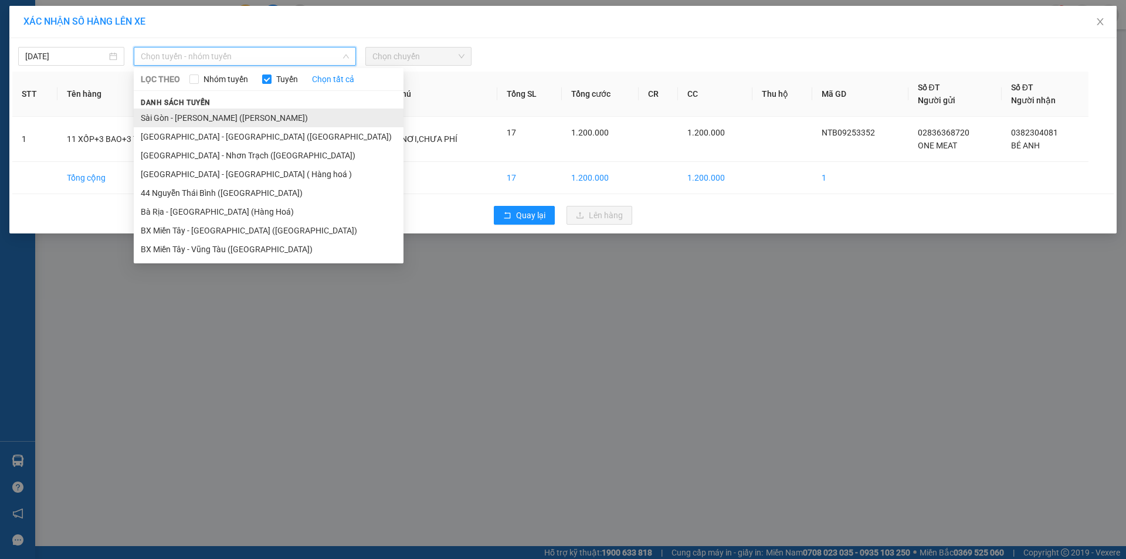
click at [260, 114] on li "Sài Gòn - [PERSON_NAME] ([PERSON_NAME])" at bounding box center [269, 117] width 270 height 19
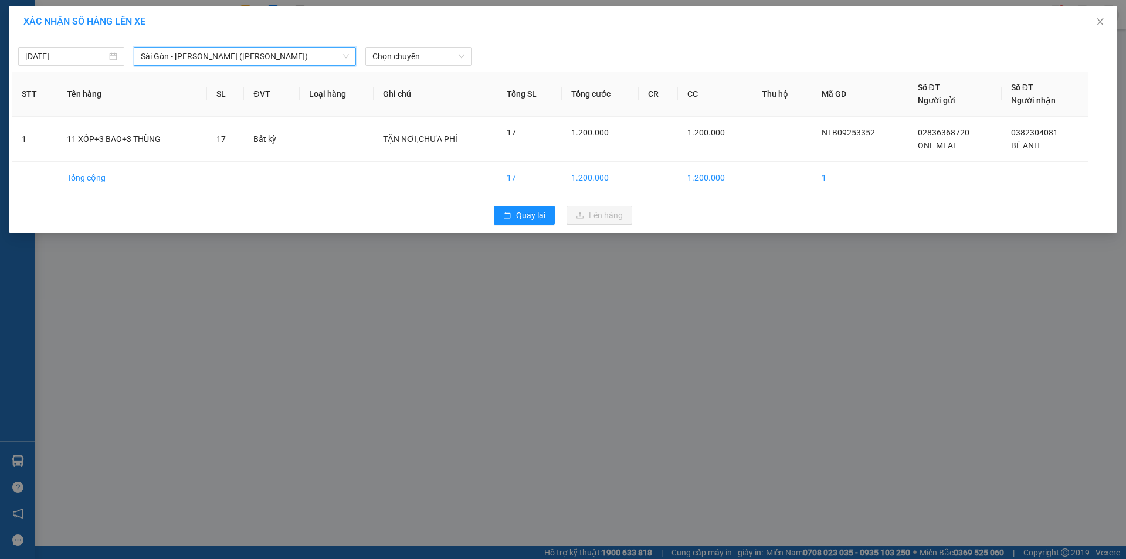
click at [457, 46] on div "[DATE] [GEOGRAPHIC_DATA] - [GEOGRAPHIC_DATA] ([GEOGRAPHIC_DATA]) [GEOGRAPHIC_DA…" at bounding box center [562, 53] width 1101 height 25
click at [454, 56] on span "Chọn chuyến" at bounding box center [418, 56] width 92 height 18
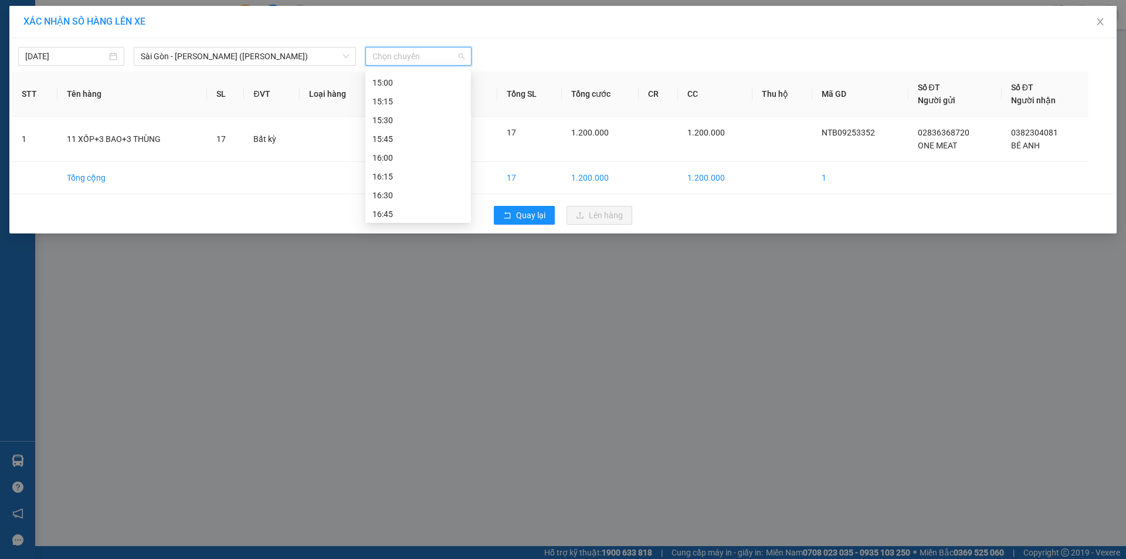
scroll to position [687, 0]
click at [412, 161] on div "15:00" at bounding box center [417, 161] width 91 height 13
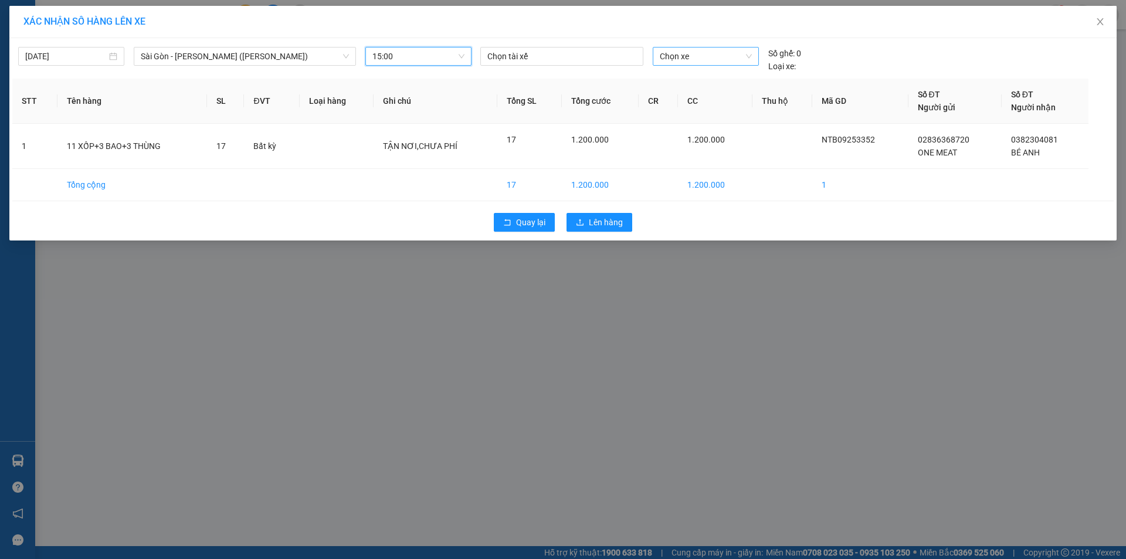
click at [684, 52] on span "Chọn xe" at bounding box center [705, 56] width 91 height 18
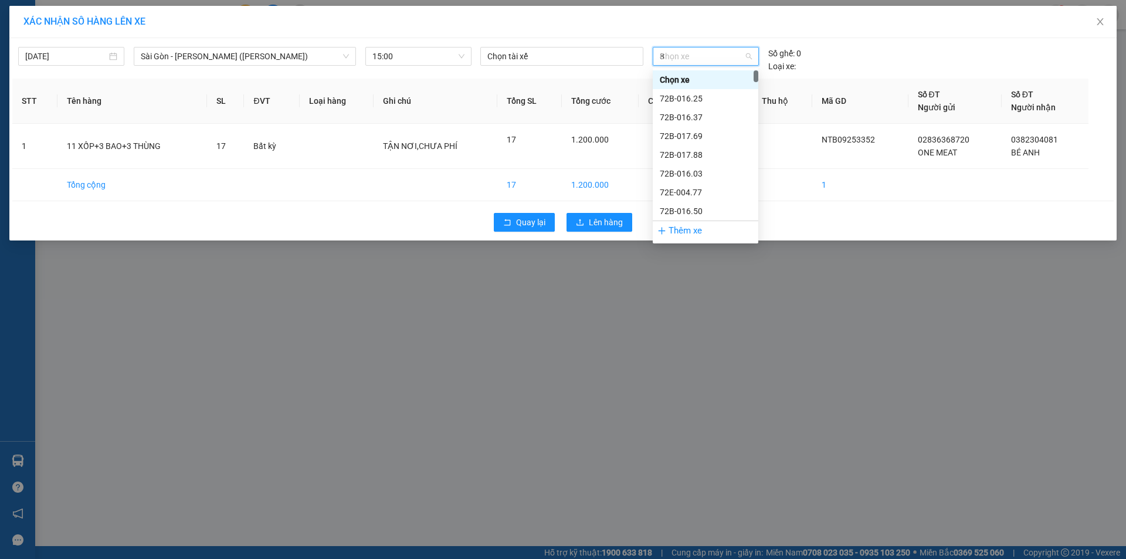
type input "87"
click at [704, 171] on div "72G-000.87" at bounding box center [705, 173] width 91 height 13
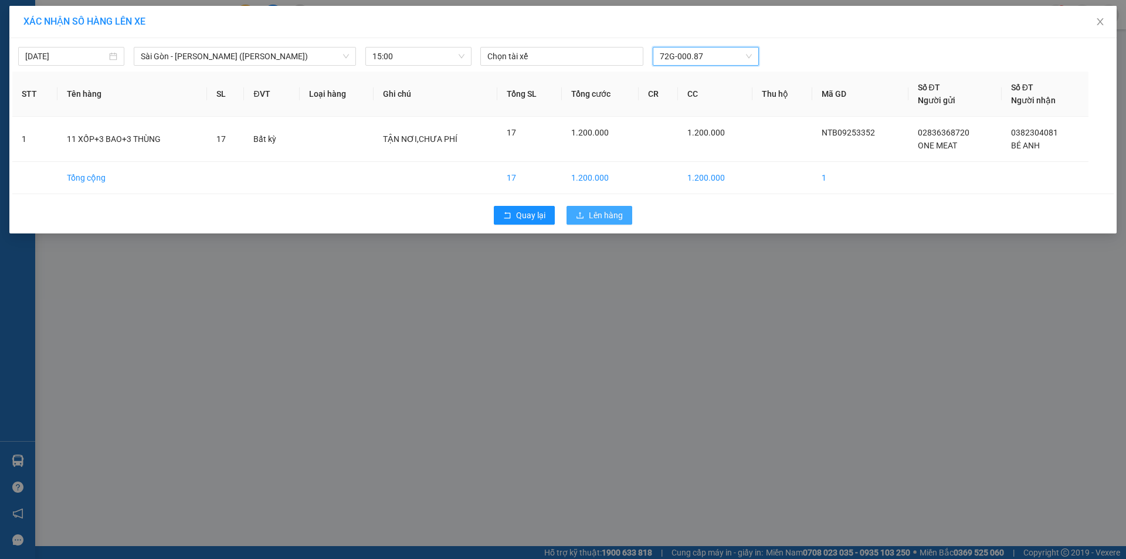
click at [611, 213] on span "Lên hàng" at bounding box center [606, 215] width 34 height 13
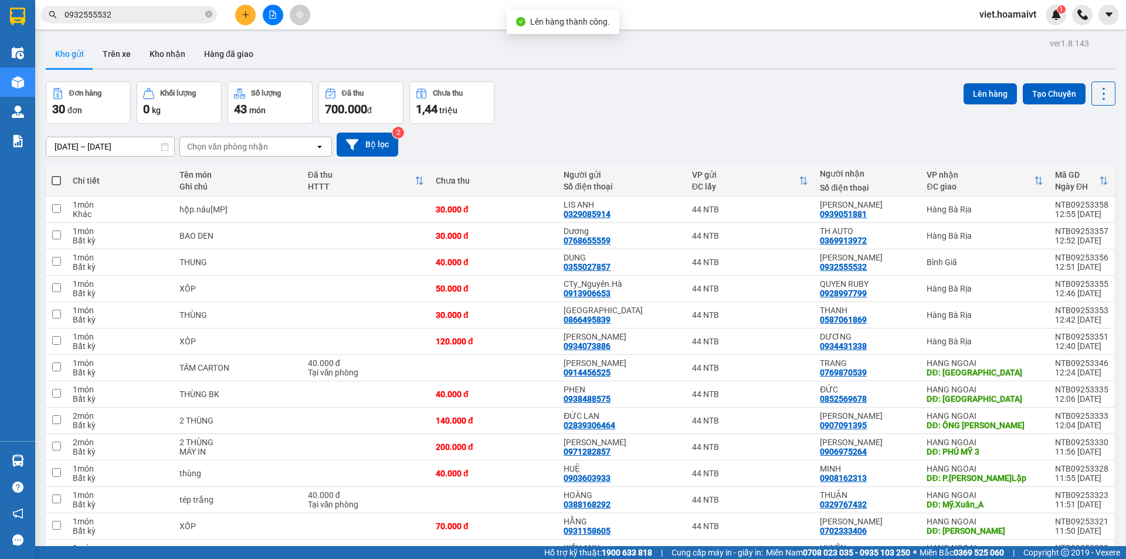
click at [662, 76] on div "ver 1.8.143 Kho gửi Trên xe Kho nhận Hàng đã giao Đơn hàng 30 đơn Khối lượng 0 …" at bounding box center [580, 532] width 1079 height 995
click at [672, 114] on div "Đơn hàng 30 đơn Khối lượng 0 kg Số lượng 43 món Đã thu 700.000 đ Chưa thu 1,44 …" at bounding box center [580, 102] width 1069 height 42
click at [673, 114] on div "Đơn hàng 30 đơn Khối lượng 0 kg Số lượng 43 món Đã thu 700.000 đ Chưa thu 1,44 …" at bounding box center [580, 102] width 1069 height 42
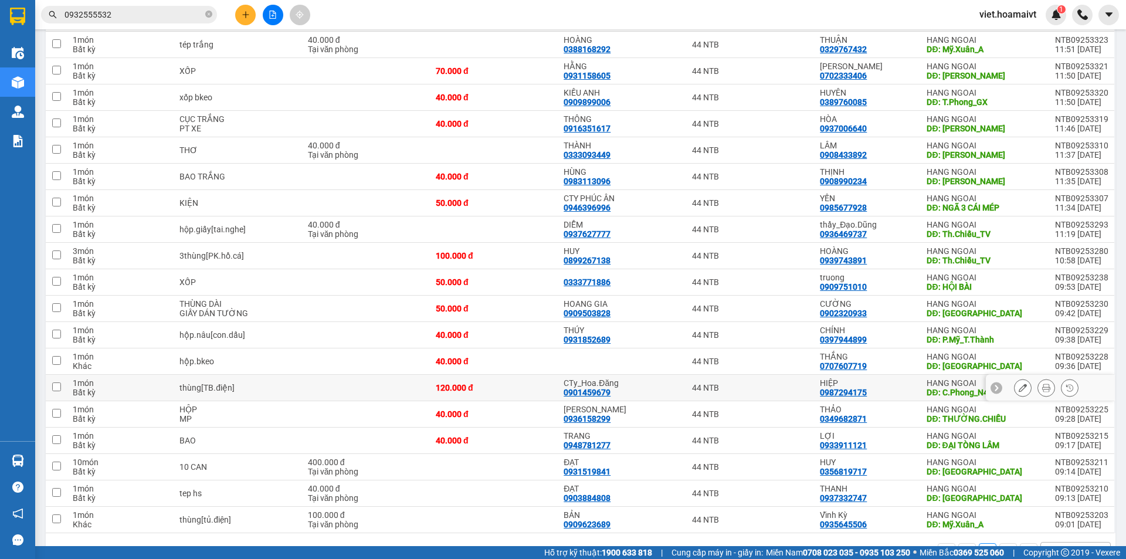
scroll to position [490, 0]
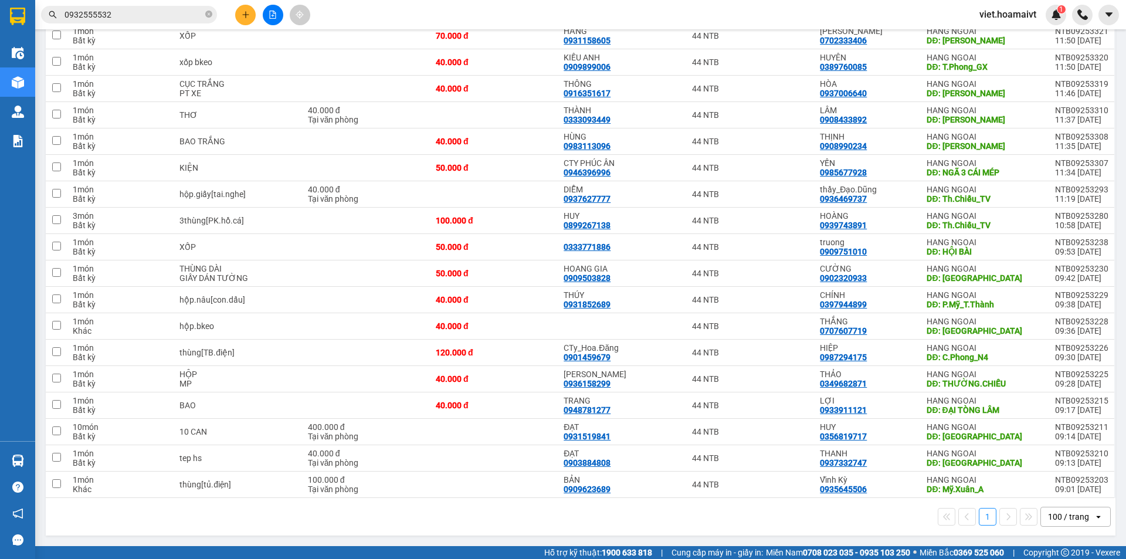
click at [342, 523] on div "1 100 / trang open" at bounding box center [580, 517] width 1060 height 20
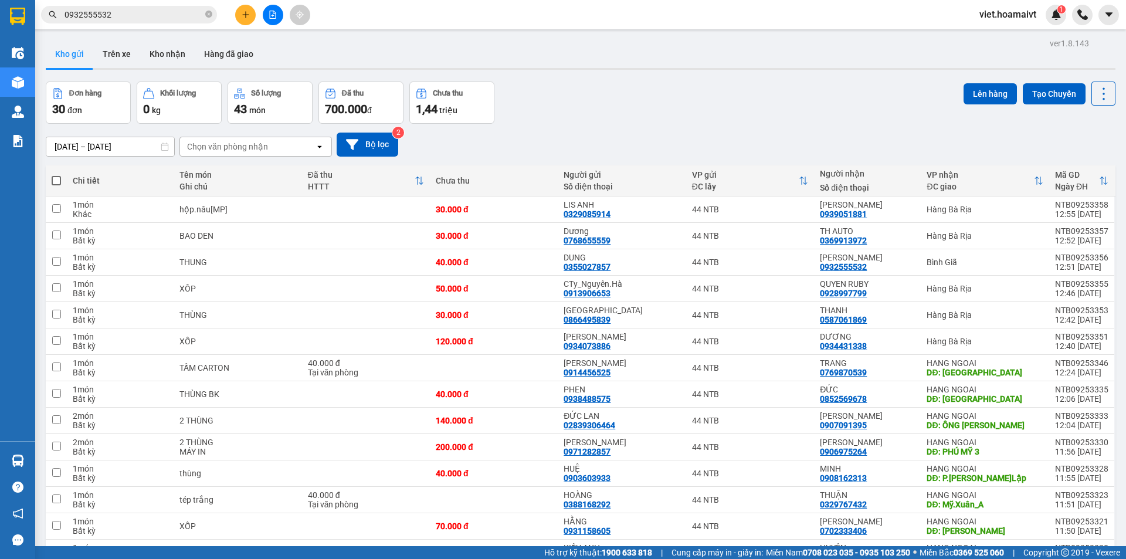
click at [618, 115] on div "Đơn hàng 30 đơn Khối lượng 0 kg Số lượng 43 món Đã thu 700.000 đ Chưa thu 1,44 …" at bounding box center [580, 102] width 1069 height 42
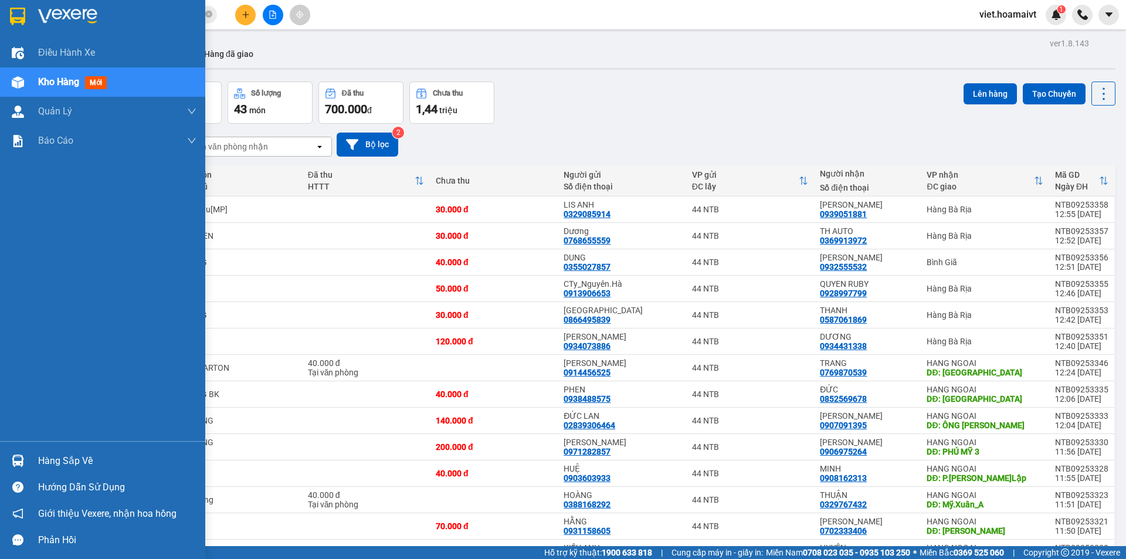
click at [50, 17] on img at bounding box center [67, 17] width 59 height 18
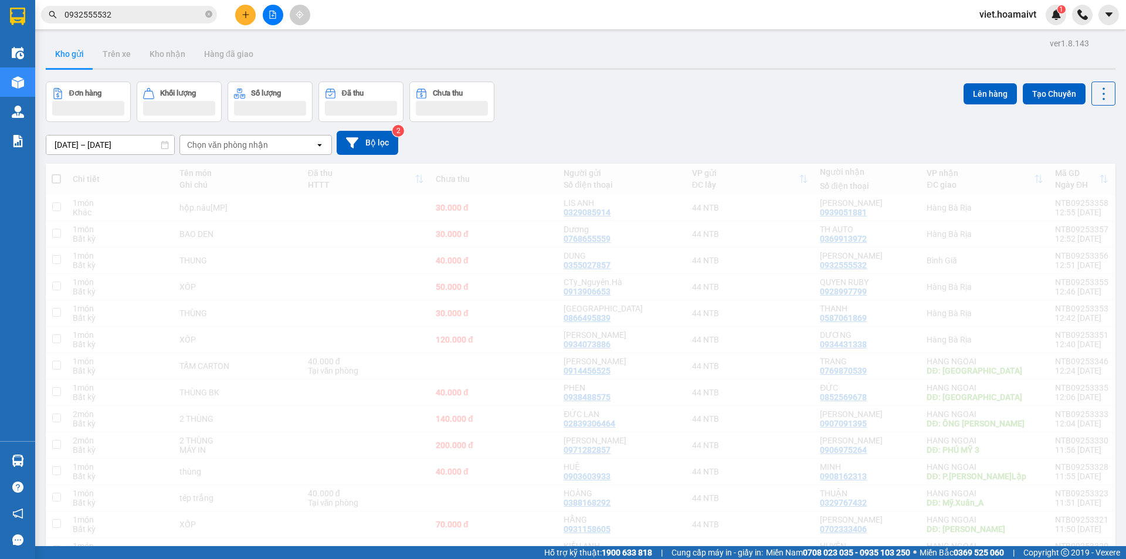
click at [675, 122] on div "[DATE] – [DATE] Press the down arrow key to interact with the calendar and sele…" at bounding box center [580, 143] width 1069 height 42
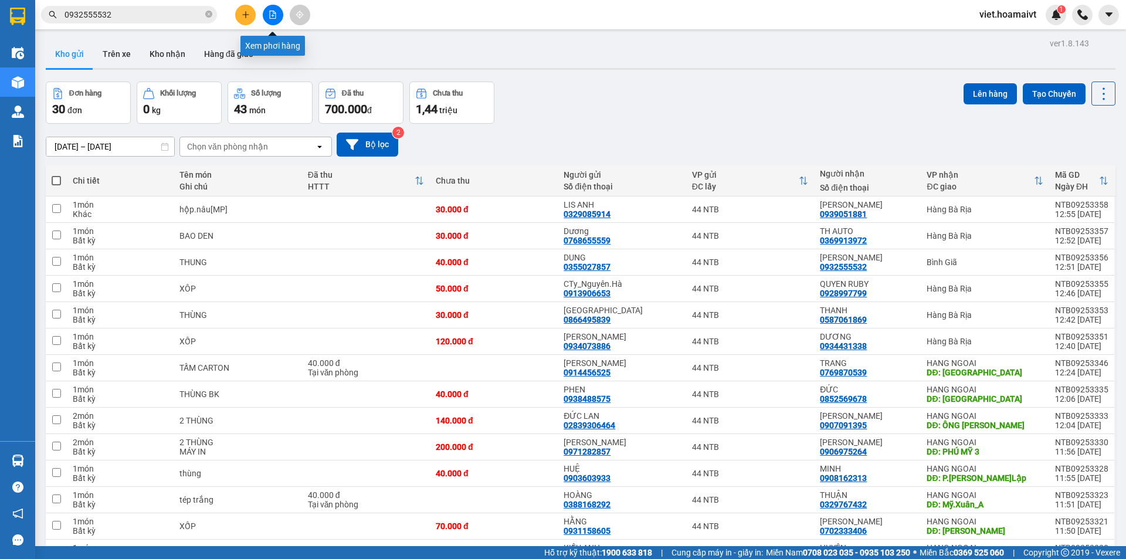
click at [276, 19] on button at bounding box center [273, 15] width 21 height 21
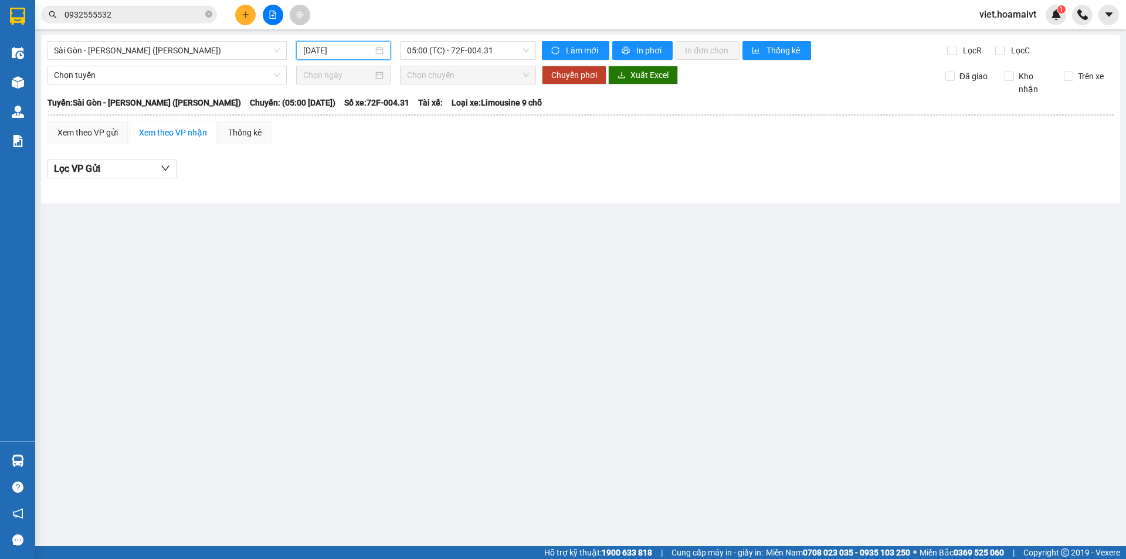
click at [332, 49] on input "[DATE]" at bounding box center [338, 50] width 70 height 13
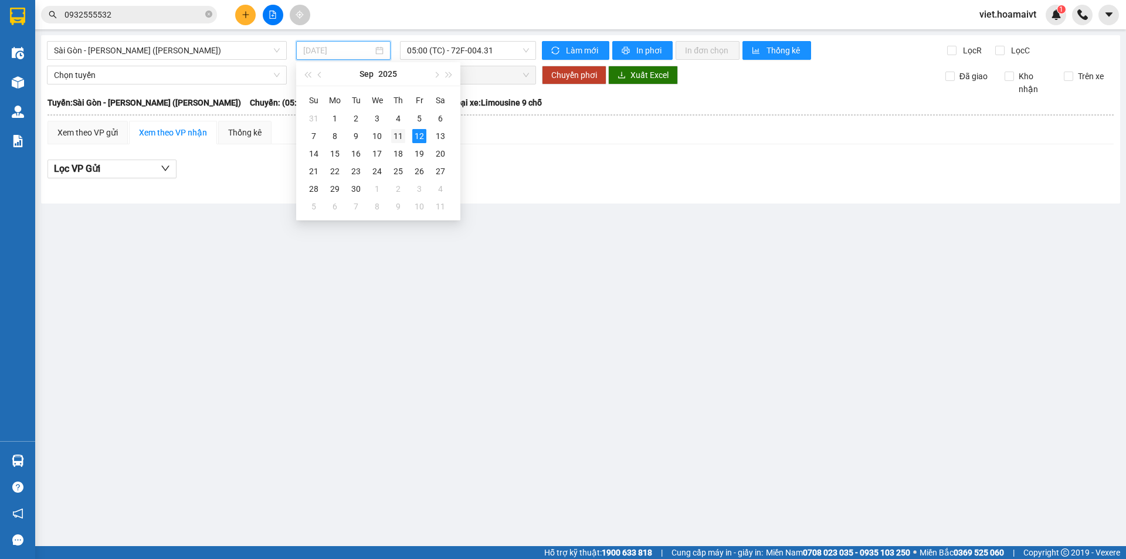
click at [399, 138] on div "11" at bounding box center [398, 136] width 14 height 14
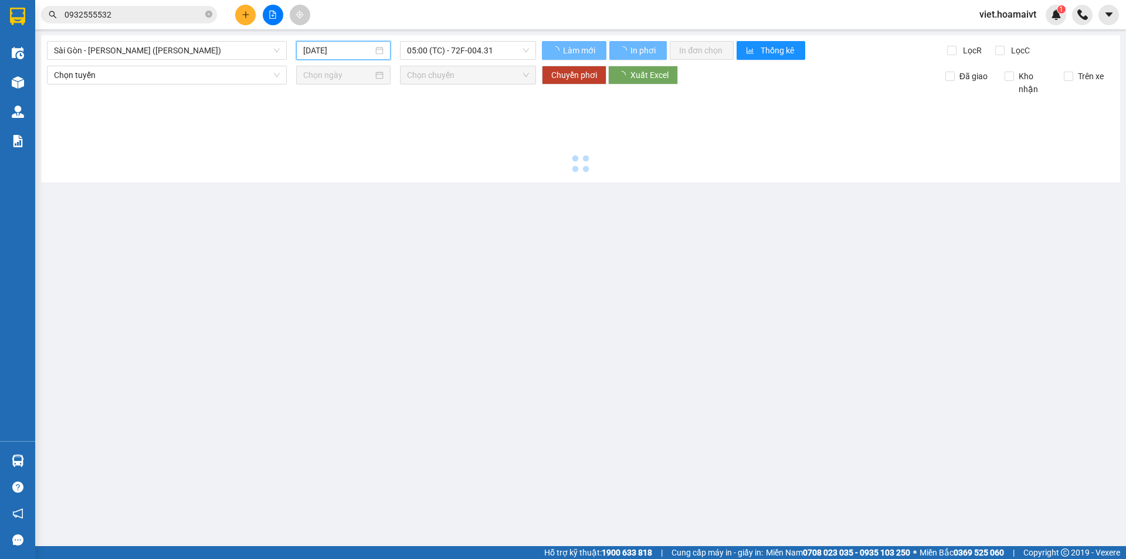
type input "[DATE]"
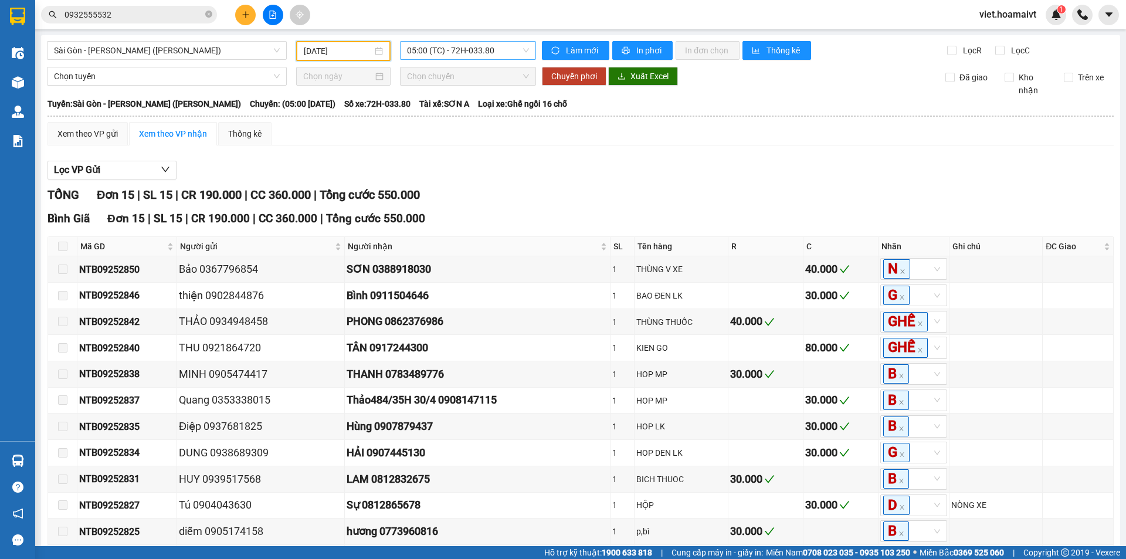
click at [457, 50] on span "05:00 (TC) - 72H-033.80" at bounding box center [468, 51] width 122 height 18
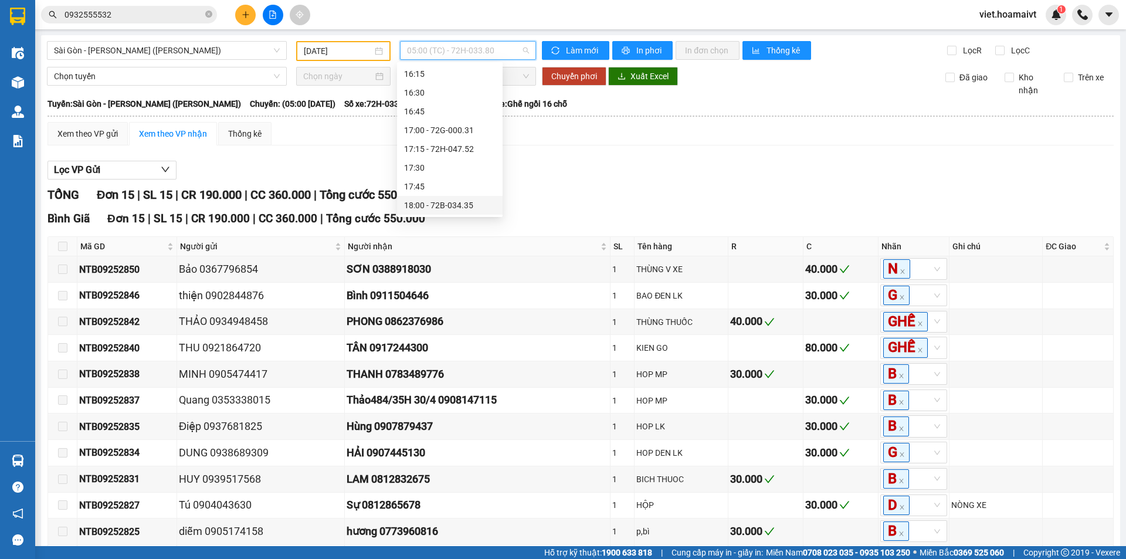
click at [471, 202] on div "18:00 - 72B-034.35" at bounding box center [449, 205] width 91 height 13
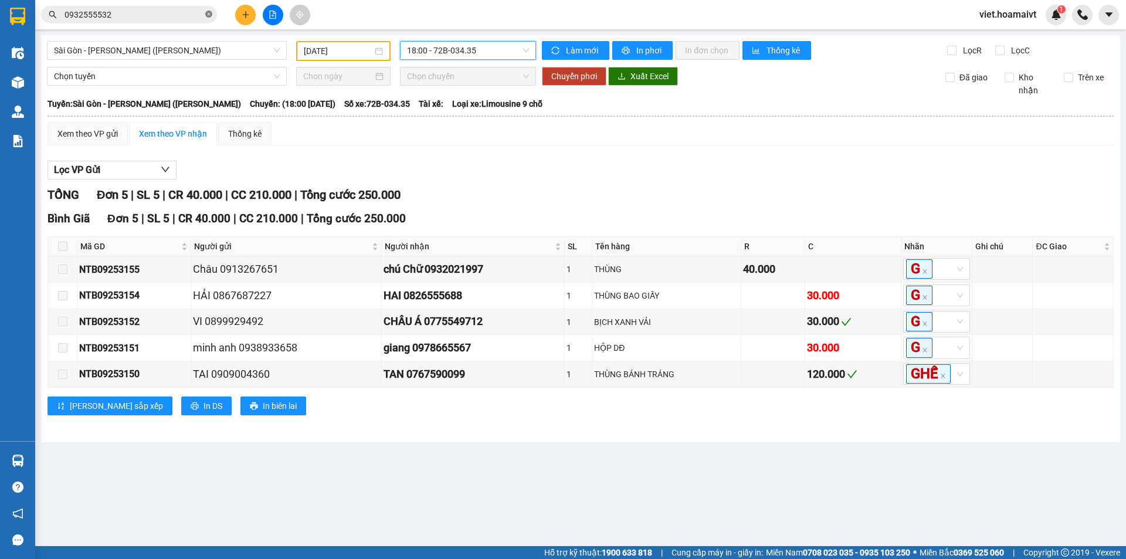
click at [209, 15] on icon "close-circle" at bounding box center [208, 14] width 7 height 7
click at [172, 15] on input "text" at bounding box center [133, 14] width 138 height 13
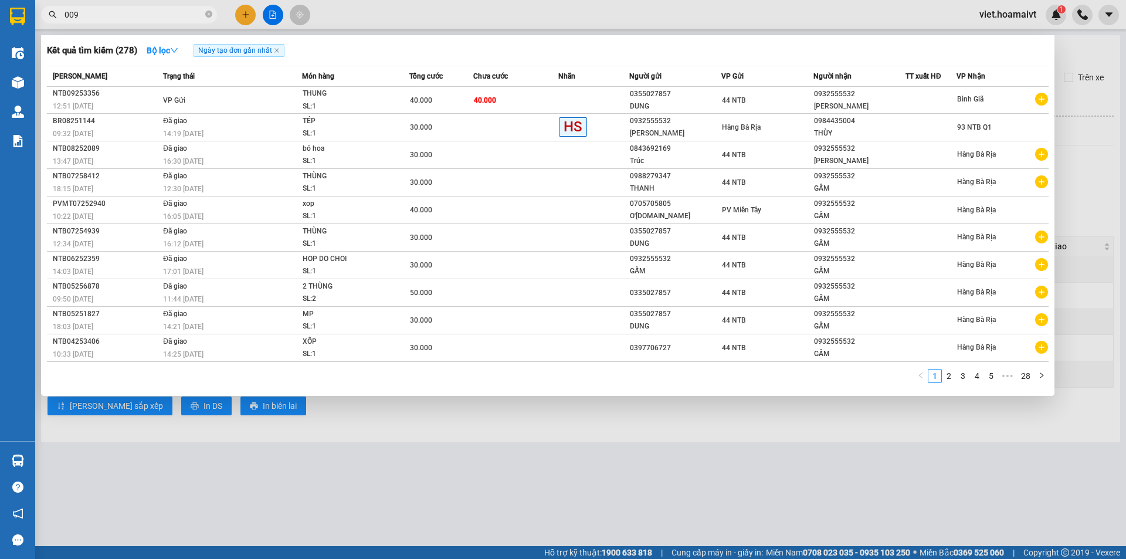
type input "0099"
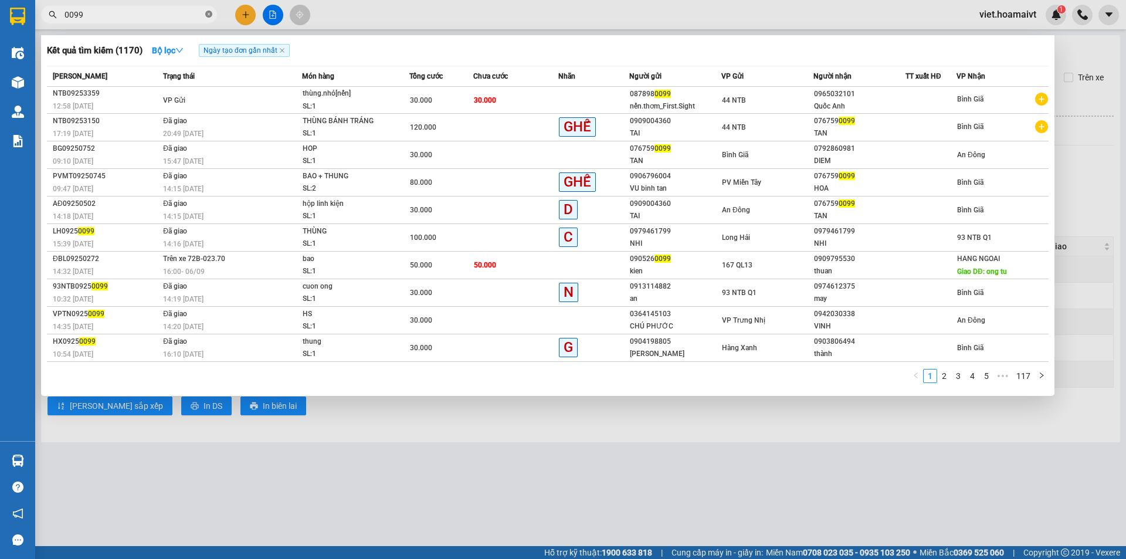
click at [208, 15] on icon "close-circle" at bounding box center [208, 14] width 7 height 7
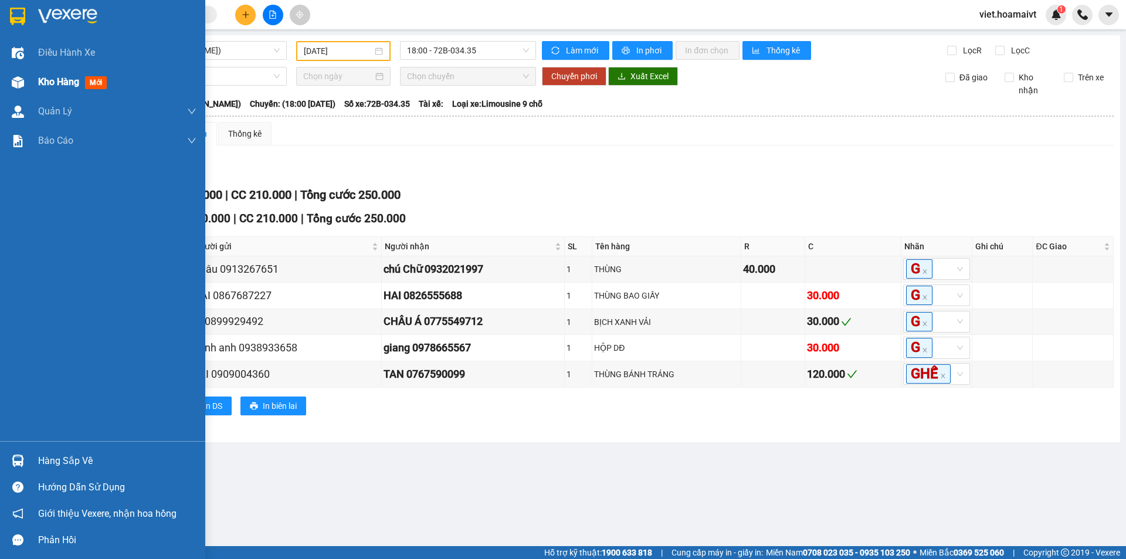
click at [49, 84] on span "Kho hàng" at bounding box center [58, 81] width 41 height 11
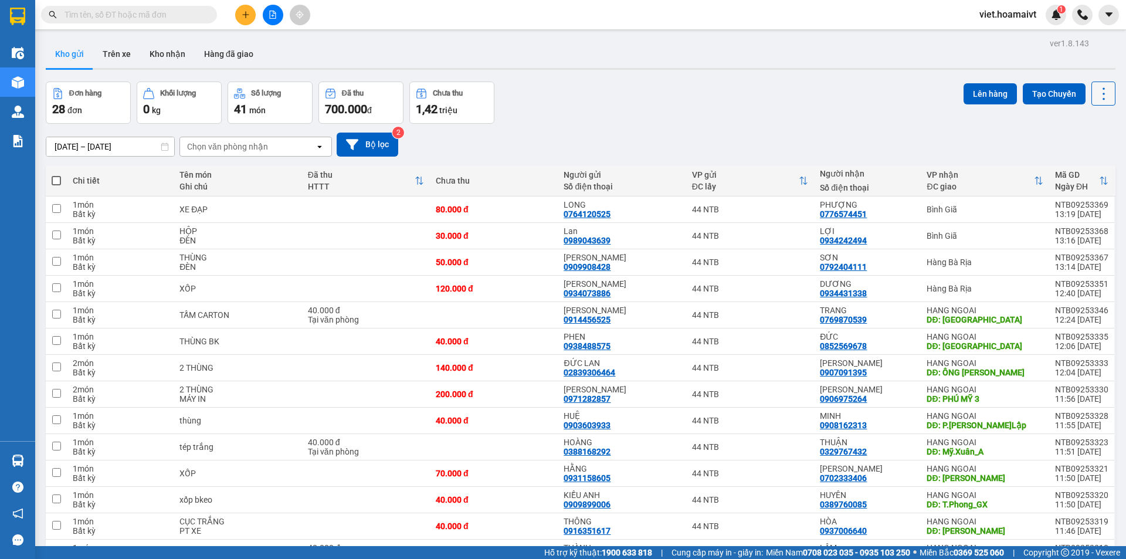
drag, startPoint x: 1095, startPoint y: 92, endPoint x: 1094, endPoint y: 104, distance: 12.3
click at [1095, 93] on icon at bounding box center [1103, 94] width 16 height 16
click at [1082, 162] on span "Làm mới" at bounding box center [1078, 168] width 32 height 12
click at [239, 147] on div "Chọn văn phòng nhận" at bounding box center [227, 147] width 81 height 12
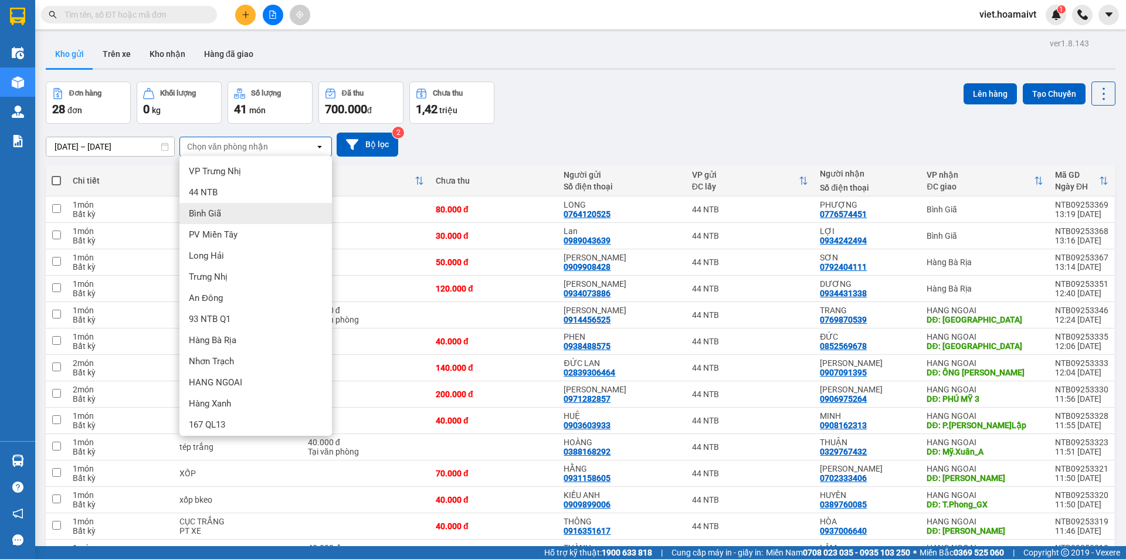
click at [229, 212] on div "Bình Giã" at bounding box center [255, 213] width 152 height 21
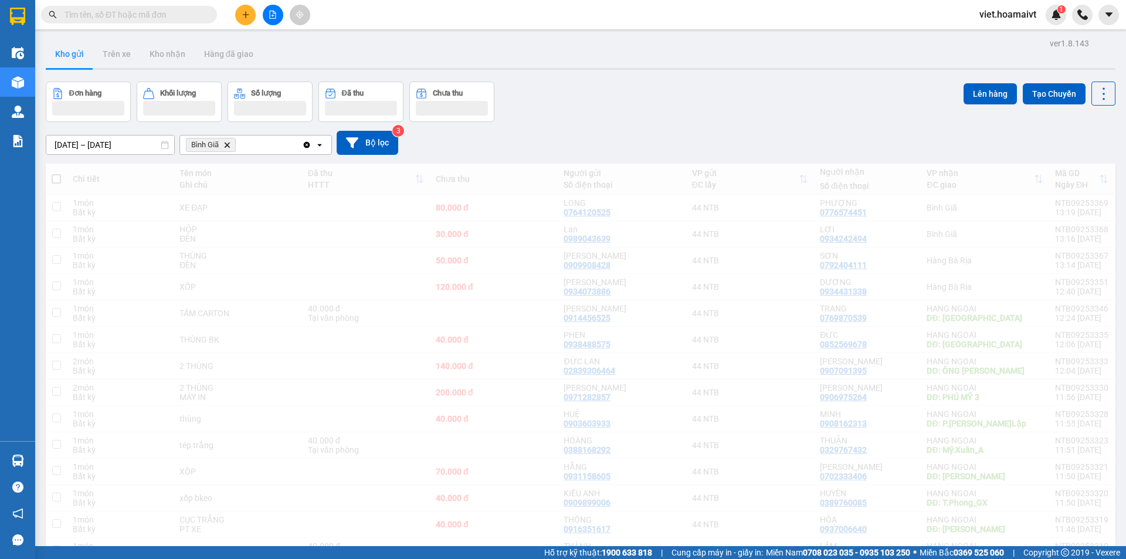
click at [625, 107] on div "Đơn hàng Khối lượng Số lượng Đã thu Chưa thu Lên hàng Tạo Chuyến" at bounding box center [580, 101] width 1069 height 40
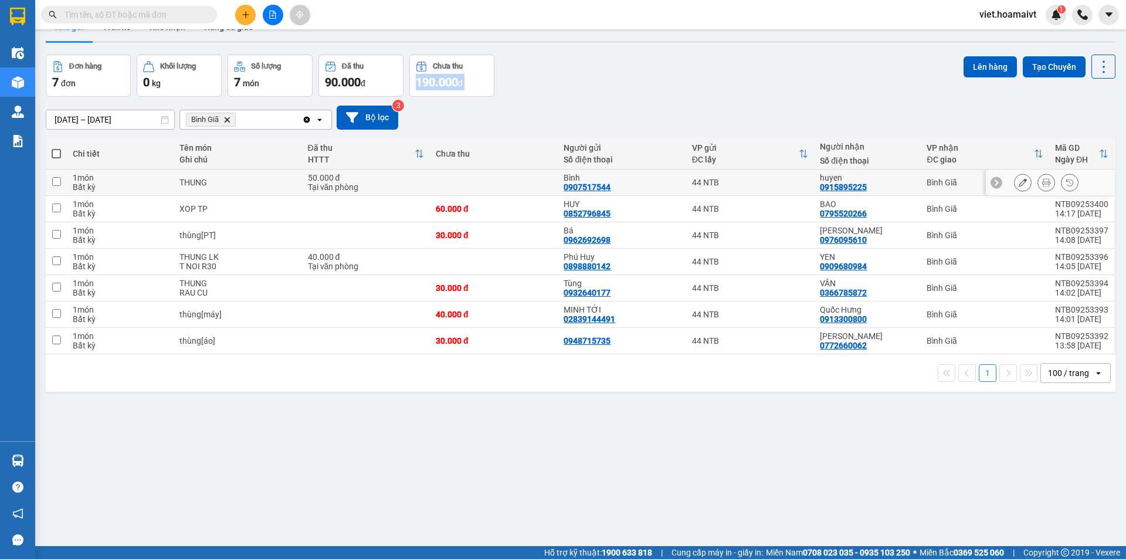
scroll to position [54, 0]
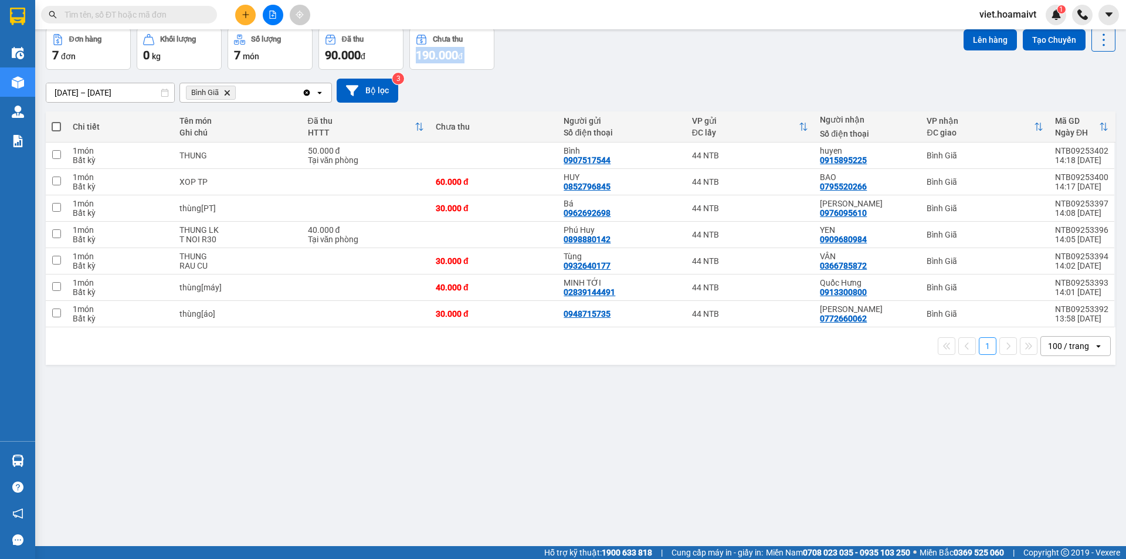
click at [821, 69] on div "Đơn hàng 7 đơn Khối lượng 0 kg Số lượng 7 món Đã thu 90.000 đ Chưa thu 190.000 …" at bounding box center [580, 49] width 1069 height 42
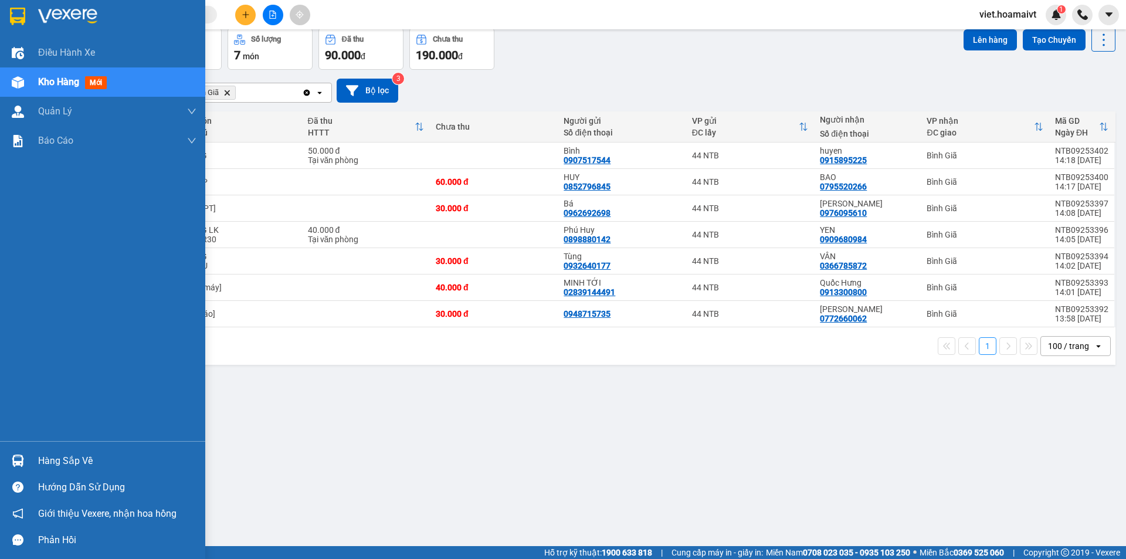
click at [63, 22] on img at bounding box center [67, 17] width 59 height 18
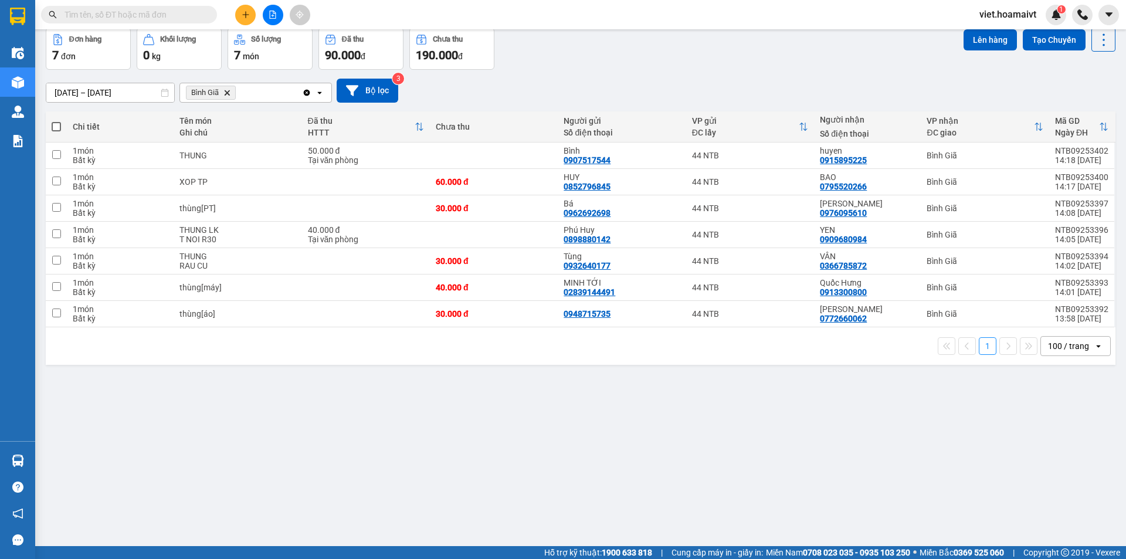
drag, startPoint x: 687, startPoint y: 85, endPoint x: 328, endPoint y: 115, distance: 359.5
click at [685, 85] on div "[DATE] – [DATE] Press the down arrow key to interact with the calendar and sele…" at bounding box center [580, 91] width 1069 height 24
click at [228, 93] on icon "Bình Giã, close by backspace" at bounding box center [227, 92] width 5 height 5
click at [228, 93] on div "Chọn văn phòng nhận" at bounding box center [227, 93] width 81 height 12
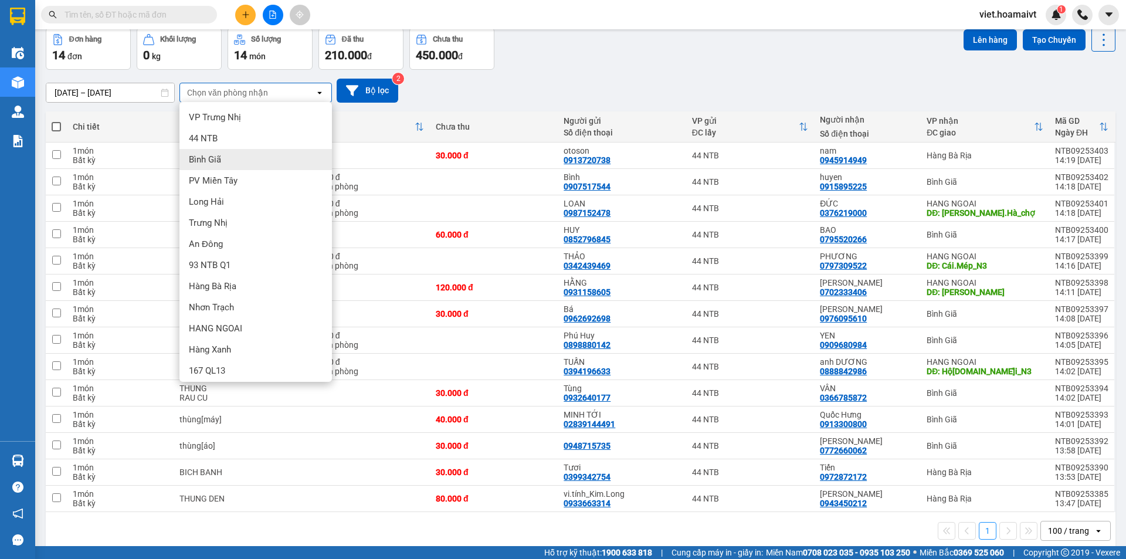
click at [254, 157] on div "Bình Giã" at bounding box center [255, 159] width 152 height 21
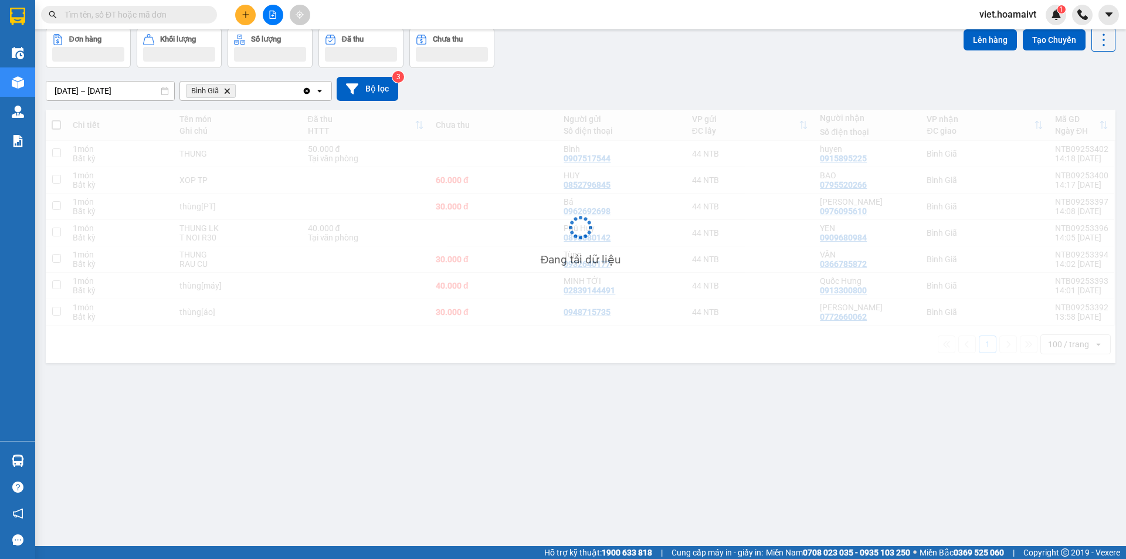
click at [644, 84] on div "[DATE] – [DATE] Press the down arrow key to interact with the calendar and sele…" at bounding box center [580, 89] width 1069 height 24
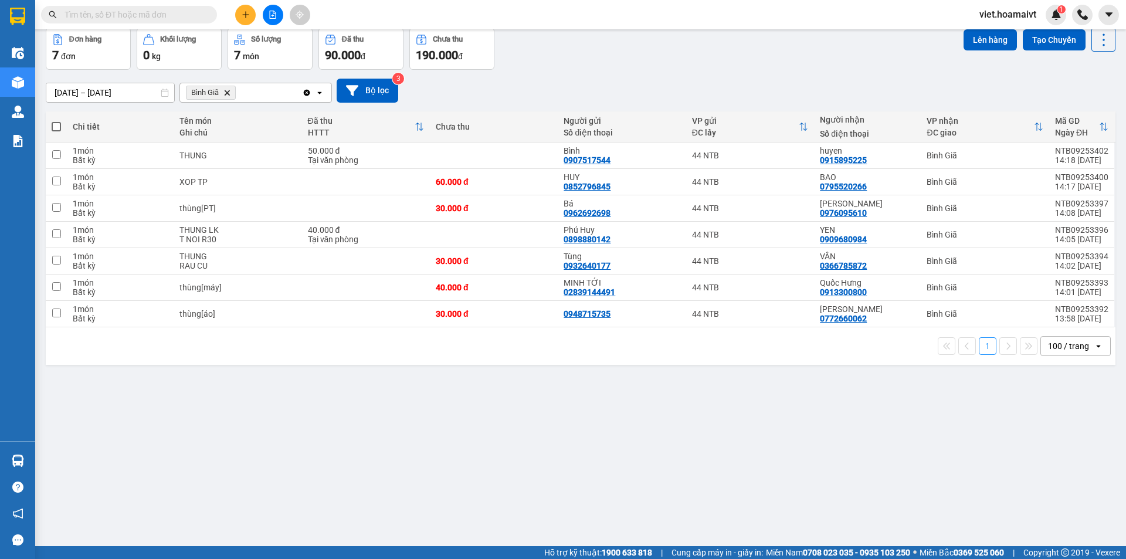
click at [644, 84] on div "[DATE] – [DATE] Press the down arrow key to interact with the calendar and sele…" at bounding box center [580, 91] width 1069 height 24
click at [228, 92] on icon "Bình Giã, close by backspace" at bounding box center [227, 92] width 5 height 5
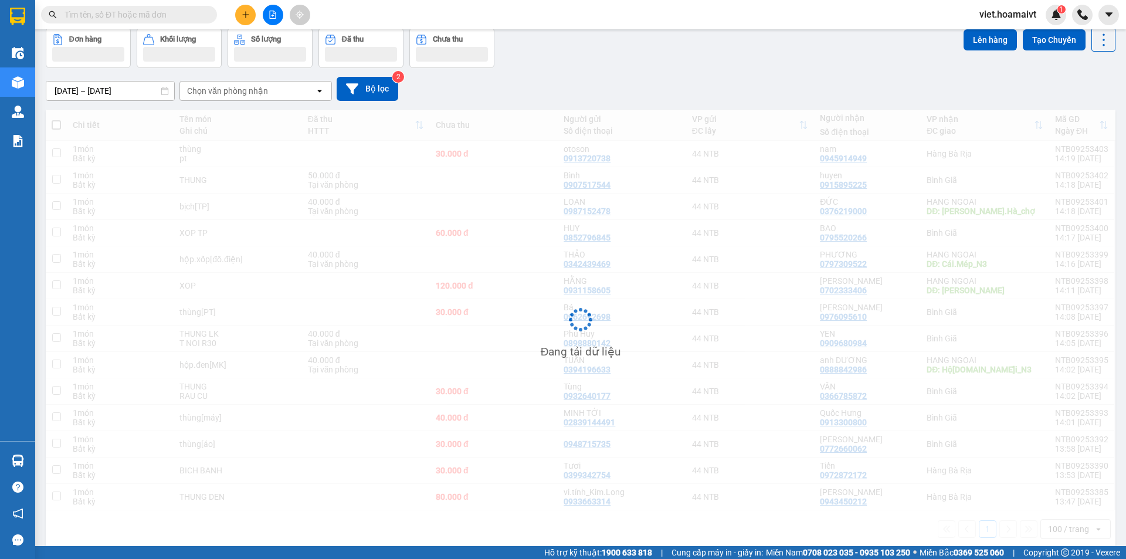
click at [657, 92] on div "[DATE] – [DATE] Press the down arrow key to interact with the calendar and sele…" at bounding box center [580, 89] width 1069 height 24
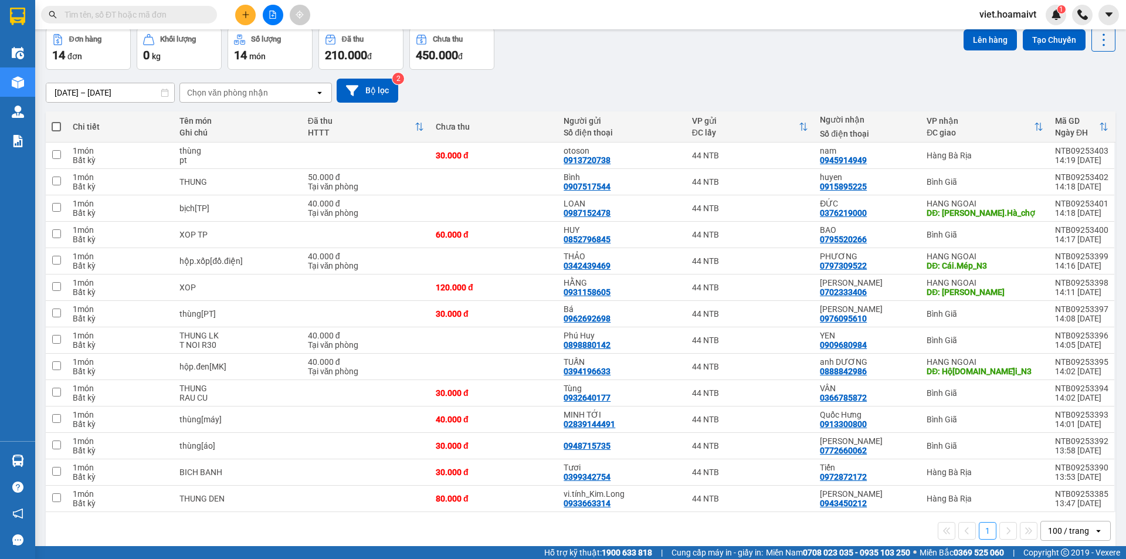
click at [229, 98] on div "Chọn văn phòng nhận" at bounding box center [247, 92] width 135 height 19
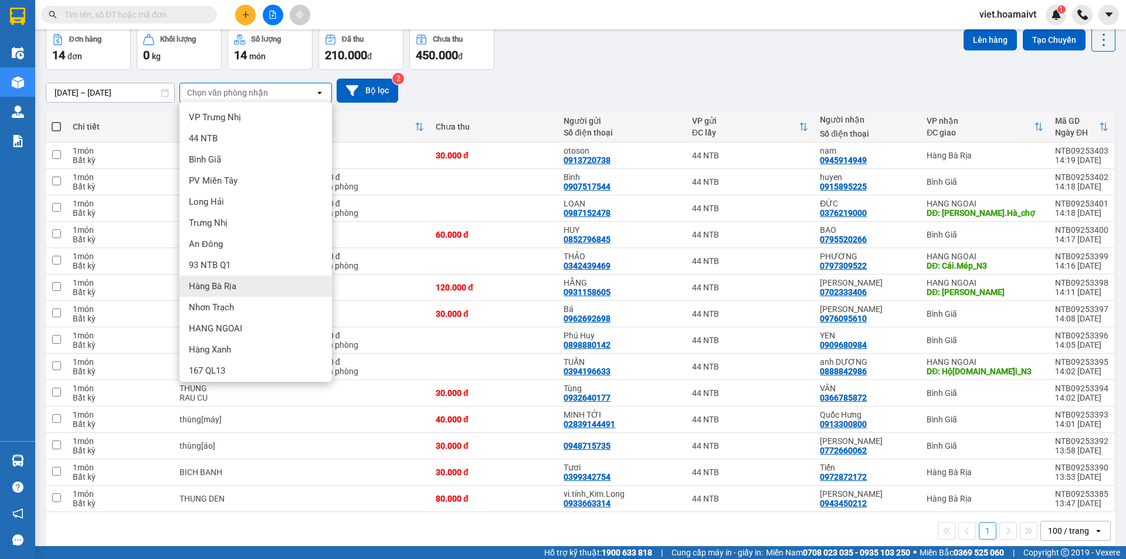
click at [237, 287] on div "Hàng Bà Rịa" at bounding box center [255, 286] width 152 height 21
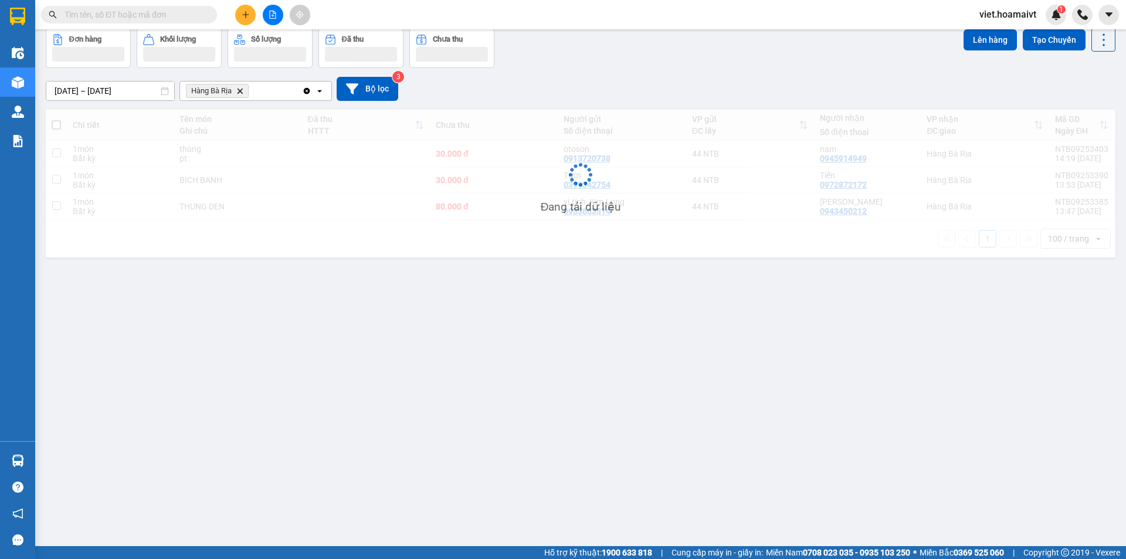
click at [567, 106] on div "[DATE] – [DATE] Press the down arrow key to interact with the calendar and sele…" at bounding box center [580, 89] width 1069 height 42
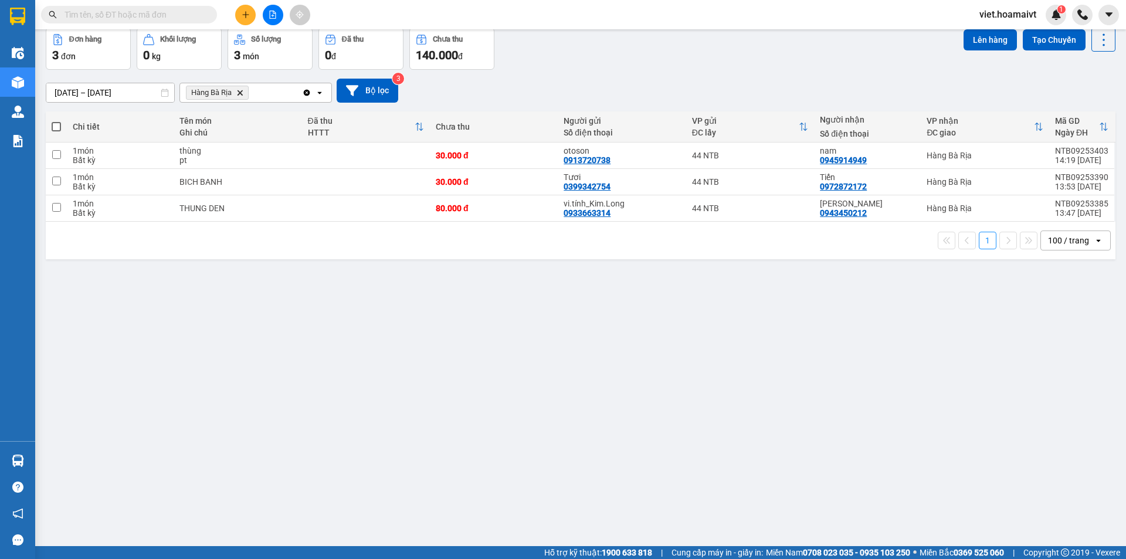
click at [240, 89] on icon "Delete" at bounding box center [239, 92] width 7 height 7
click at [240, 89] on div "Chọn văn phòng nhận" at bounding box center [227, 93] width 81 height 12
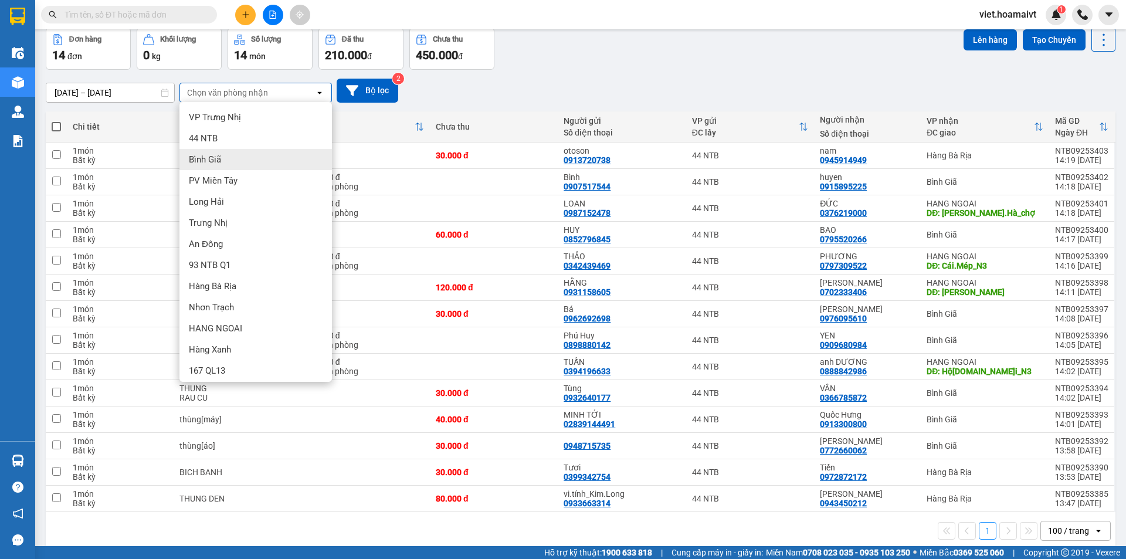
click at [243, 164] on div "Bình Giã" at bounding box center [255, 159] width 152 height 21
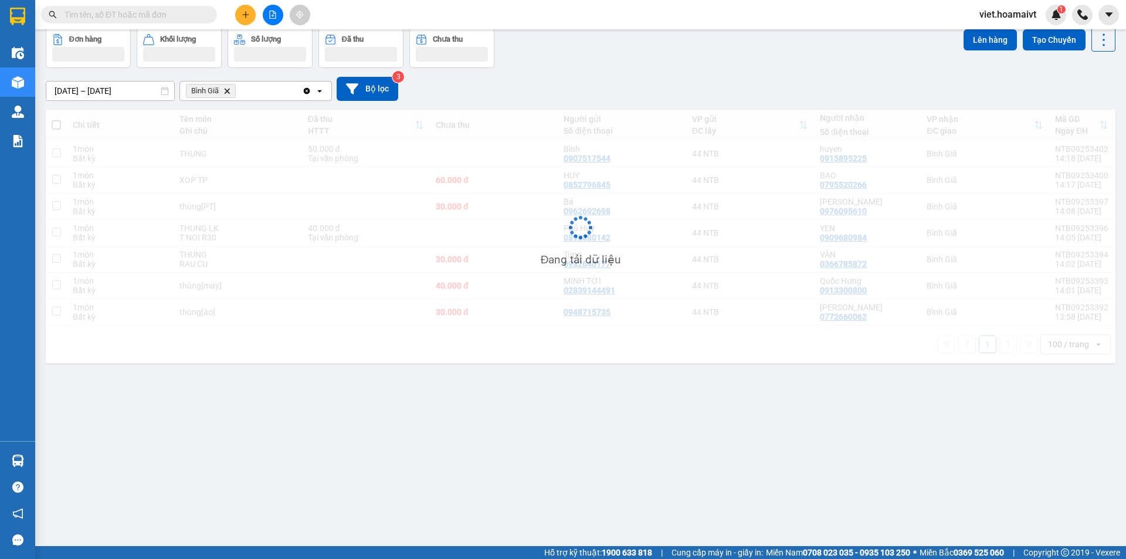
click at [593, 104] on div "[DATE] – [DATE] Press the down arrow key to interact with the calendar and sele…" at bounding box center [580, 89] width 1069 height 42
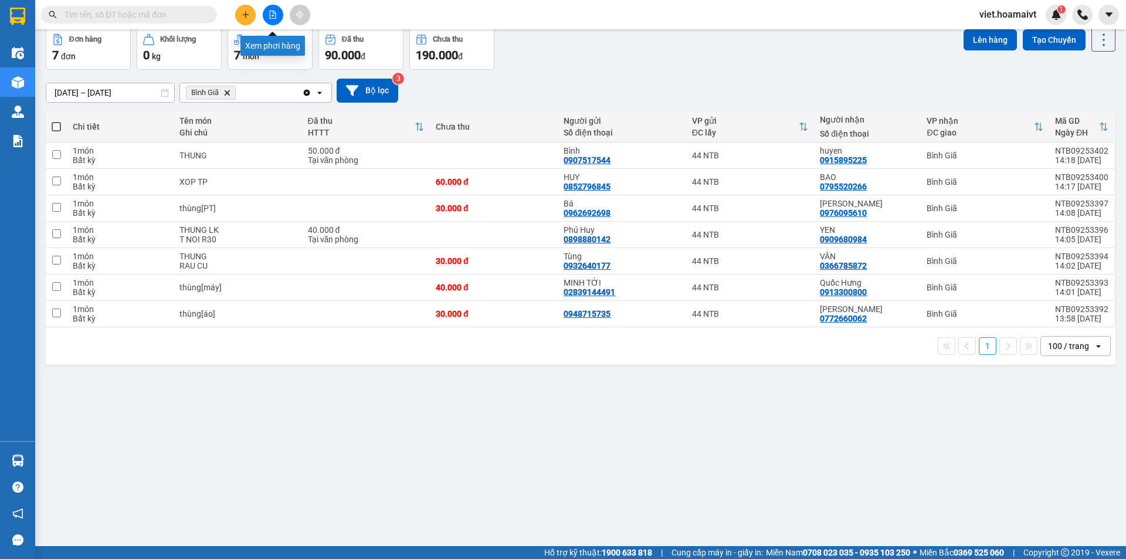
click at [271, 15] on icon "file-add" at bounding box center [273, 15] width 8 height 8
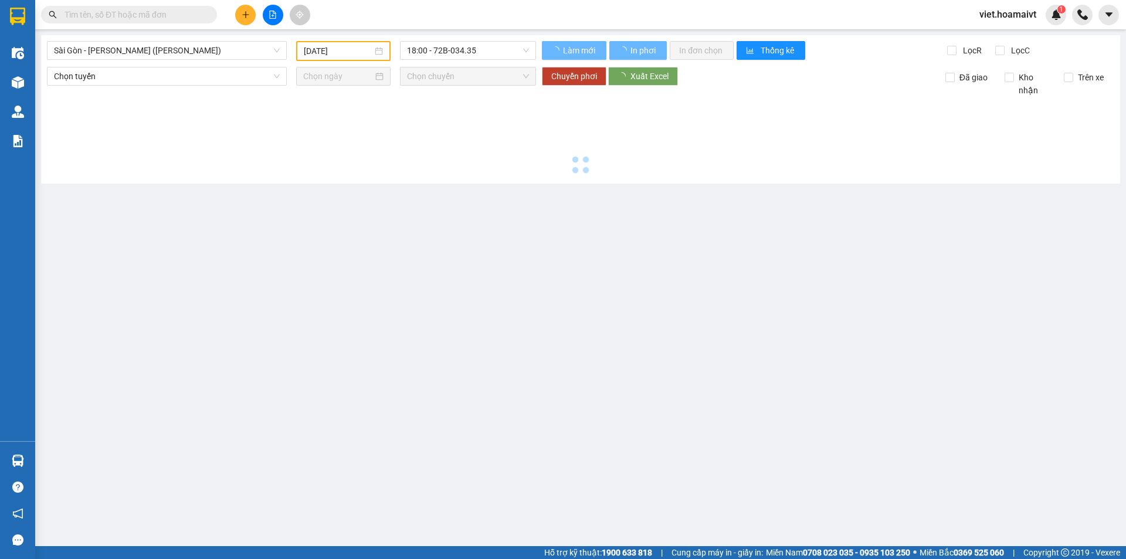
type input "[DATE]"
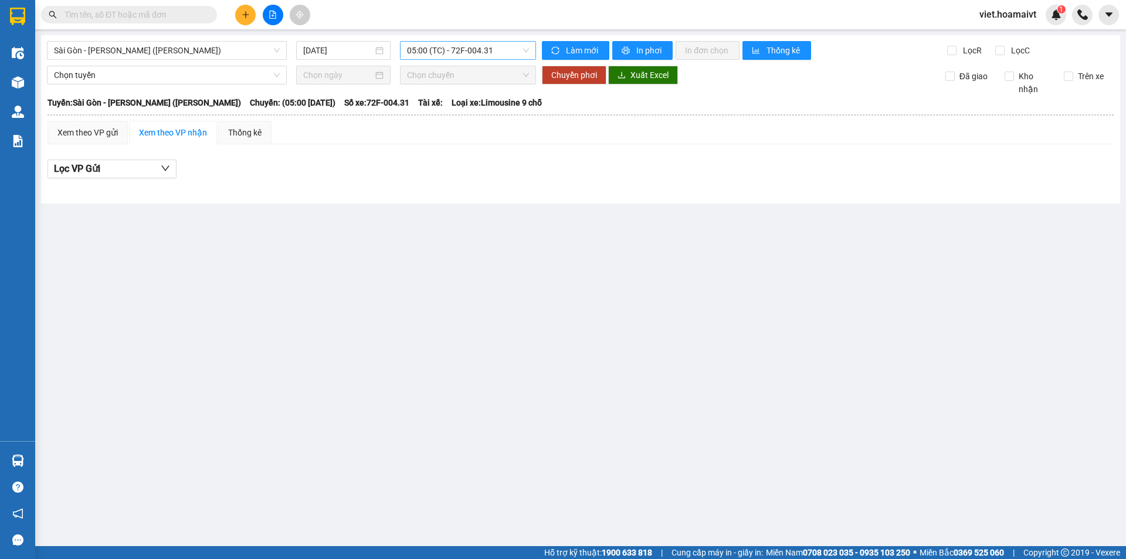
click at [440, 52] on span "05:00 (TC) - 72F-004.31" at bounding box center [468, 51] width 122 height 18
click at [460, 144] on div "15:00 - 72G-000.87" at bounding box center [452, 139] width 91 height 13
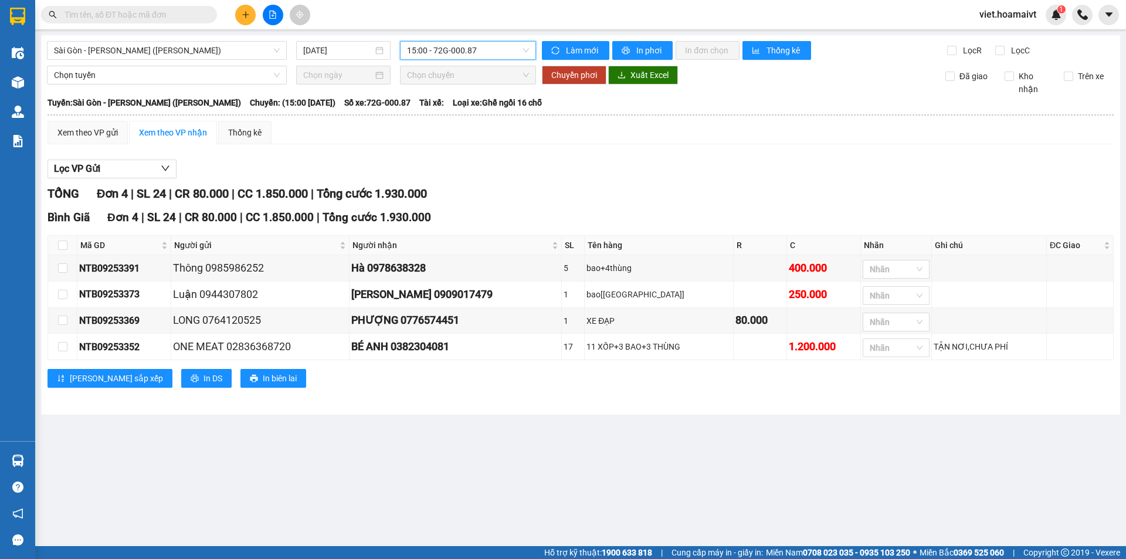
click at [605, 169] on div "Lọc VP Gửi" at bounding box center [580, 168] width 1066 height 19
click at [603, 169] on div "Lọc VP Gửi" at bounding box center [580, 168] width 1066 height 19
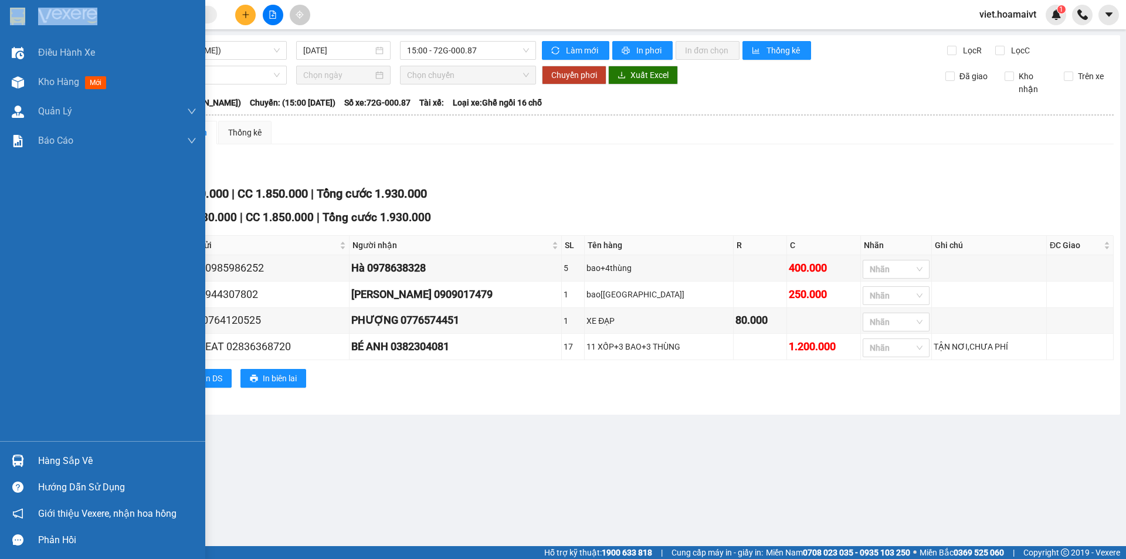
click at [41, 25] on div at bounding box center [102, 19] width 205 height 38
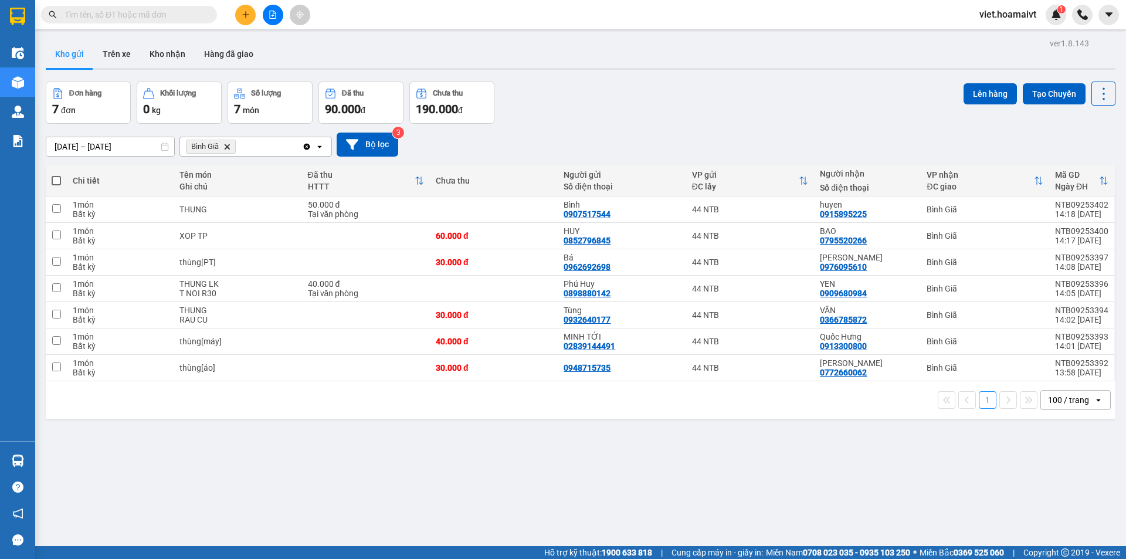
click at [635, 121] on div "Đơn hàng 7 đơn Khối lượng 0 kg Số lượng 7 món Đã thu 90.000 đ Chưa thu 190.000 …" at bounding box center [580, 102] width 1069 height 42
click at [230, 145] on icon "Bình Giã, close by backspace" at bounding box center [227, 146] width 5 height 5
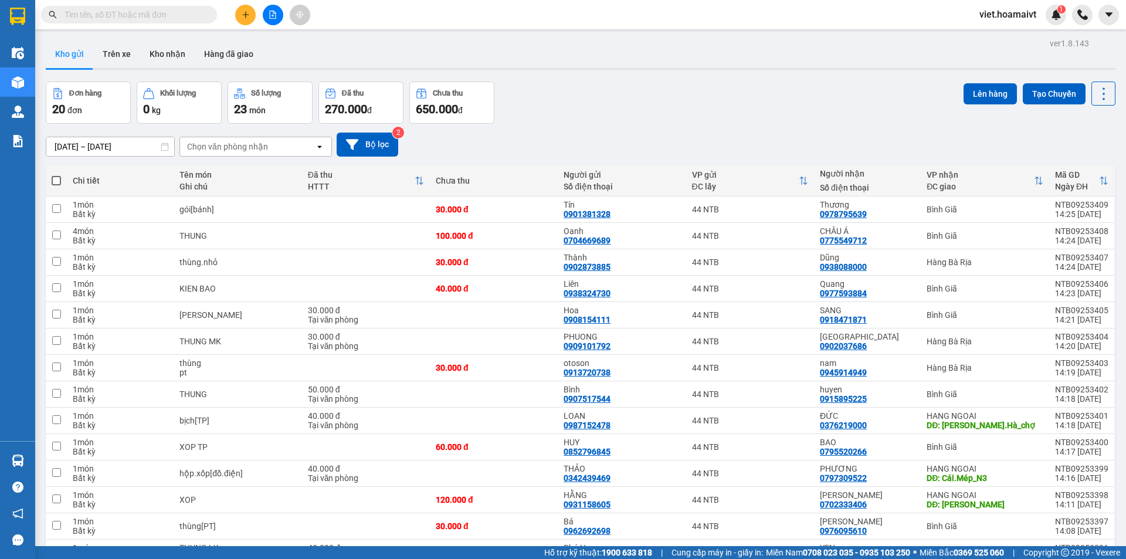
click at [230, 145] on div "Chọn văn phòng nhận" at bounding box center [227, 147] width 81 height 12
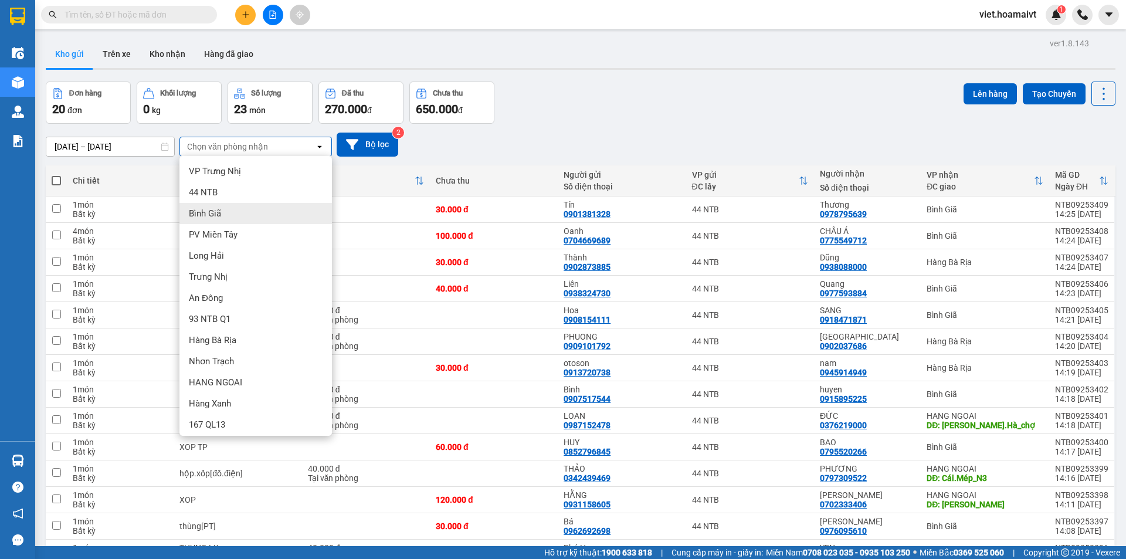
click at [219, 220] on div "Bình Giã" at bounding box center [255, 213] width 152 height 21
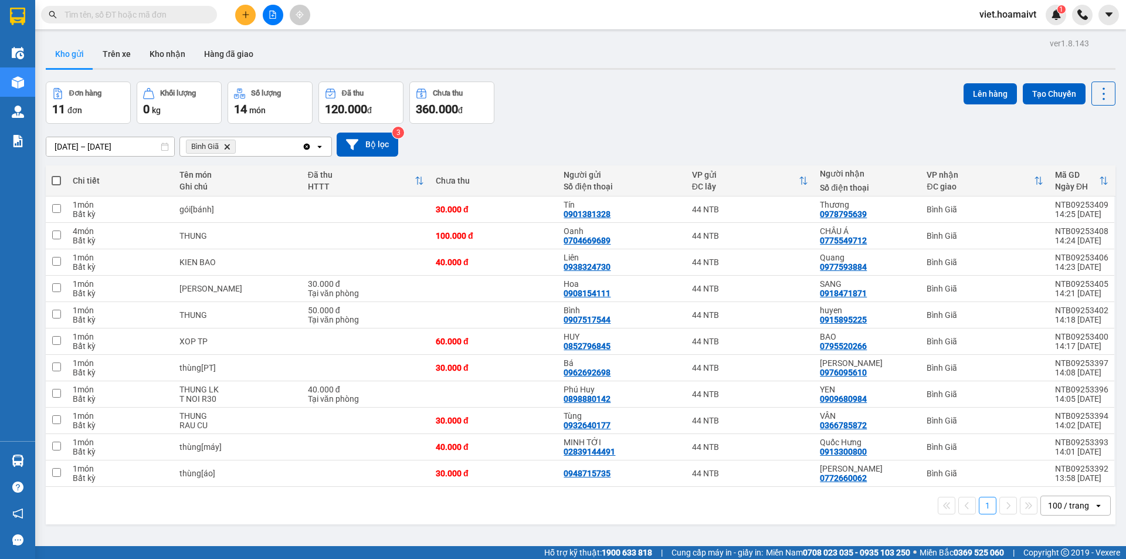
click at [229, 145] on icon "Bình Giã, close by backspace" at bounding box center [227, 146] width 5 height 5
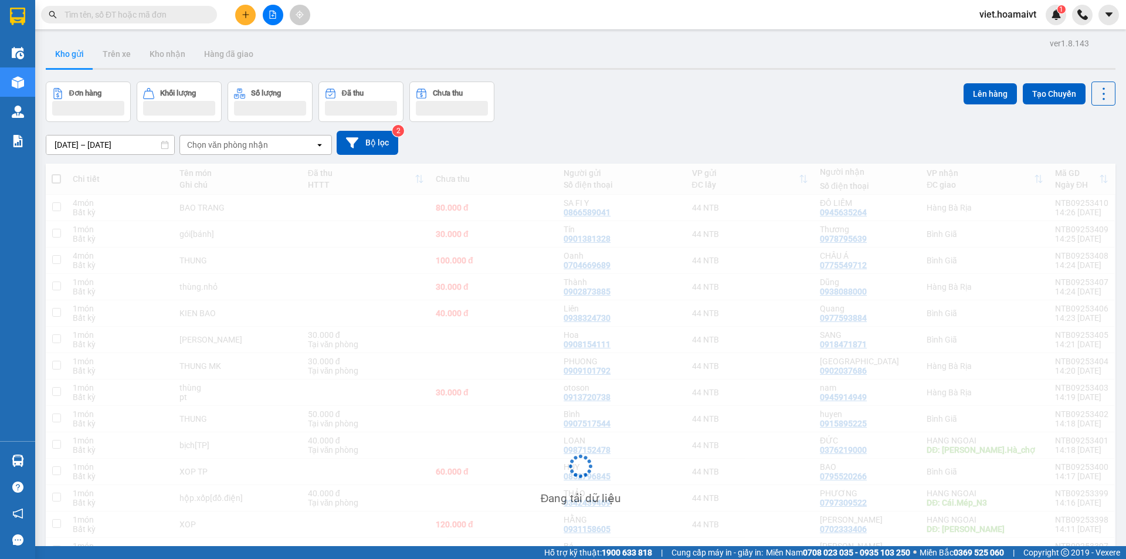
click at [229, 145] on div "Chọn văn phòng nhận" at bounding box center [227, 145] width 81 height 12
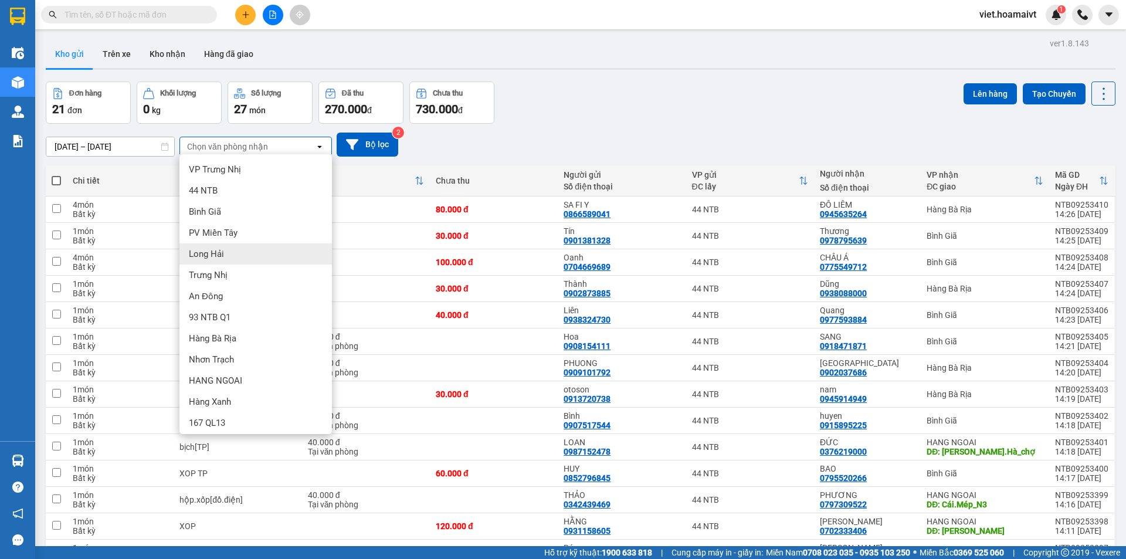
click at [218, 248] on span "Long Hải" at bounding box center [206, 254] width 35 height 12
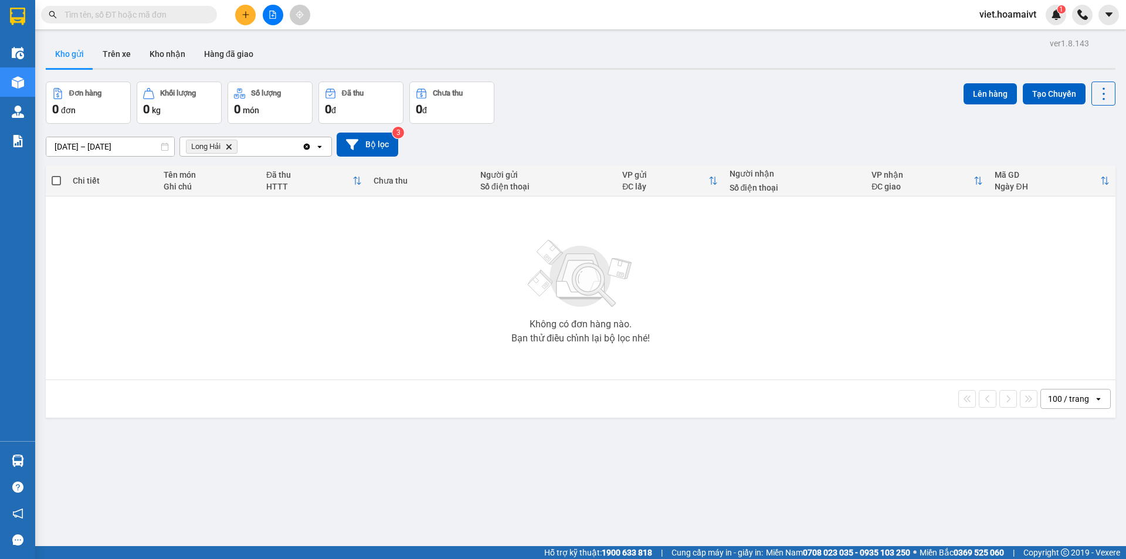
click at [230, 146] on icon "Long Hải, close by backspace" at bounding box center [228, 146] width 5 height 5
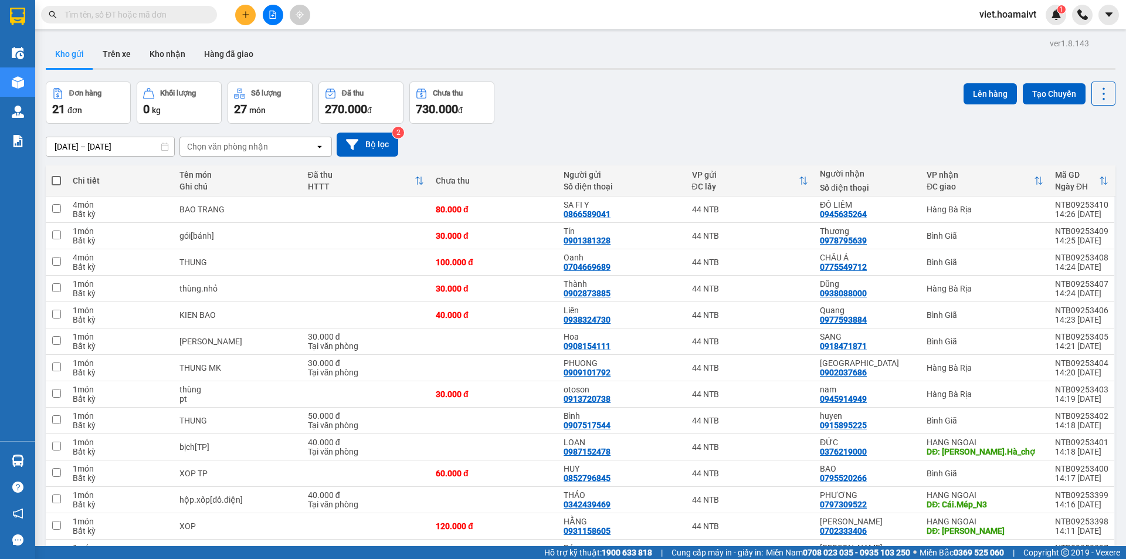
click at [242, 150] on div "Chọn văn phòng nhận" at bounding box center [227, 147] width 81 height 12
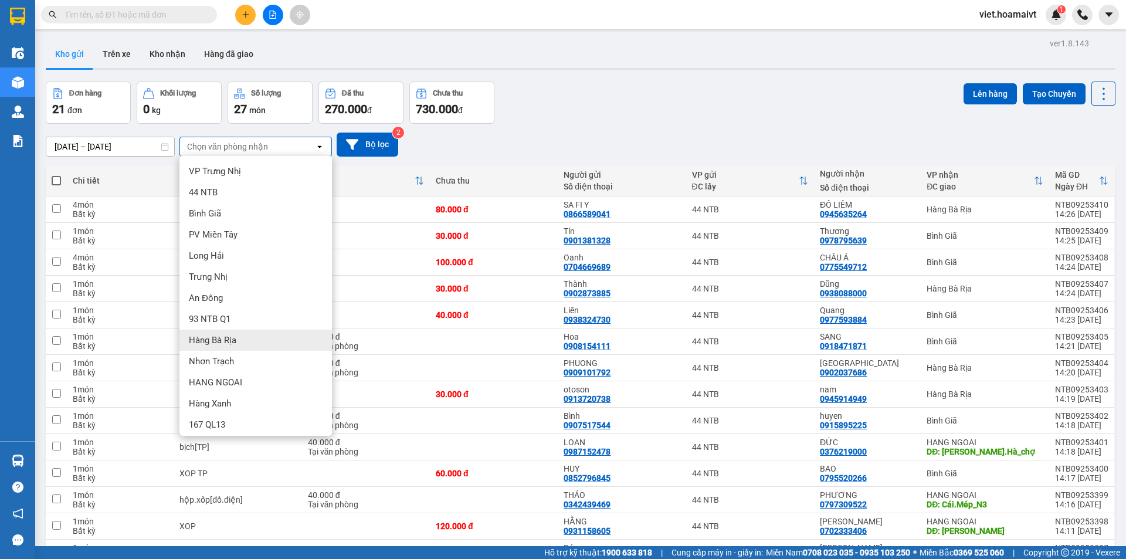
click at [248, 345] on div "Hàng Bà Rịa" at bounding box center [255, 339] width 152 height 21
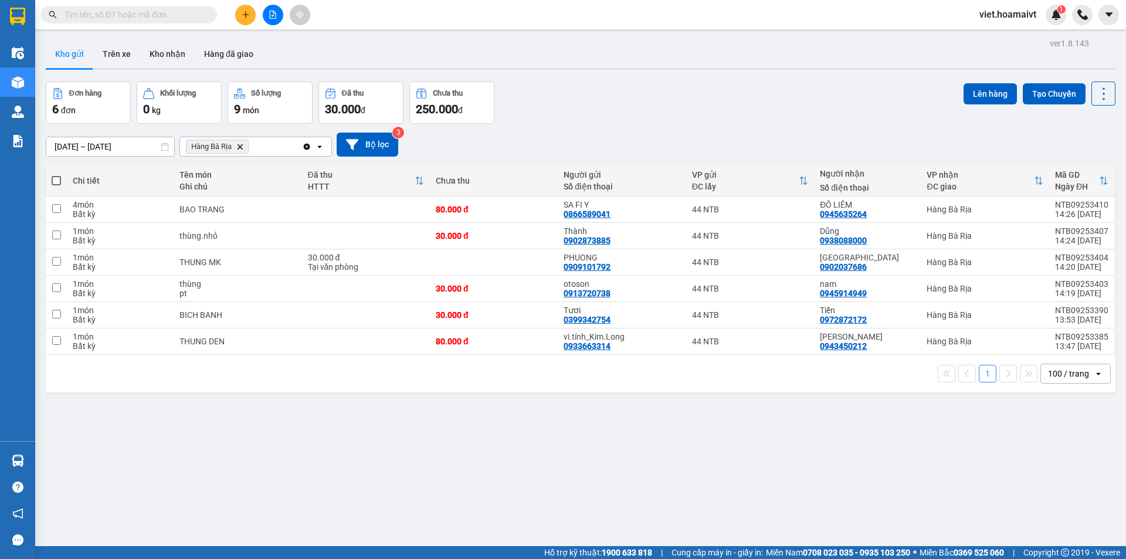
click at [243, 148] on icon "Hàng Bà Rịa, close by backspace" at bounding box center [239, 146] width 5 height 5
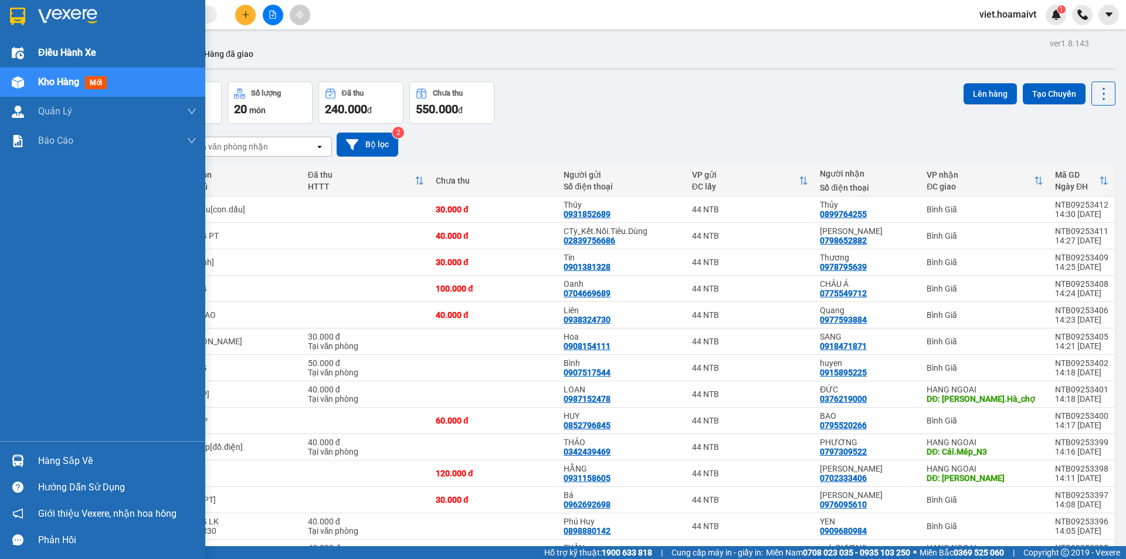
click at [43, 50] on span "Điều hành xe" at bounding box center [67, 52] width 58 height 15
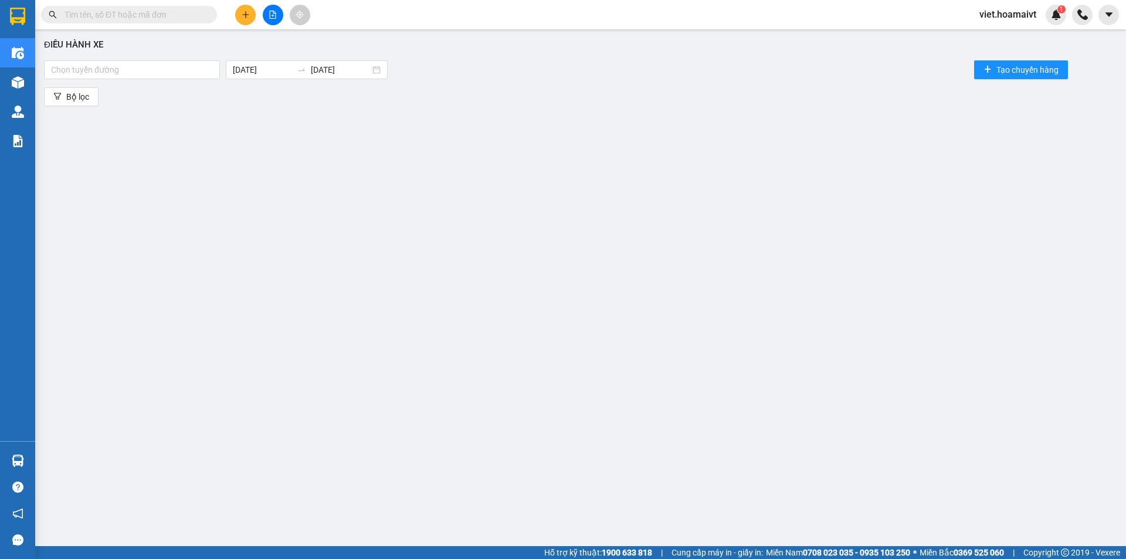
click at [151, 80] on div "Chọn tuyến đường 12/09/2025 12/09/2025 Tạo chuyến hàng" at bounding box center [580, 69] width 1073 height 23
click at [151, 72] on div at bounding box center [132, 70] width 170 height 14
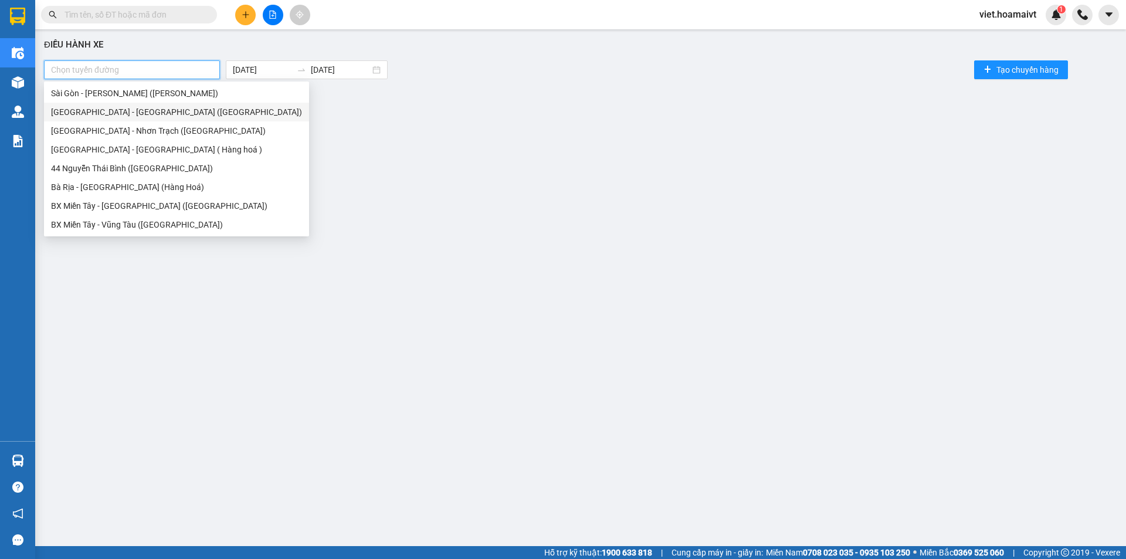
click at [155, 117] on div "[GEOGRAPHIC_DATA] - [GEOGRAPHIC_DATA] ([GEOGRAPHIC_DATA])" at bounding box center [176, 112] width 251 height 13
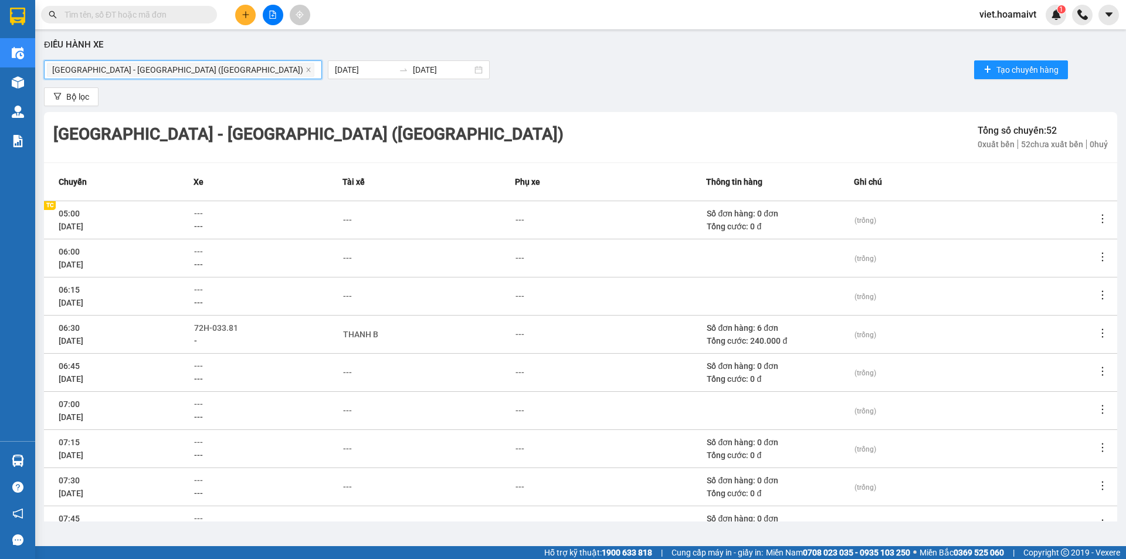
click at [616, 69] on div "Sài Gòn - Bà Rịa (Hàng Hoá) Sài Gòn - Bà Rịa (Hàng Hoá) 12/09/2025 12/09/20…" at bounding box center [580, 69] width 1073 height 23
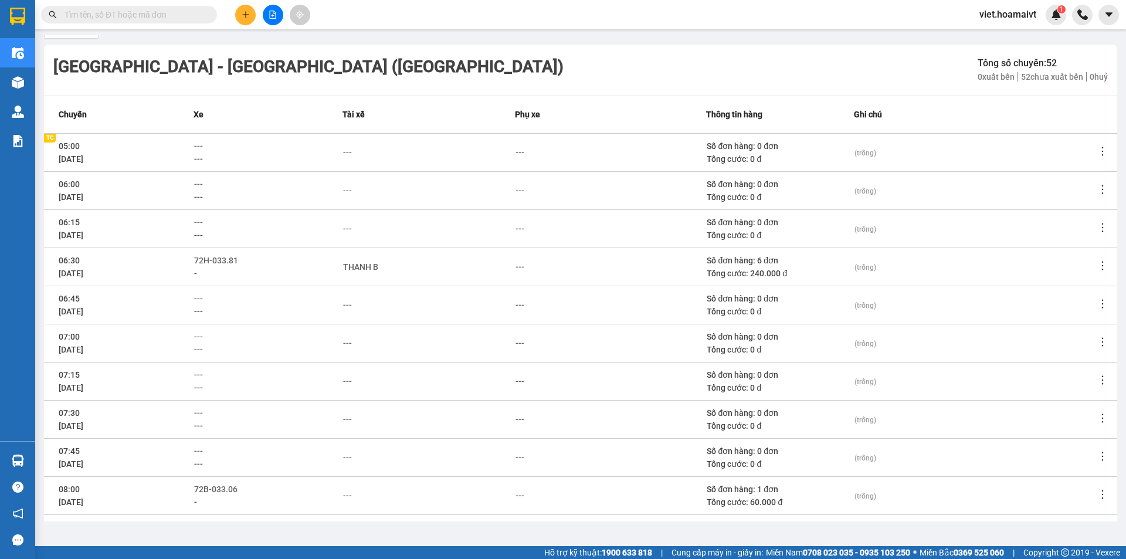
scroll to position [108, 0]
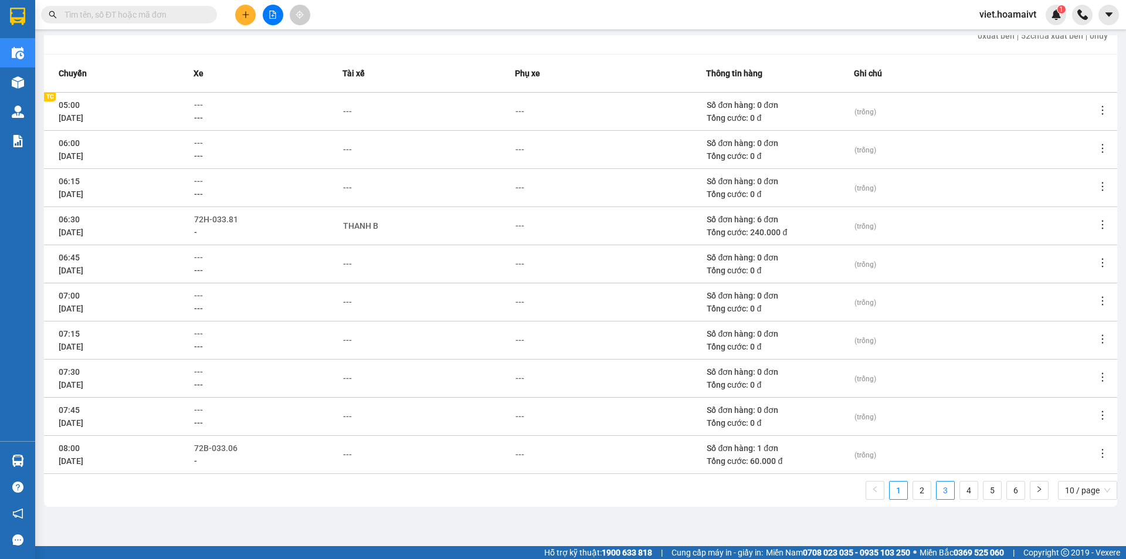
click at [941, 484] on link "3" at bounding box center [945, 490] width 18 height 18
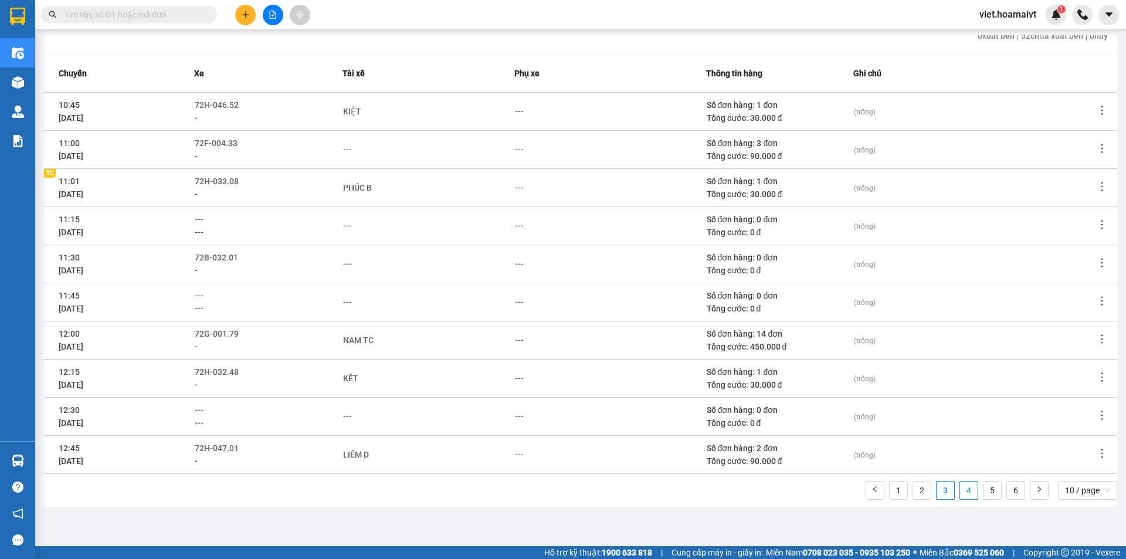
click at [960, 487] on link "4" at bounding box center [969, 490] width 18 height 18
click at [209, 368] on span "72B-035.30" at bounding box center [215, 371] width 43 height 9
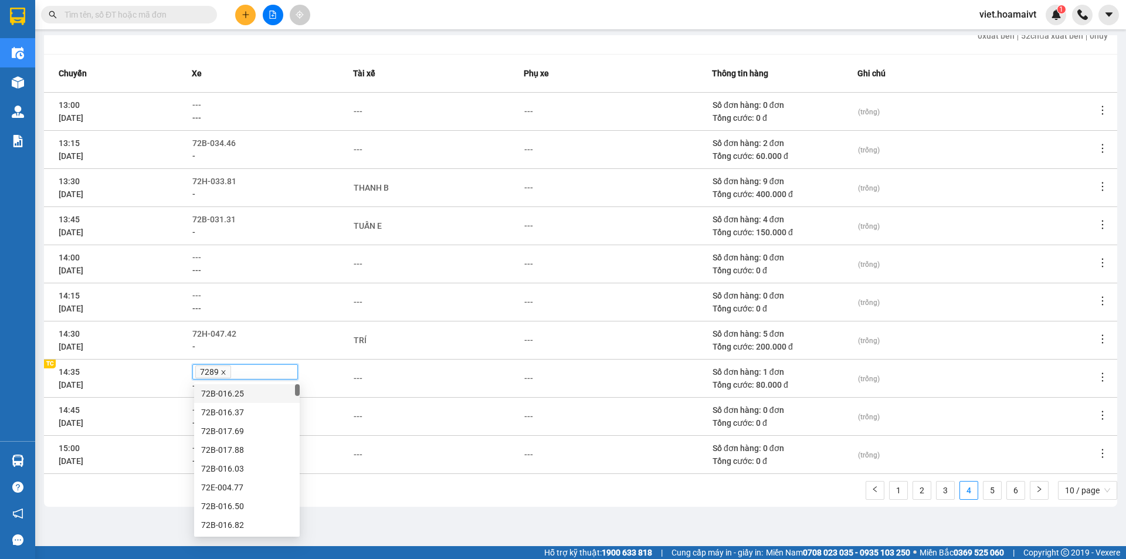
click at [223, 372] on icon "close" at bounding box center [223, 372] width 6 height 6
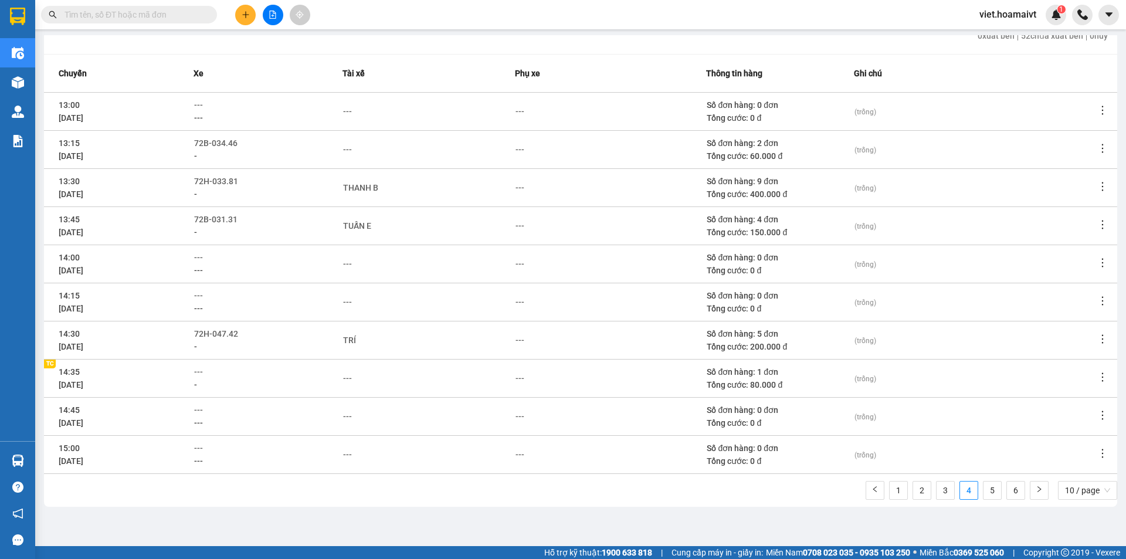
click at [485, 405] on td "---" at bounding box center [428, 416] width 172 height 38
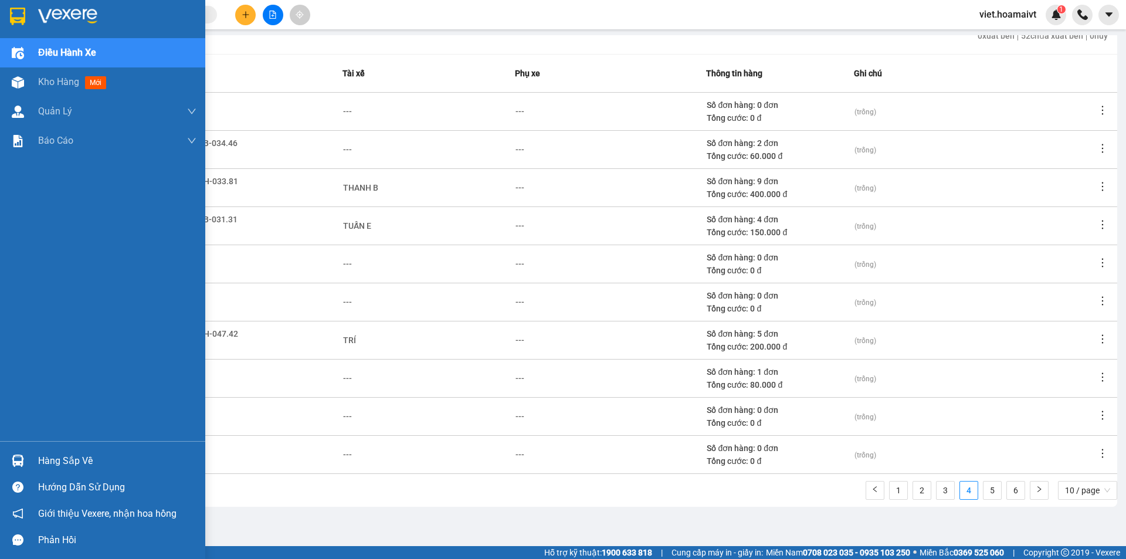
click at [45, 11] on img at bounding box center [67, 17] width 59 height 18
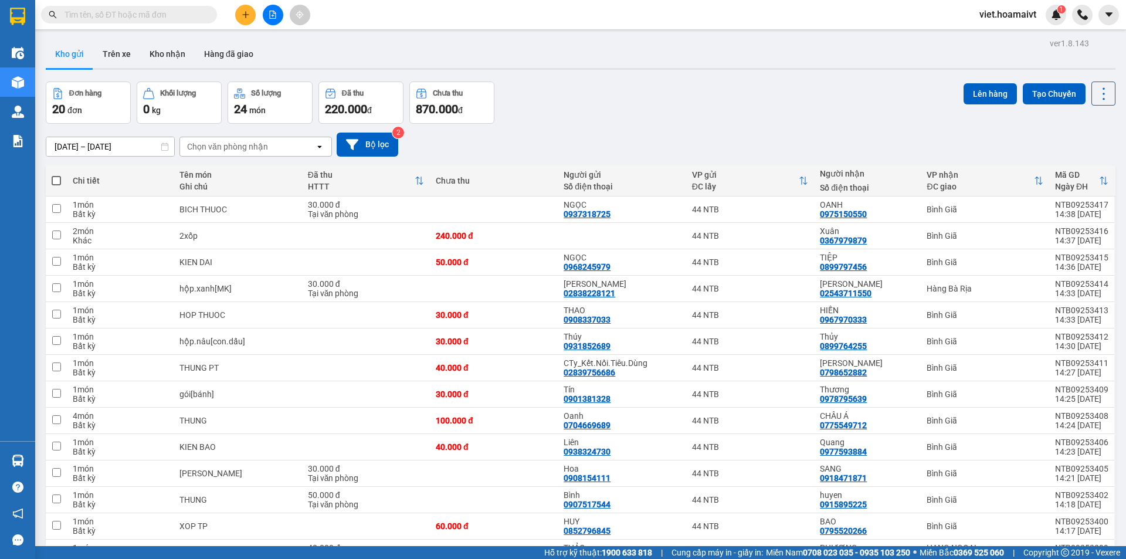
click at [791, 123] on div "Đơn hàng 20 đơn Khối lượng 0 kg Số lượng 24 món Đã thu 220.000 đ Chưa thu 870.0…" at bounding box center [580, 102] width 1069 height 42
click at [1018, 233] on icon at bounding box center [1022, 236] width 8 height 8
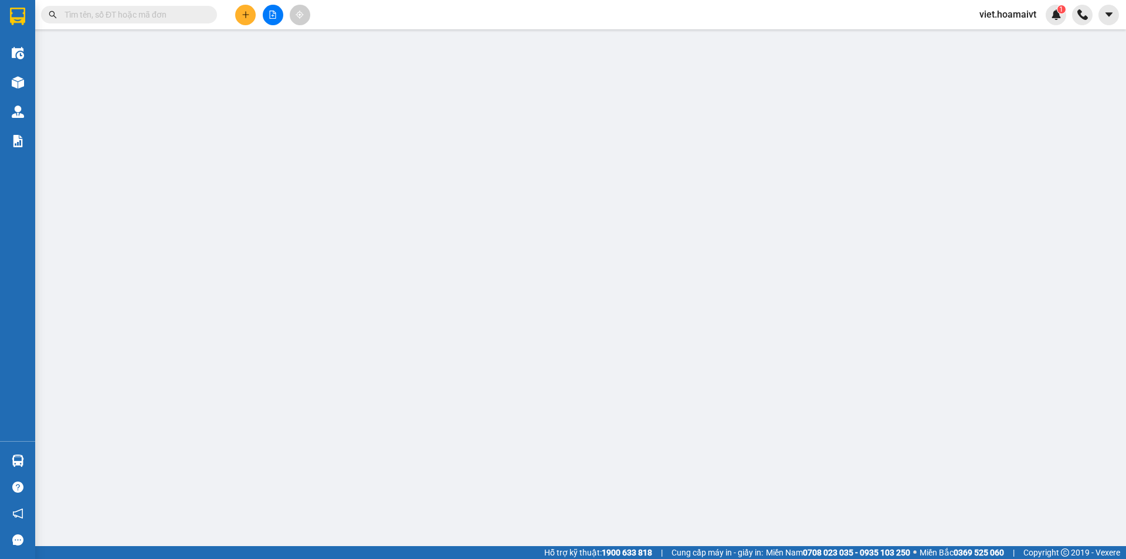
type input "0367979879"
type input "Xuân"
type input "240.000"
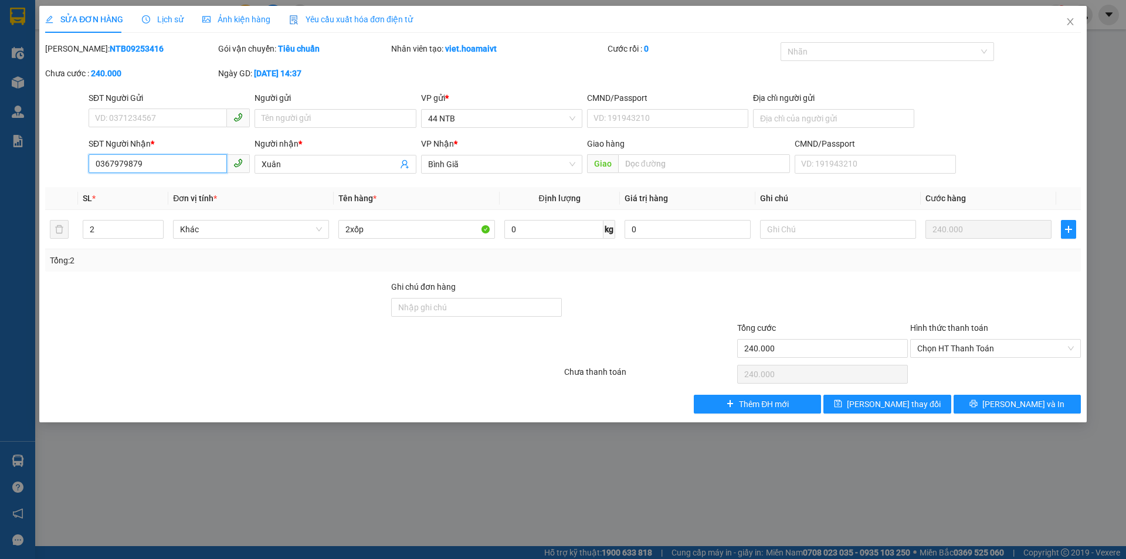
drag, startPoint x: 153, startPoint y: 162, endPoint x: 0, endPoint y: 171, distance: 153.3
click at [0, 171] on div "SỬA ĐƠN HÀNG Lịch sử Ảnh kiện hàng Yêu cầu xuất hóa đơn điện tử Total Paid Fee …" at bounding box center [563, 279] width 1126 height 559
click at [145, 161] on input "0386" at bounding box center [158, 163] width 138 height 19
type input "0386658979"
click at [182, 119] on input "SĐT Người Gửi" at bounding box center [158, 117] width 138 height 19
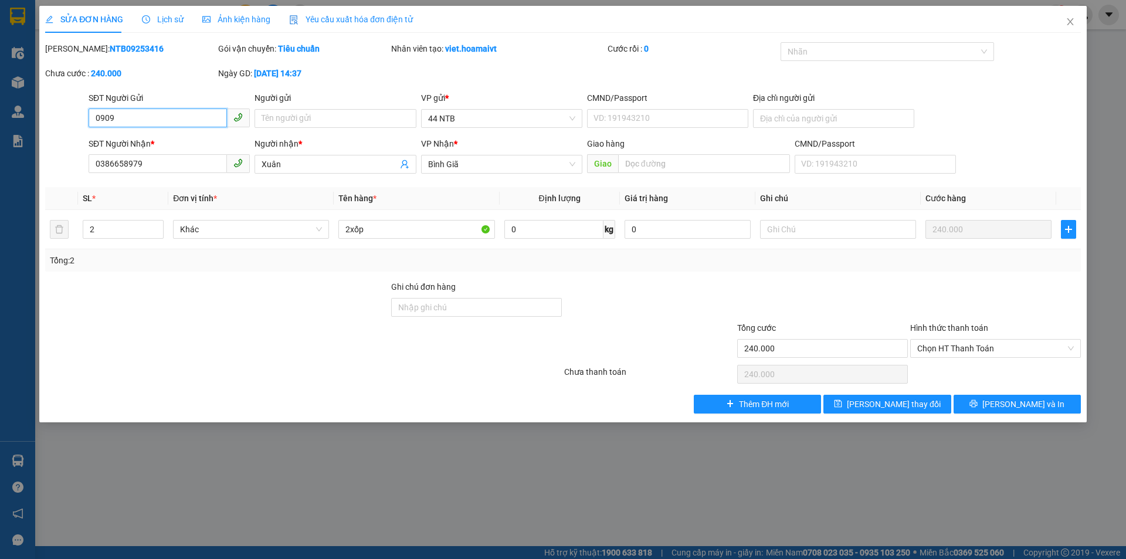
click at [148, 117] on input "0909" at bounding box center [158, 117] width 138 height 19
type input "0909091494"
click at [872, 402] on span "Lưu thay đổi" at bounding box center [894, 403] width 94 height 13
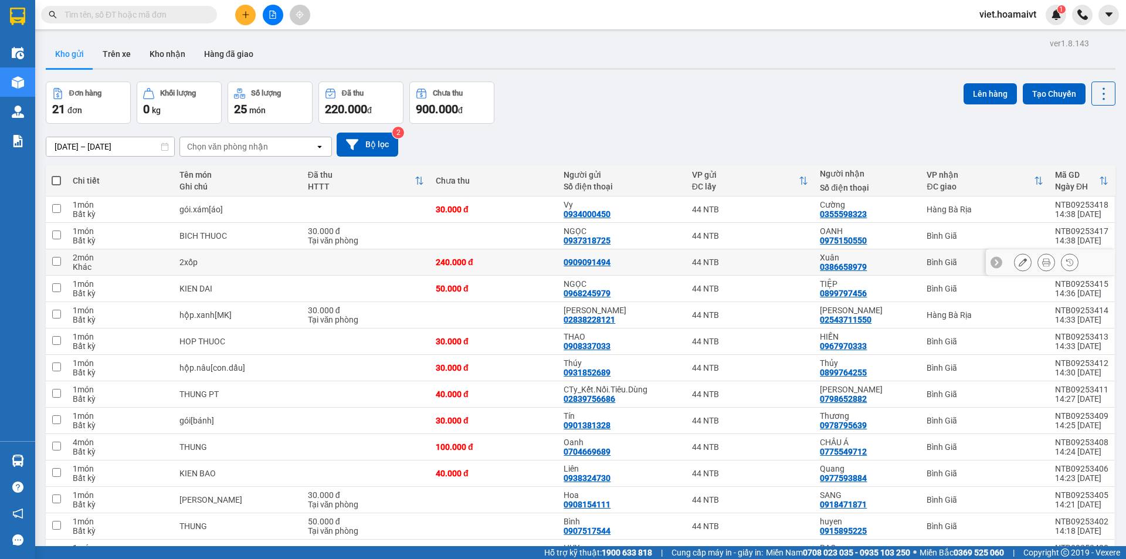
click at [1018, 261] on icon at bounding box center [1022, 262] width 8 height 8
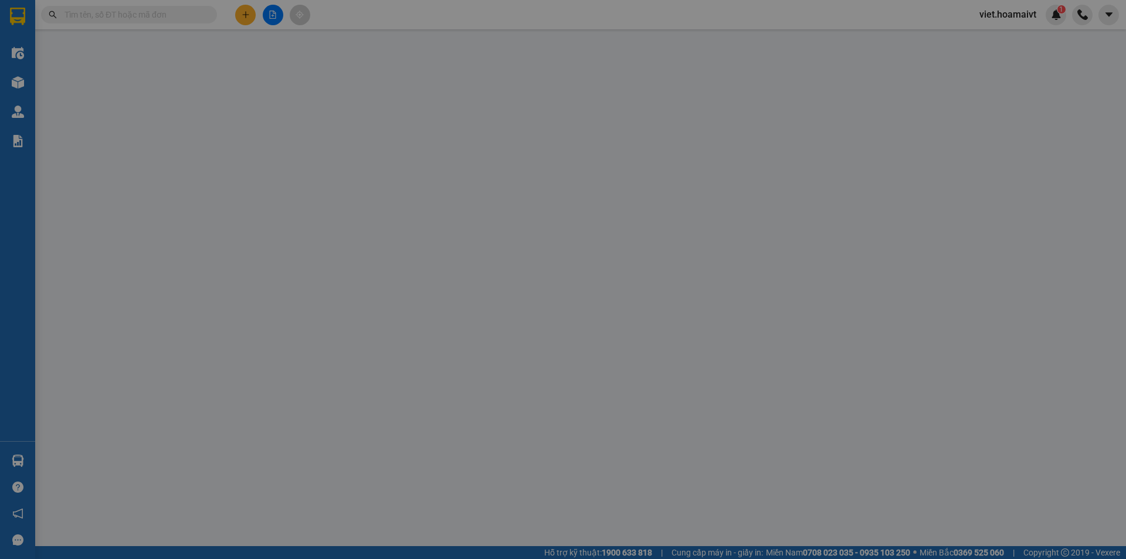
click at [1012, 260] on div "Tổng: 1" at bounding box center [563, 260] width 1026 height 13
type input "0909091494"
type input "0386658979"
type input "Xuân"
type input "240.000"
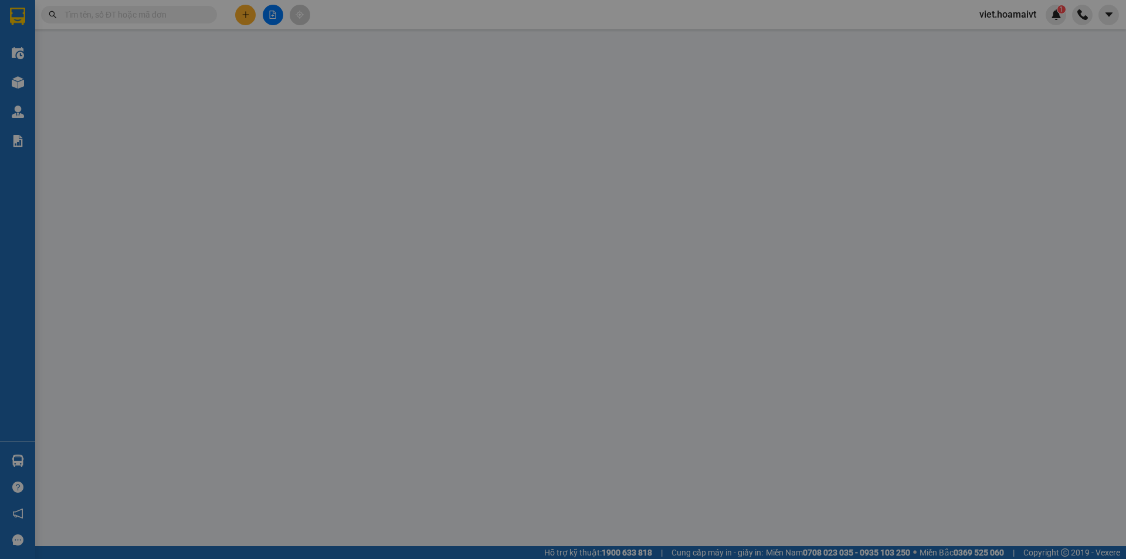
type input "240.000"
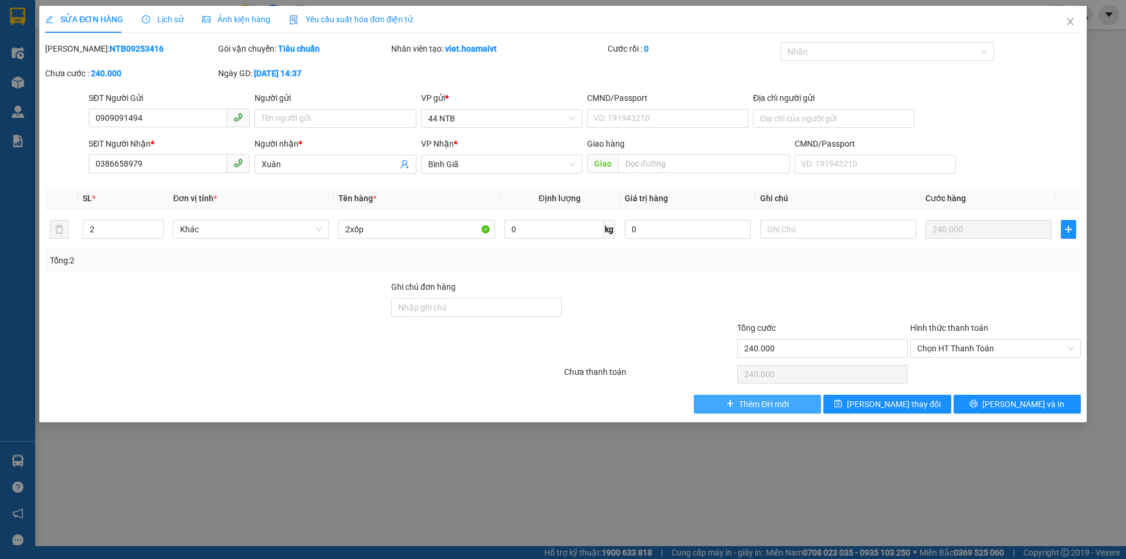
click at [723, 401] on button "Thêm ĐH mới" at bounding box center [757, 404] width 127 height 19
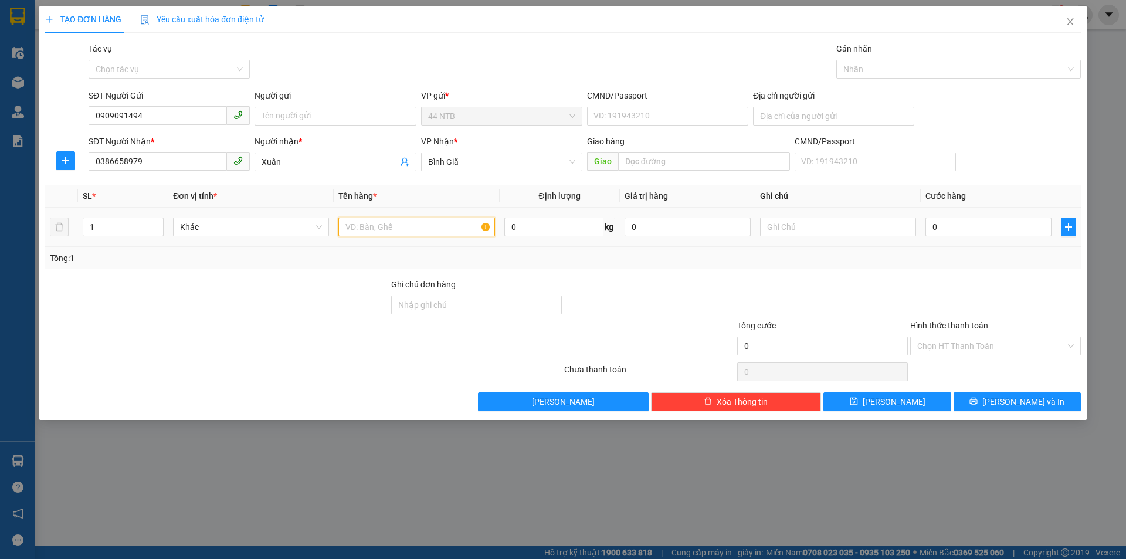
click at [352, 226] on input "text" at bounding box center [416, 227] width 156 height 19
type input "2 XỐP"
type input "2"
click at [158, 222] on icon "up" at bounding box center [157, 224] width 4 height 4
click at [947, 230] on input "0" at bounding box center [988, 227] width 126 height 19
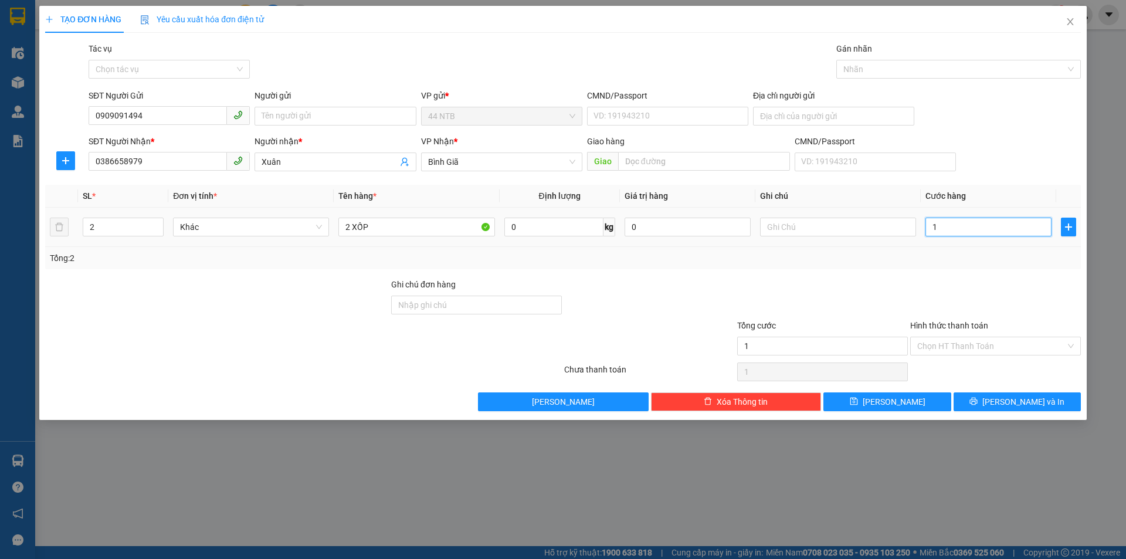
type input "1"
type input "140"
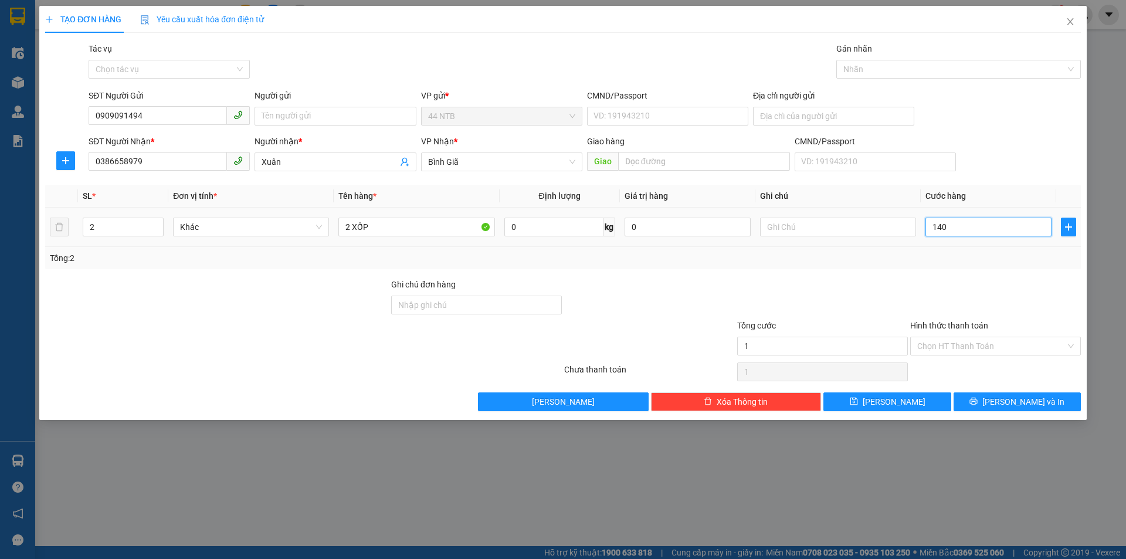
type input "140"
type input "140.000"
click at [1018, 405] on span "Lưu và In" at bounding box center [1023, 401] width 82 height 13
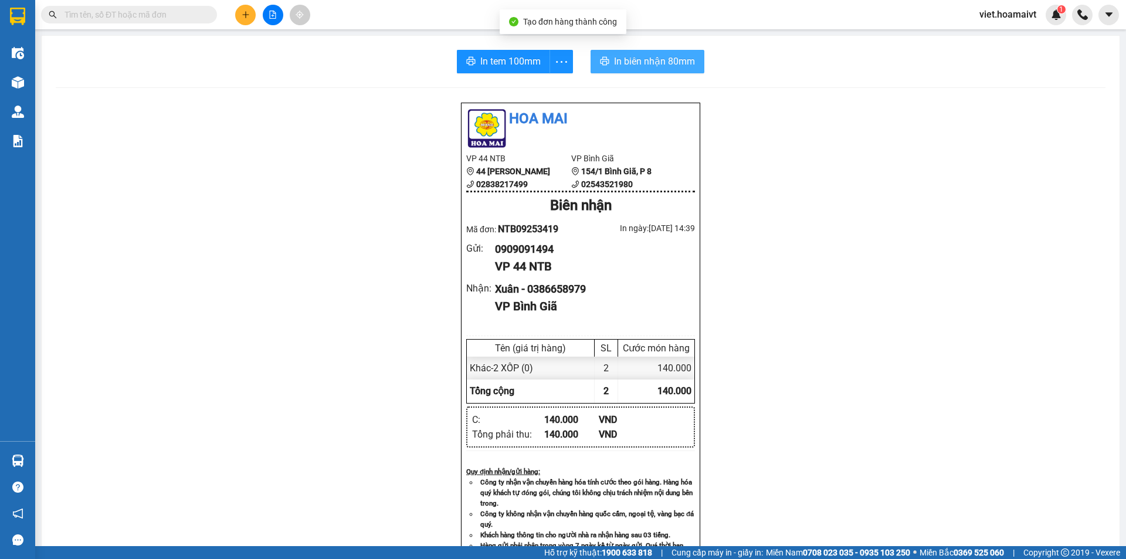
click at [648, 65] on span "In biên nhận 80mm" at bounding box center [654, 61] width 81 height 15
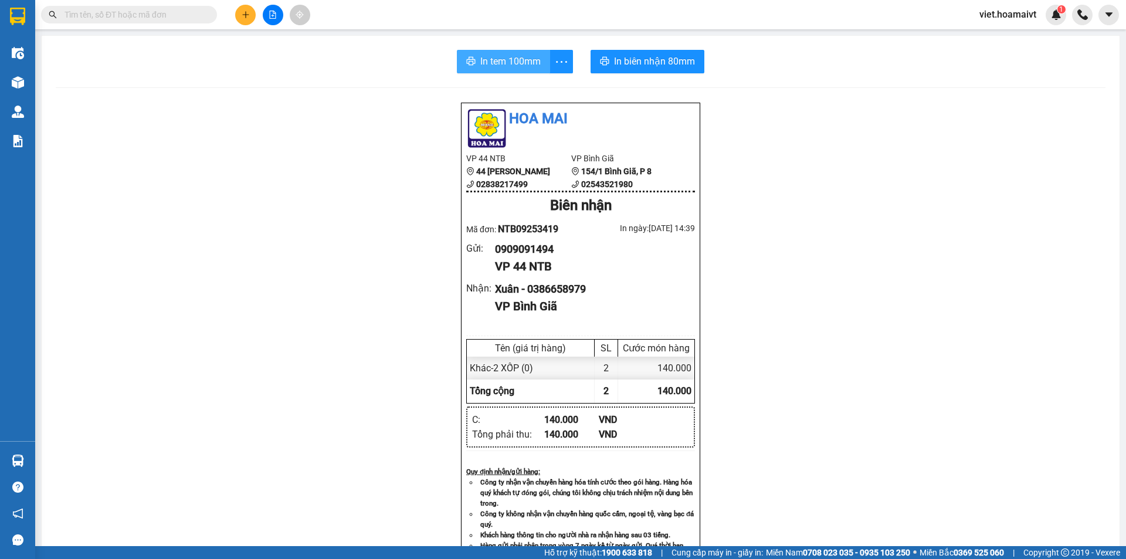
click at [485, 53] on button "In tem 100mm" at bounding box center [503, 61] width 93 height 23
click at [868, 429] on div "Hoa Mai VP 44 NTB 44 Nguyễn Thái Bình 02838217499 VP Bình Giã 154/1 Bình Giã,…" at bounding box center [580, 474] width 1049 height 745
click at [190, 16] on input "text" at bounding box center [133, 14] width 138 height 13
type input "9"
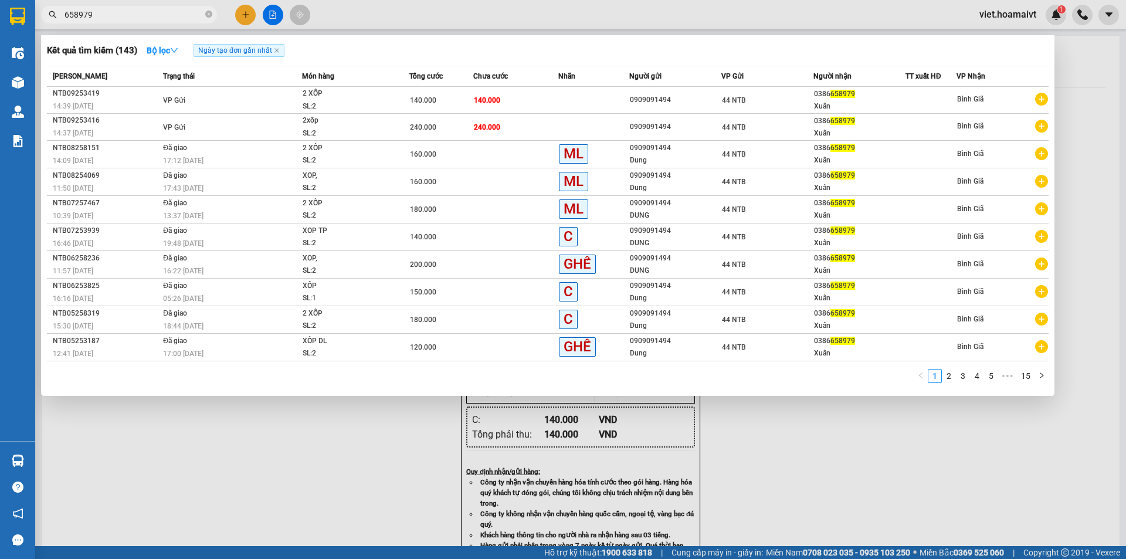
type input "658979"
click at [361, 451] on div at bounding box center [563, 279] width 1126 height 559
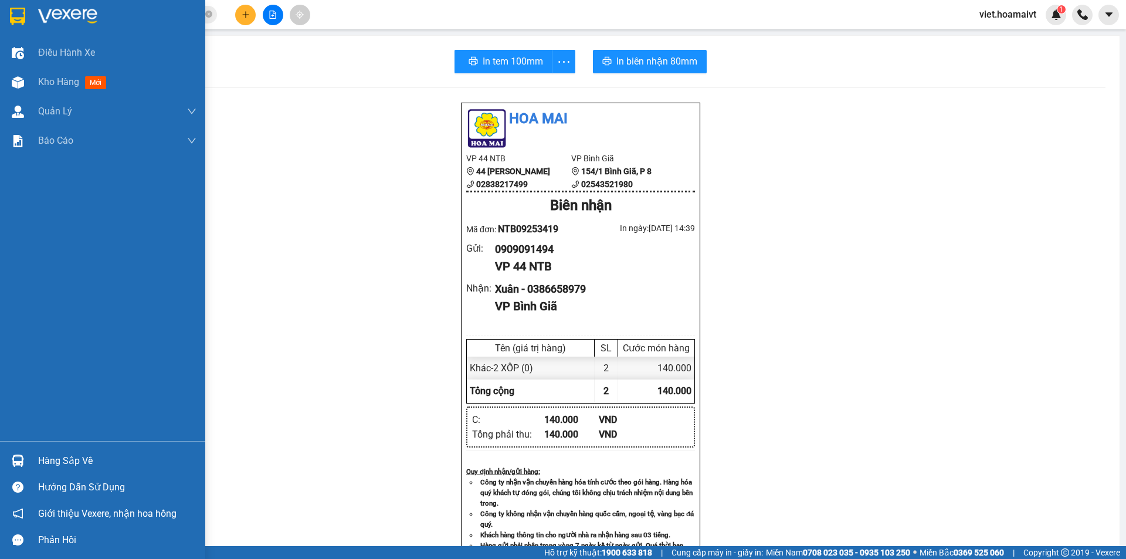
click at [69, 11] on img at bounding box center [67, 17] width 59 height 18
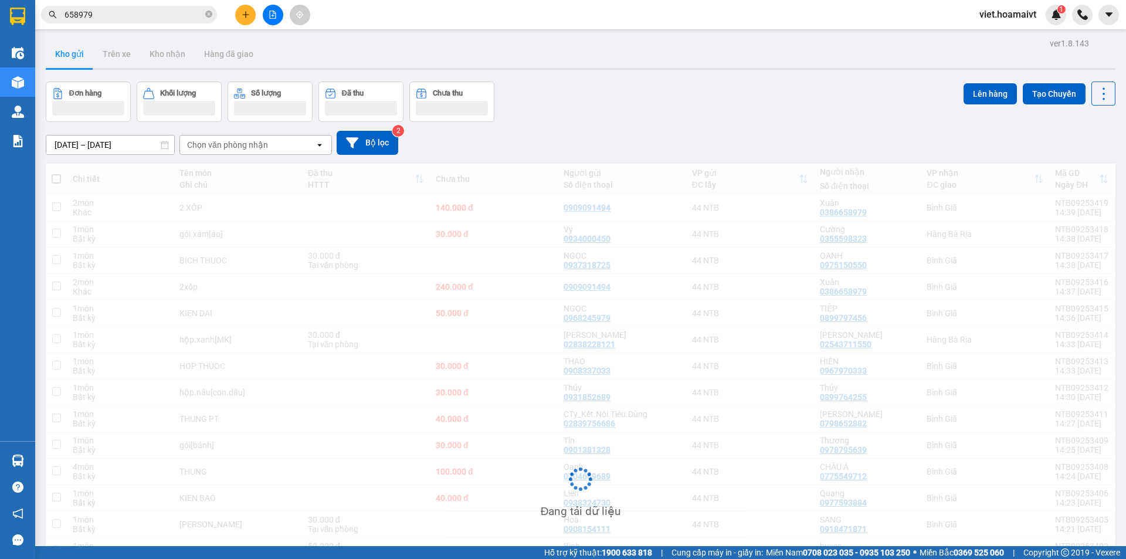
click at [728, 131] on div "[DATE] – [DATE] Press the down arrow key to interact with the calendar and sele…" at bounding box center [580, 143] width 1069 height 24
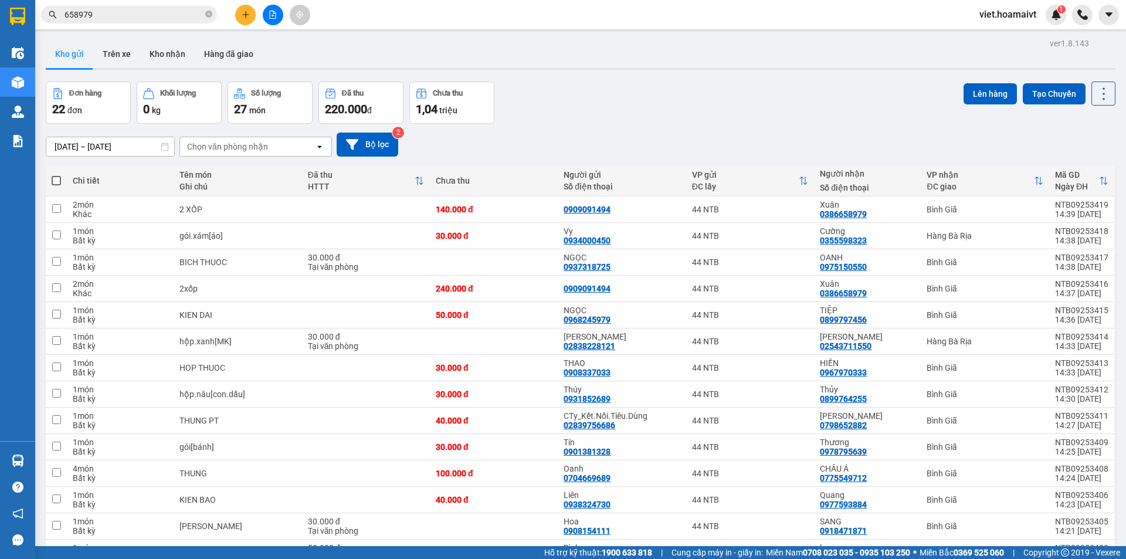
click at [728, 131] on div "[DATE] – [DATE] Press the down arrow key to interact with the calendar and sele…" at bounding box center [580, 145] width 1069 height 42
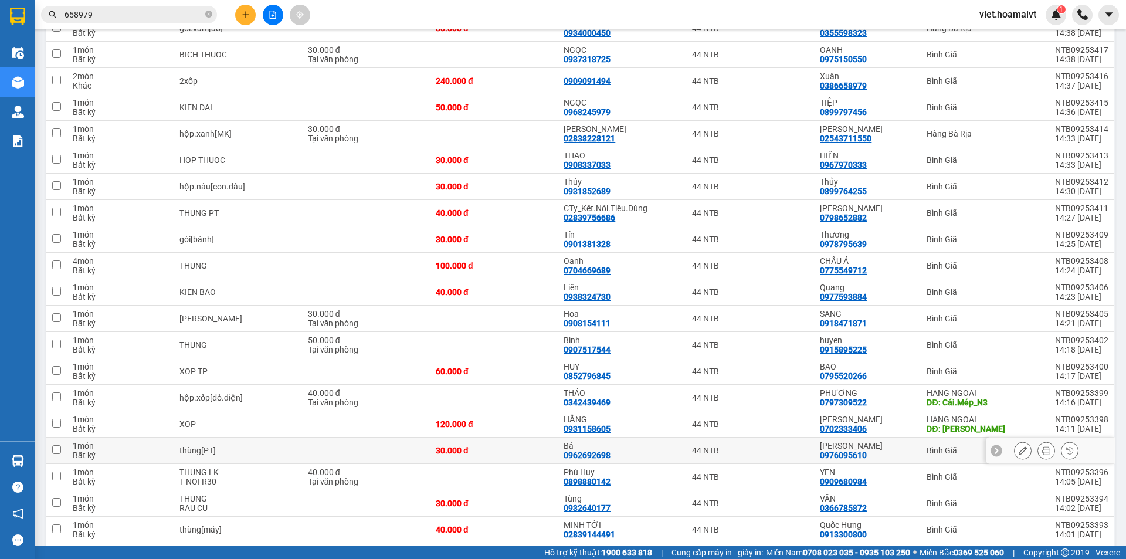
scroll to position [279, 0]
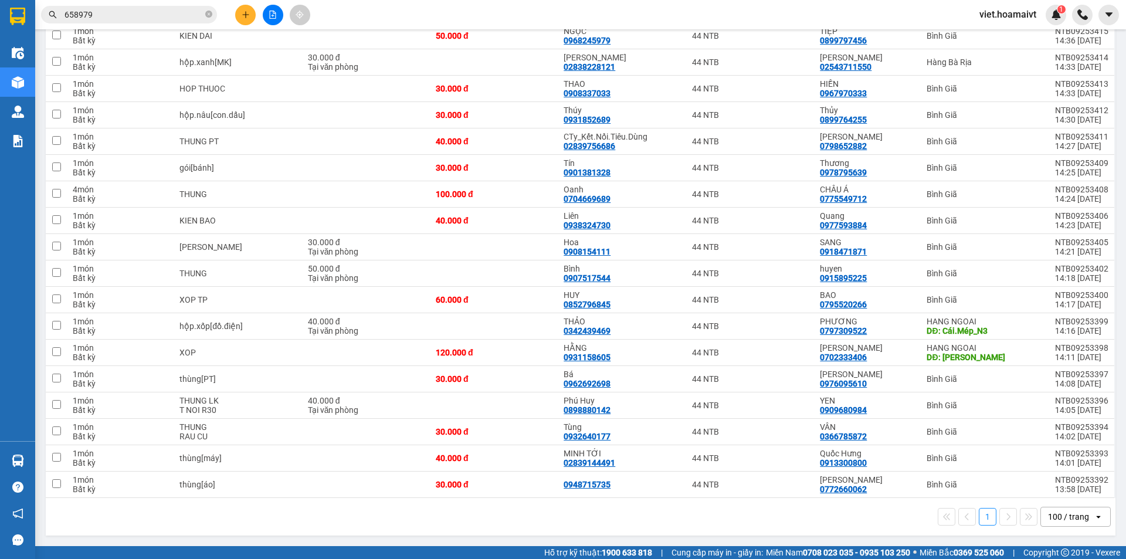
click at [348, 509] on div "1 100 / trang open" at bounding box center [580, 517] width 1060 height 20
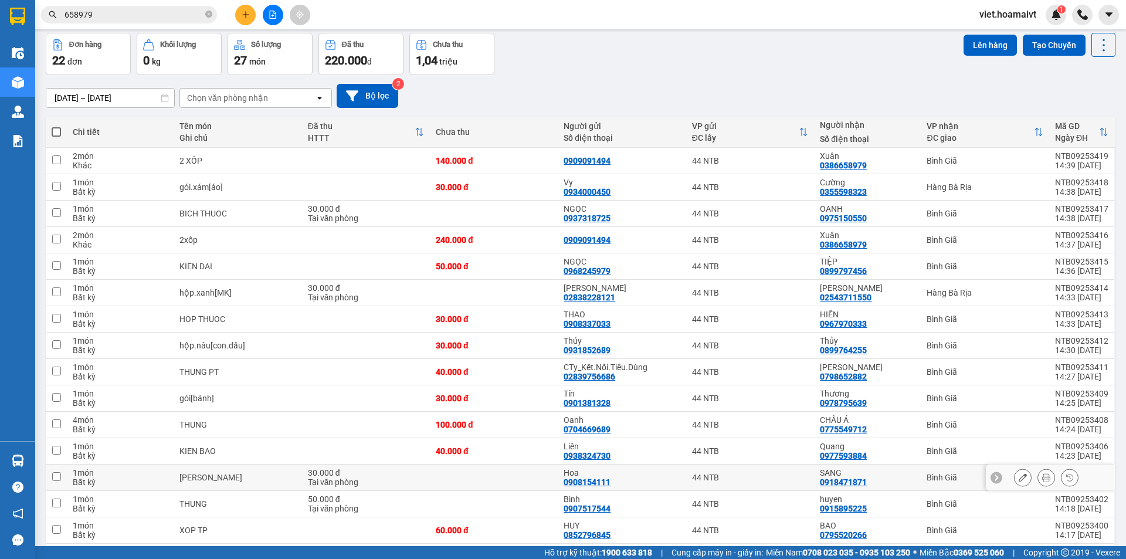
scroll to position [0, 0]
